Goal: Task Accomplishment & Management: Manage account settings

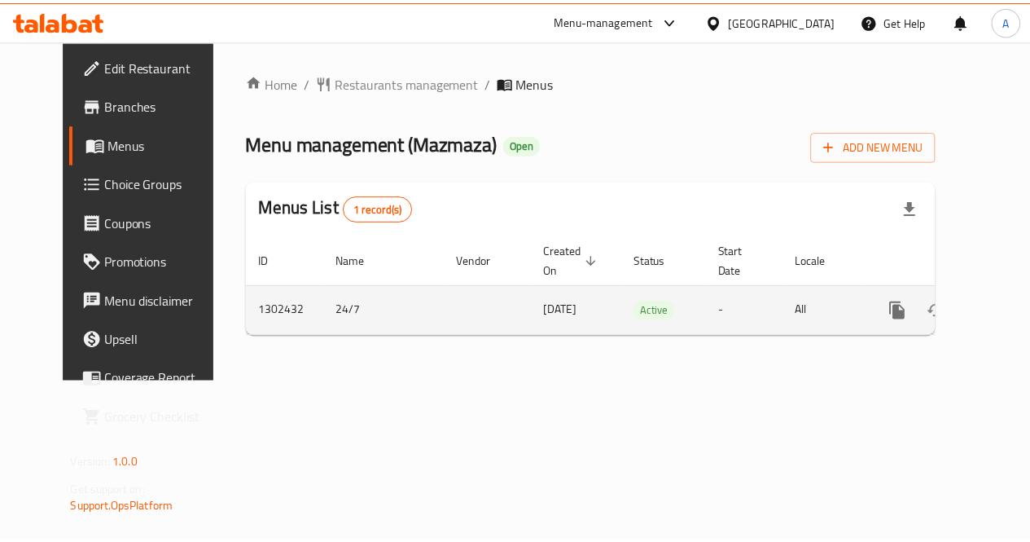
scroll to position [0, 6]
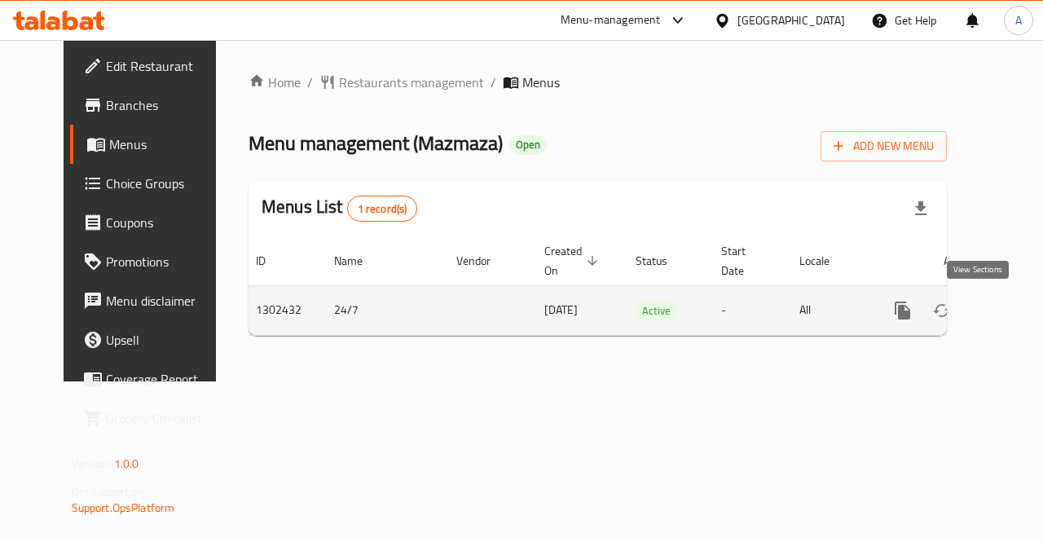
click at [1010, 307] on icon "enhanced table" at bounding box center [1020, 311] width 20 height 20
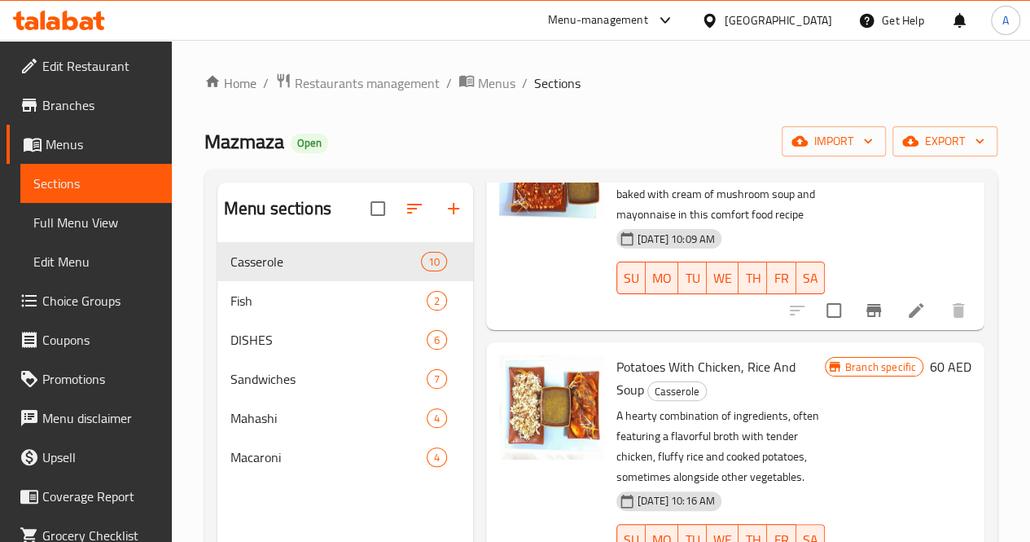
scroll to position [228, 0]
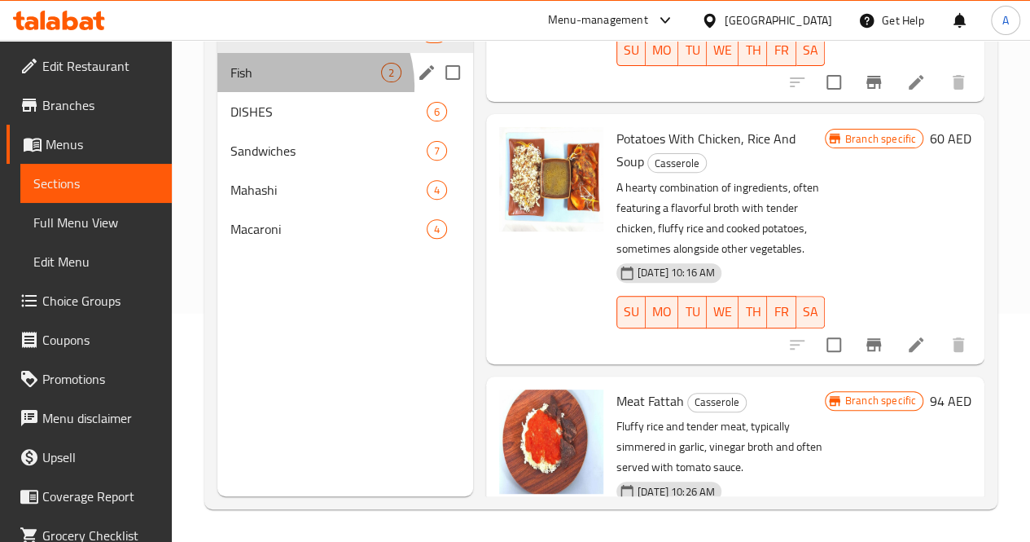
click at [297, 92] on div "Fish 2" at bounding box center [345, 72] width 256 height 39
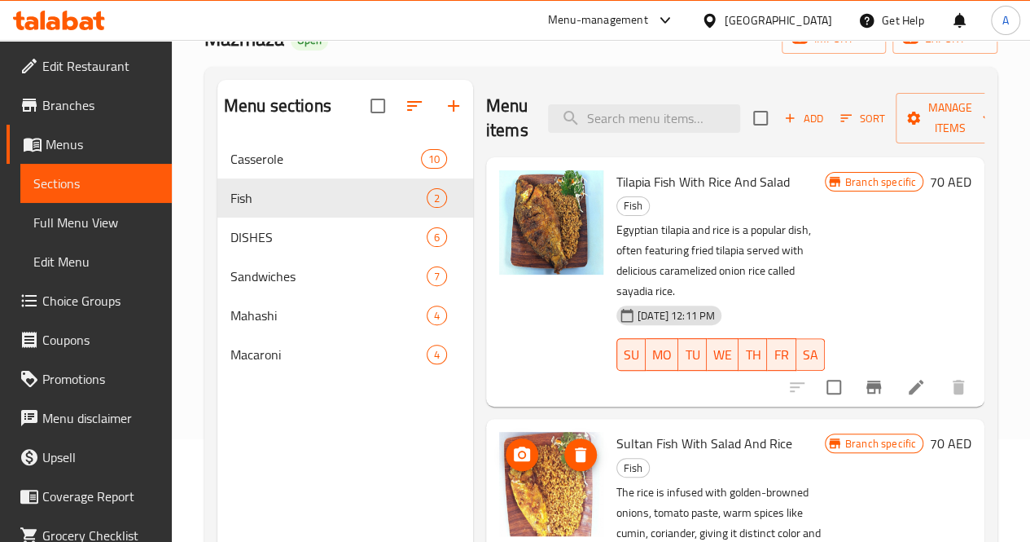
scroll to position [184, 0]
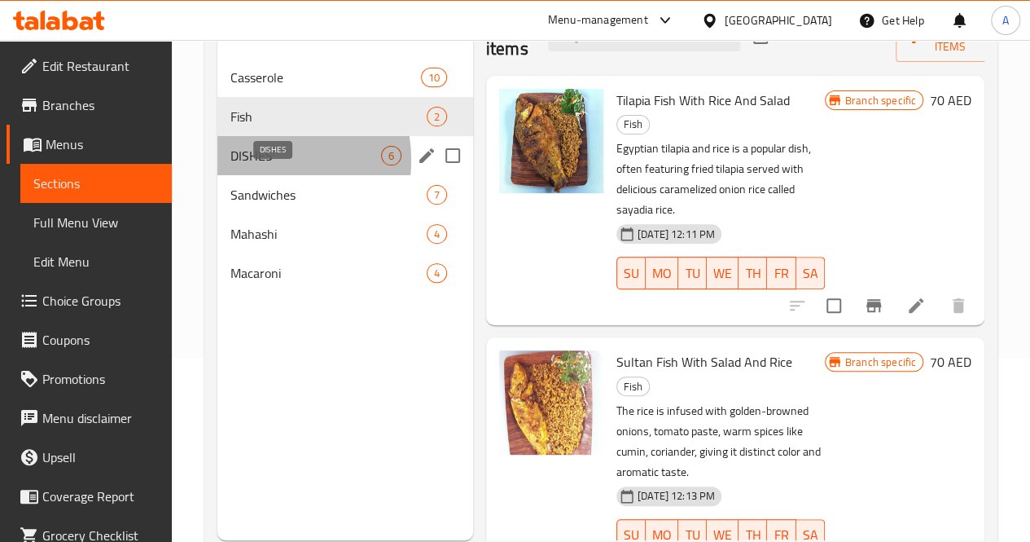
click at [254, 165] on span "DISHES" at bounding box center [306, 156] width 151 height 20
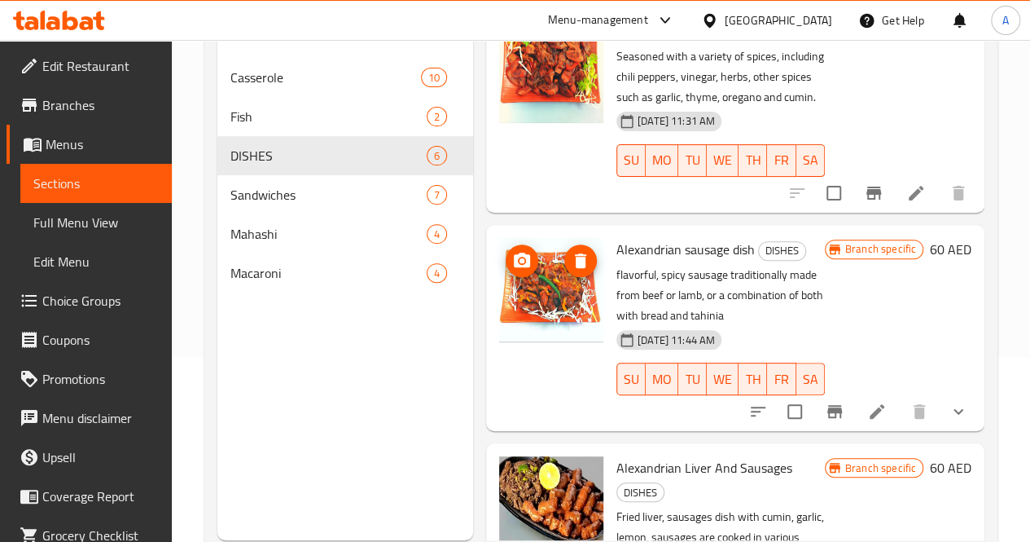
scroll to position [228, 0]
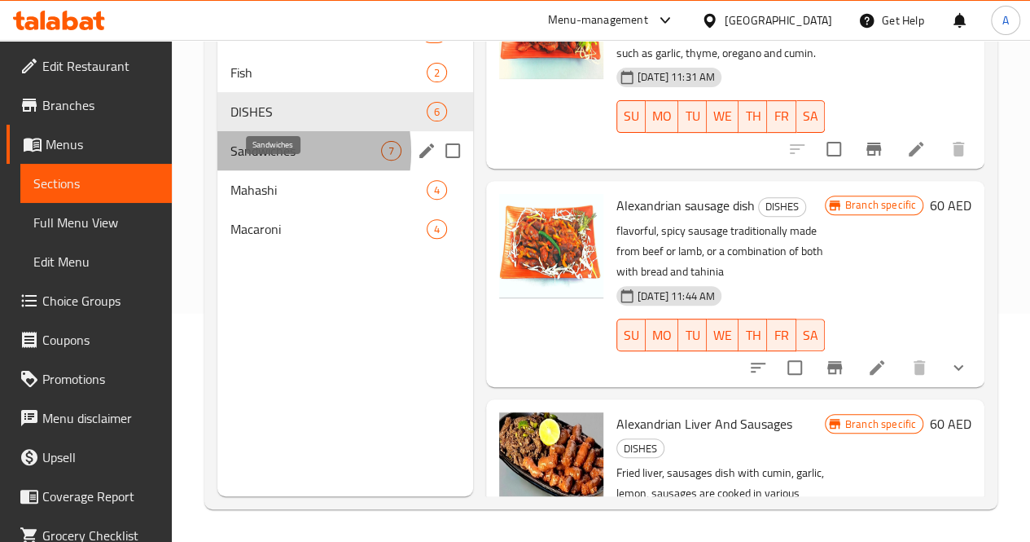
click at [263, 160] on span "Sandwiches" at bounding box center [306, 151] width 151 height 20
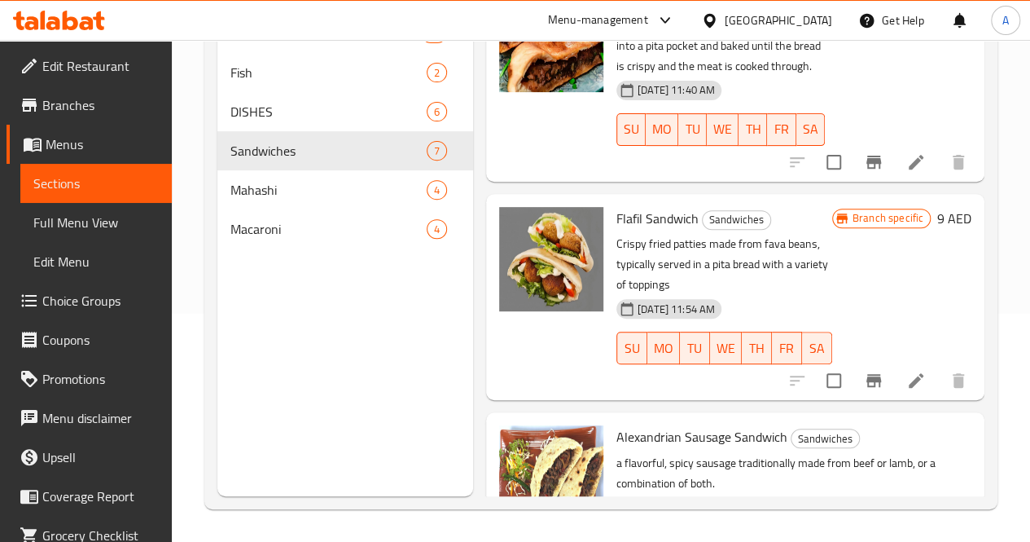
scroll to position [951, 0]
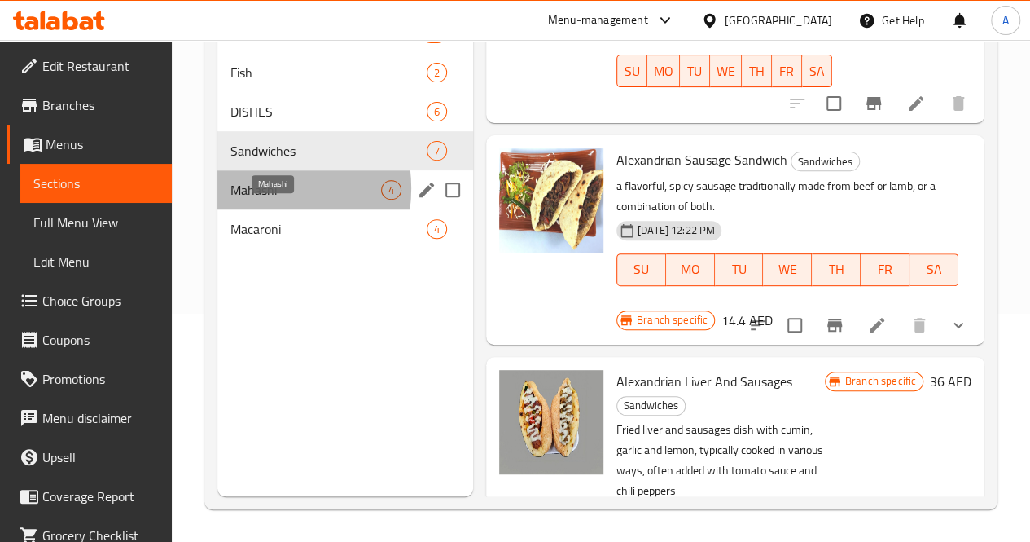
click at [252, 200] on span "Mahashi" at bounding box center [306, 190] width 151 height 20
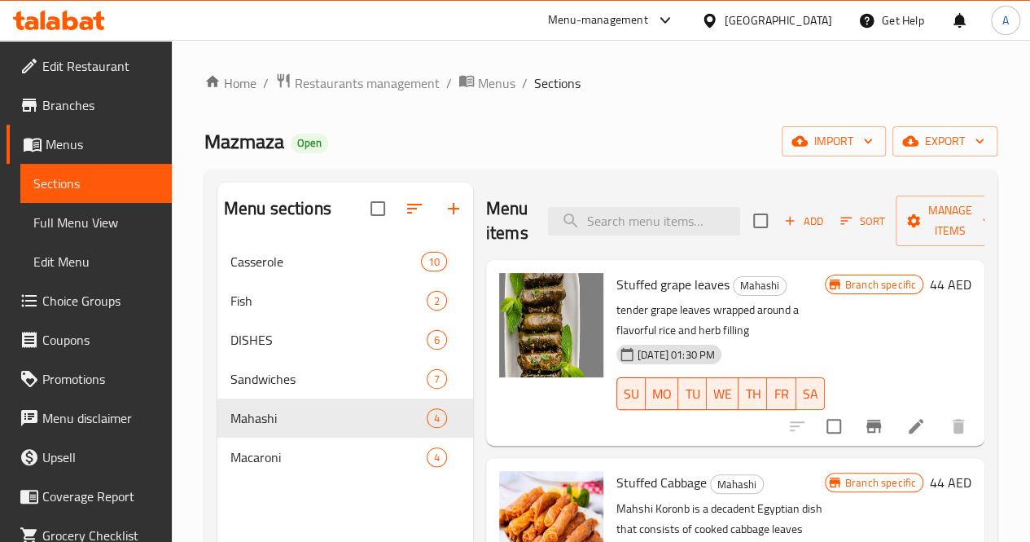
scroll to position [398, 0]
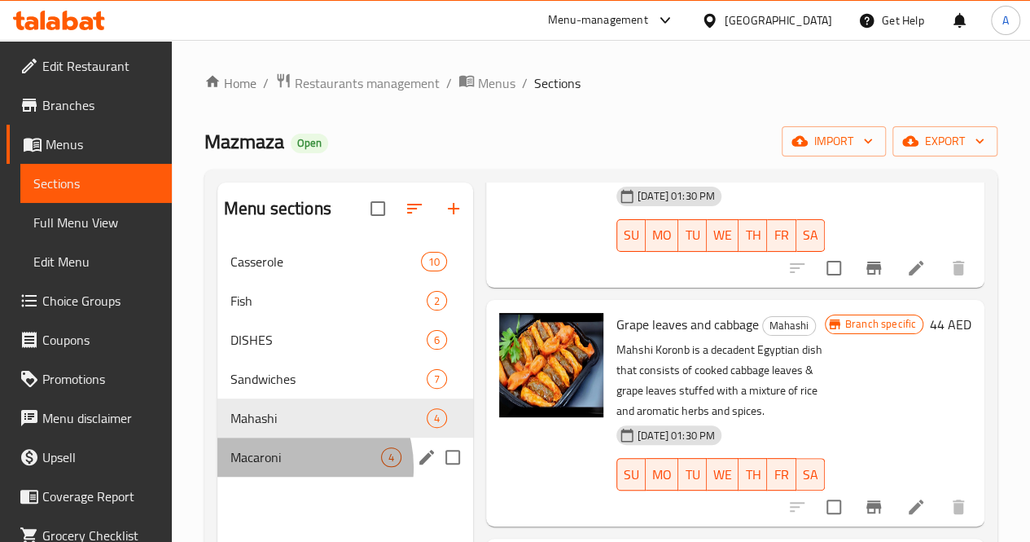
click at [293, 477] on div "Macaroni 4" at bounding box center [345, 456] width 256 height 39
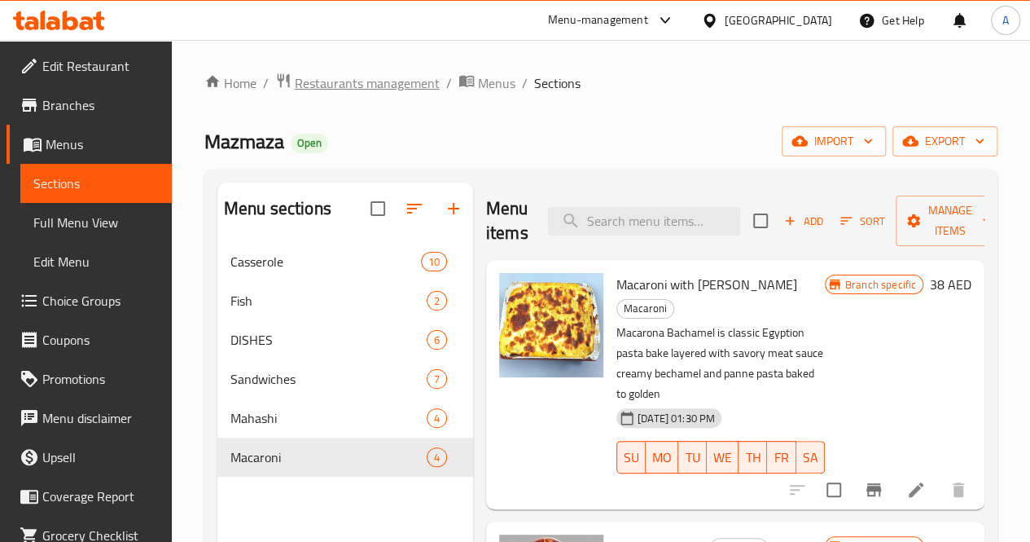
click at [319, 83] on span "Restaurants management" at bounding box center [367, 83] width 145 height 20
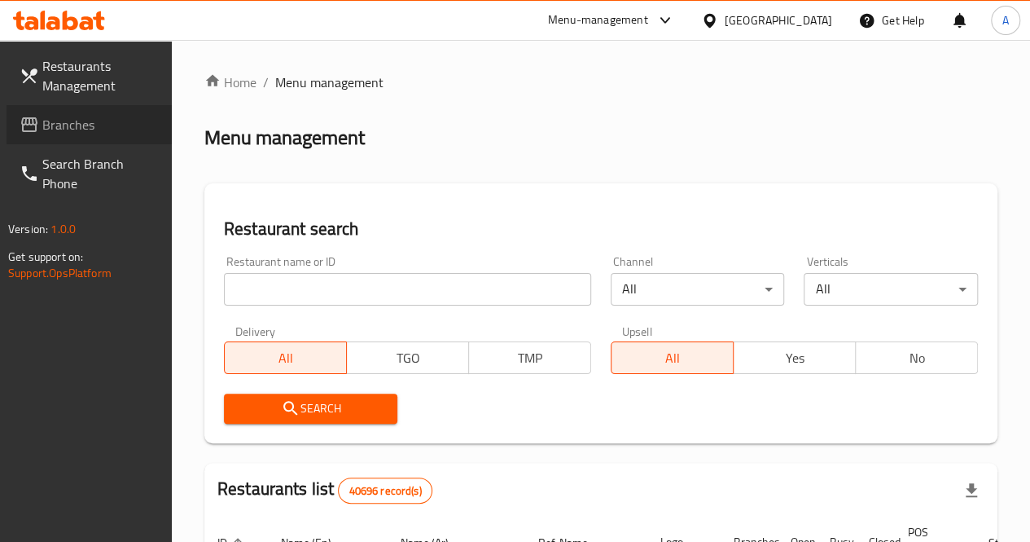
click at [62, 128] on span "Branches" at bounding box center [100, 125] width 116 height 20
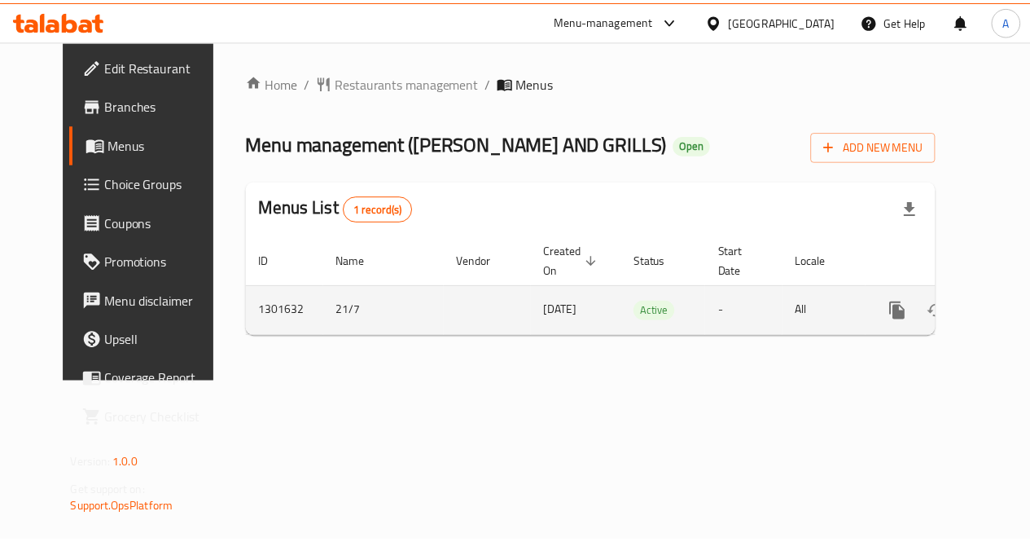
scroll to position [0, 6]
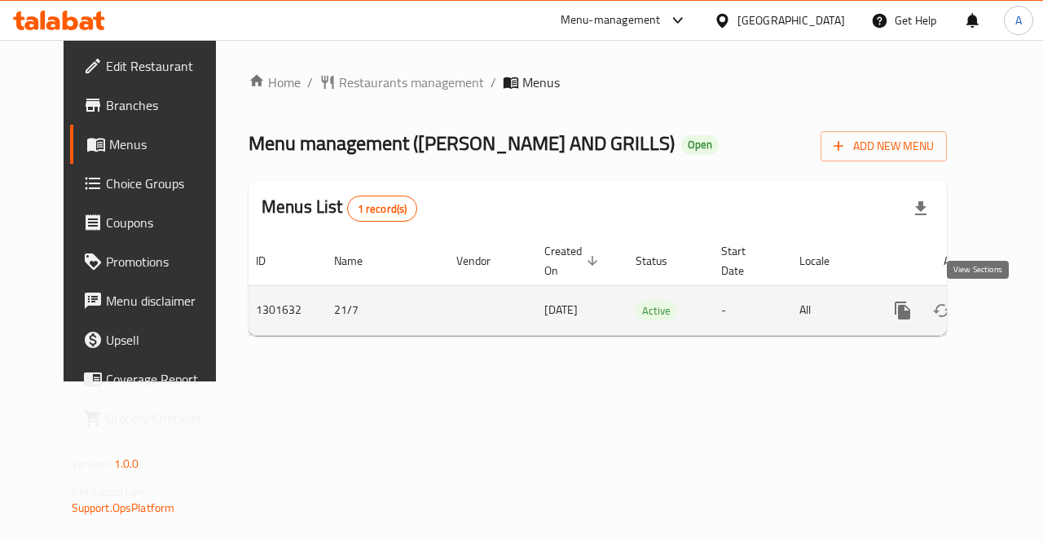
click at [1010, 310] on icon "enhanced table" at bounding box center [1020, 311] width 20 height 20
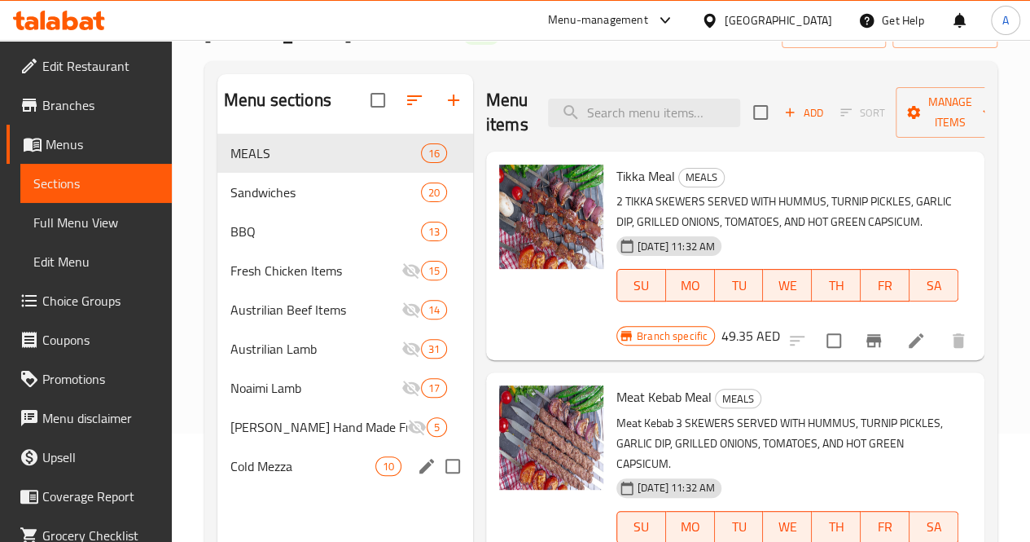
scroll to position [228, 0]
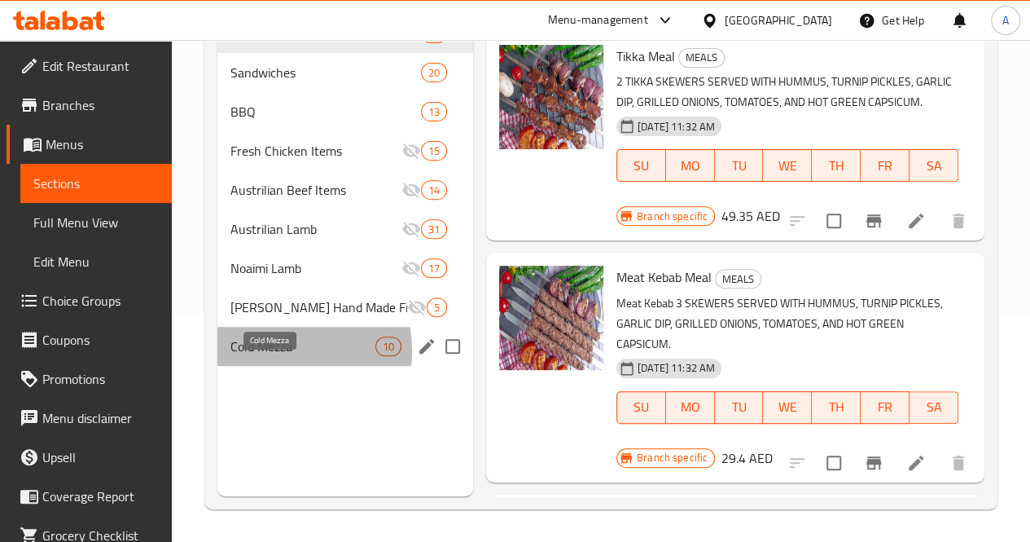
click at [274, 356] on span "Cold Mezza" at bounding box center [303, 346] width 145 height 20
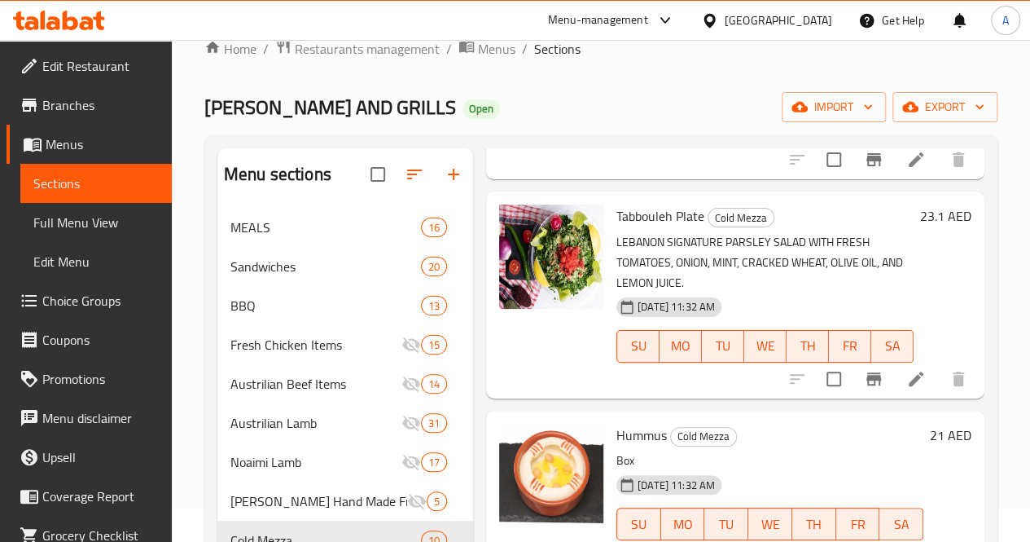
scroll to position [228, 0]
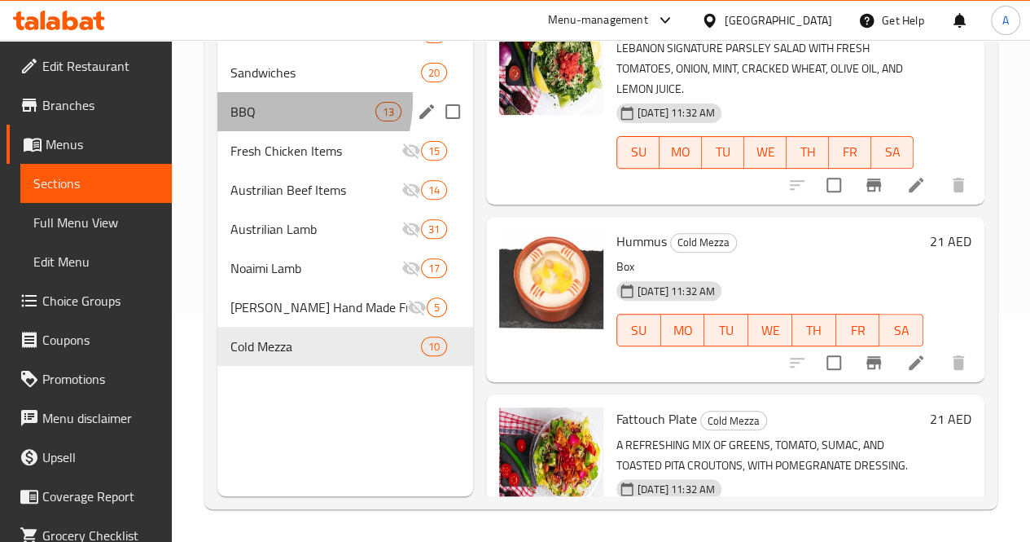
click at [249, 123] on div "BBQ 13" at bounding box center [345, 111] width 256 height 39
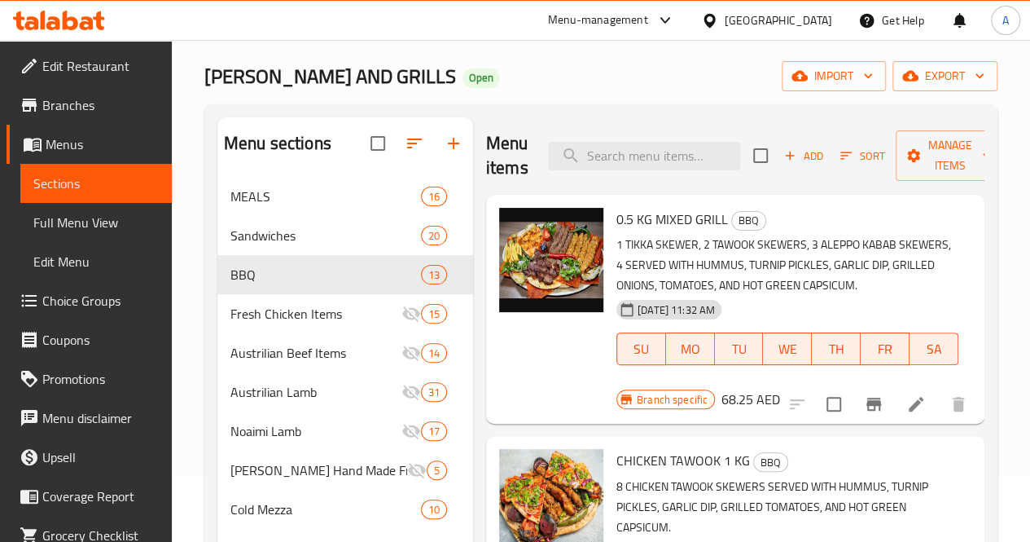
scroll to position [62, 0]
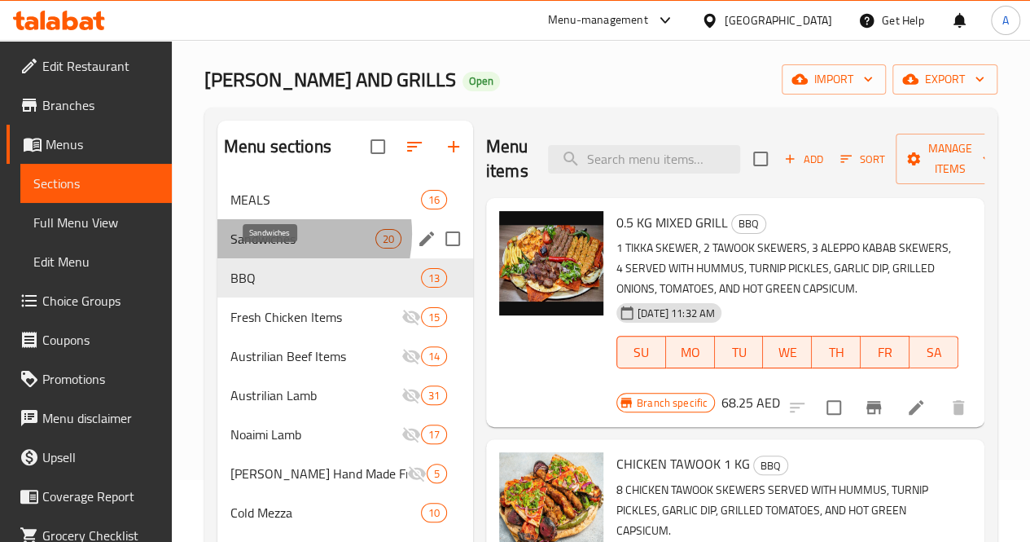
click at [277, 248] on span "Sandwiches" at bounding box center [303, 239] width 145 height 20
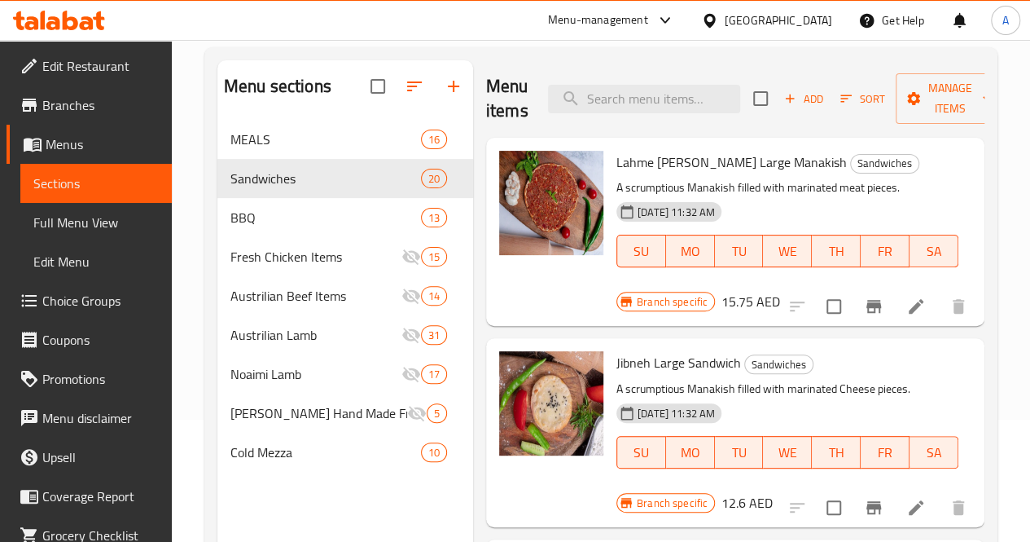
scroll to position [132, 0]
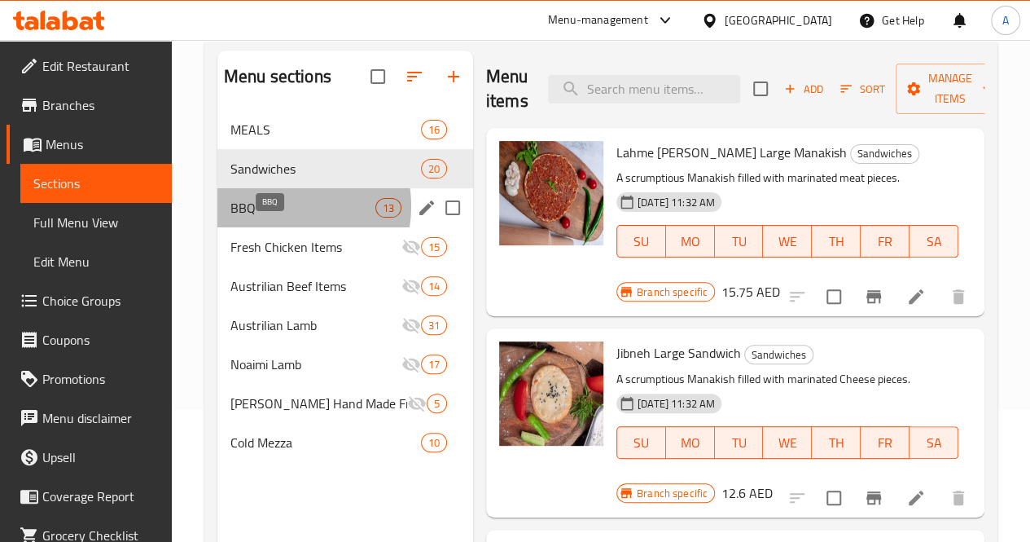
click at [277, 217] on span "BBQ" at bounding box center [303, 208] width 145 height 20
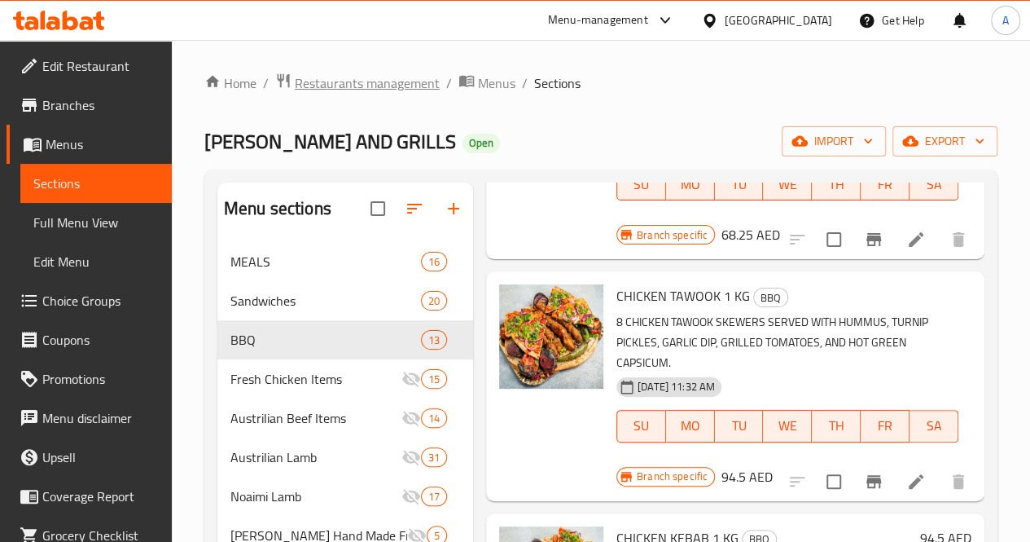
click at [342, 81] on span "Restaurants management" at bounding box center [367, 83] width 145 height 20
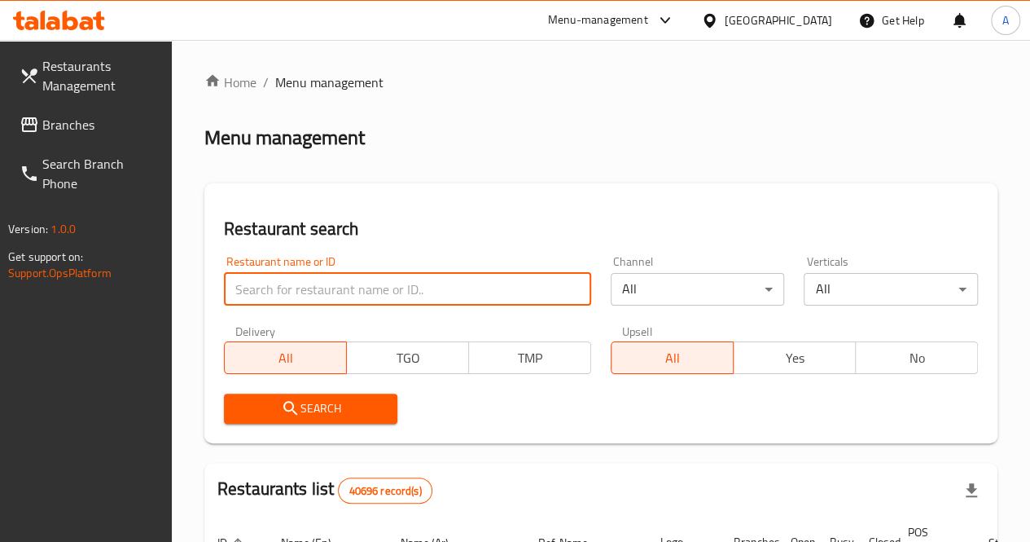
click at [320, 288] on input "search" at bounding box center [407, 289] width 367 height 33
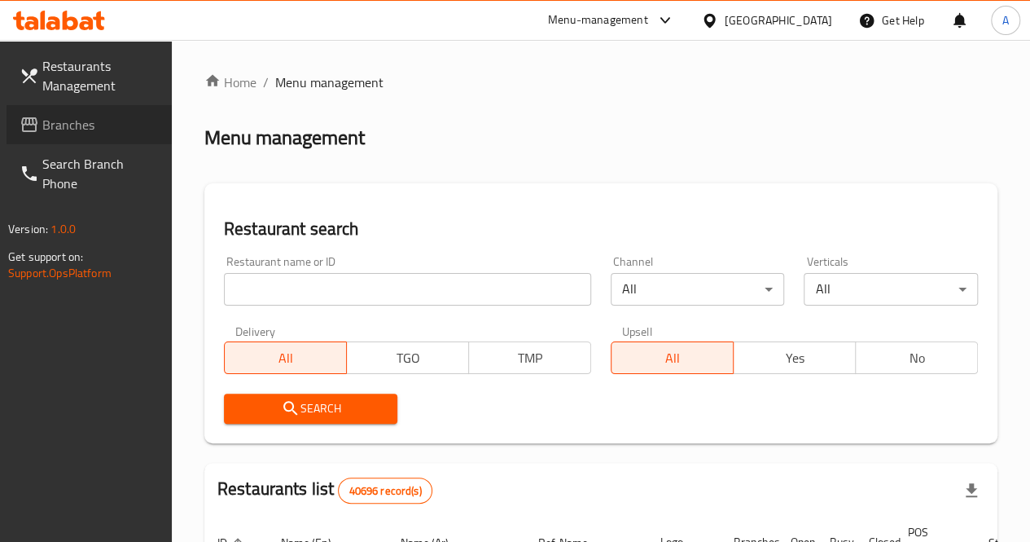
click at [31, 120] on icon at bounding box center [30, 125] width 20 height 20
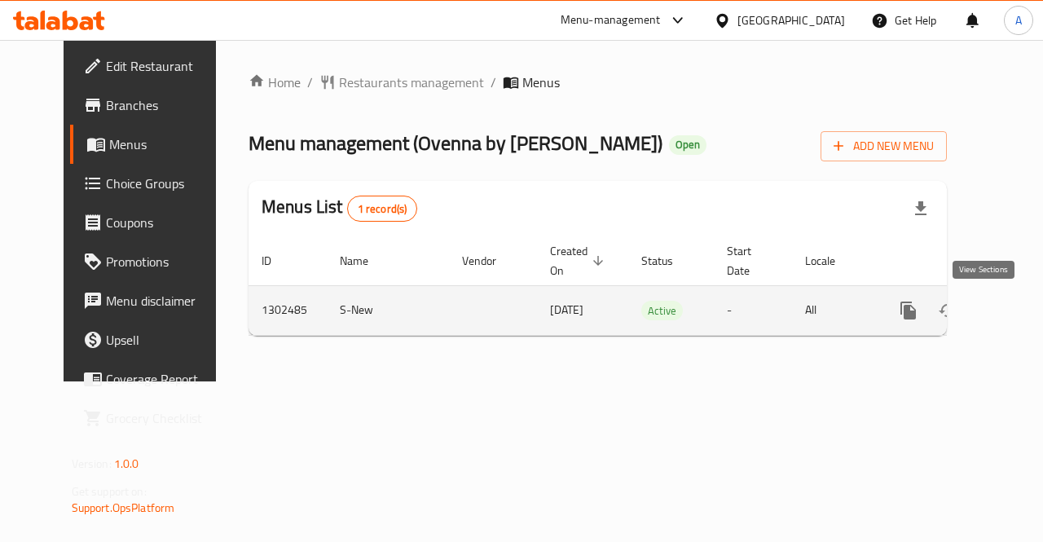
click at [1016, 316] on icon "enhanced table" at bounding box center [1026, 311] width 20 height 20
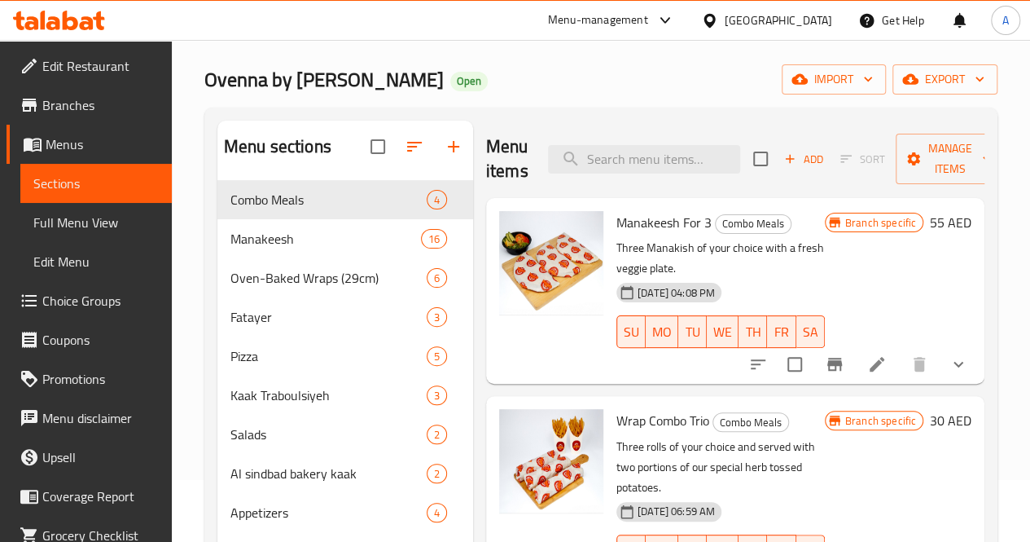
scroll to position [59, 0]
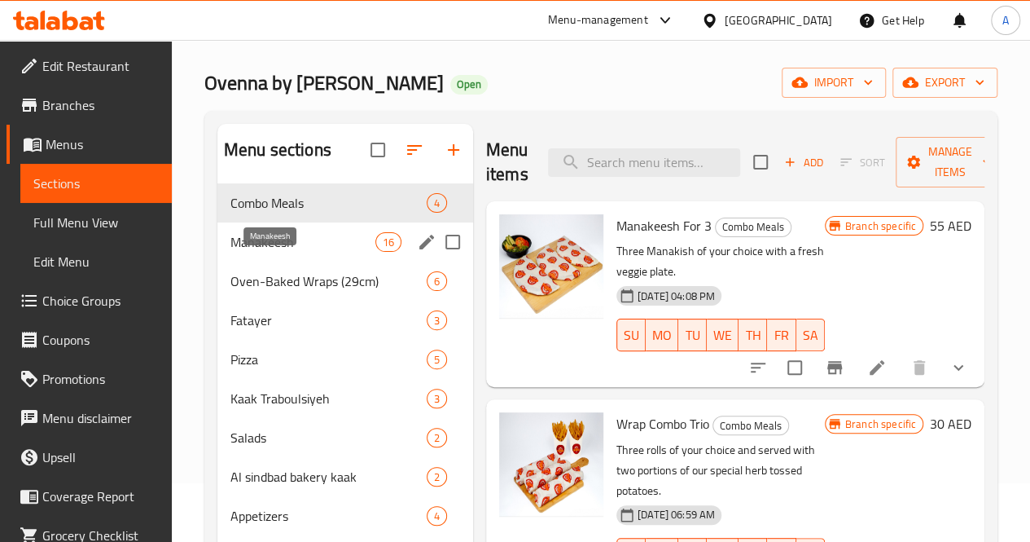
click at [259, 252] on span "Manakeesh" at bounding box center [303, 242] width 145 height 20
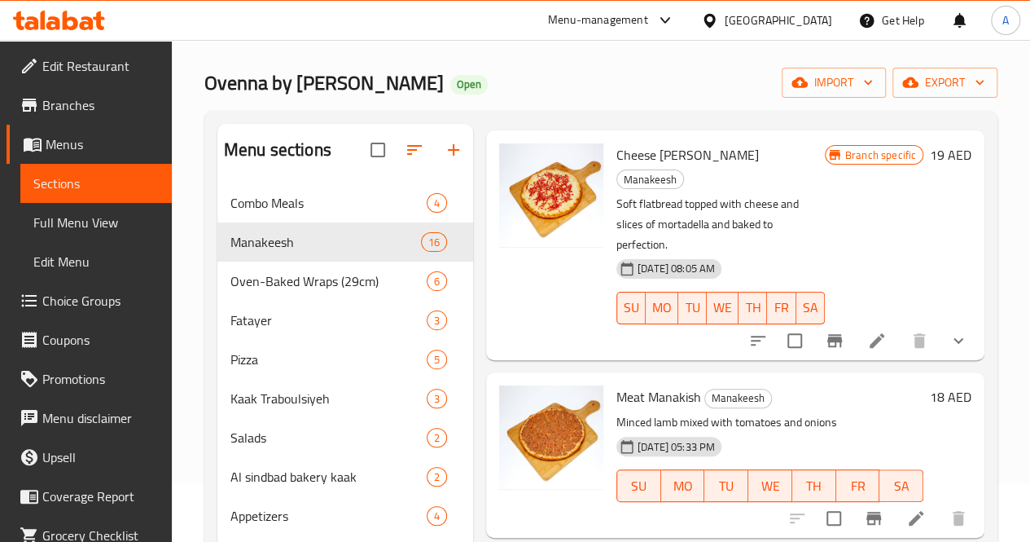
scroll to position [293, 0]
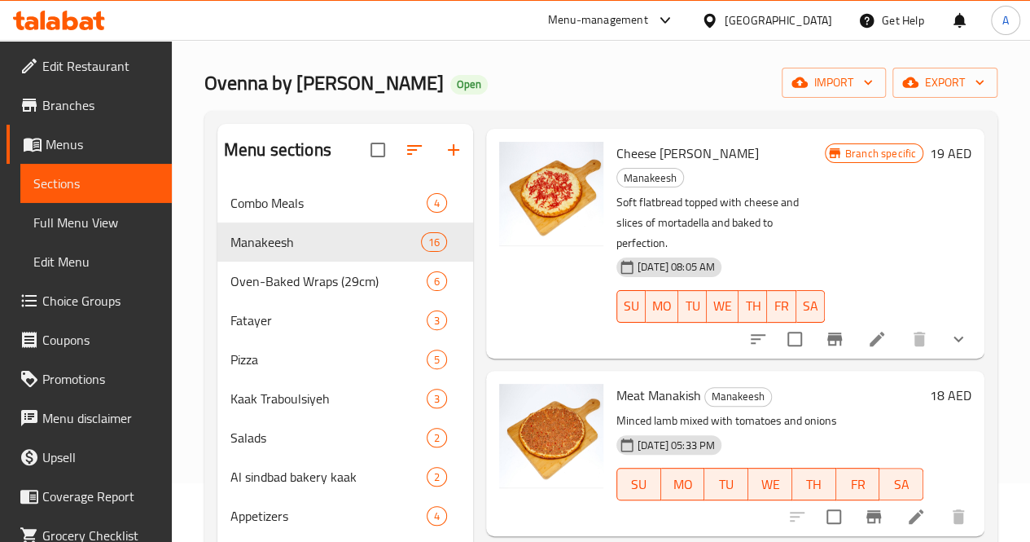
drag, startPoint x: 470, startPoint y: 288, endPoint x: 1013, endPoint y: 322, distance: 544.4
click at [1013, 322] on div "Home / Restaurants management / Menus / Sections Ovenna by Sindbad bakery Open …" at bounding box center [601, 346] width 859 height 730
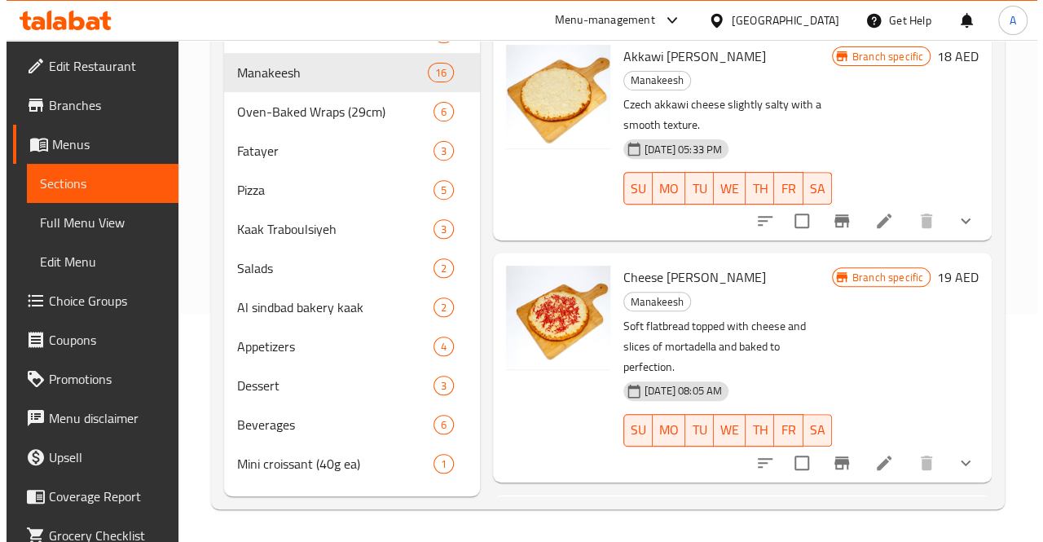
scroll to position [0, 0]
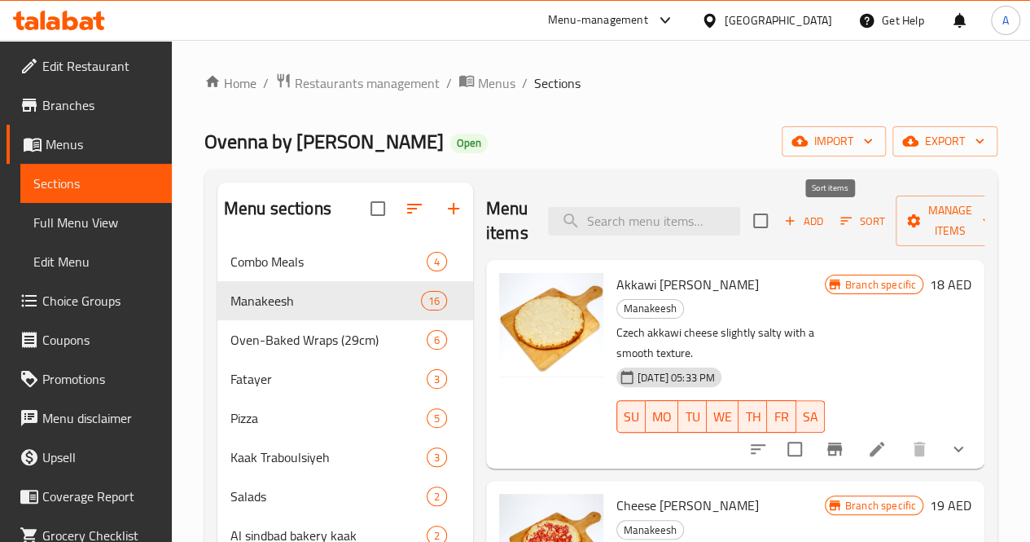
click at [841, 221] on icon "button" at bounding box center [846, 220] width 11 height 7
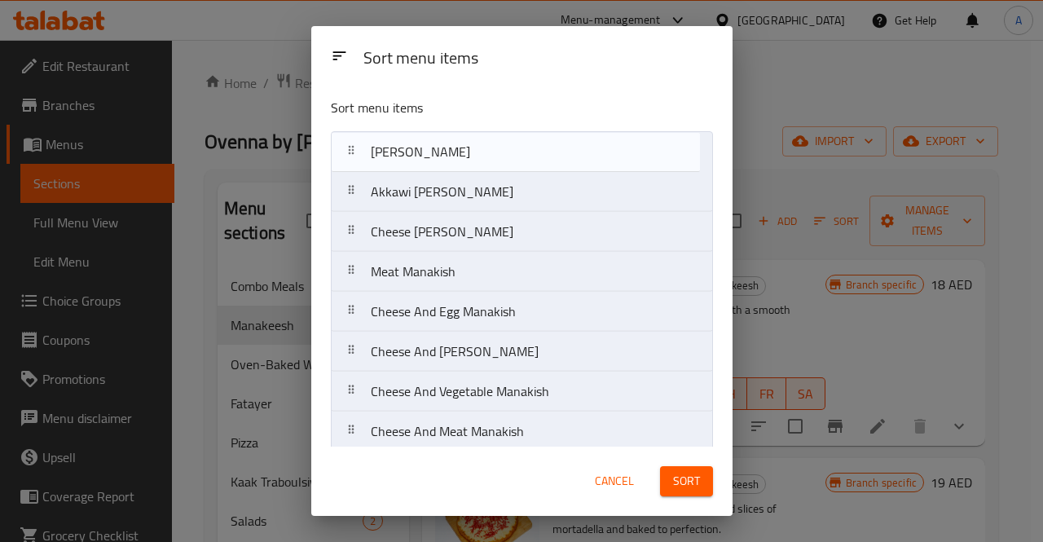
drag, startPoint x: 551, startPoint y: 279, endPoint x: 551, endPoint y: 152, distance: 127.1
click at [551, 152] on nav "Akkawi Cheese Manakish Cheese Mortadella Manakish Meat Manakish Zaatar Manakish…" at bounding box center [522, 451] width 382 height 640
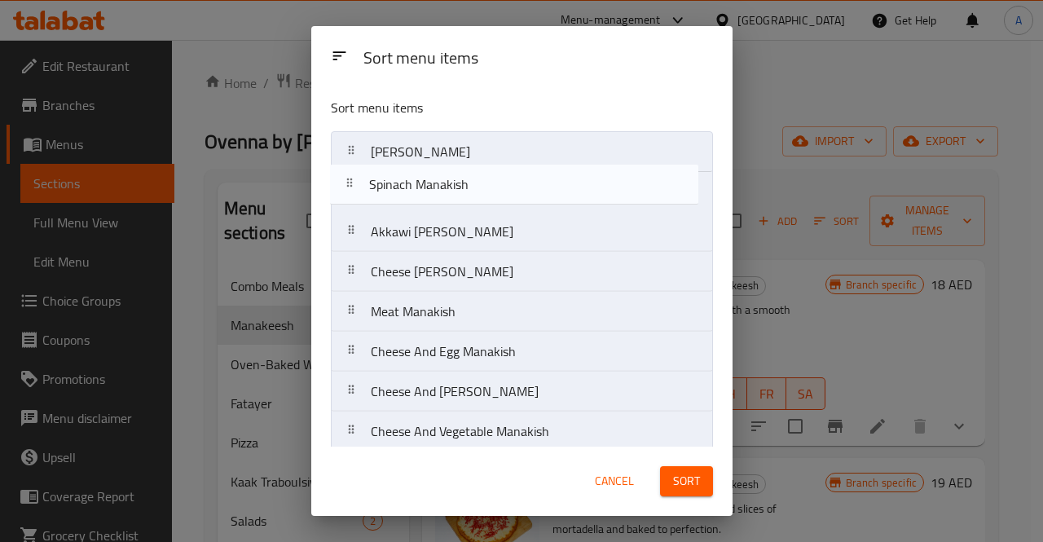
drag, startPoint x: 470, startPoint y: 392, endPoint x: 469, endPoint y: 189, distance: 202.8
click at [469, 189] on nav "Zaatar Manakish Akkawi Cheese Manakish Cheese Mortadella Manakish Meat Manakish…" at bounding box center [522, 451] width 382 height 640
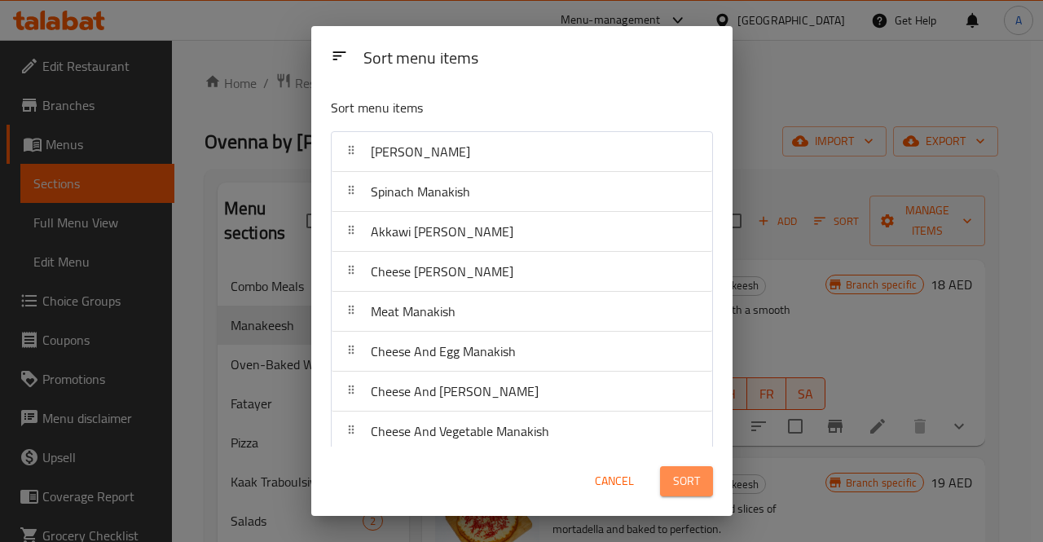
click at [686, 480] on span "Sort" at bounding box center [686, 481] width 27 height 20
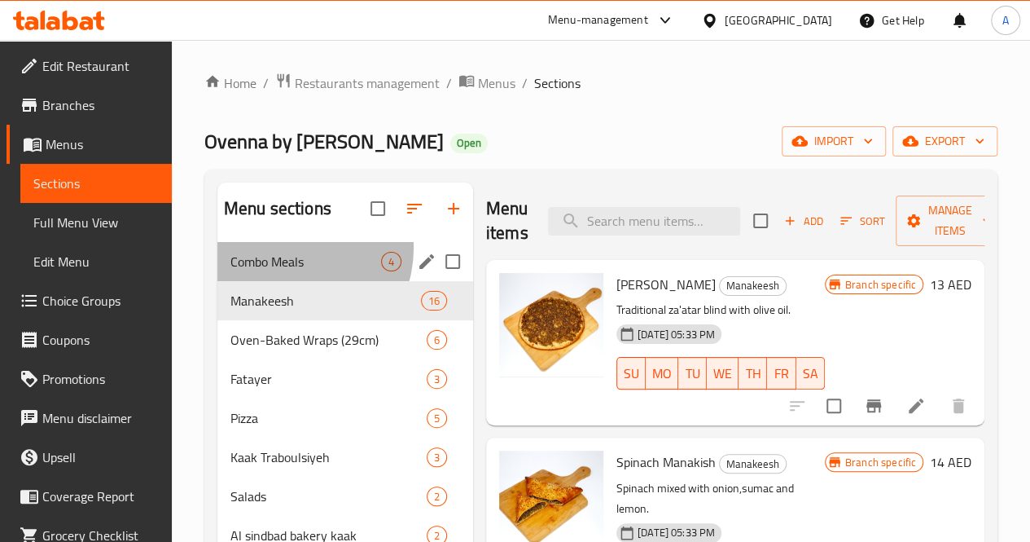
click at [290, 273] on div "Combo Meals 4" at bounding box center [345, 261] width 256 height 39
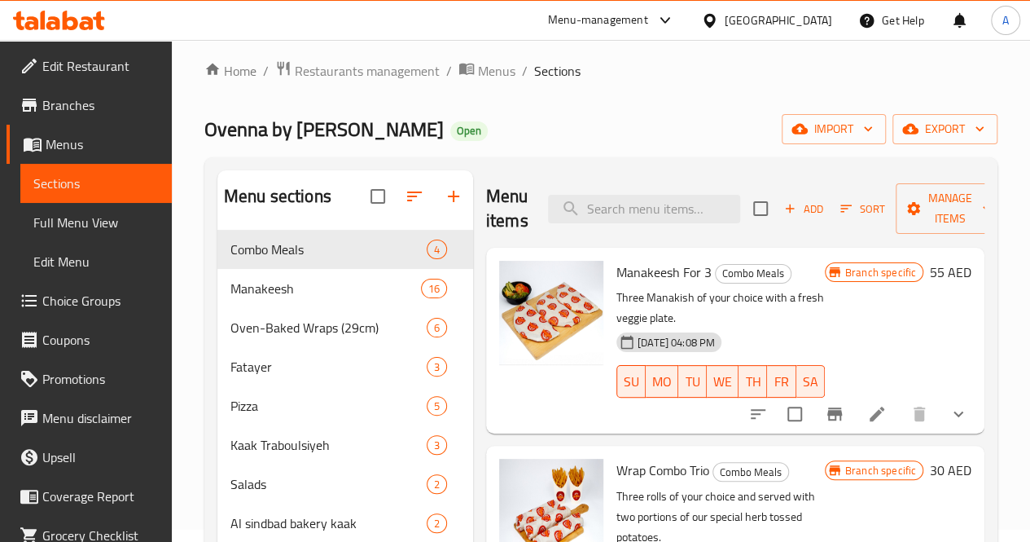
scroll to position [11, 0]
click at [841, 206] on icon "button" at bounding box center [846, 209] width 11 height 7
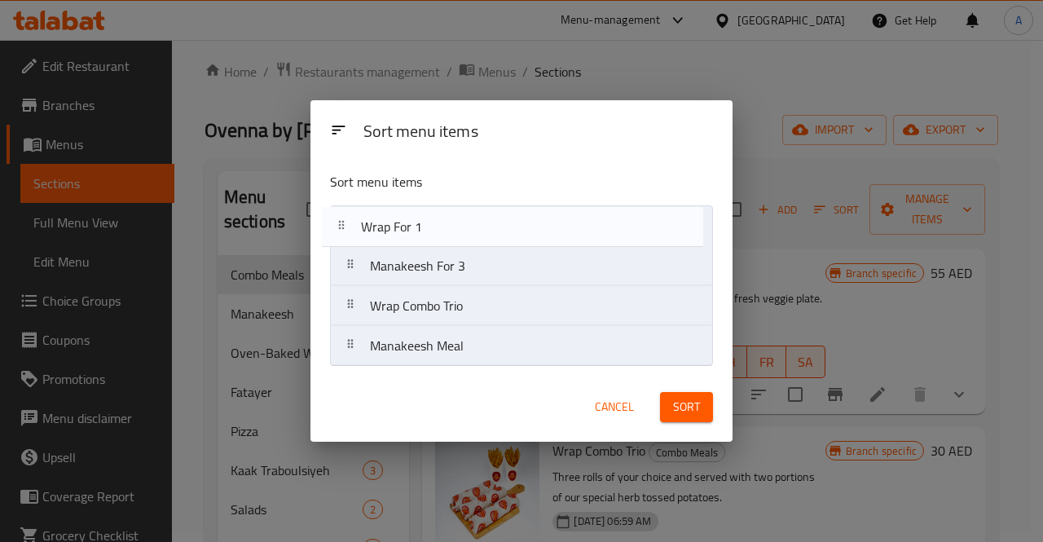
drag, startPoint x: 536, startPoint y: 354, endPoint x: 523, endPoint y: 225, distance: 129.4
click at [523, 225] on nav "Manakeesh For 3 Wrap Combo Trio Manakeesh Meal Wrap For 1" at bounding box center [521, 285] width 383 height 161
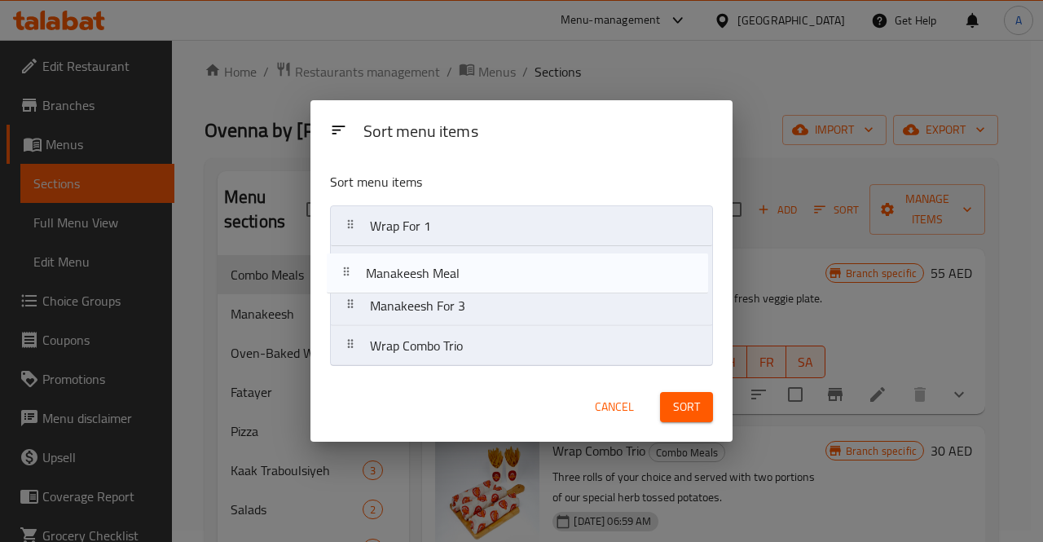
drag, startPoint x: 565, startPoint y: 361, endPoint x: 560, endPoint y: 281, distance: 80.0
click at [560, 281] on nav "Wrap For 1 Manakeesh For 3 Wrap Combo Trio Manakeesh Meal" at bounding box center [521, 285] width 383 height 161
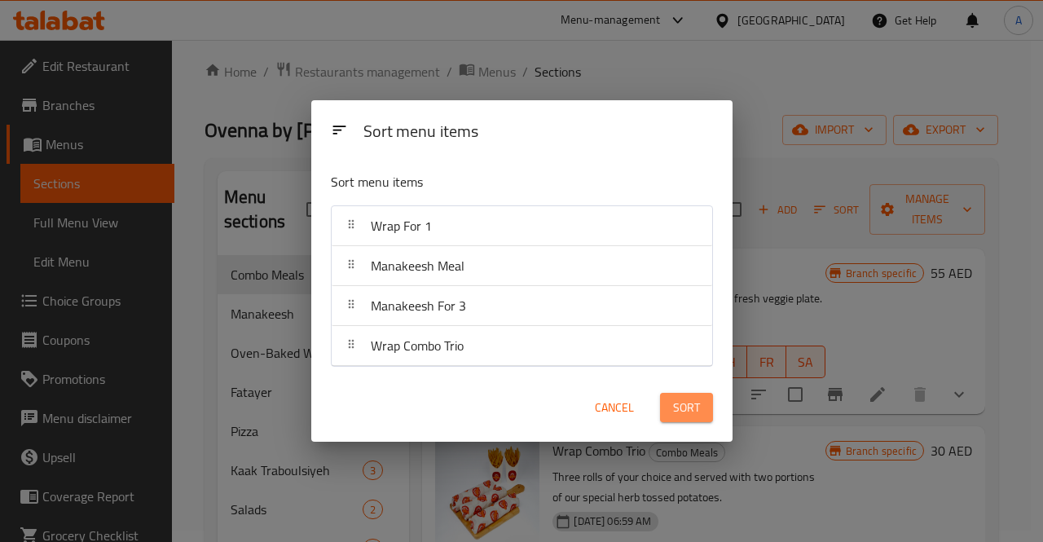
click at [689, 408] on span "Sort" at bounding box center [686, 408] width 27 height 20
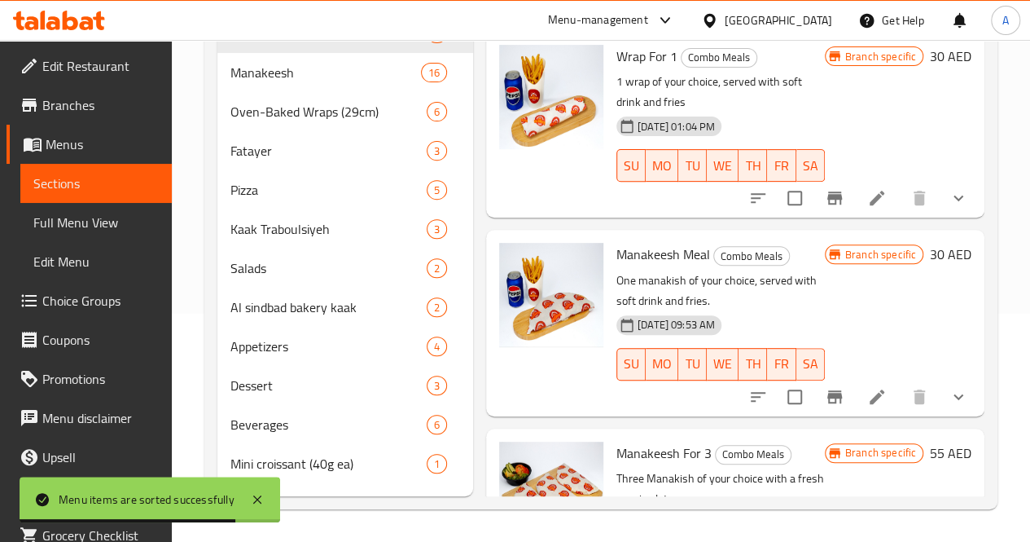
scroll to position [0, 0]
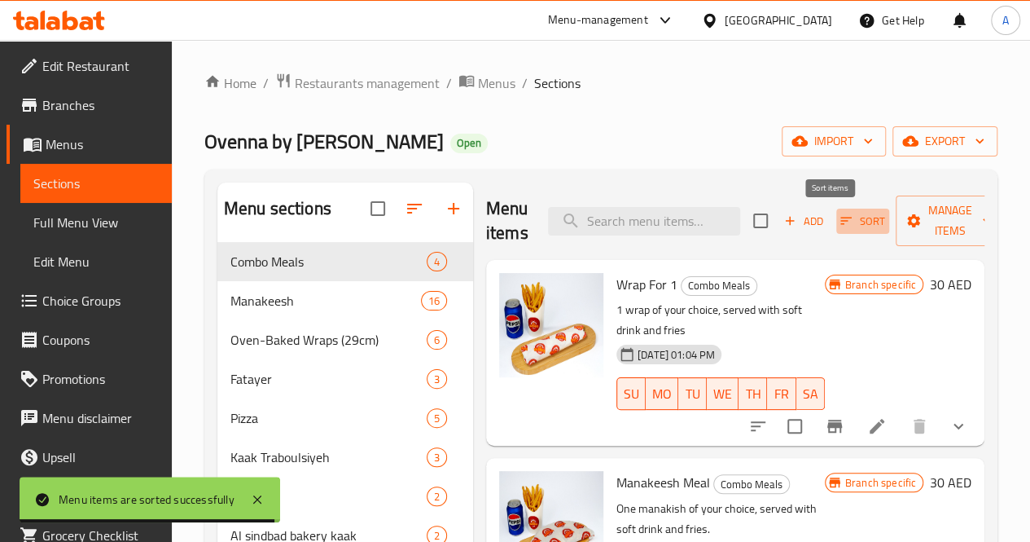
click at [841, 213] on span "Sort" at bounding box center [863, 221] width 45 height 19
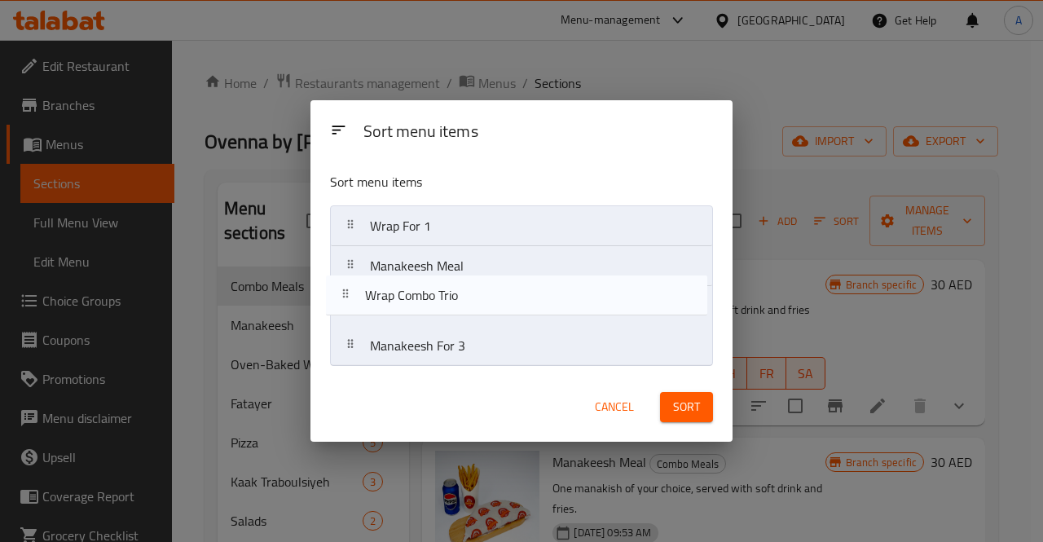
drag, startPoint x: 529, startPoint y: 355, endPoint x: 523, endPoint y: 301, distance: 55.0
click at [523, 301] on nav "Wrap For 1 Manakeesh Meal Manakeesh For 3 Wrap Combo Trio" at bounding box center [521, 285] width 383 height 161
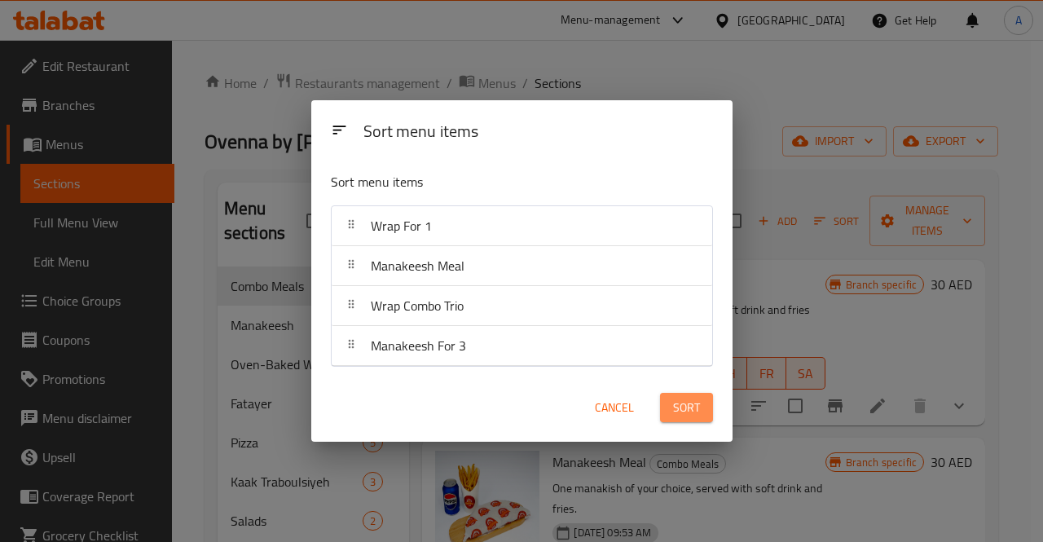
click at [683, 405] on span "Sort" at bounding box center [686, 408] width 27 height 20
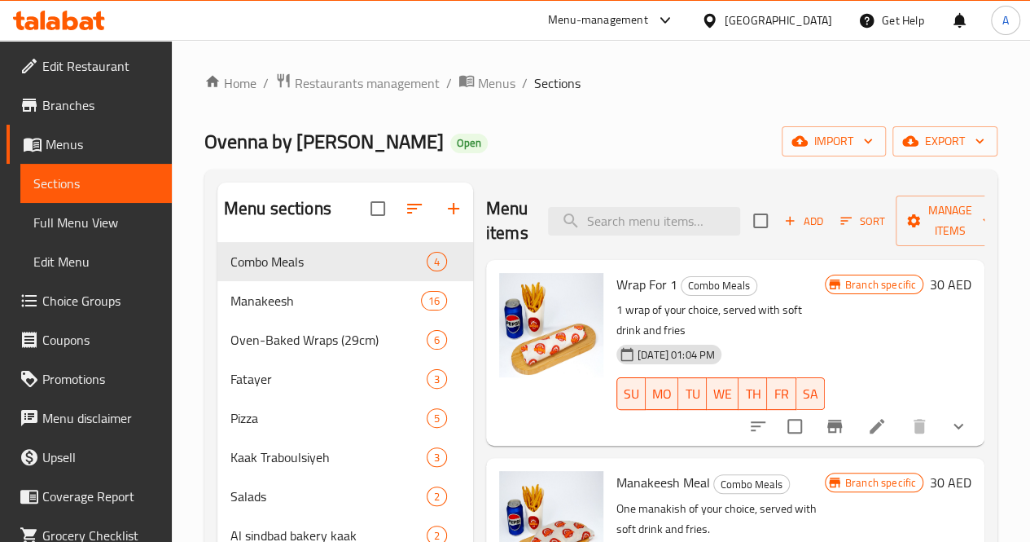
click at [647, 134] on div "Ovenna by Sindbad bakery Open import export" at bounding box center [600, 141] width 793 height 30
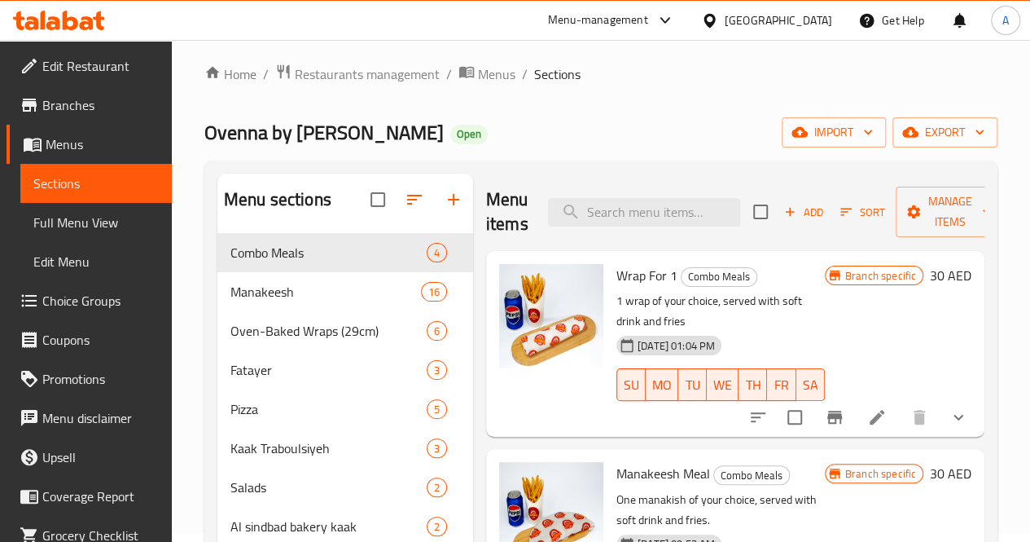
scroll to position [2, 0]
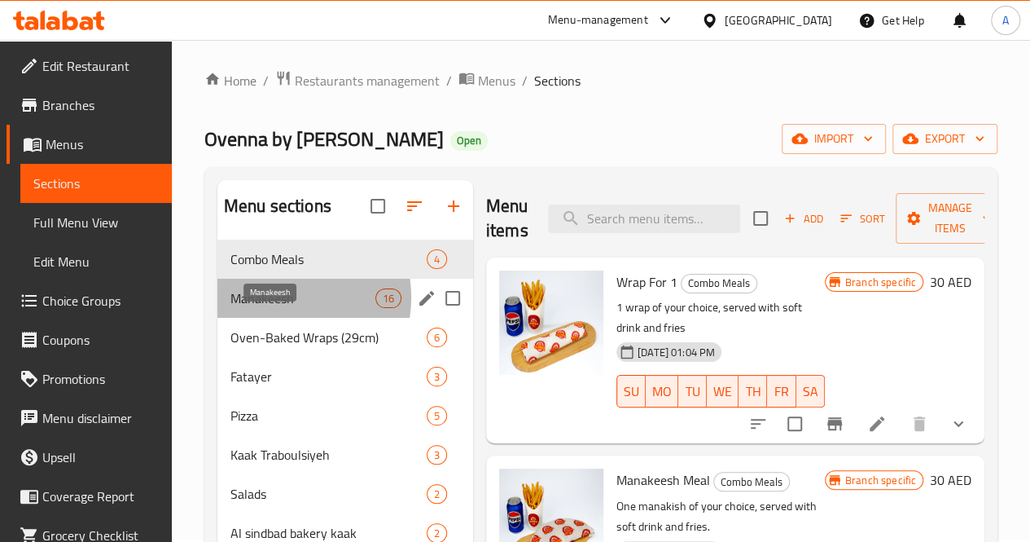
click at [274, 308] on span "Manakeesh" at bounding box center [303, 298] width 145 height 20
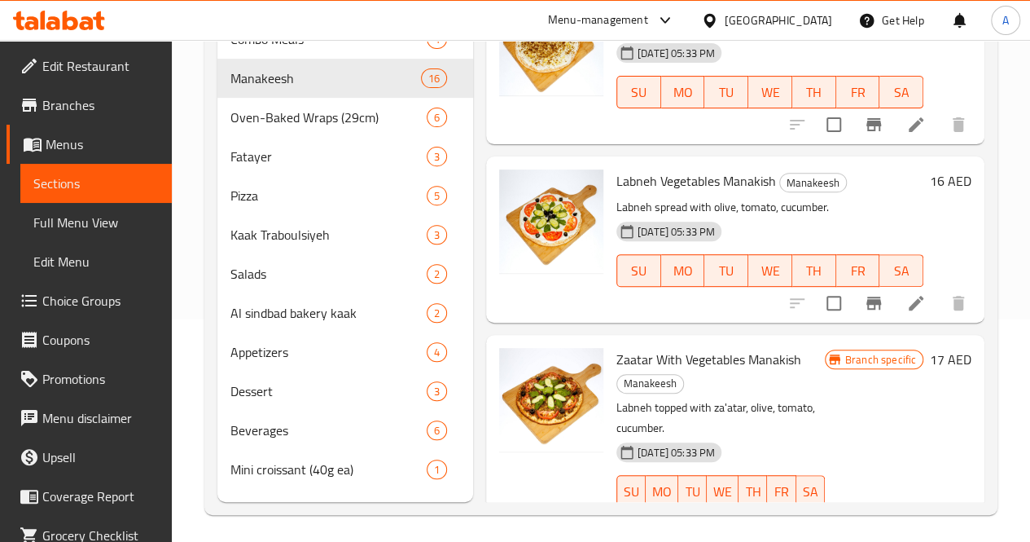
scroll to position [2455, 0]
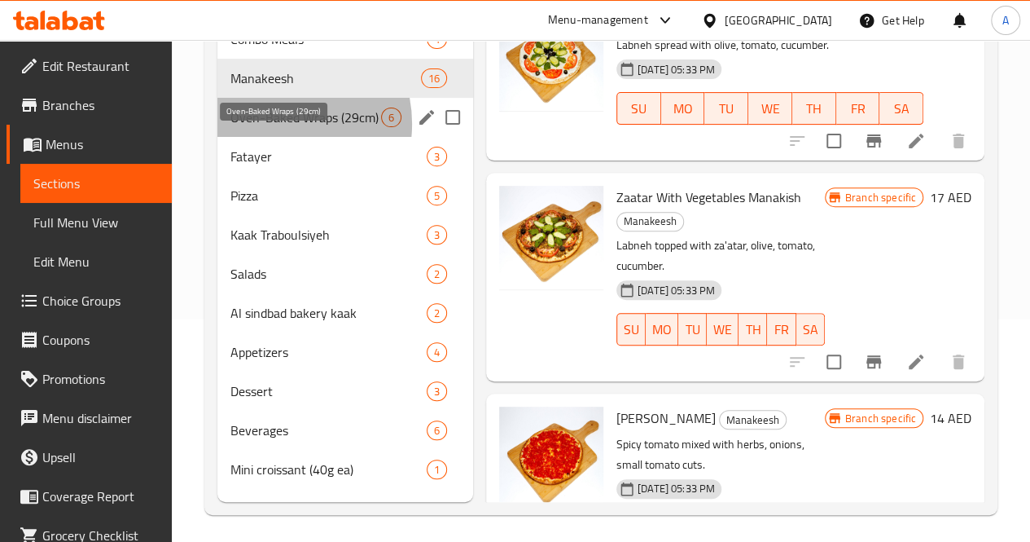
click at [272, 127] on span "Oven-Baked Wraps (29cm)" at bounding box center [306, 118] width 151 height 20
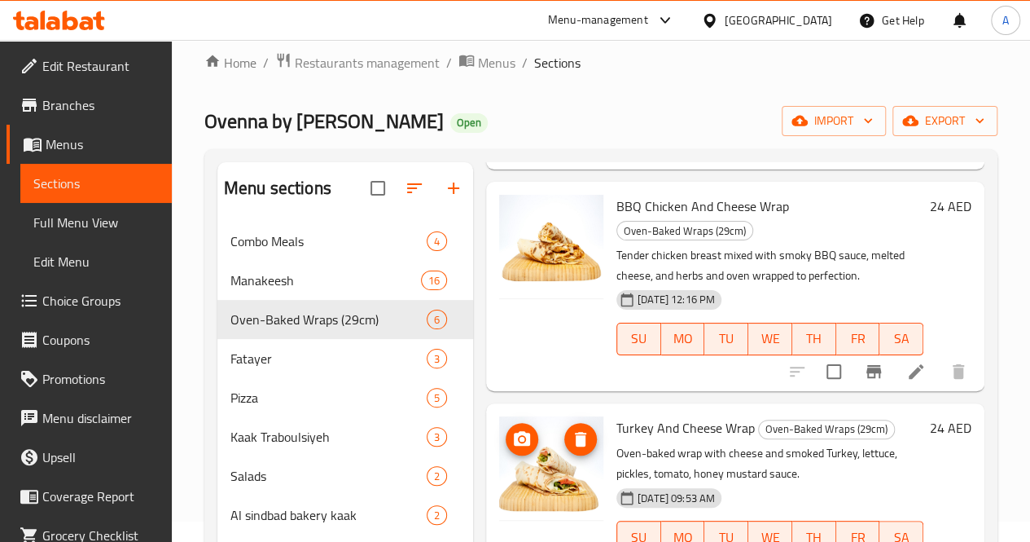
scroll to position [245, 0]
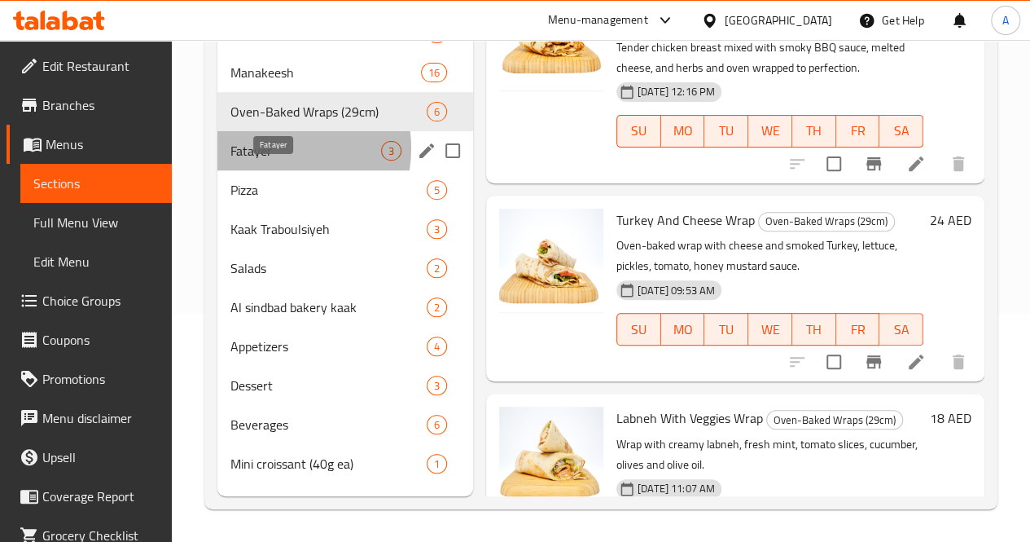
click at [272, 156] on span "Fatayer" at bounding box center [306, 151] width 151 height 20
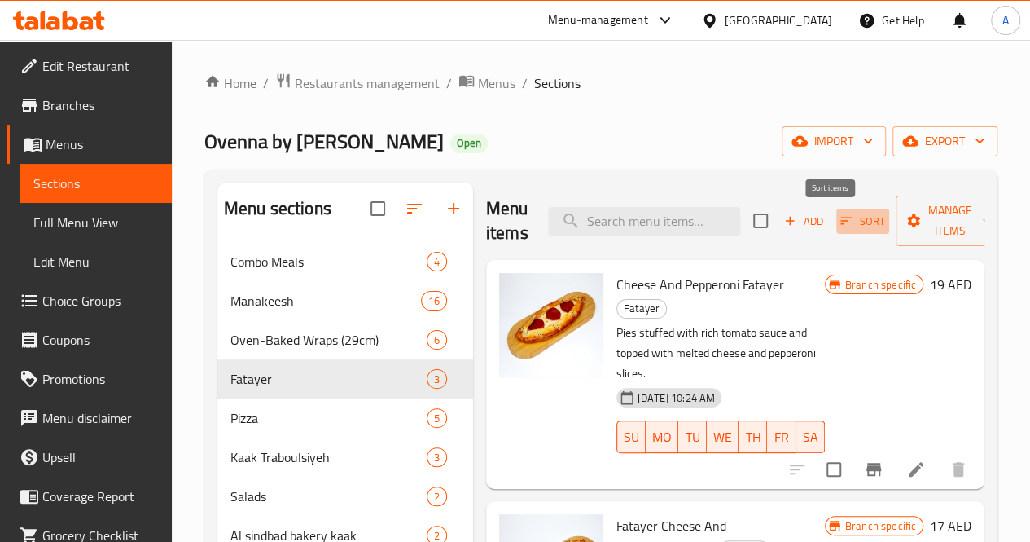
click at [839, 224] on icon "button" at bounding box center [846, 220] width 15 height 15
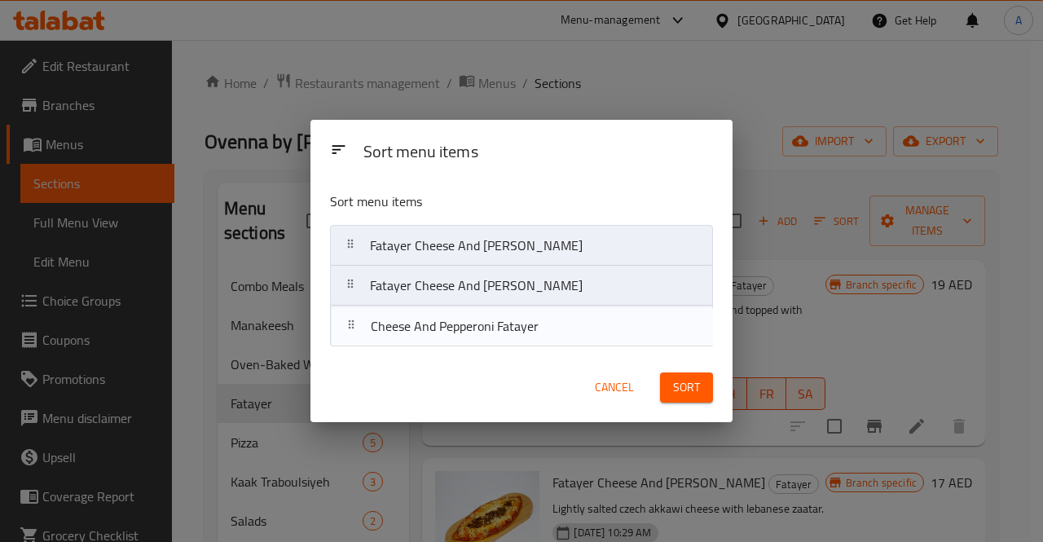
drag, startPoint x: 579, startPoint y: 258, endPoint x: 580, endPoint y: 346, distance: 88.0
click at [580, 346] on div "Sort menu items Cheese And Pepperoni Fatayer Fatayer Cheese And Zaatar Fatayer …" at bounding box center [521, 265] width 422 height 174
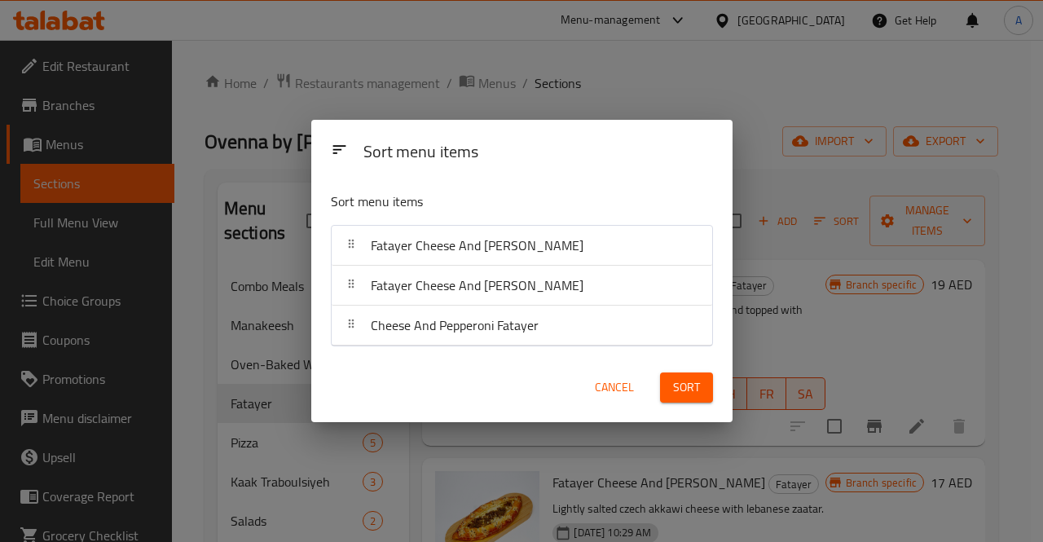
click at [705, 389] on button "Sort" at bounding box center [686, 387] width 53 height 30
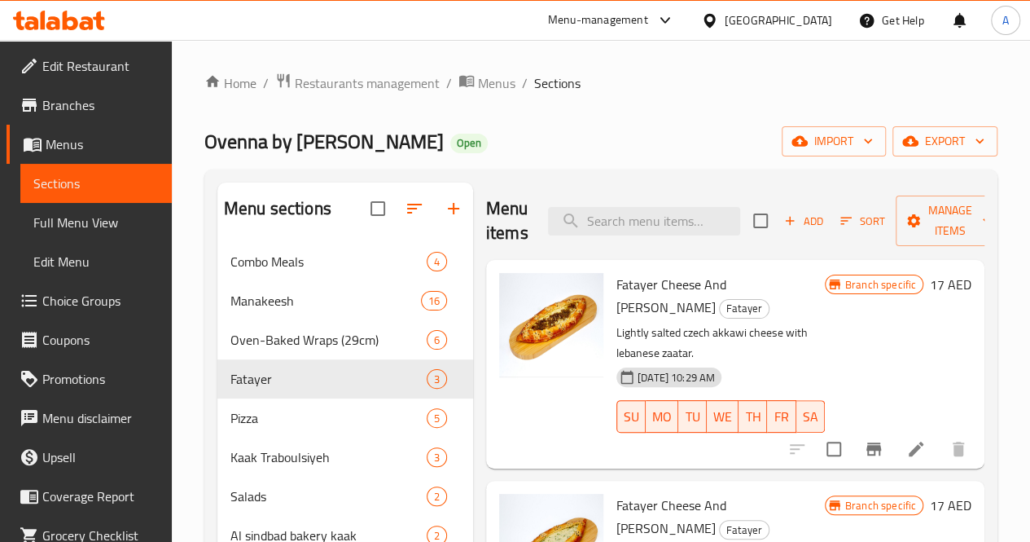
scroll to position [245, 0]
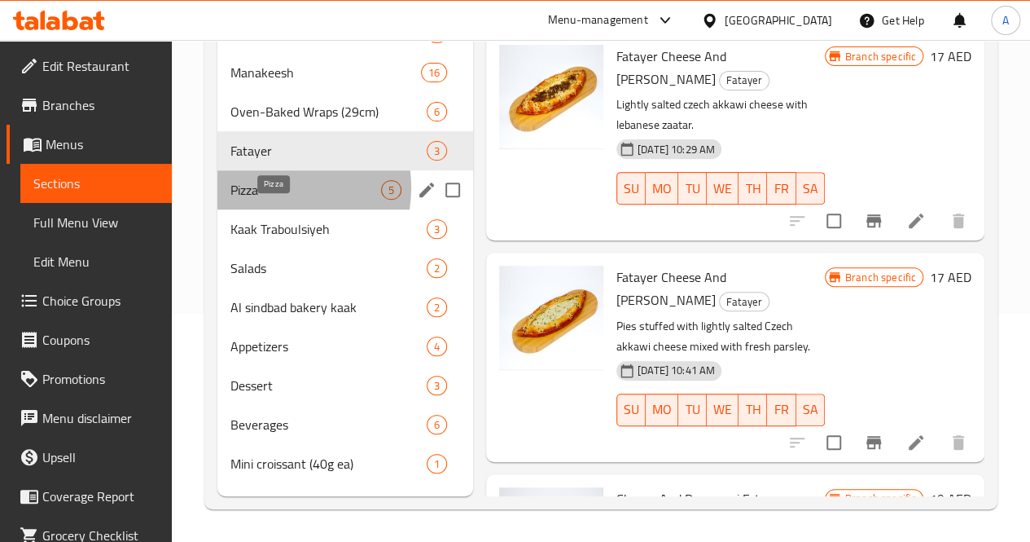
click at [270, 195] on span "Pizza" at bounding box center [306, 190] width 151 height 20
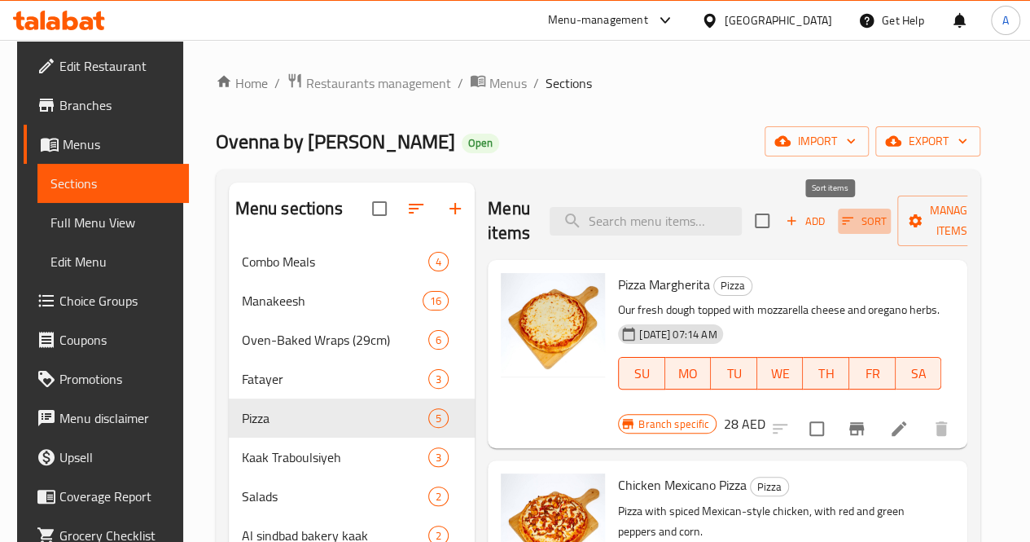
click at [841, 221] on icon "button" at bounding box center [848, 220] width 15 height 15
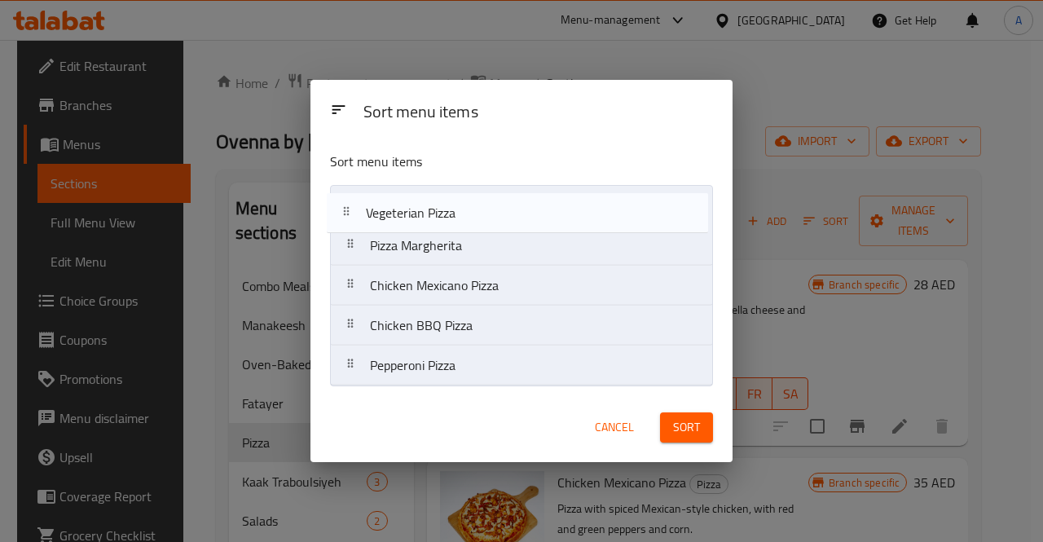
drag, startPoint x: 563, startPoint y: 333, endPoint x: 562, endPoint y: 213, distance: 120.6
click at [562, 213] on nav "Pizza Margherita Chicken Mexicano Pizza Chicken BBQ Pizza Vegeterian Pizza Pepp…" at bounding box center [521, 285] width 383 height 201
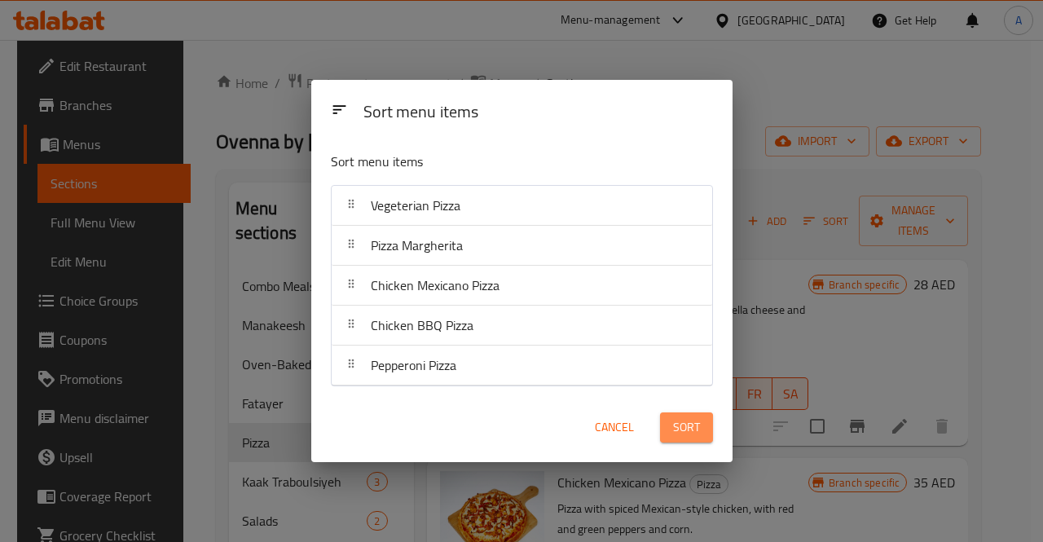
click at [698, 420] on span "Sort" at bounding box center [686, 427] width 27 height 20
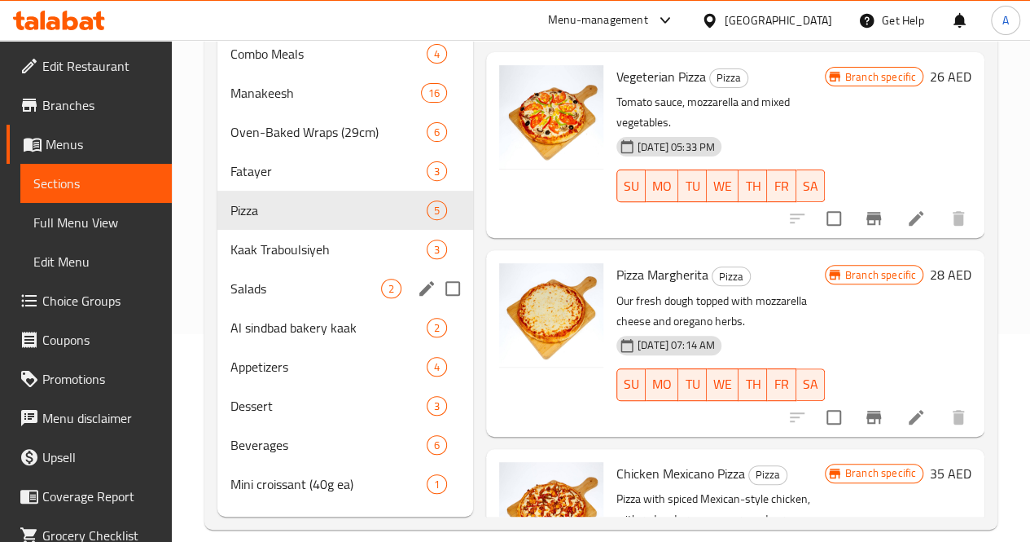
scroll to position [213, 0]
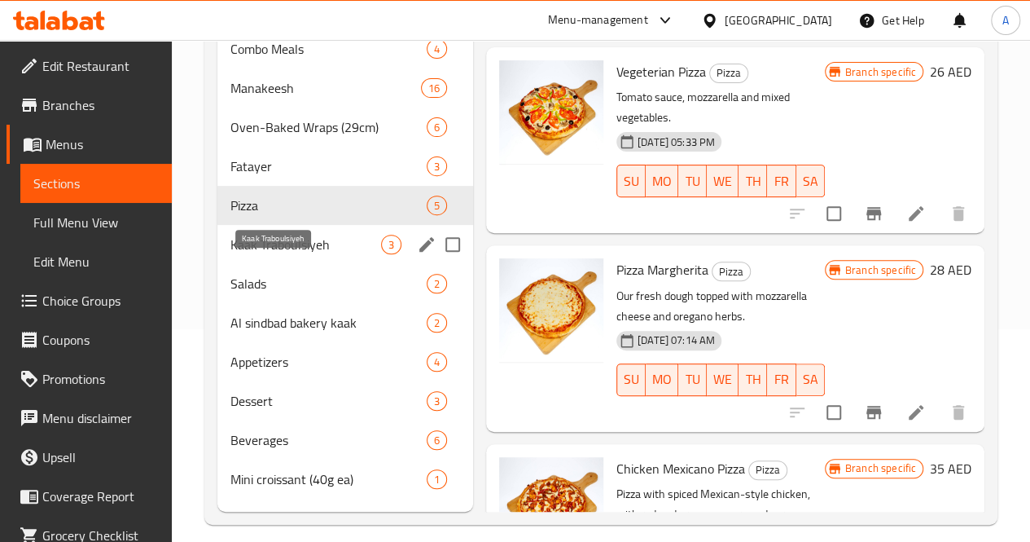
click at [266, 254] on span "Kaak Traboulsiyeh" at bounding box center [306, 245] width 151 height 20
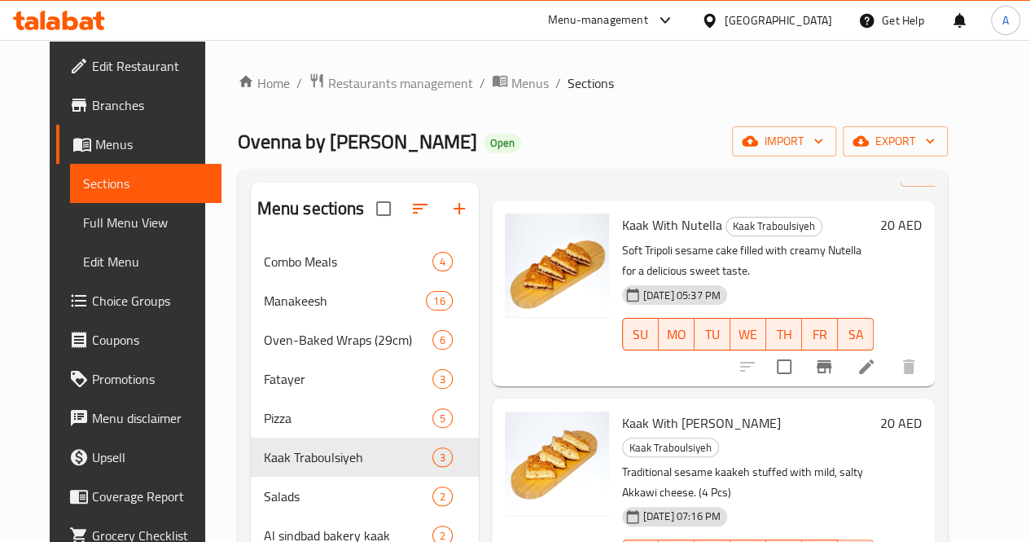
scroll to position [245, 0]
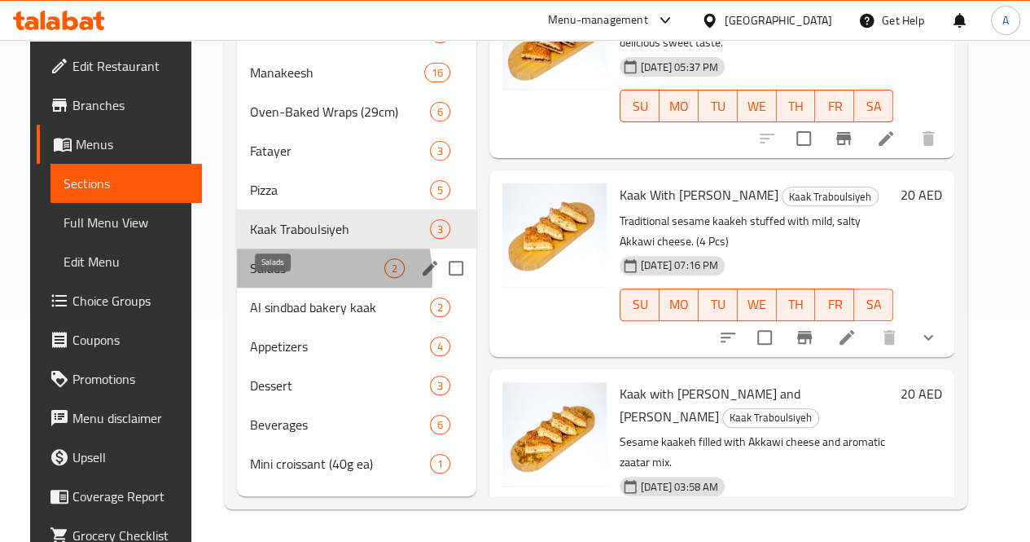
click at [277, 278] on span "Salads" at bounding box center [317, 268] width 134 height 20
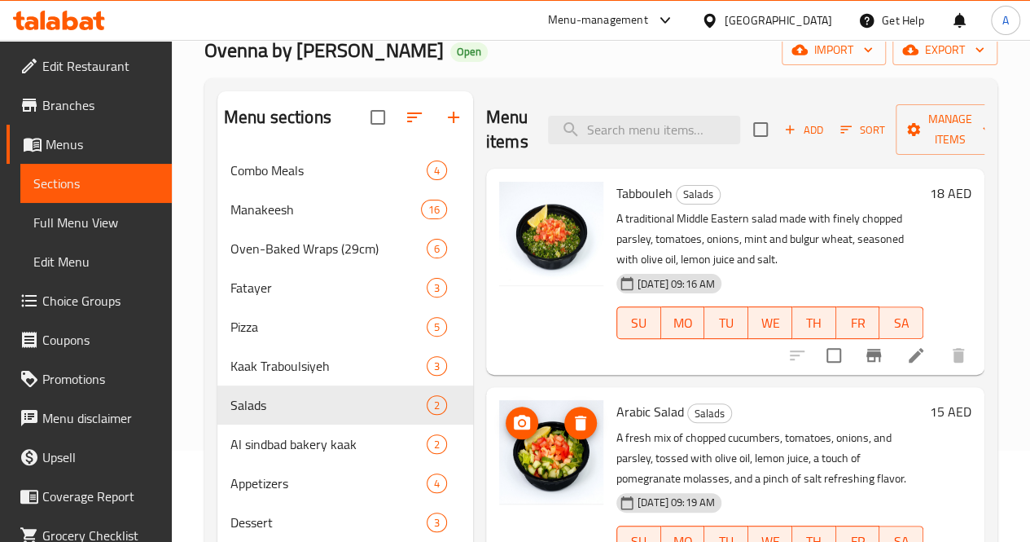
scroll to position [88, 0]
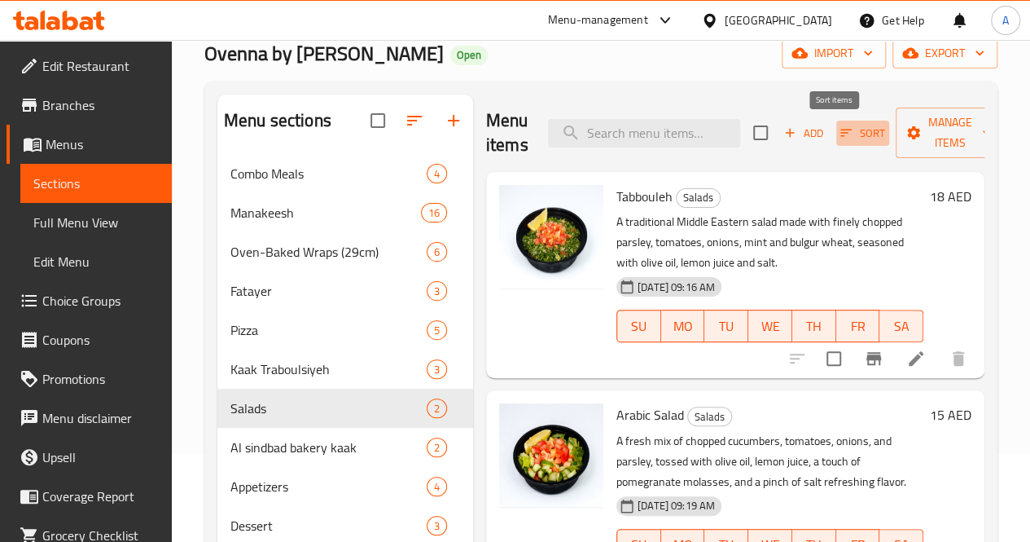
click at [839, 131] on icon "button" at bounding box center [846, 132] width 15 height 15
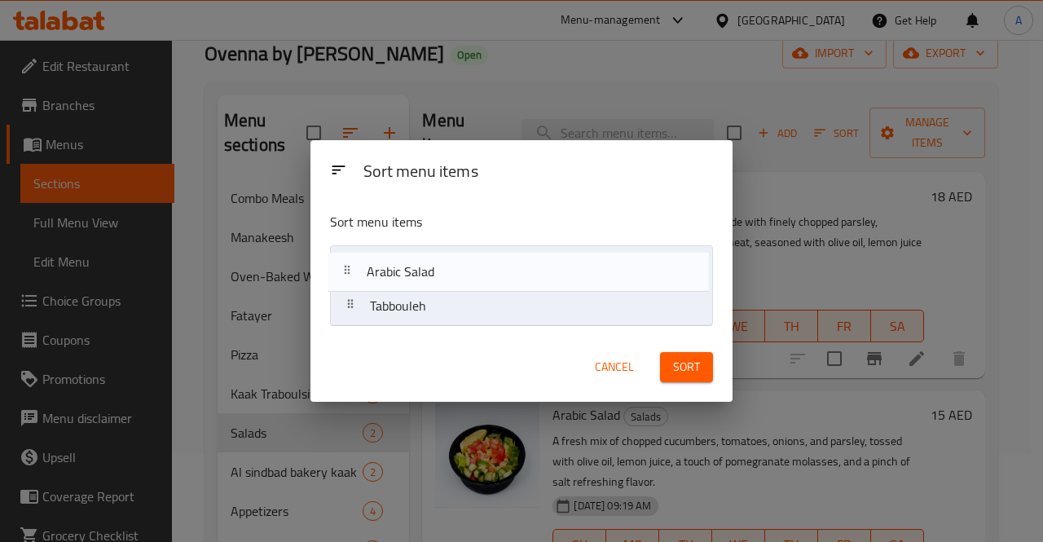
drag, startPoint x: 528, startPoint y: 305, endPoint x: 524, endPoint y: 255, distance: 50.7
click at [524, 255] on nav "Tabbouleh Arabic Salad" at bounding box center [521, 285] width 383 height 81
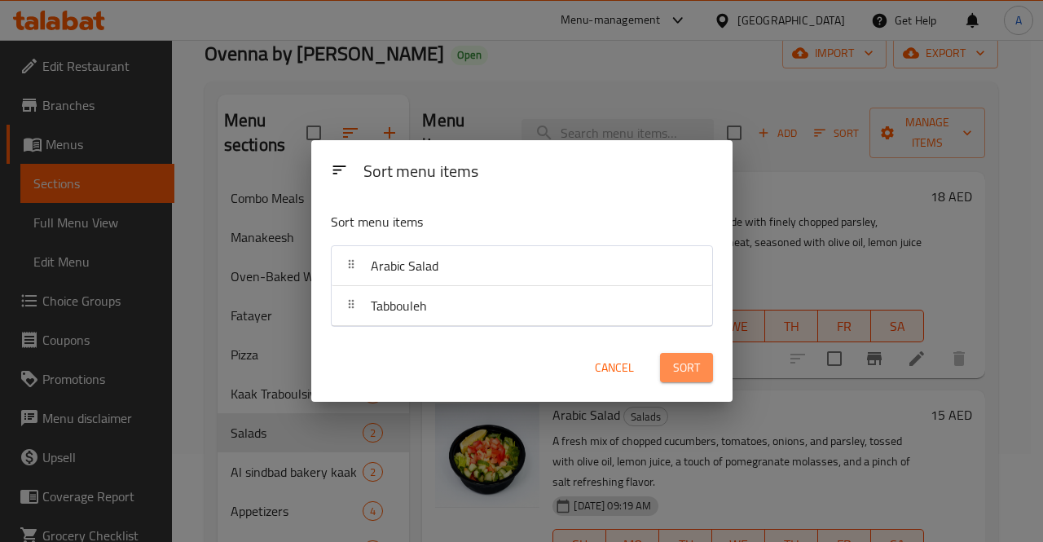
click at [679, 359] on span "Sort" at bounding box center [686, 368] width 27 height 20
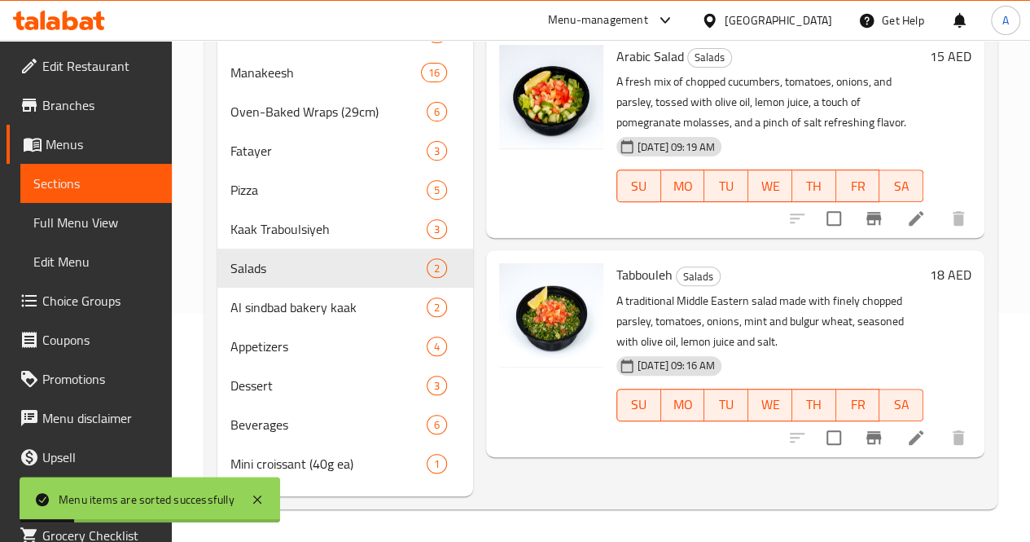
scroll to position [245, 0]
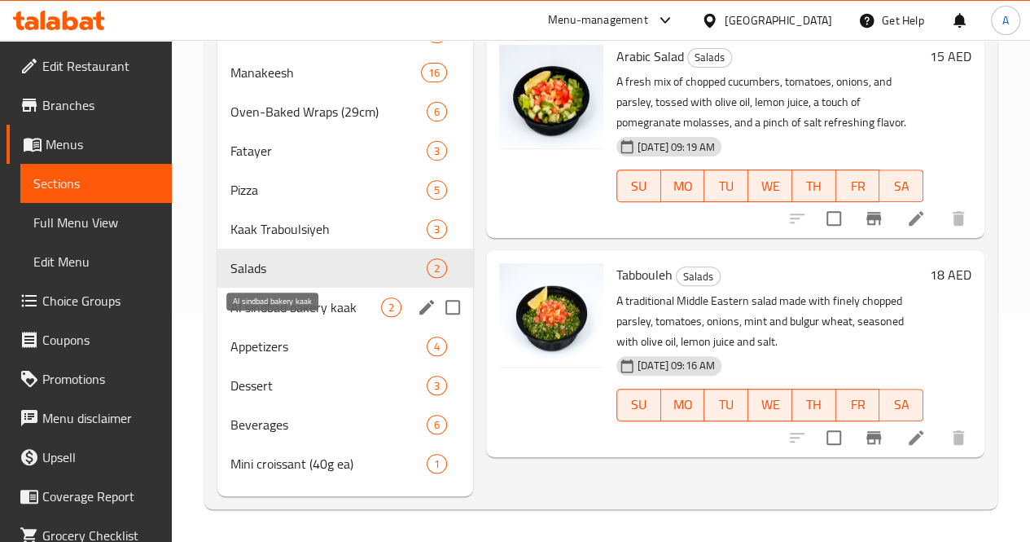
click at [257, 314] on span "Al sindbad bakery kaak" at bounding box center [306, 307] width 151 height 20
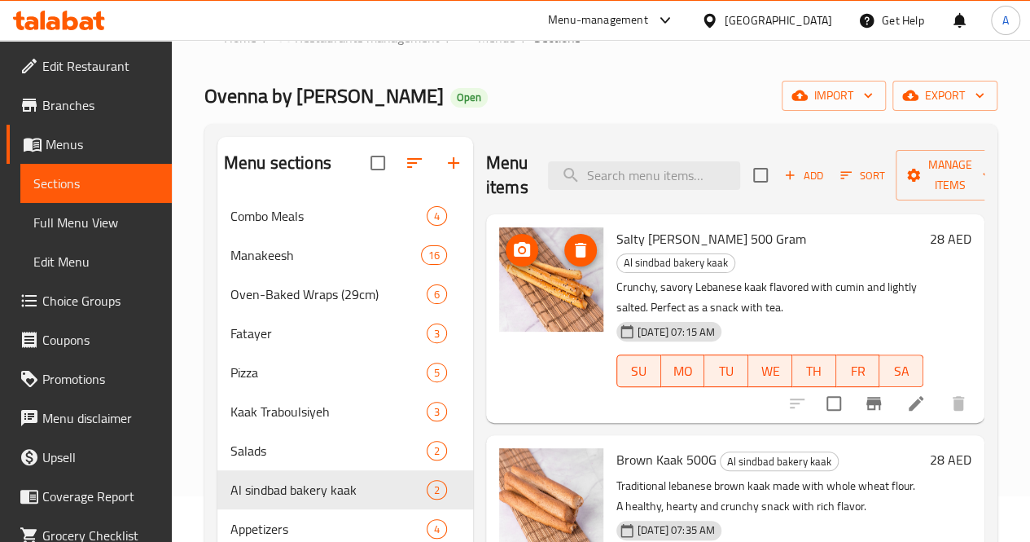
scroll to position [245, 0]
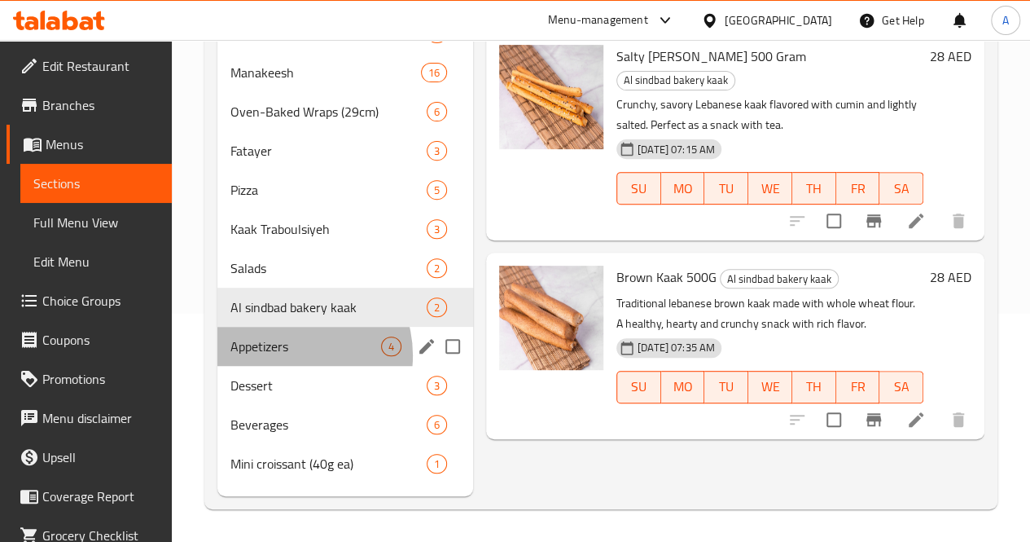
click at [289, 362] on div "Appetizers 4" at bounding box center [345, 346] width 256 height 39
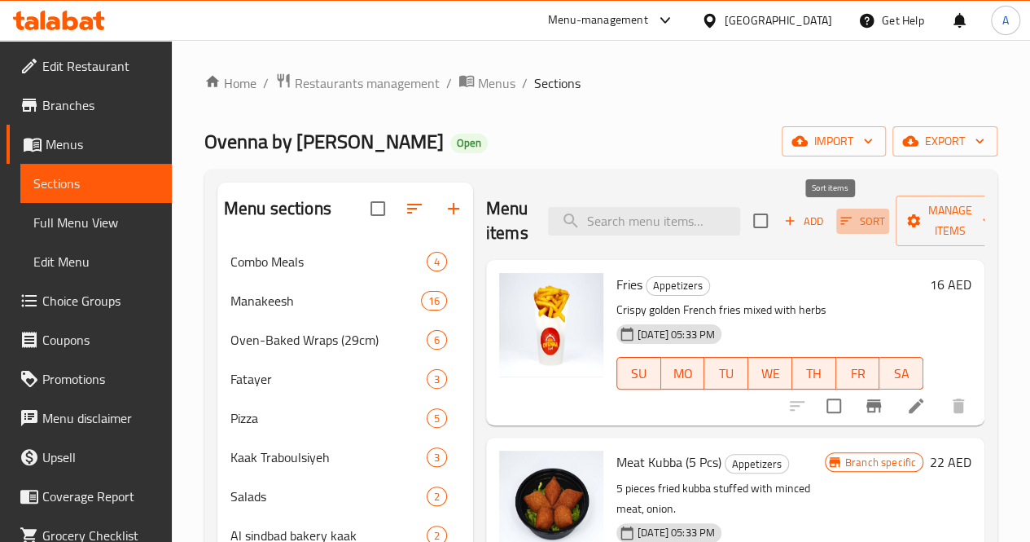
click at [839, 226] on icon "button" at bounding box center [846, 220] width 15 height 15
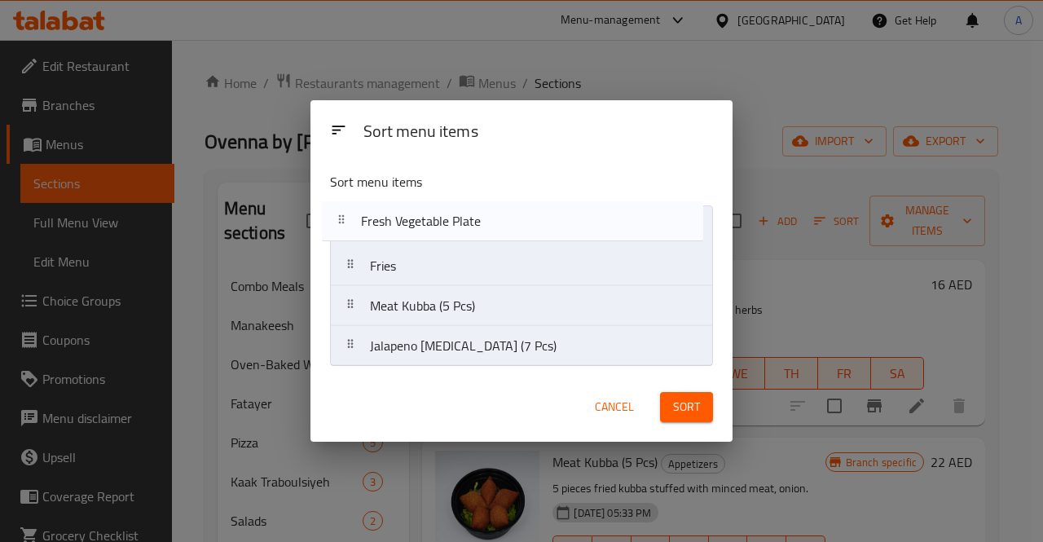
drag, startPoint x: 589, startPoint y: 348, endPoint x: 580, endPoint y: 219, distance: 129.0
click at [580, 219] on nav "Fries Meat Kubba (5 Pcs) Jalapeno Poppers (7 Pcs) Fresh Vegetable Plate" at bounding box center [521, 285] width 383 height 161
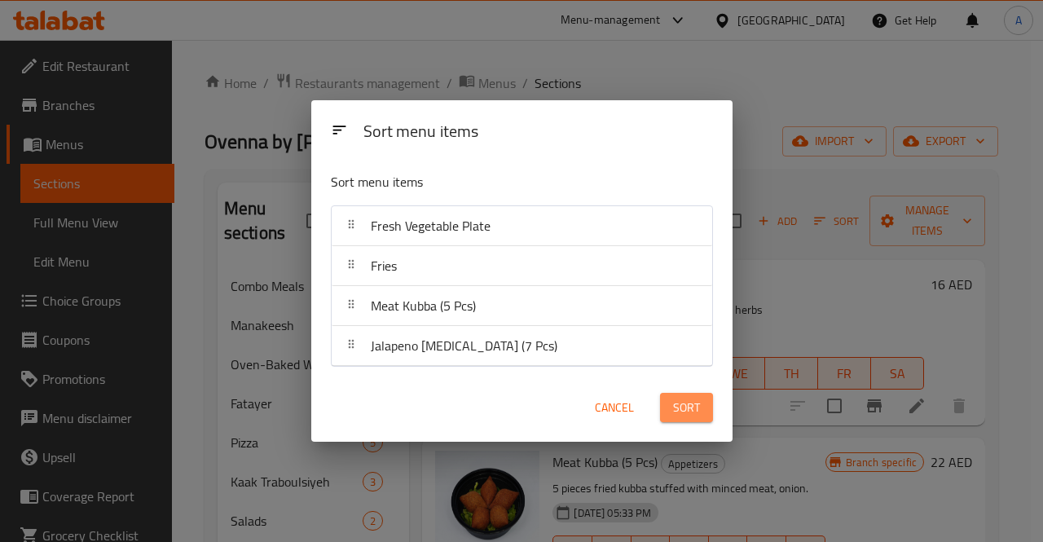
click at [684, 410] on span "Sort" at bounding box center [686, 408] width 27 height 20
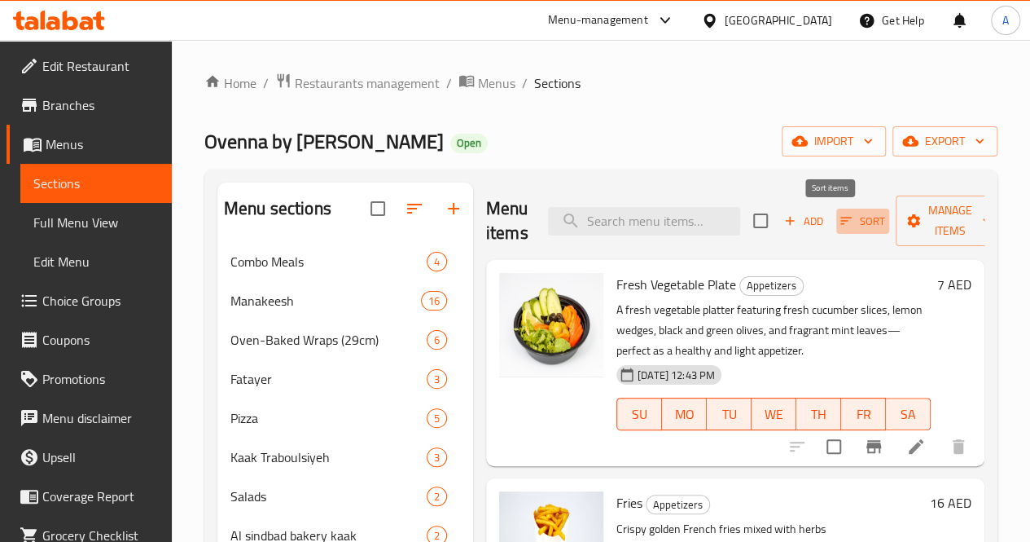
click at [841, 219] on span "Sort" at bounding box center [863, 221] width 45 height 19
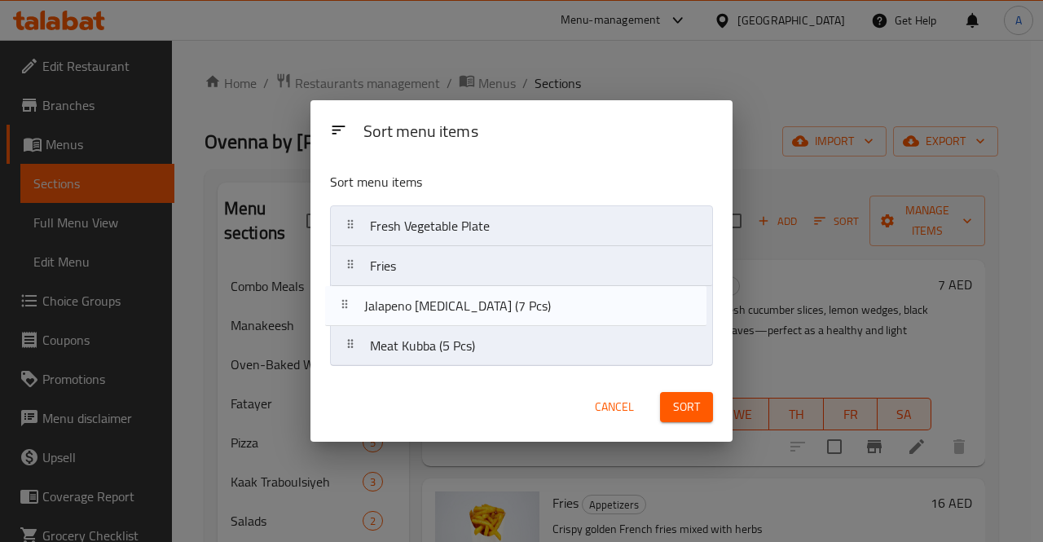
drag, startPoint x: 547, startPoint y: 345, endPoint x: 539, endPoint y: 301, distance: 44.7
click at [539, 301] on nav "Fresh Vegetable Plate Fries Meat Kubba (5 Pcs) Jalapeno Poppers (7 Pcs)" at bounding box center [521, 285] width 383 height 161
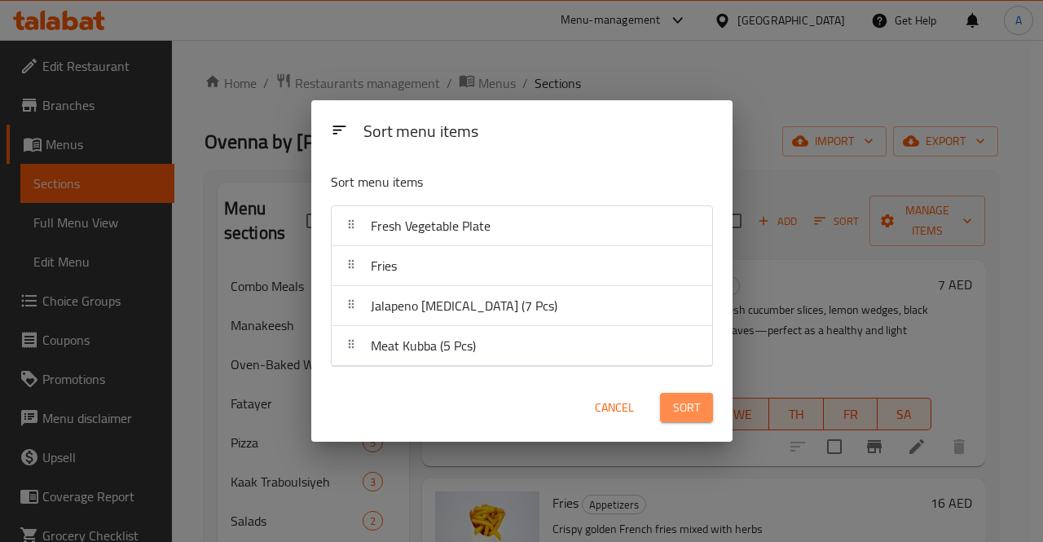
click at [673, 409] on span "Sort" at bounding box center [686, 408] width 27 height 20
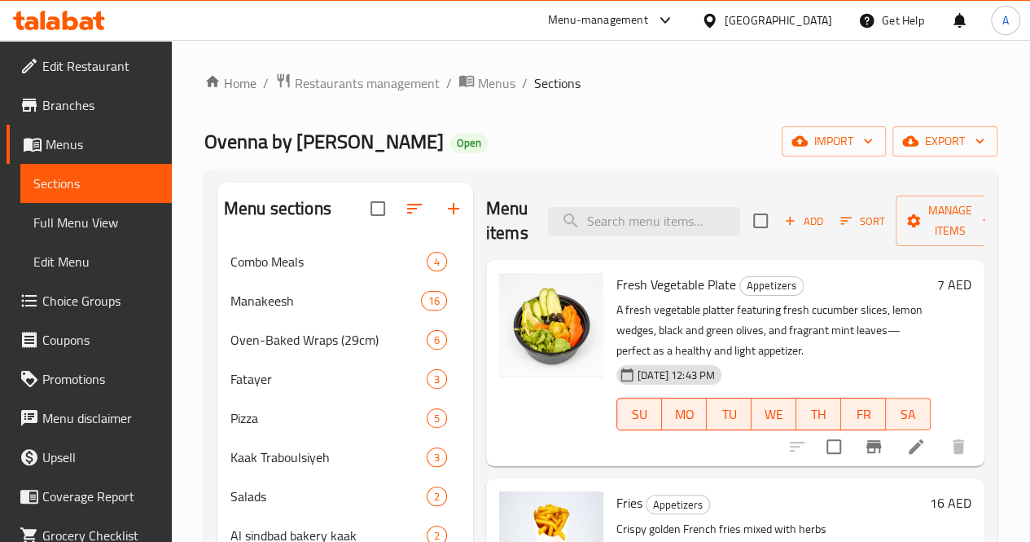
scroll to position [245, 0]
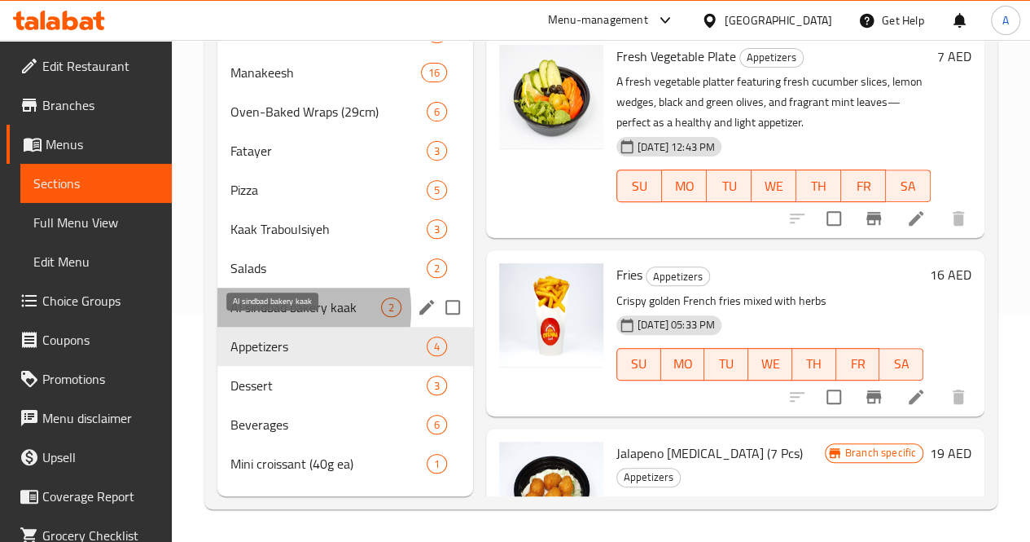
click at [270, 317] on span "Al sindbad bakery kaak" at bounding box center [306, 307] width 151 height 20
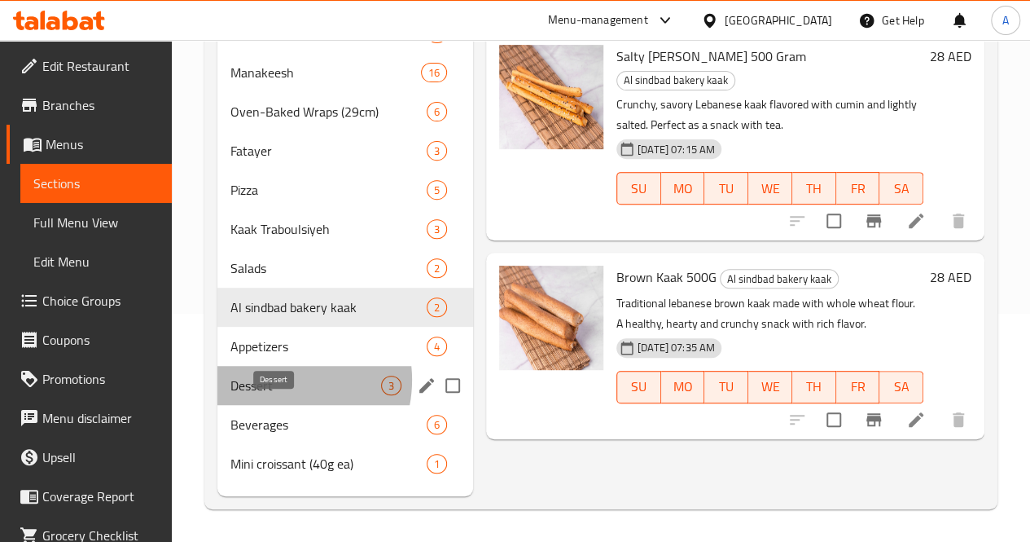
click at [277, 387] on span "Dessert" at bounding box center [306, 386] width 151 height 20
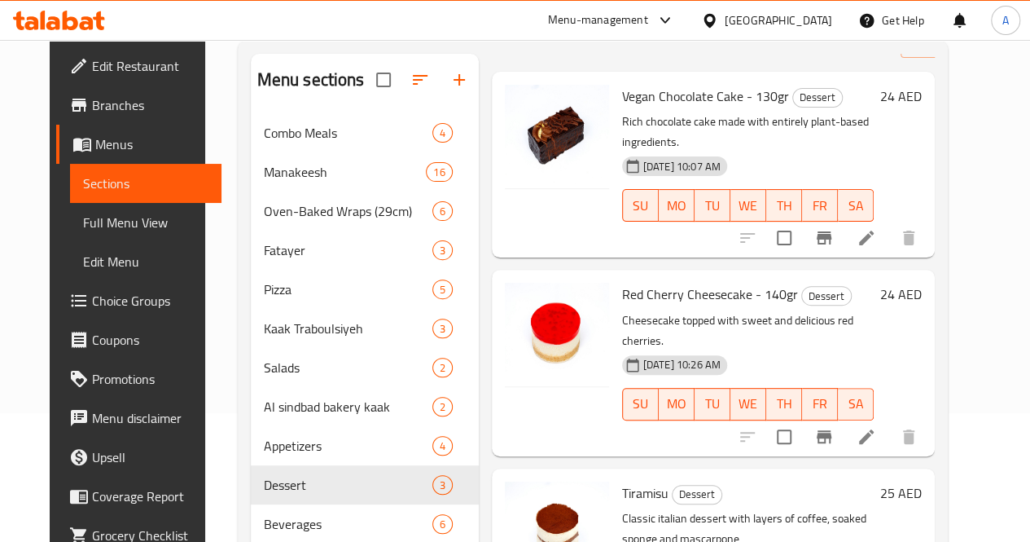
scroll to position [245, 0]
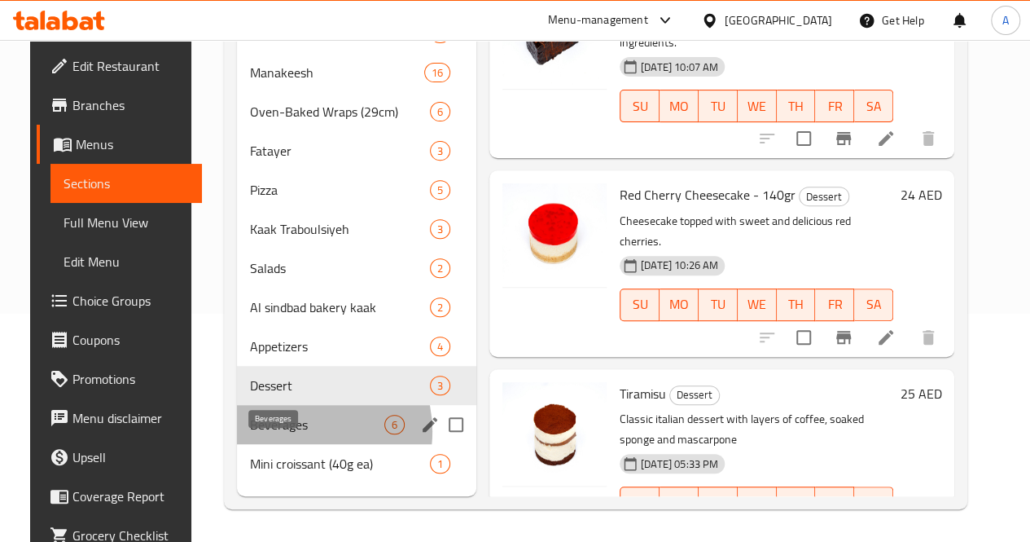
click at [278, 434] on span "Beverages" at bounding box center [317, 425] width 134 height 20
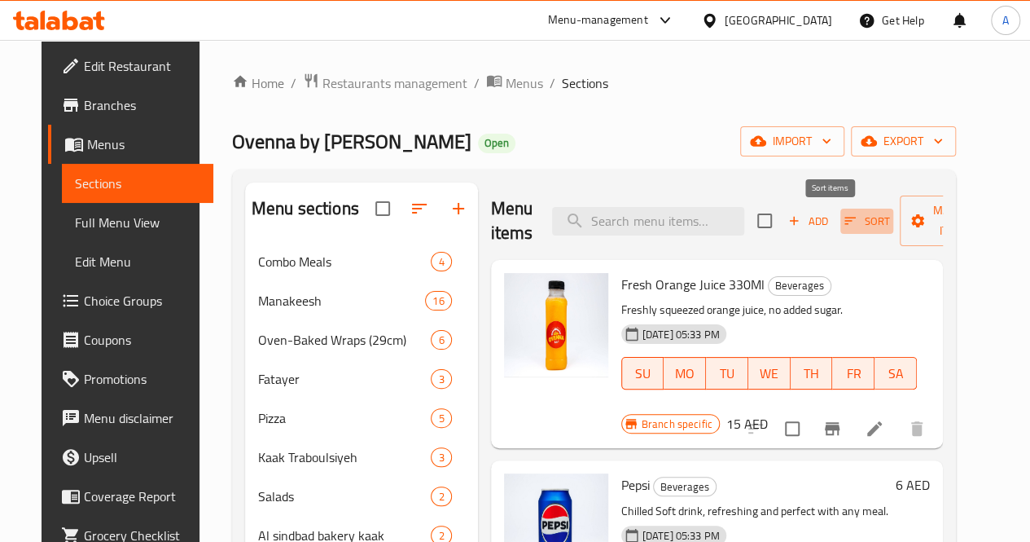
click at [841, 231] on button "Sort" at bounding box center [867, 221] width 53 height 25
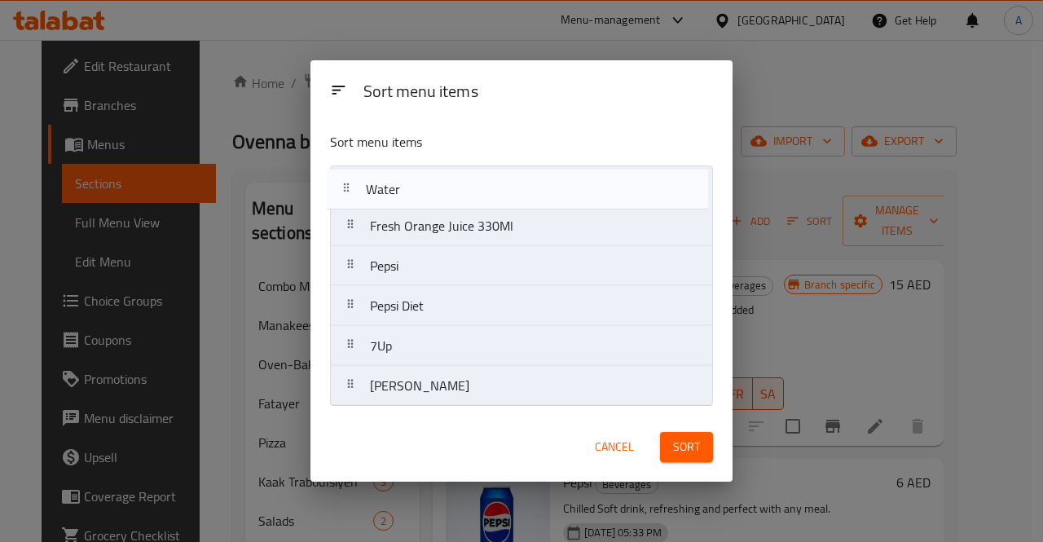
drag, startPoint x: 534, startPoint y: 393, endPoint x: 529, endPoint y: 187, distance: 206.2
click at [529, 187] on nav "Fresh Orange Juice 330Ml Pepsi Pepsi Diet 7Up Miranda Water" at bounding box center [521, 285] width 383 height 241
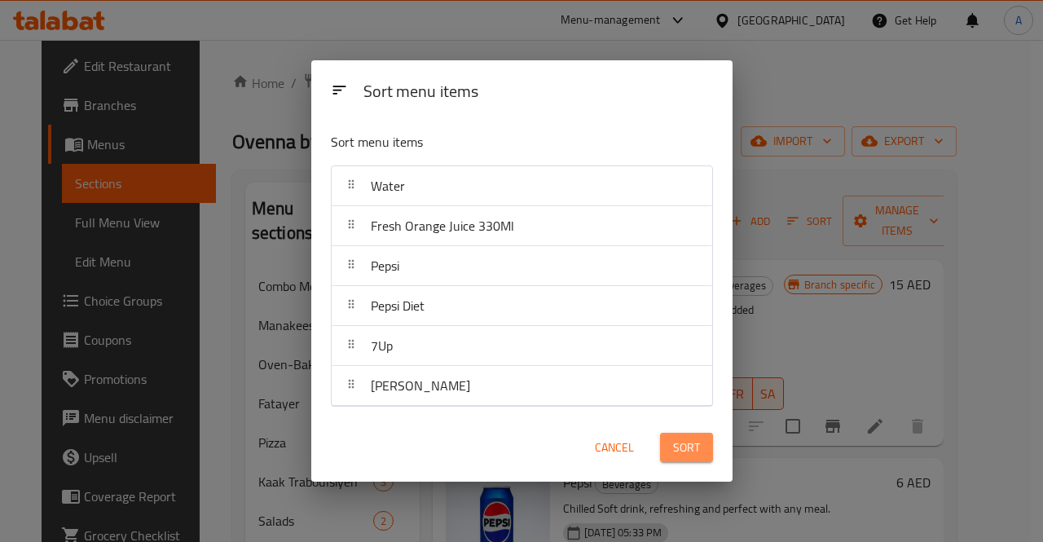
click at [696, 450] on span "Sort" at bounding box center [686, 447] width 27 height 20
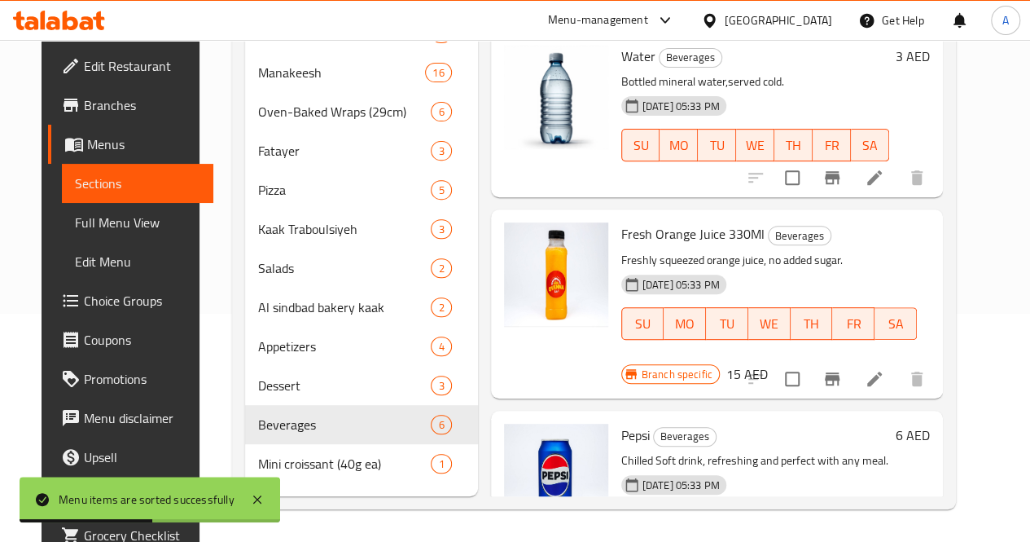
scroll to position [573, 0]
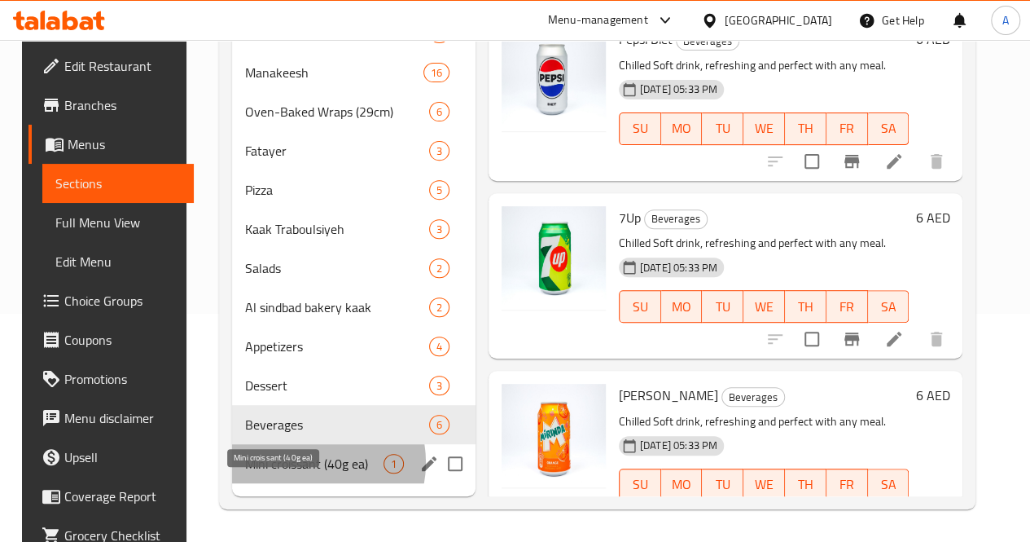
click at [296, 470] on span "Mini croissant (40g ea)" at bounding box center [314, 464] width 138 height 20
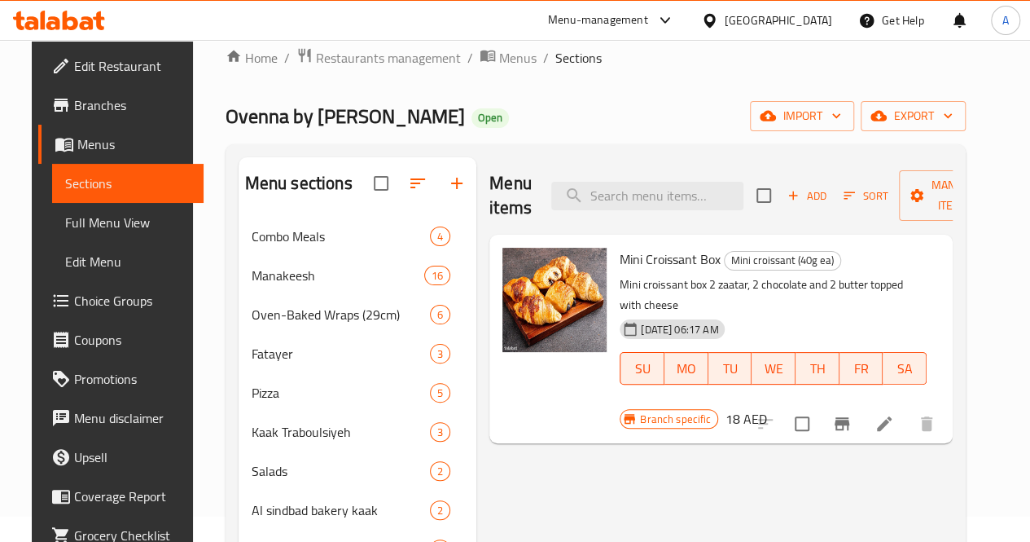
scroll to position [24, 0]
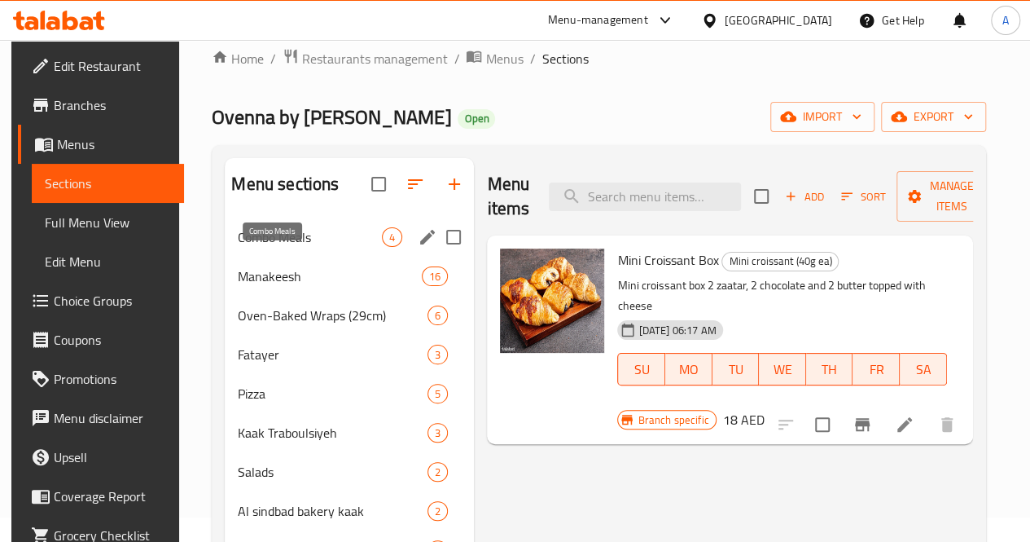
click at [279, 247] on span "Combo Meals" at bounding box center [310, 237] width 144 height 20
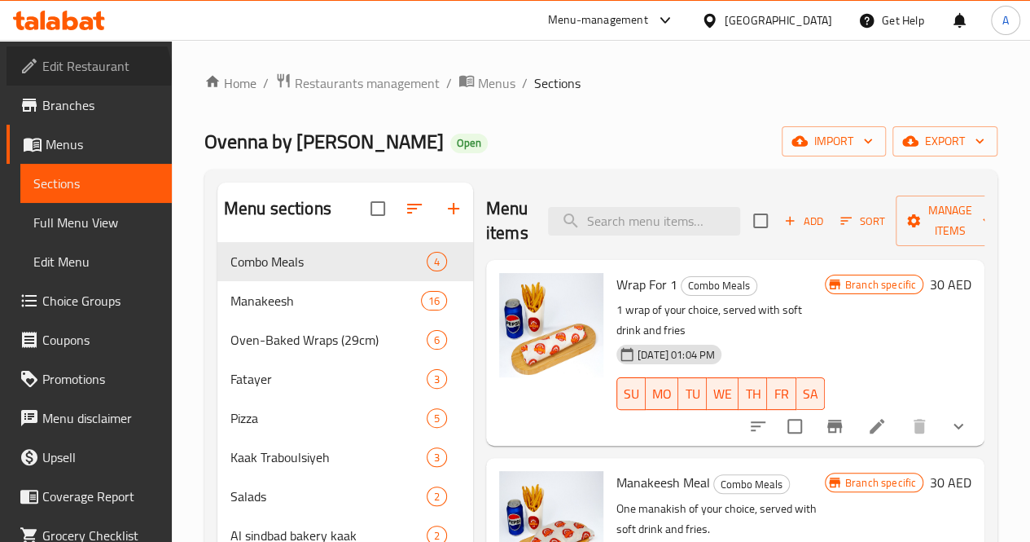
click at [86, 74] on span "Edit Restaurant" at bounding box center [100, 66] width 116 height 20
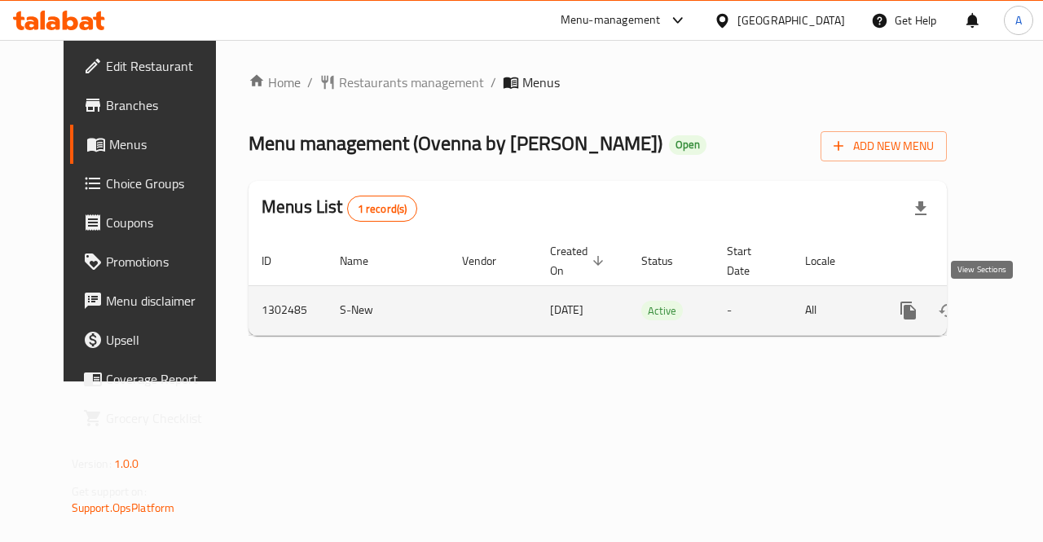
click at [1016, 314] on icon "enhanced table" at bounding box center [1026, 311] width 20 height 20
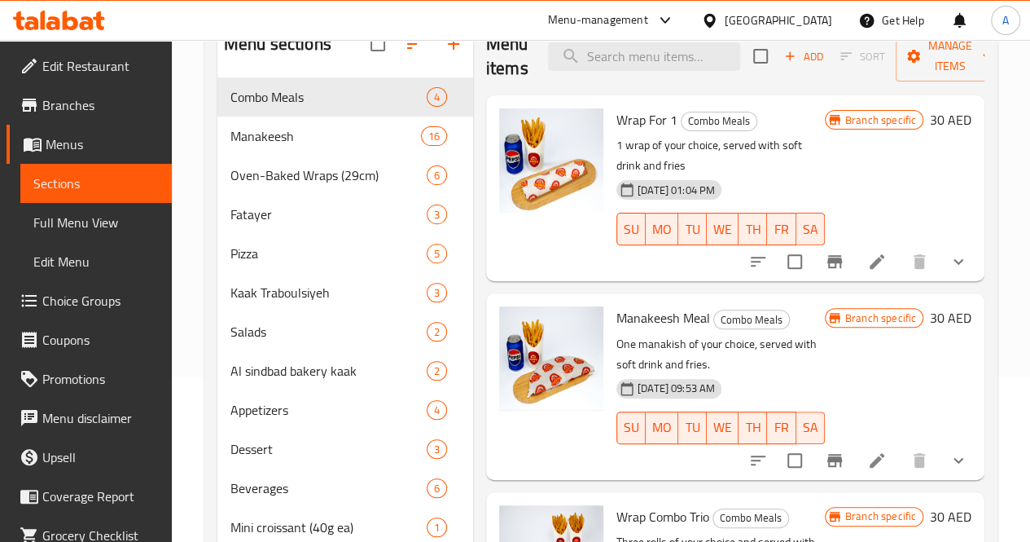
scroll to position [173, 0]
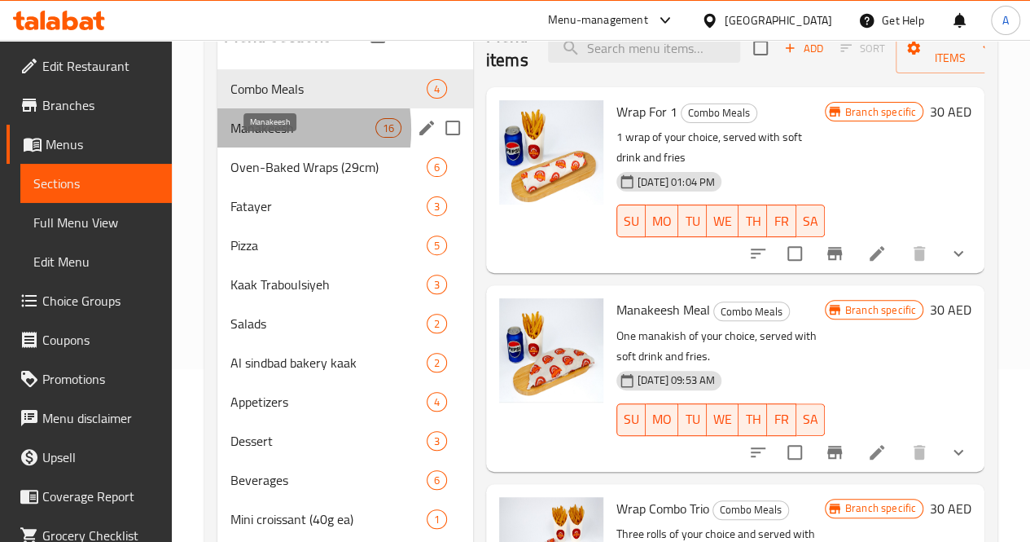
click at [246, 138] on span "Manakeesh" at bounding box center [303, 128] width 145 height 20
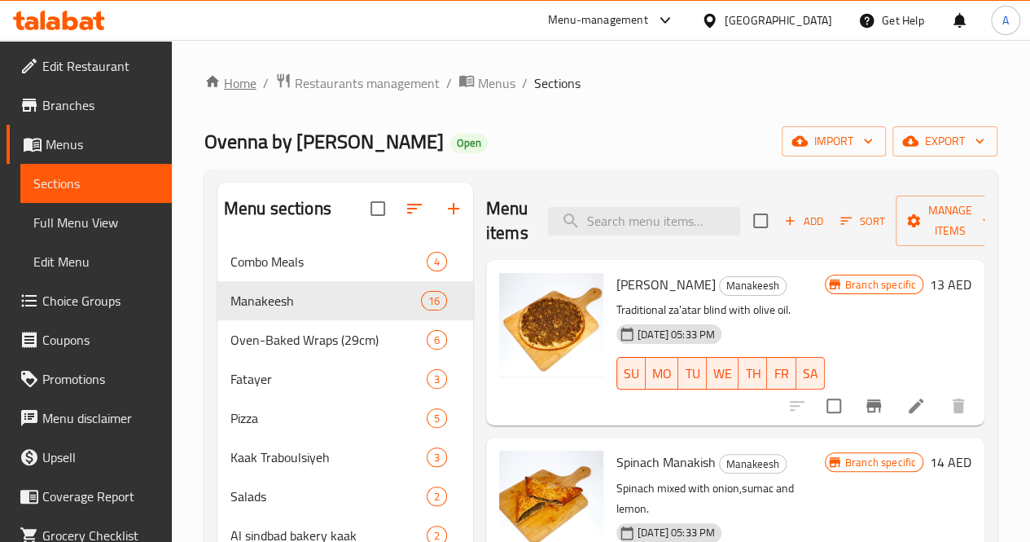
click at [224, 77] on link "Home" at bounding box center [230, 83] width 52 height 20
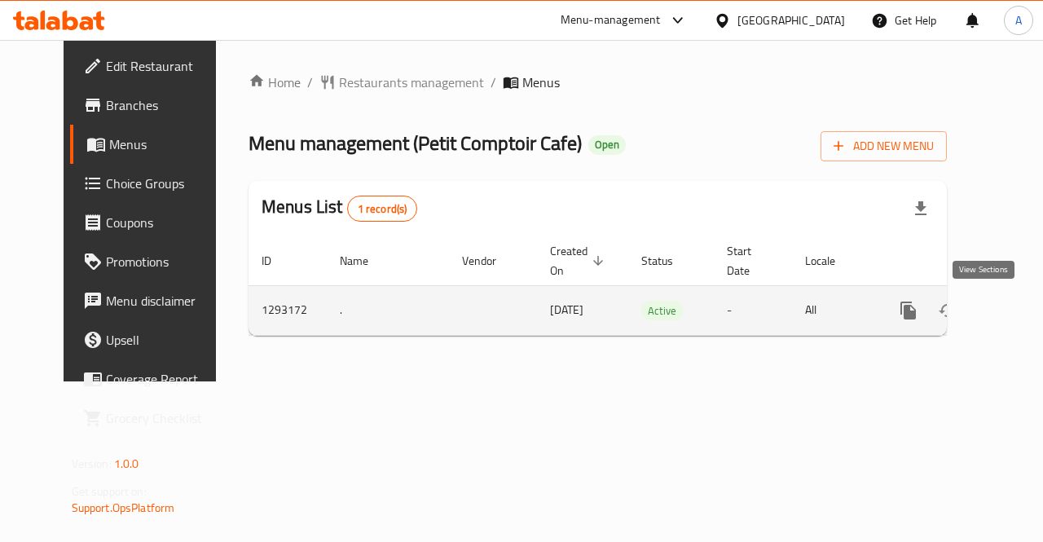
click at [1016, 311] on icon "enhanced table" at bounding box center [1026, 311] width 20 height 20
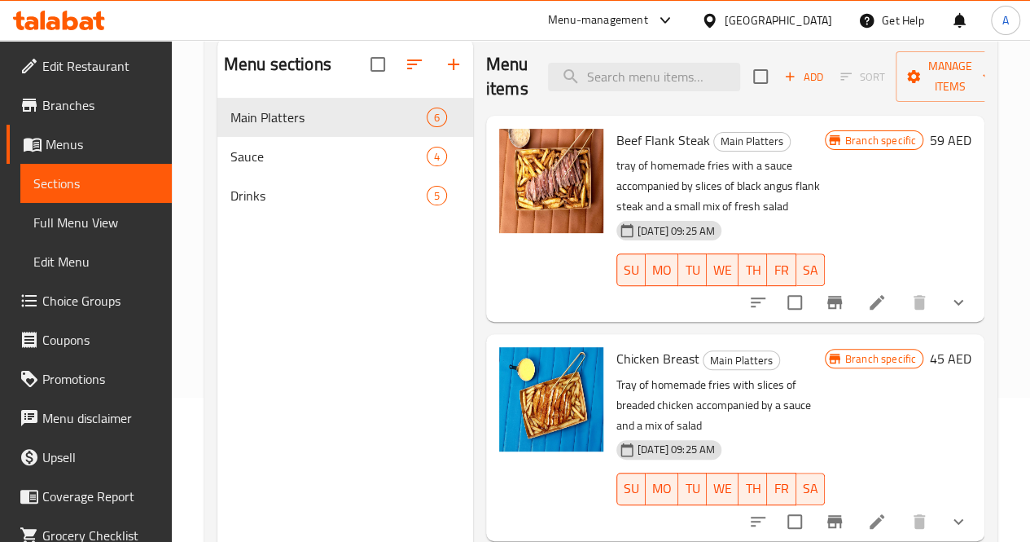
scroll to position [143, 0]
click at [265, 167] on span "Sauce" at bounding box center [306, 157] width 151 height 20
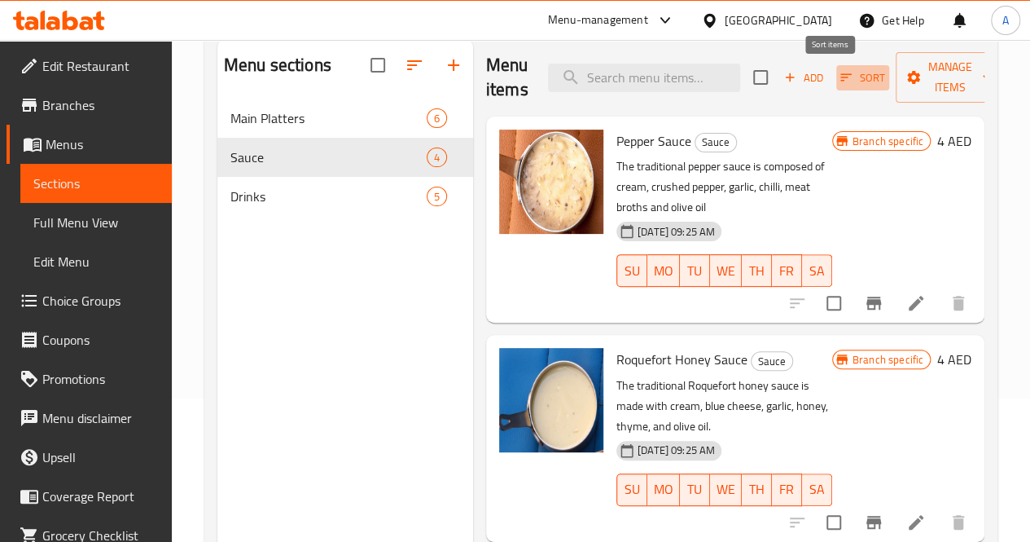
click at [841, 81] on icon "button" at bounding box center [846, 77] width 11 height 7
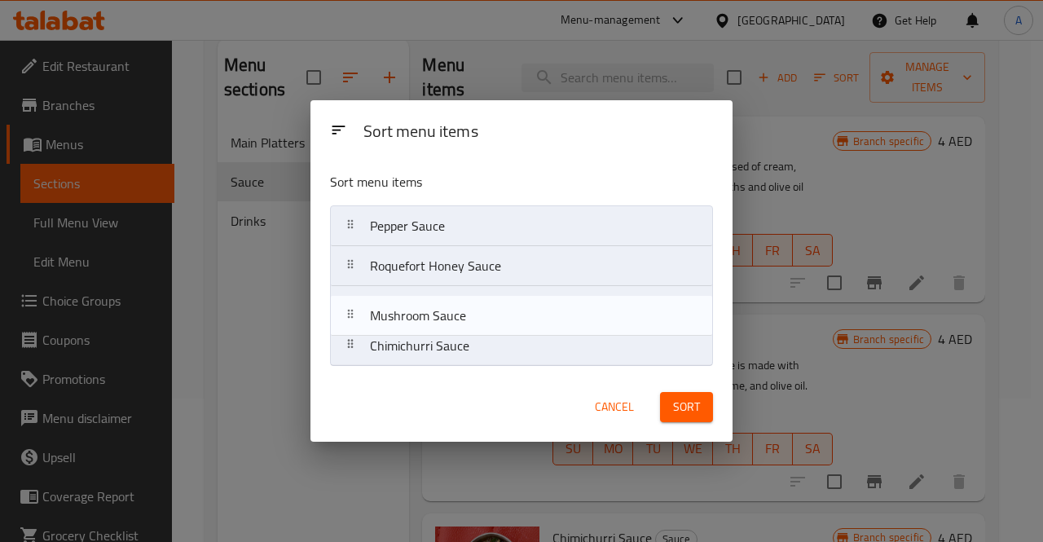
drag, startPoint x: 520, startPoint y: 341, endPoint x: 519, endPoint y: 291, distance: 50.5
click at [519, 291] on nav "Pepper Sauce Roquefort Honey Sauce Chimichurri Sauce Mushroom Sauce" at bounding box center [521, 285] width 383 height 161
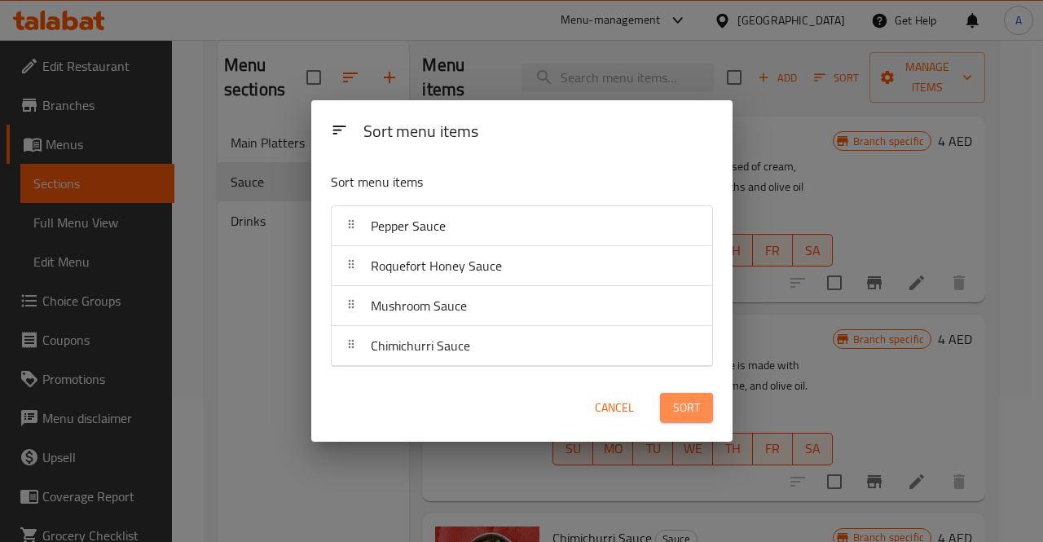
click at [681, 403] on span "Sort" at bounding box center [686, 408] width 27 height 20
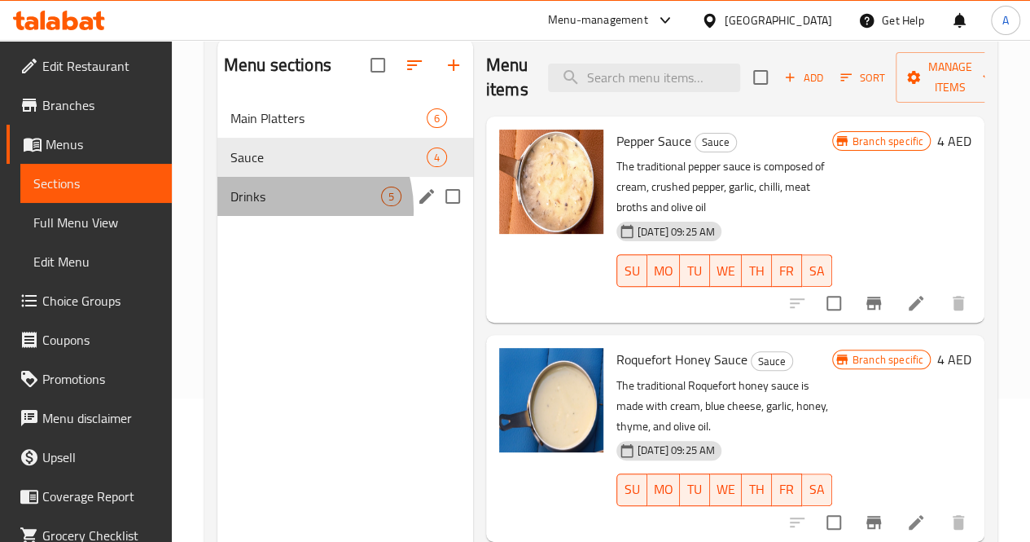
click at [282, 216] on div "Drinks 5" at bounding box center [345, 196] width 256 height 39
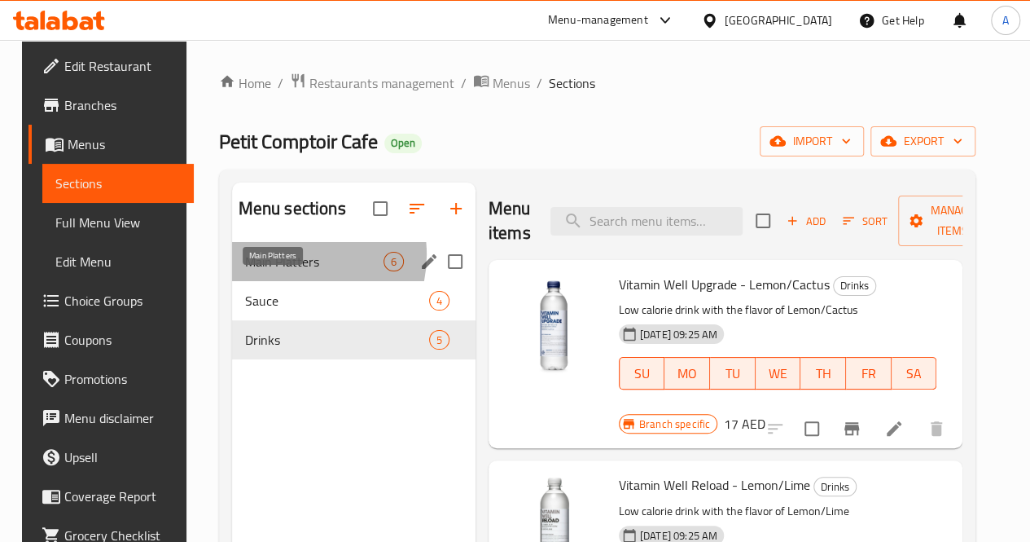
click at [279, 271] on span "Main Platters" at bounding box center [314, 262] width 138 height 20
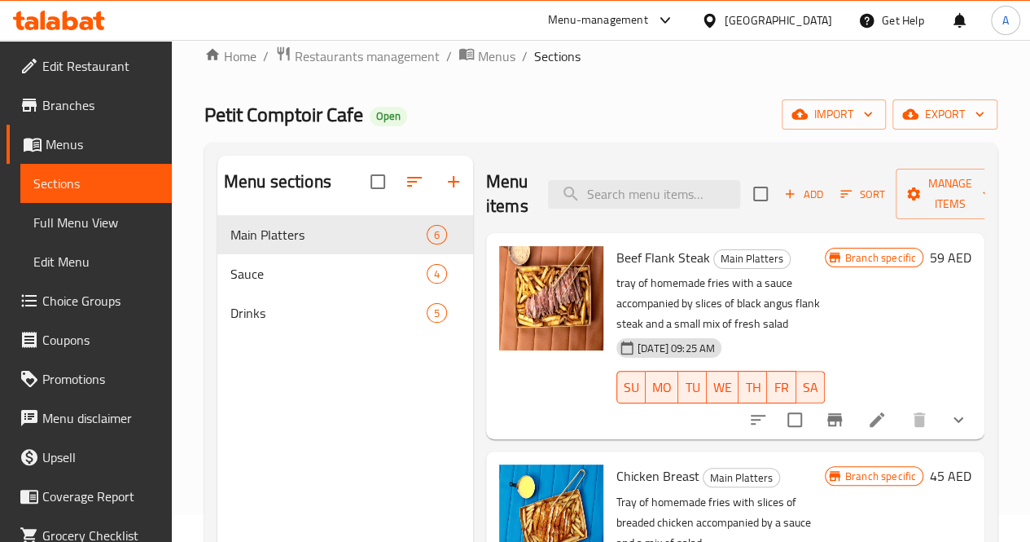
scroll to position [26, 0]
click at [839, 194] on icon "button" at bounding box center [846, 194] width 15 height 15
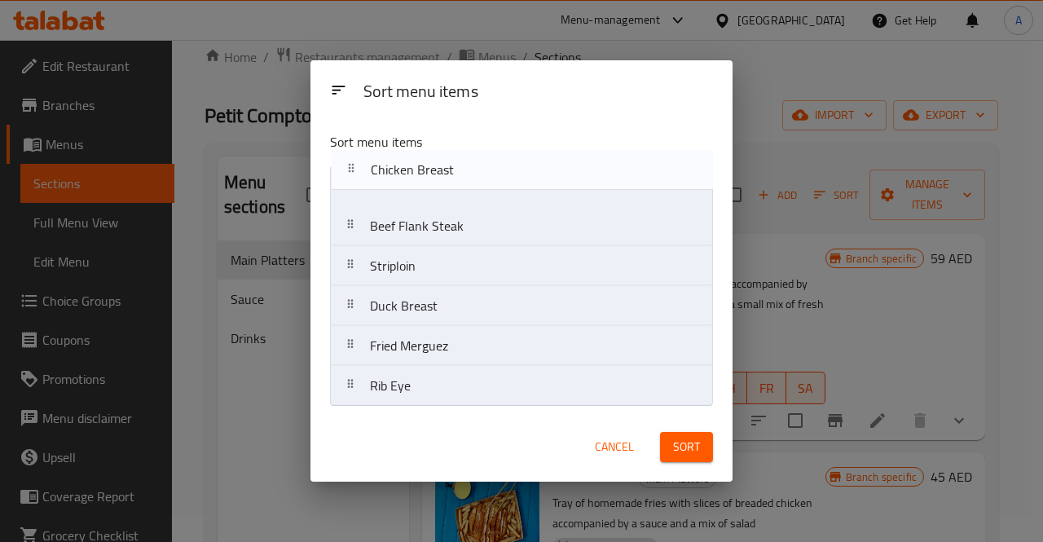
drag, startPoint x: 532, startPoint y: 244, endPoint x: 534, endPoint y: 180, distance: 63.6
click at [534, 180] on nav "Beef Flank Steak Chicken Breast Striploin Duck Breast Fried Merguez Rib Eye" at bounding box center [521, 285] width 383 height 241
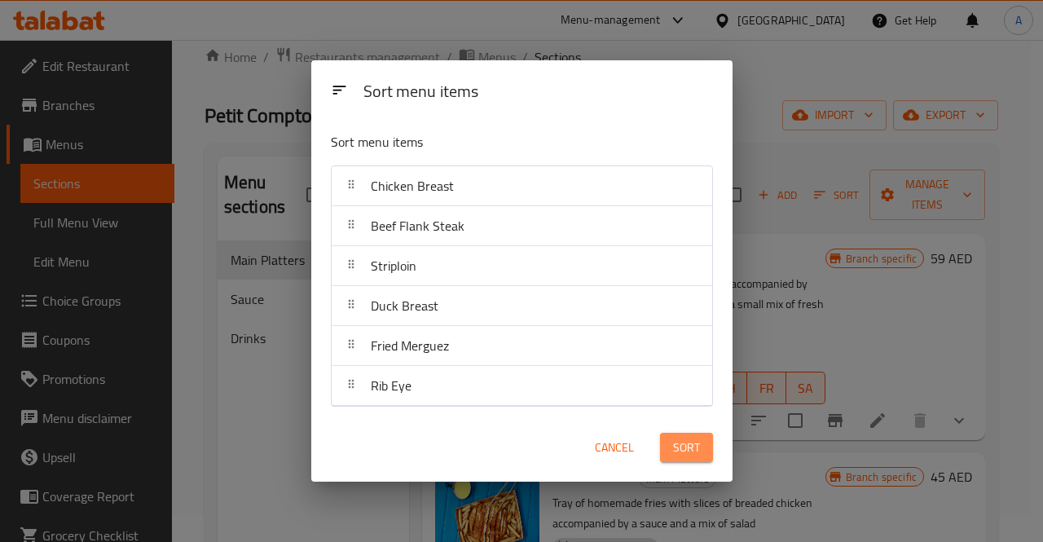
click at [678, 442] on span "Sort" at bounding box center [686, 447] width 27 height 20
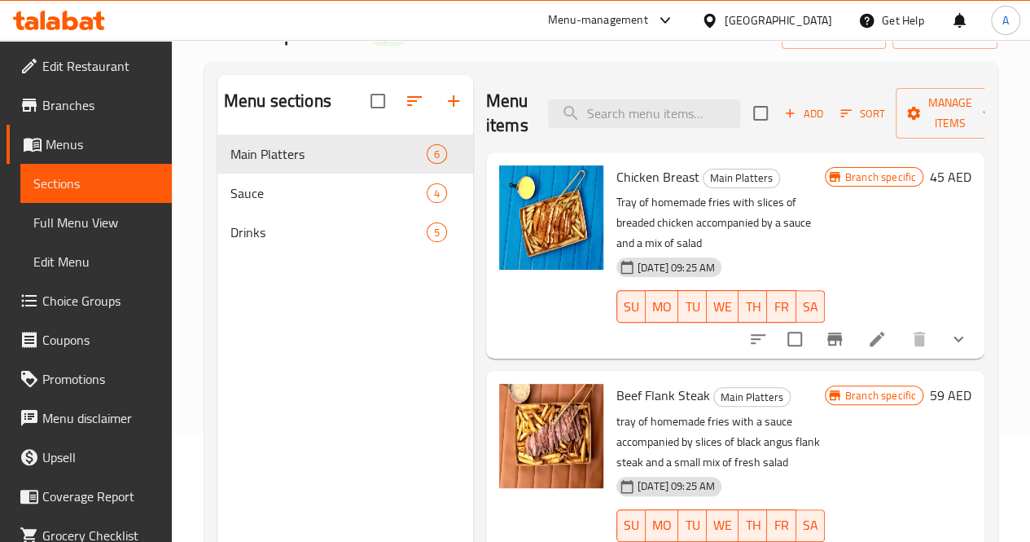
scroll to position [98, 0]
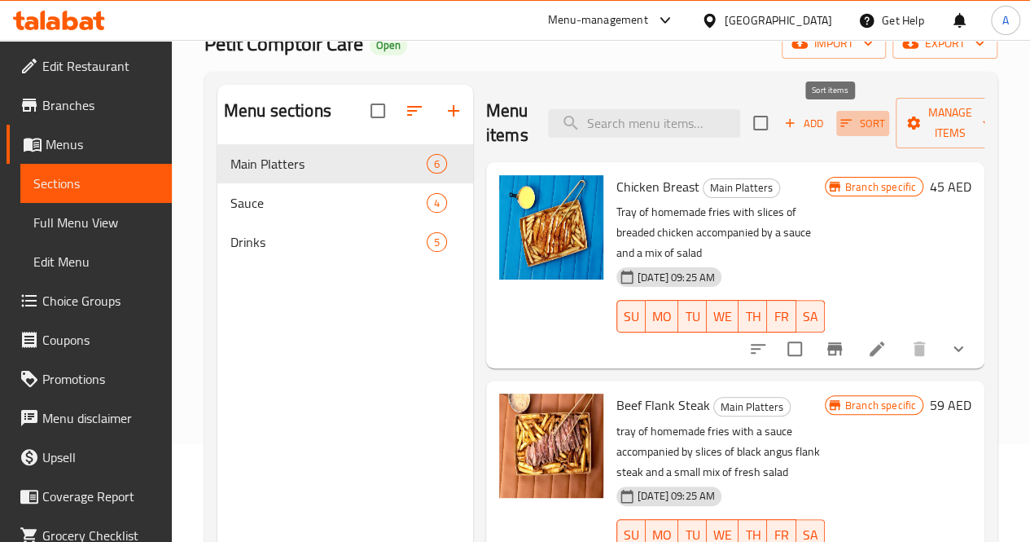
click at [841, 130] on span "Sort" at bounding box center [863, 123] width 45 height 19
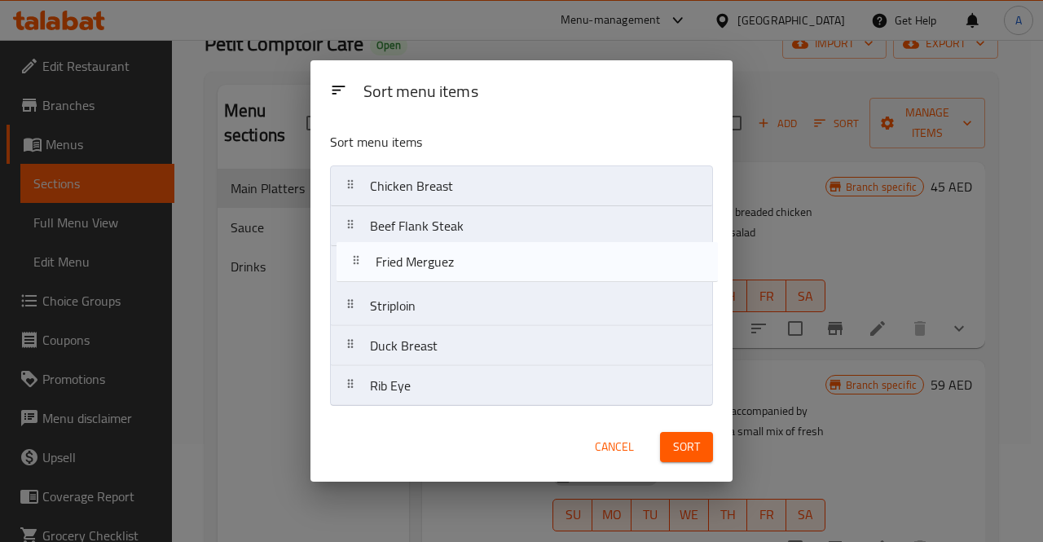
drag, startPoint x: 567, startPoint y: 338, endPoint x: 574, endPoint y: 245, distance: 93.2
click at [574, 245] on nav "Chicken Breast Beef Flank Steak Striploin Duck Breast Fried Merguez Rib Eye" at bounding box center [521, 285] width 383 height 241
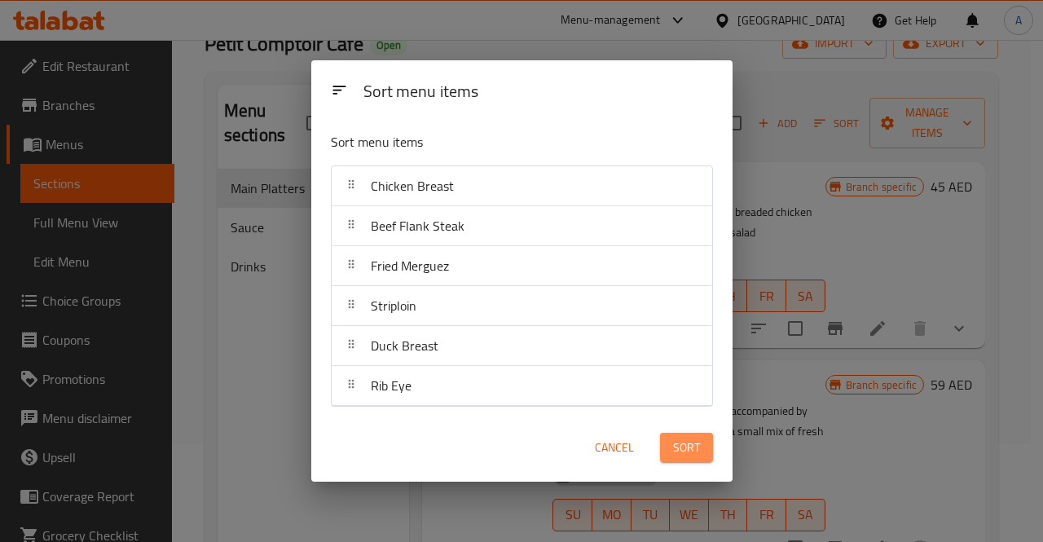
click at [667, 441] on button "Sort" at bounding box center [686, 448] width 53 height 30
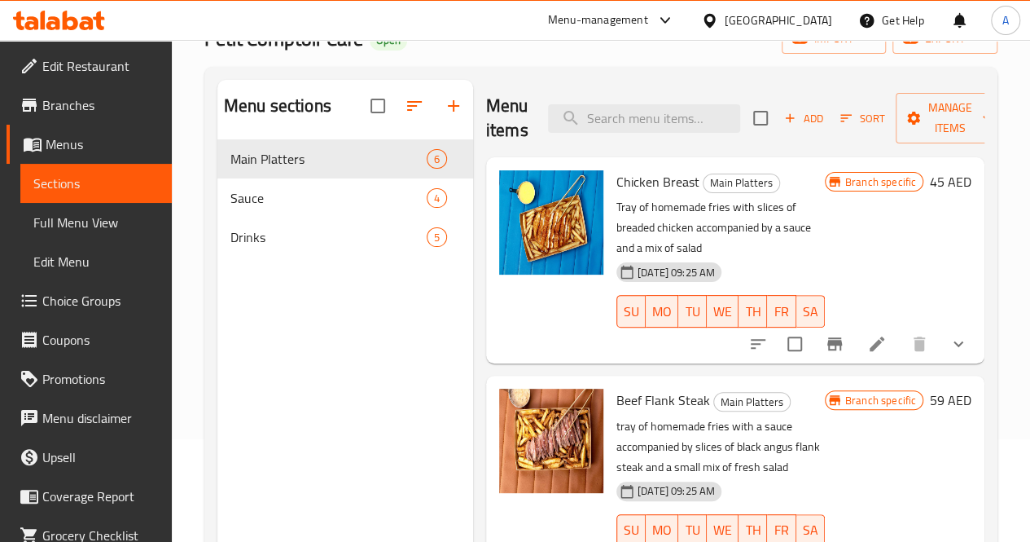
scroll to position [91, 0]
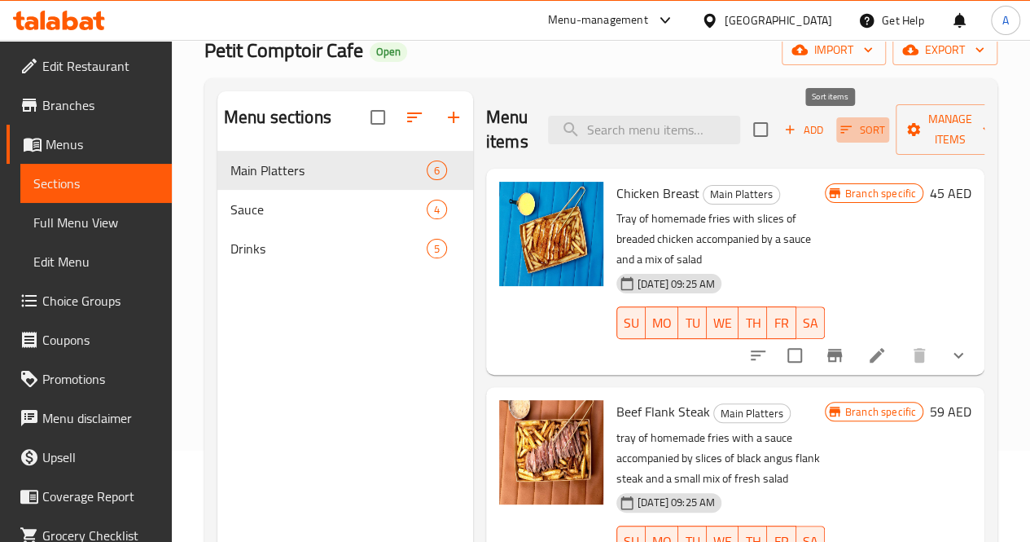
click at [839, 129] on icon "button" at bounding box center [846, 129] width 15 height 15
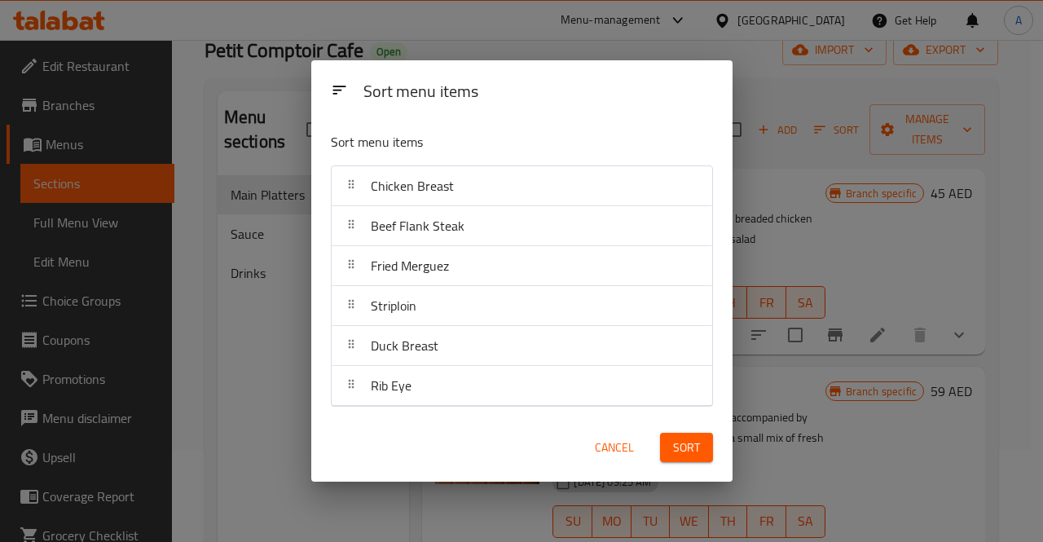
drag, startPoint x: 507, startPoint y: 280, endPoint x: 513, endPoint y: 222, distance: 58.2
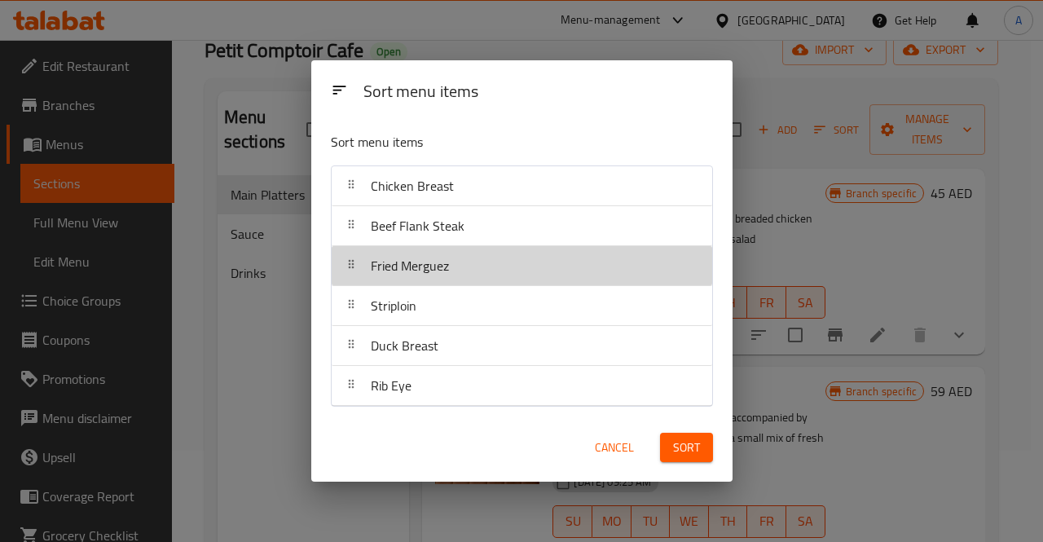
drag, startPoint x: 513, startPoint y: 222, endPoint x: 451, endPoint y: 270, distance: 78.4
click at [451, 270] on div "Fried Merguez" at bounding box center [409, 265] width 91 height 39
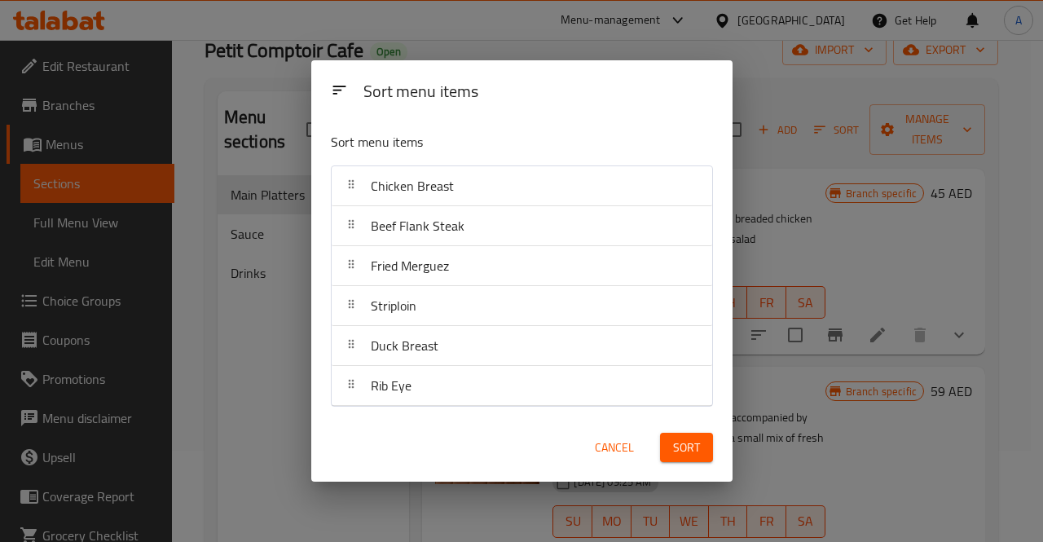
drag, startPoint x: 468, startPoint y: 270, endPoint x: 459, endPoint y: 212, distance: 59.2
drag, startPoint x: 459, startPoint y: 212, endPoint x: 433, endPoint y: 260, distance: 54.7
click at [433, 260] on span "Fried Merguez" at bounding box center [410, 265] width 78 height 24
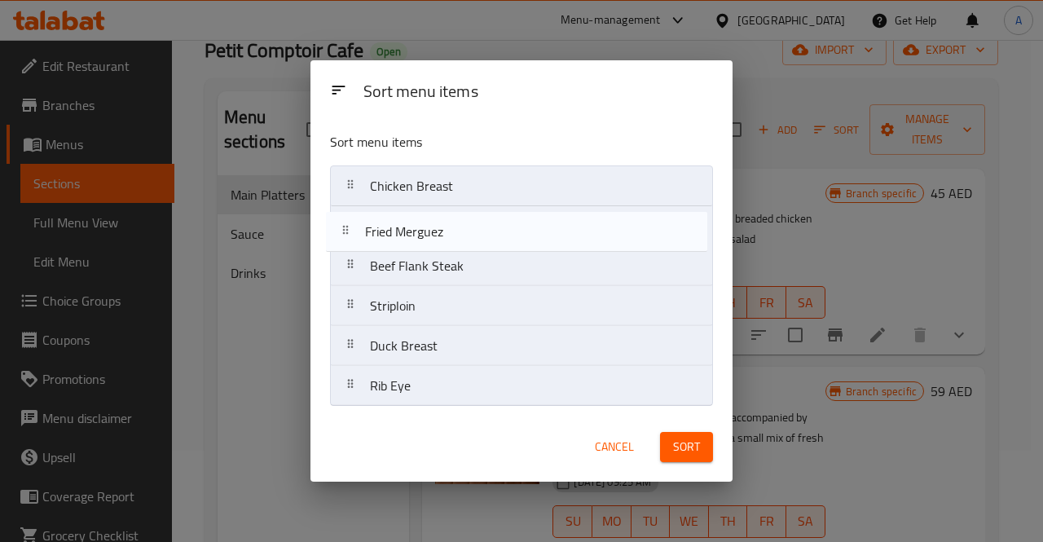
drag, startPoint x: 433, startPoint y: 260, endPoint x: 428, endPoint y: 217, distance: 43.4
click at [428, 217] on nav "Chicken Breast Beef Flank Steak Fried Merguez Striploin Duck Breast Rib Eye" at bounding box center [521, 285] width 383 height 241
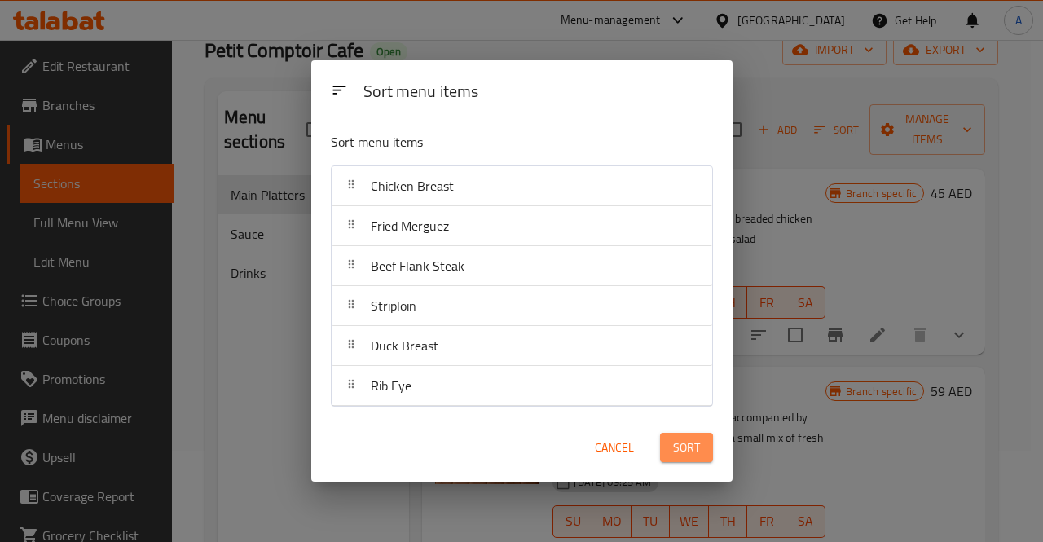
click at [679, 439] on span "Sort" at bounding box center [686, 447] width 27 height 20
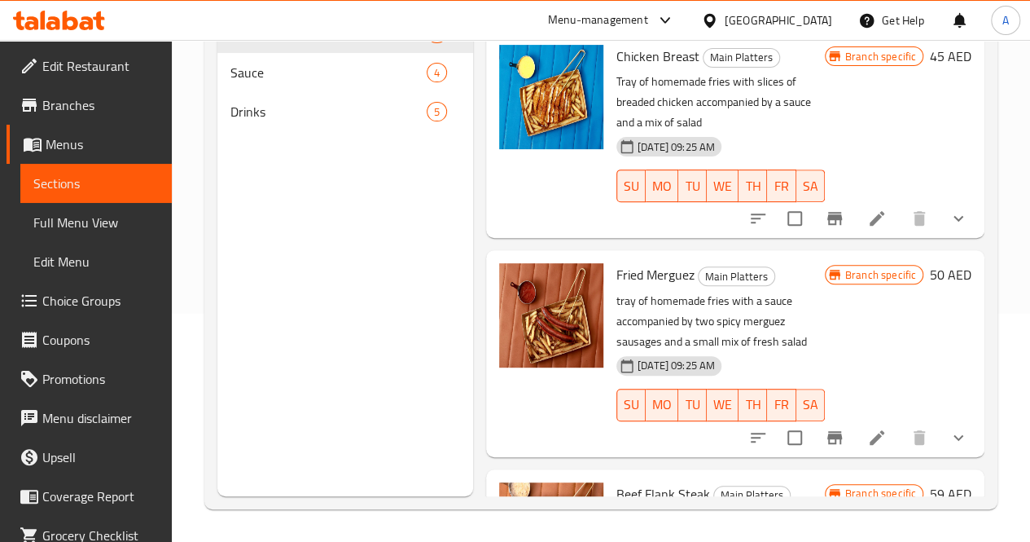
scroll to position [0, 0]
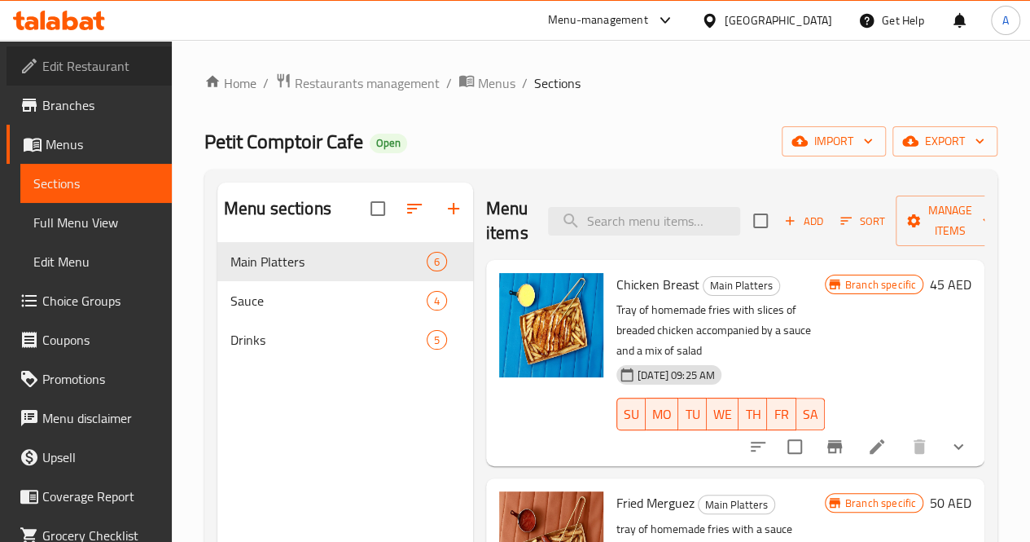
click at [105, 57] on span "Edit Restaurant" at bounding box center [100, 66] width 116 height 20
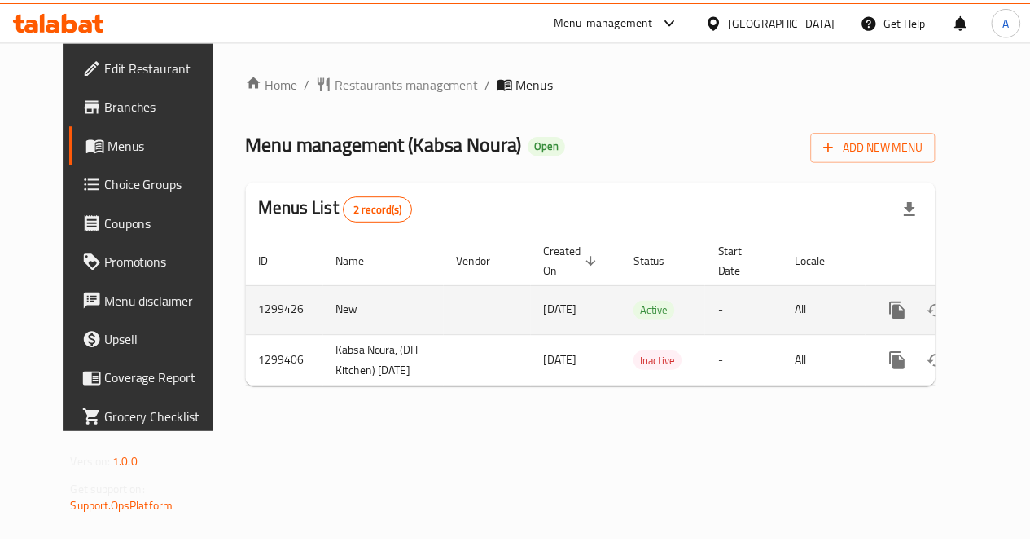
scroll to position [0, 6]
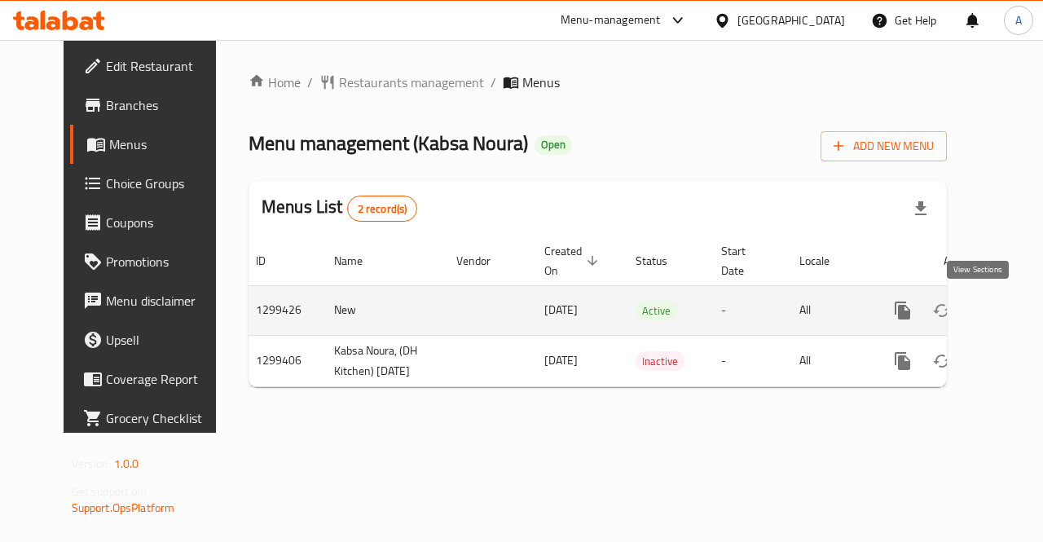
click at [1010, 305] on icon "enhanced table" at bounding box center [1020, 311] width 20 height 20
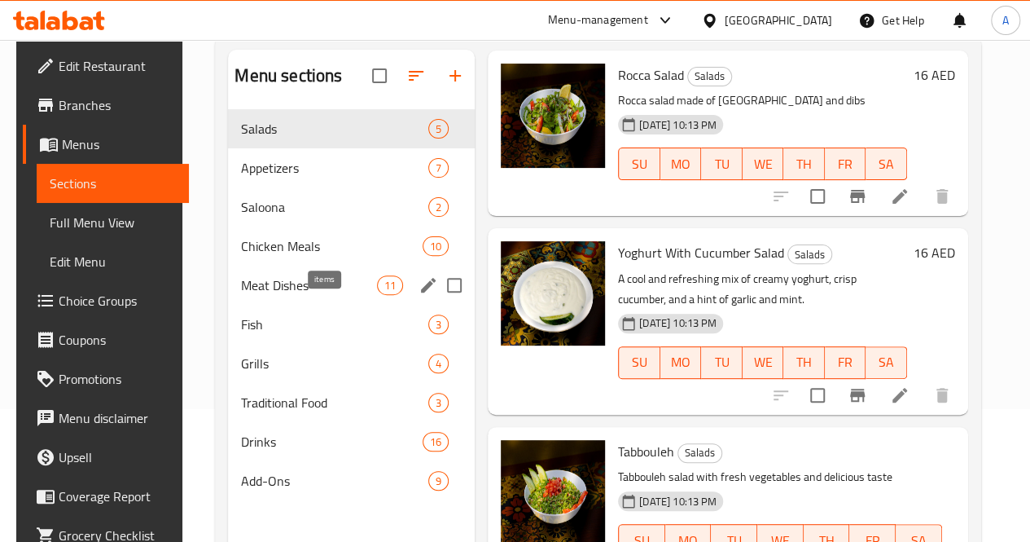
scroll to position [132, 0]
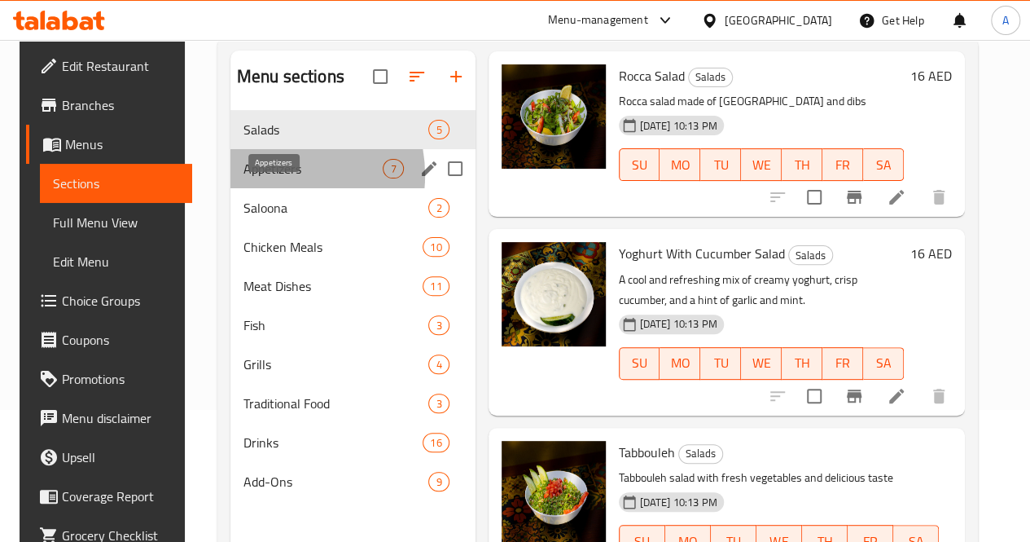
click at [259, 178] on span "Appetizers" at bounding box center [314, 169] width 140 height 20
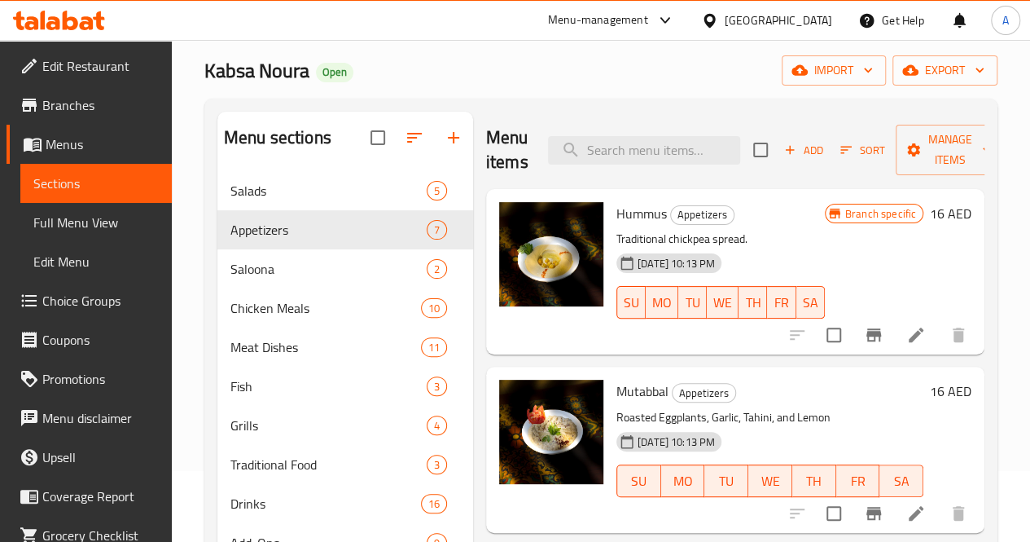
scroll to position [69, 0]
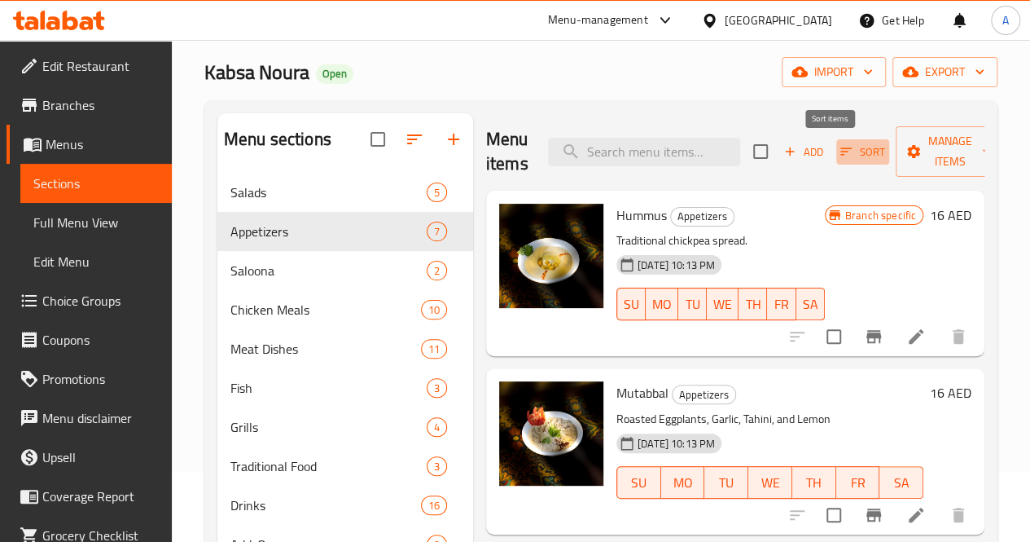
click at [839, 152] on icon "button" at bounding box center [846, 151] width 15 height 15
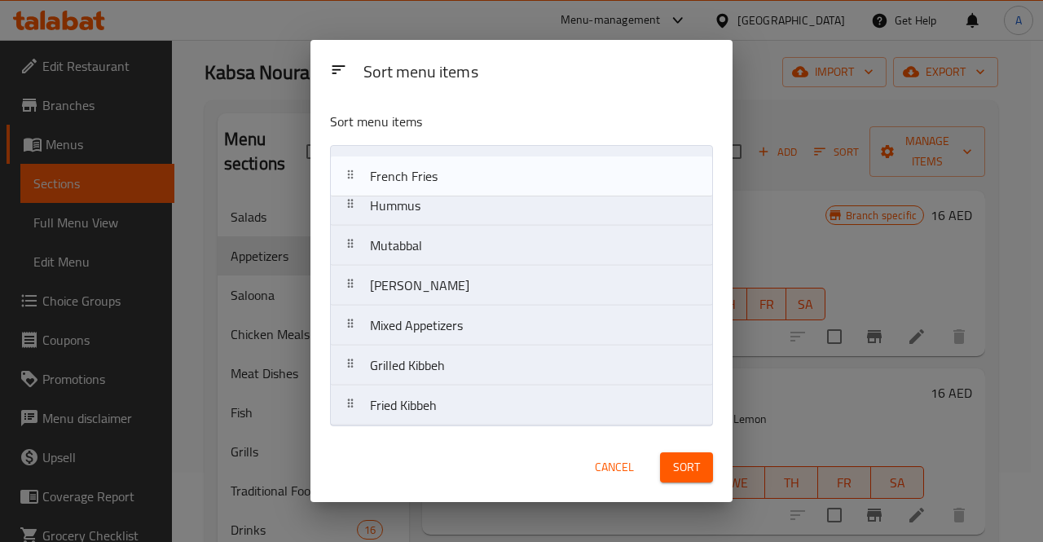
drag, startPoint x: 507, startPoint y: 412, endPoint x: 508, endPoint y: 169, distance: 243.6
click at [508, 169] on nav "Hummus Mutabbal Baba Ghanoush Mixed Appetizers Grilled Kibbeh Fried Kibbeh Fren…" at bounding box center [521, 285] width 383 height 281
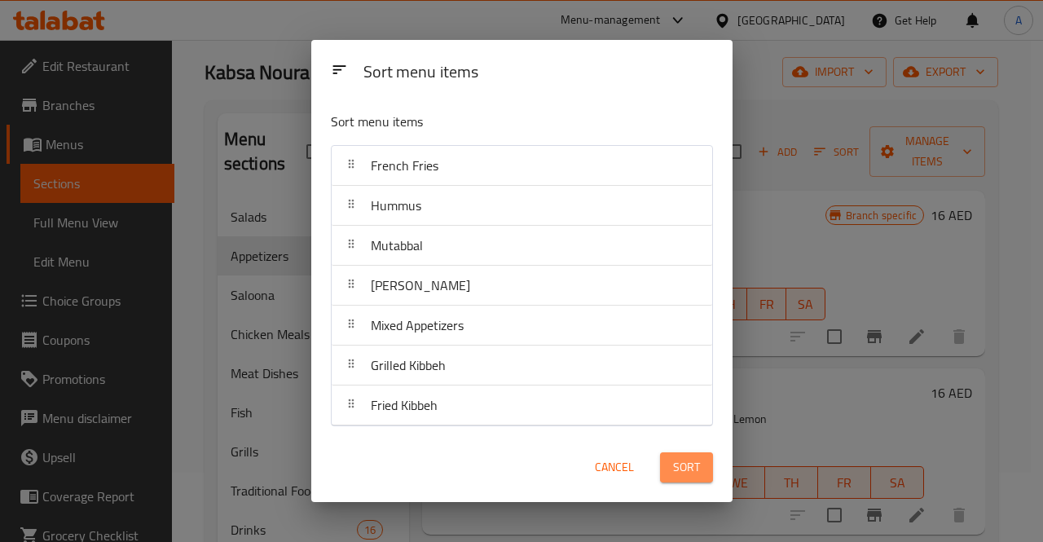
click at [689, 464] on span "Sort" at bounding box center [686, 467] width 27 height 20
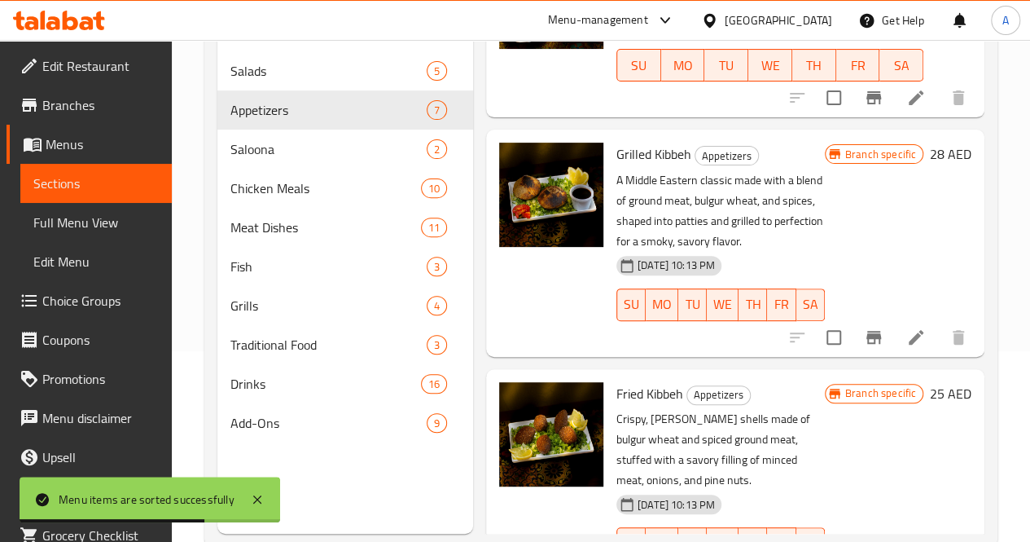
scroll to position [228, 0]
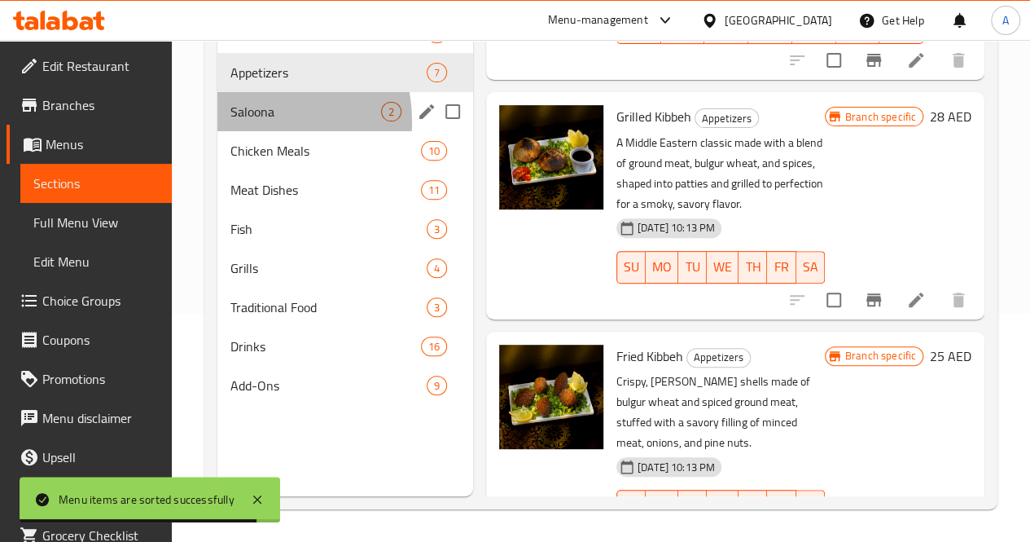
click at [244, 131] on div "Saloona 2" at bounding box center [345, 111] width 256 height 39
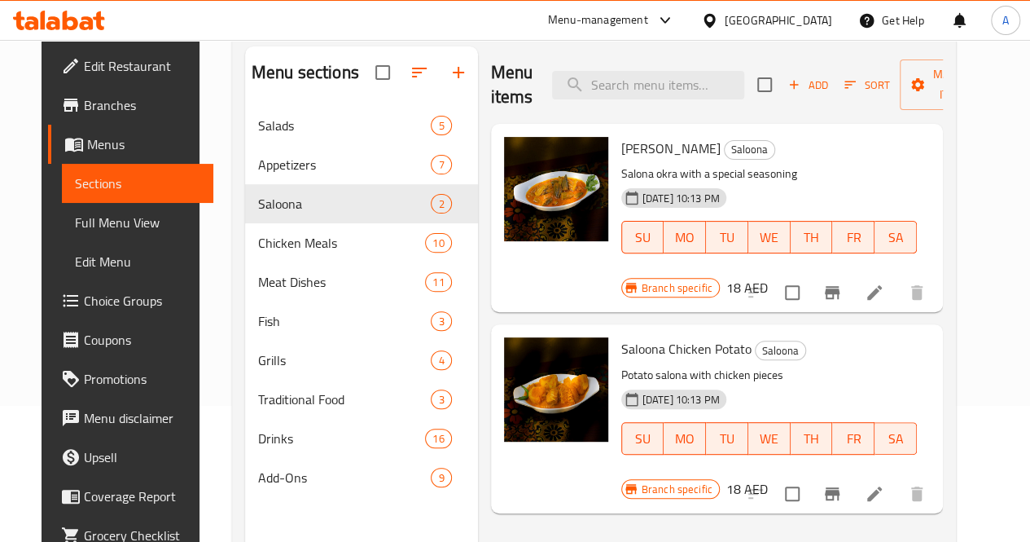
scroll to position [135, 0]
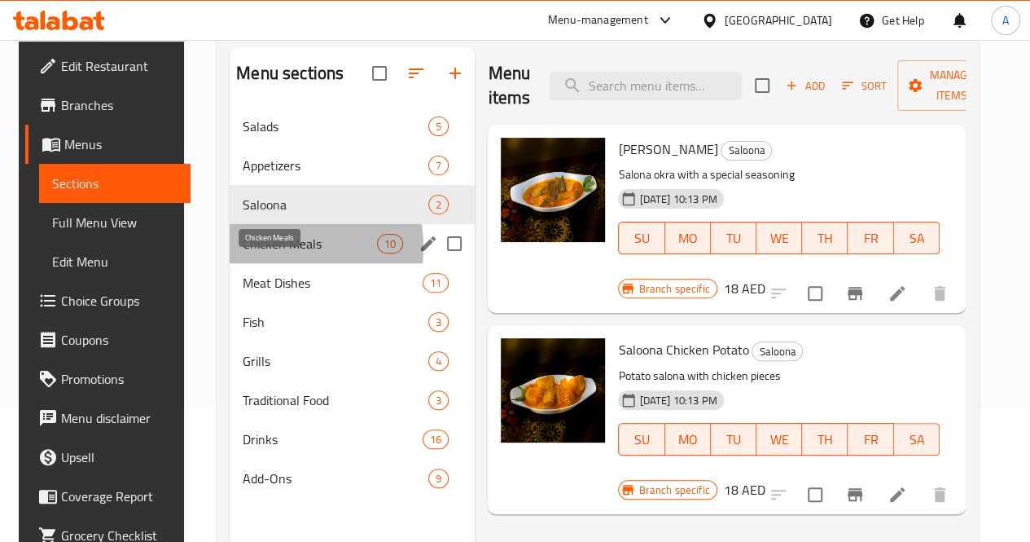
click at [244, 253] on span "Chicken Meals" at bounding box center [310, 244] width 134 height 20
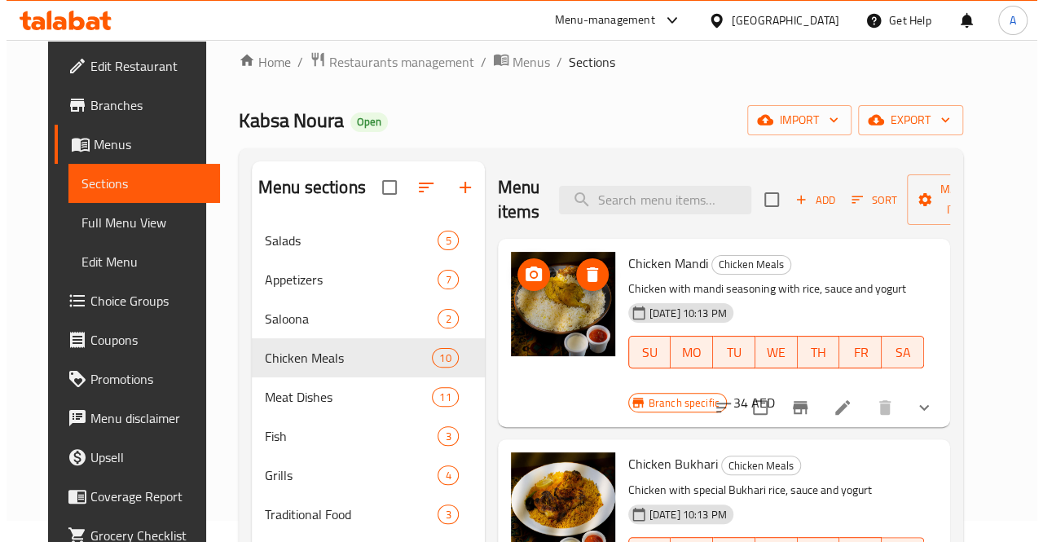
scroll to position [20, 0]
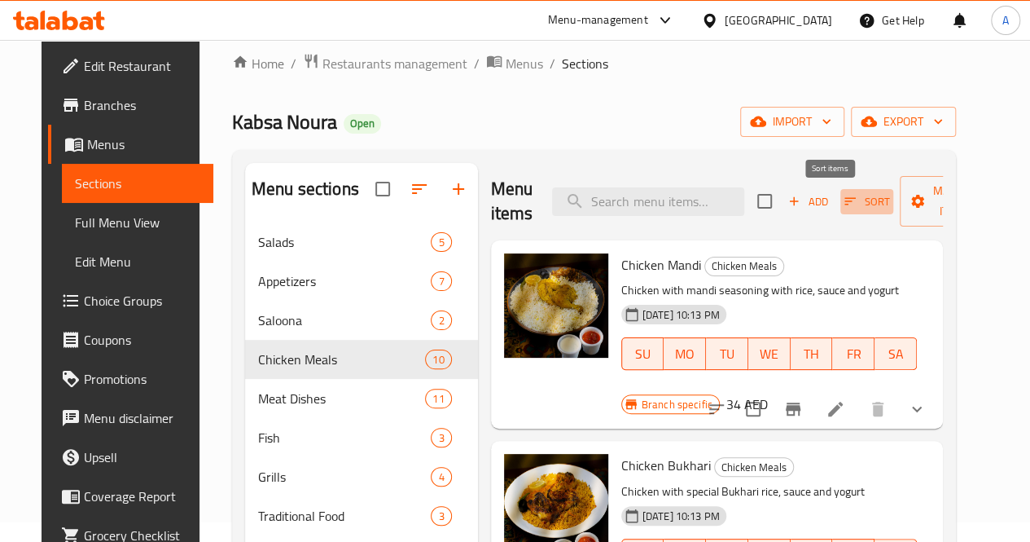
click at [845, 207] on span "Sort" at bounding box center [867, 201] width 45 height 19
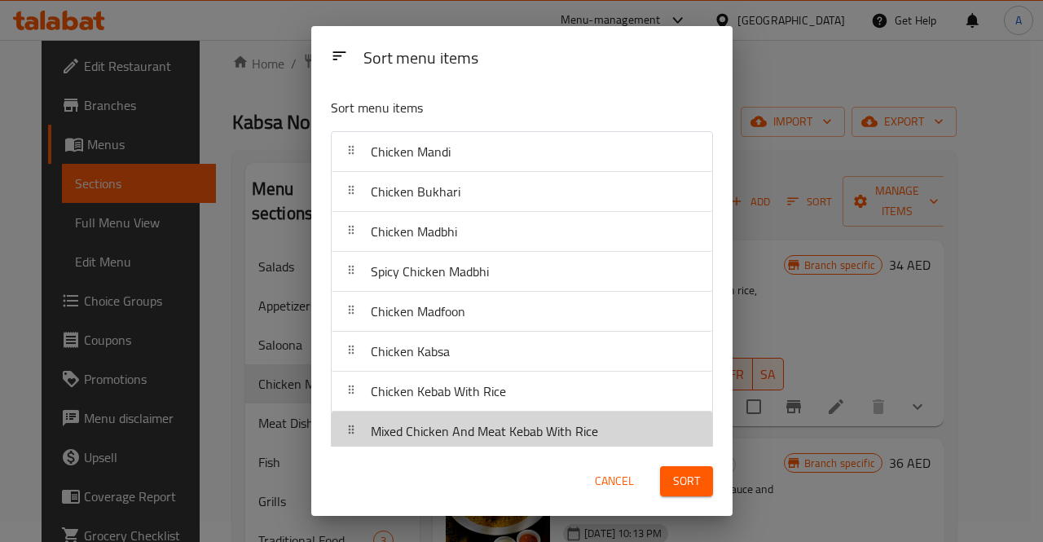
scroll to position [5, 0]
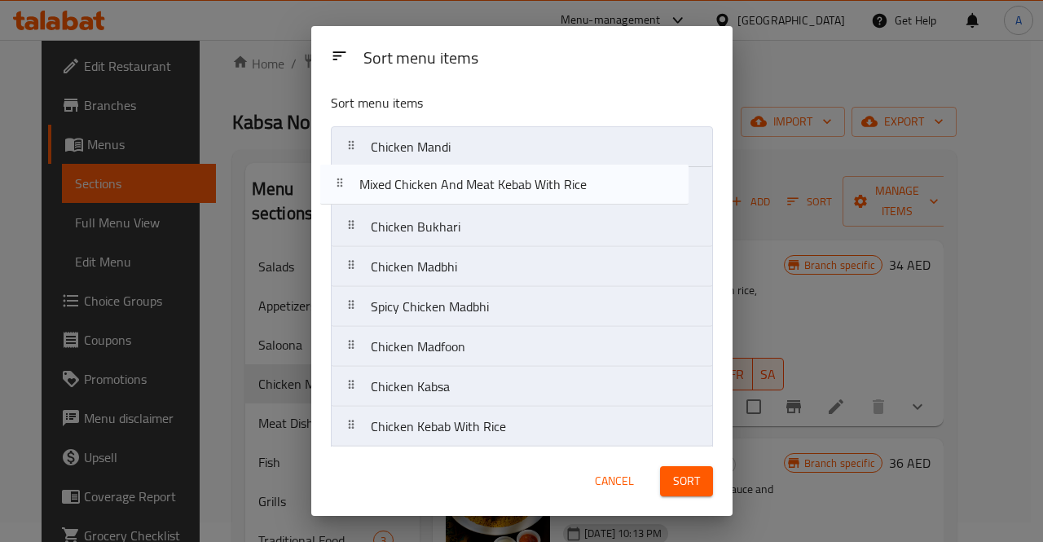
drag, startPoint x: 577, startPoint y: 434, endPoint x: 567, endPoint y: 185, distance: 249.5
click at [567, 185] on nav "Chicken Mandi Chicken Bukhari Chicken Madbhi Spicy Chicken Madbhi Chicken Madfo…" at bounding box center [522, 326] width 382 height 401
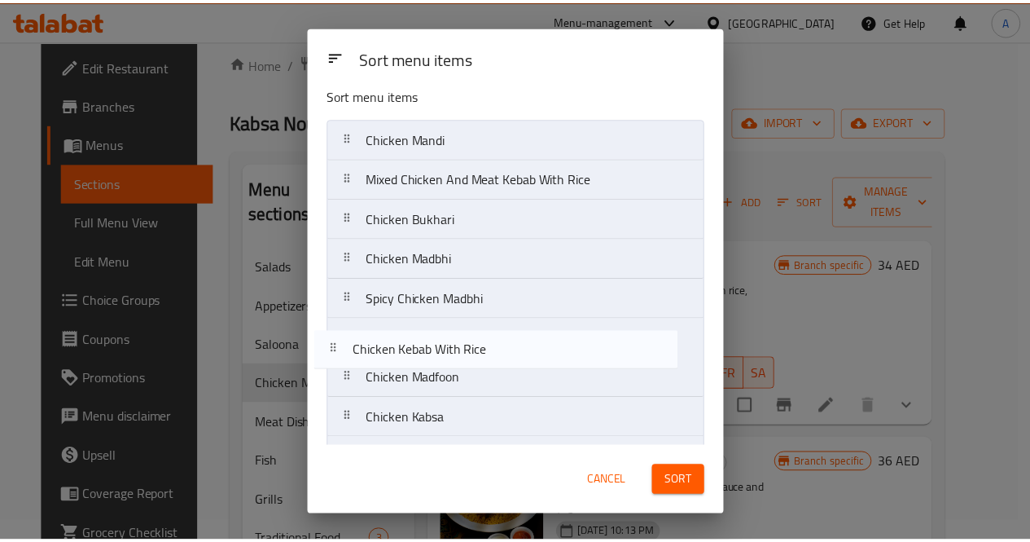
scroll to position [15, 0]
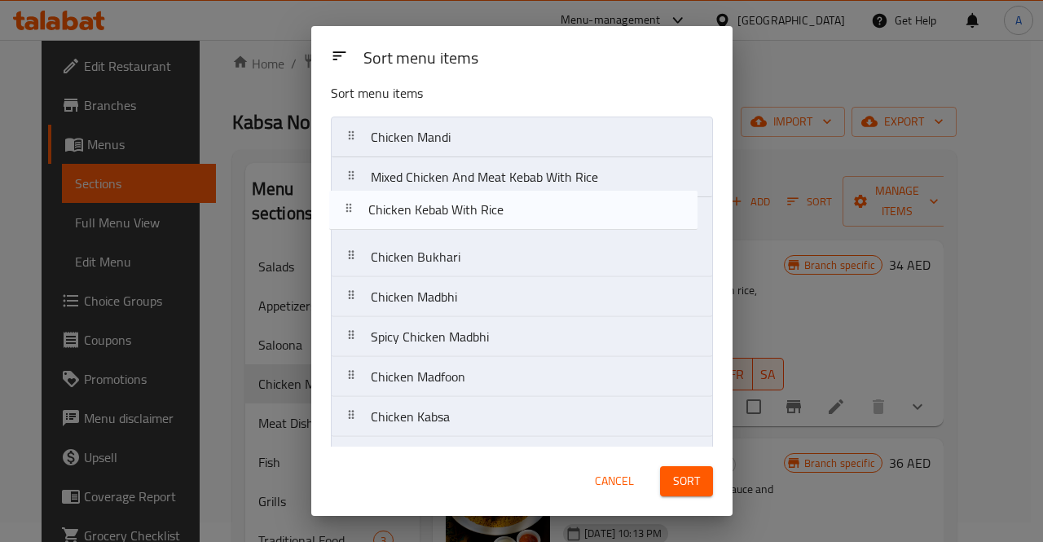
drag, startPoint x: 551, startPoint y: 440, endPoint x: 547, endPoint y: 216, distance: 224.0
click at [547, 216] on nav "Chicken Mandi Mixed Chicken And Meat Kebab With Rice Chicken Bukhari Chicken Ma…" at bounding box center [522, 316] width 382 height 401
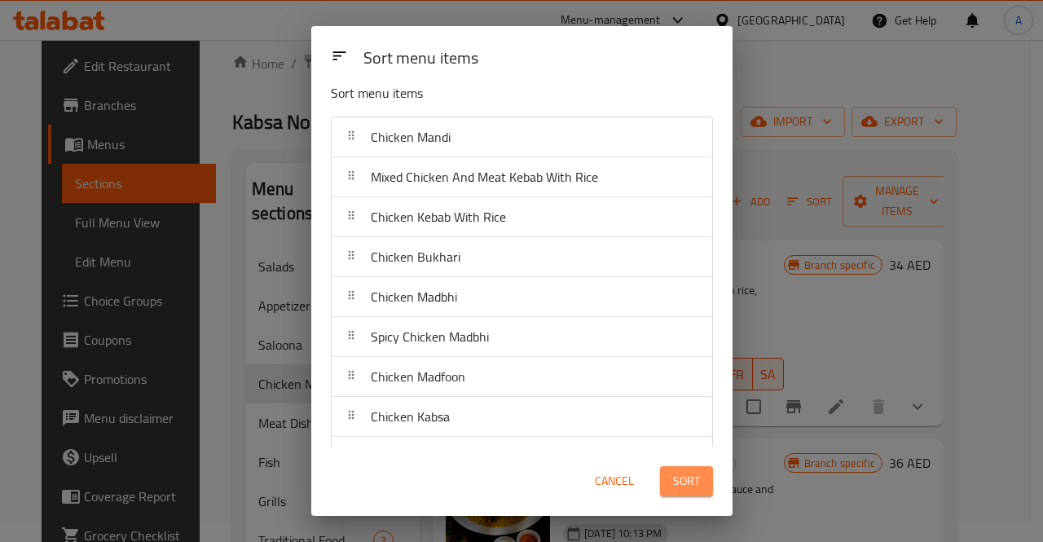
click at [682, 473] on span "Sort" at bounding box center [686, 481] width 27 height 20
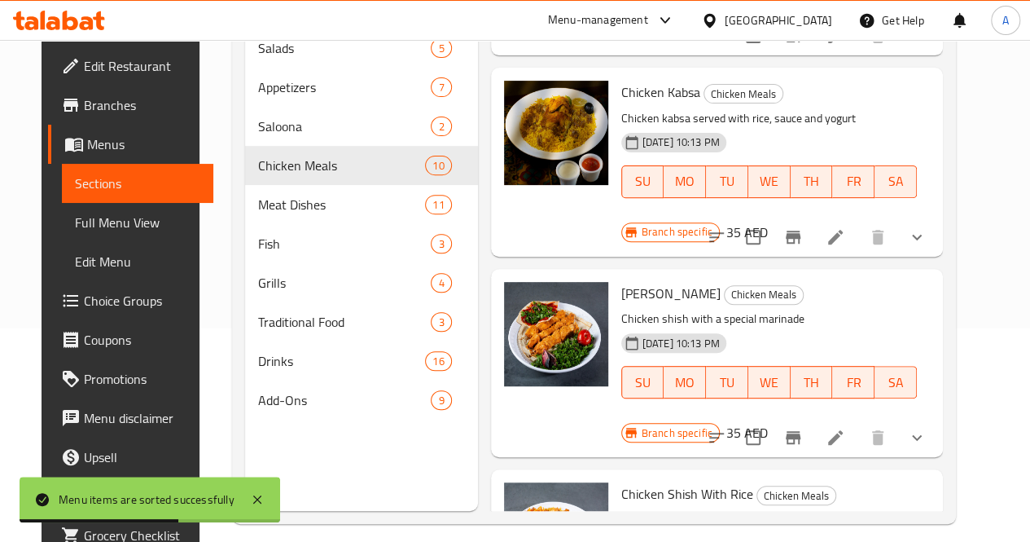
scroll to position [228, 0]
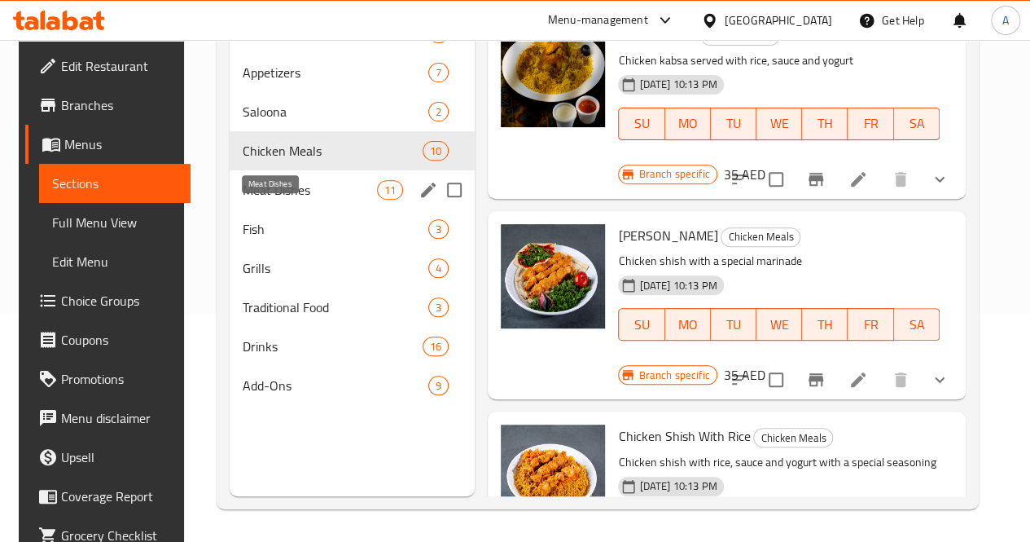
click at [272, 200] on span "Meat Dishes" at bounding box center [310, 190] width 134 height 20
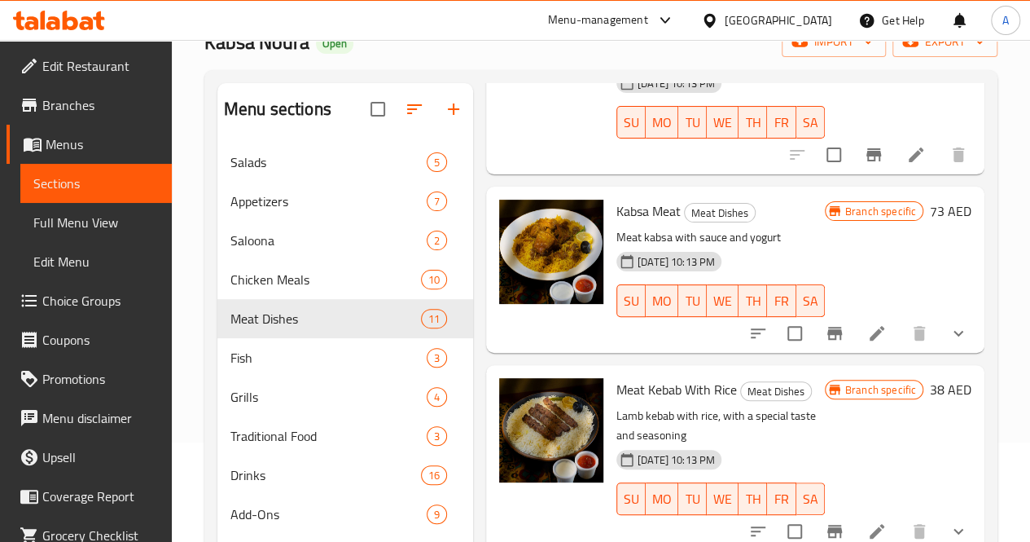
scroll to position [228, 0]
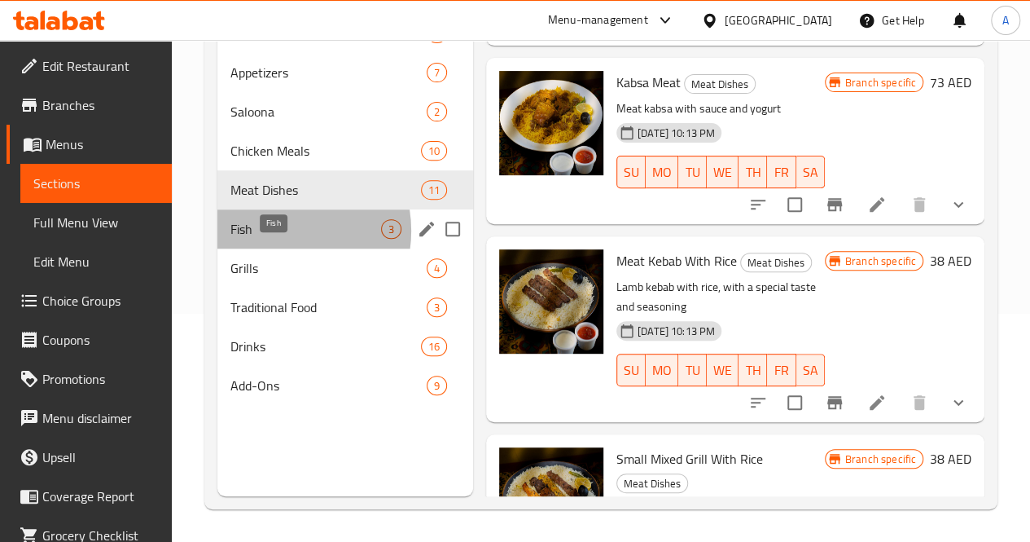
click at [275, 239] on span "Fish" at bounding box center [306, 229] width 151 height 20
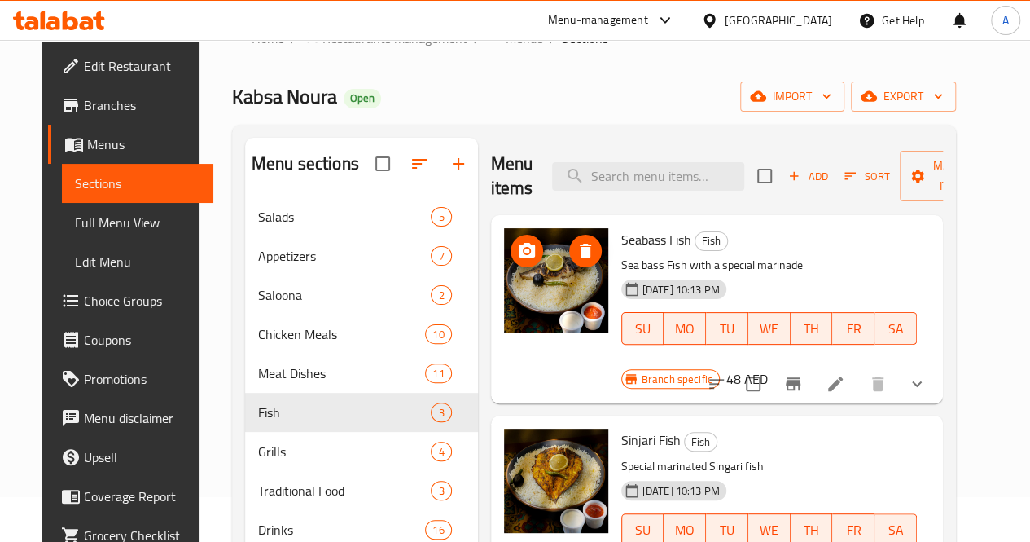
scroll to position [228, 0]
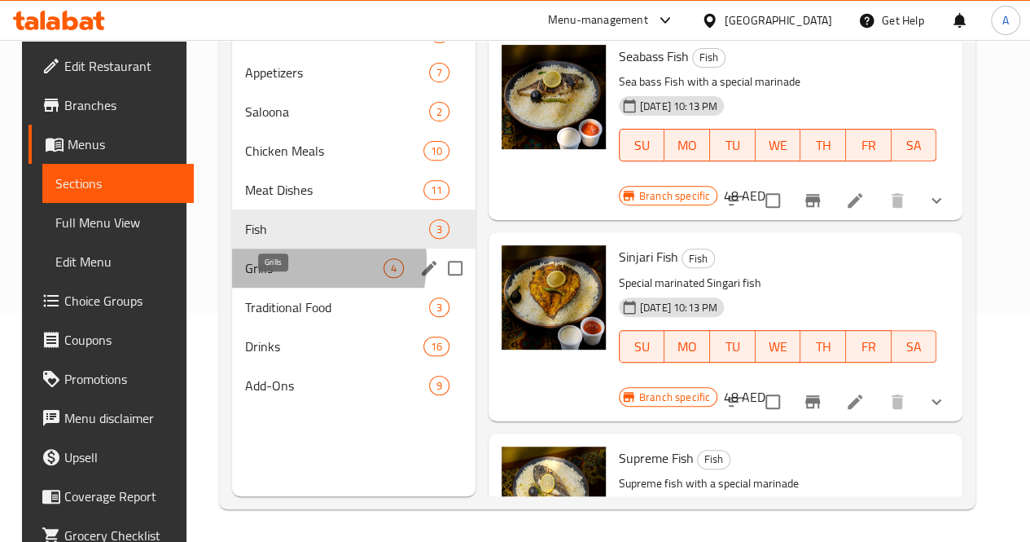
click at [269, 278] on span "Grills" at bounding box center [314, 268] width 138 height 20
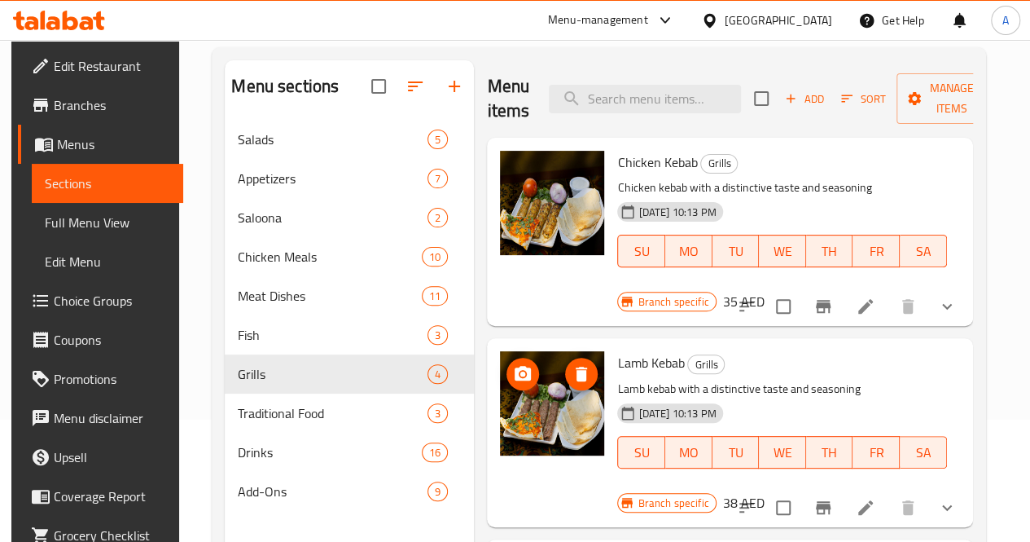
scroll to position [228, 0]
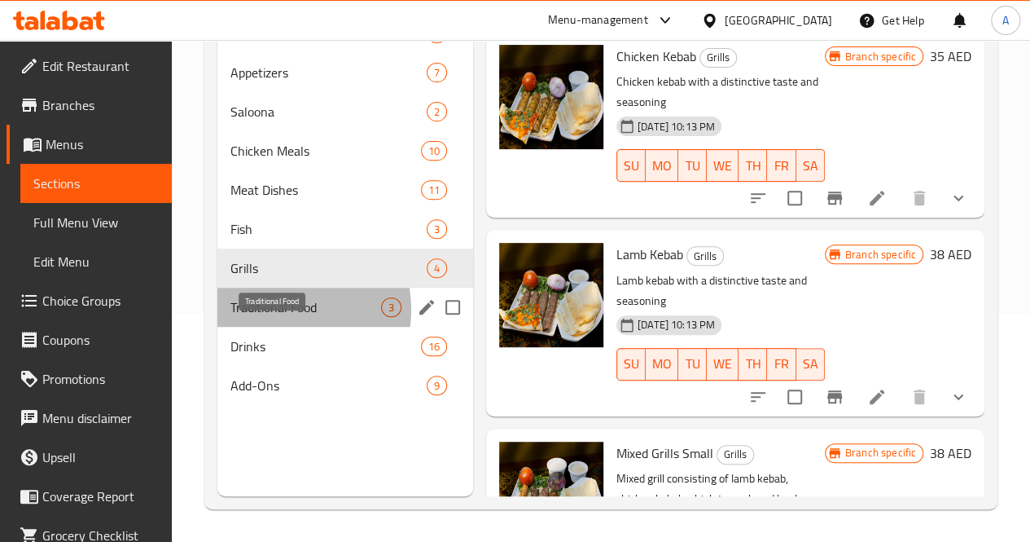
click at [282, 317] on span "Traditional Food" at bounding box center [306, 307] width 151 height 20
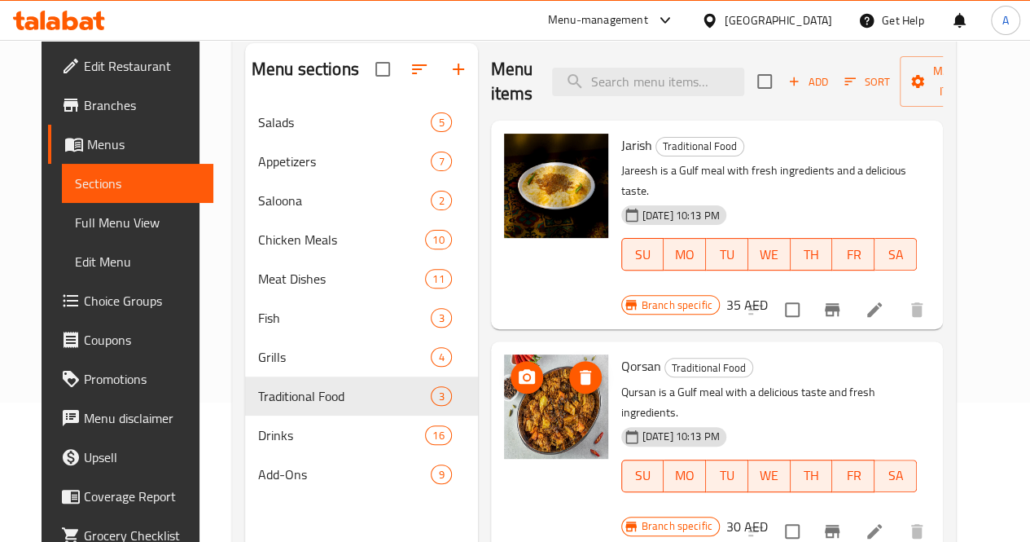
scroll to position [138, 0]
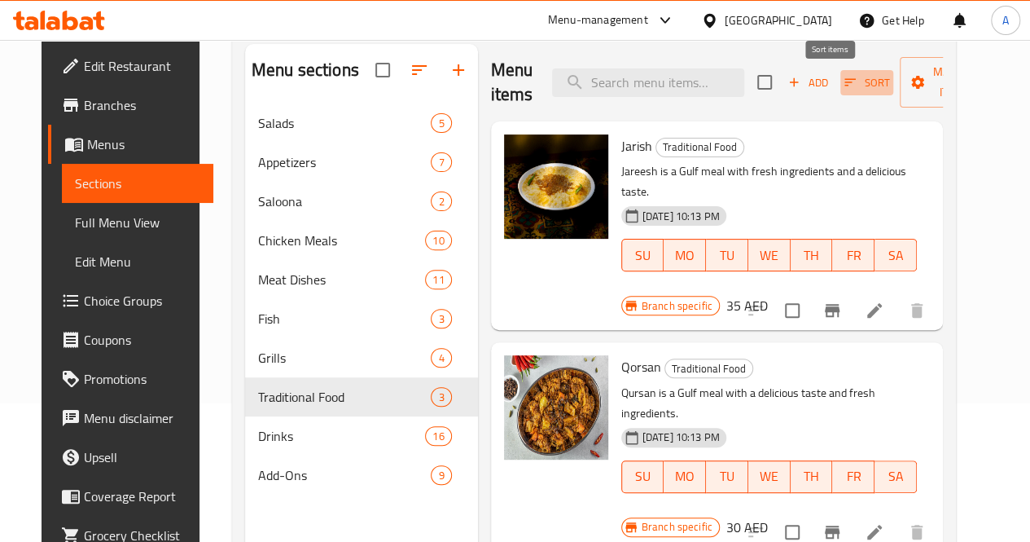
click at [843, 86] on icon "button" at bounding box center [850, 82] width 15 height 15
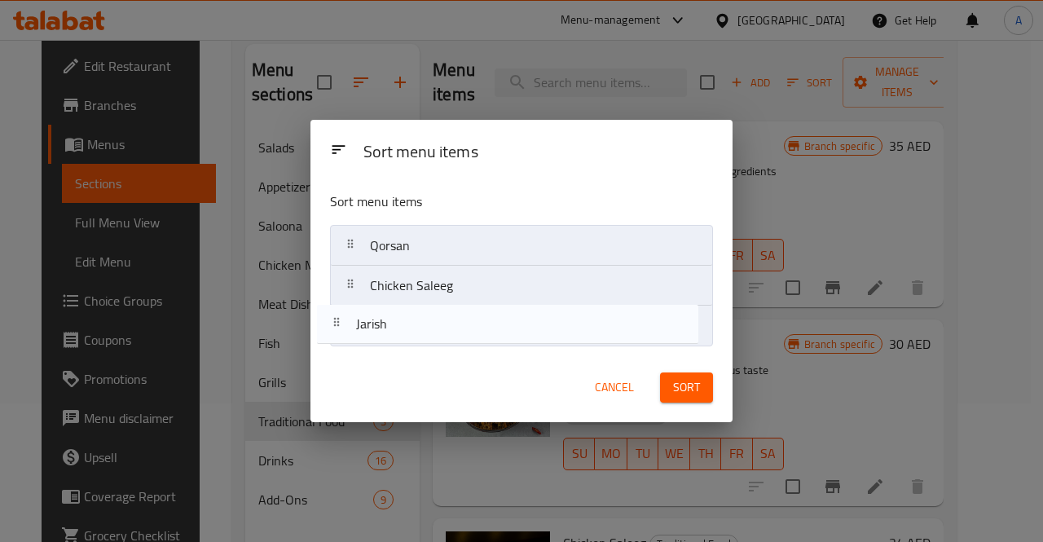
drag, startPoint x: 491, startPoint y: 242, endPoint x: 472, endPoint y: 328, distance: 88.4
click at [472, 328] on nav "Jarish Qorsan Chicken Saleeg" at bounding box center [521, 285] width 383 height 121
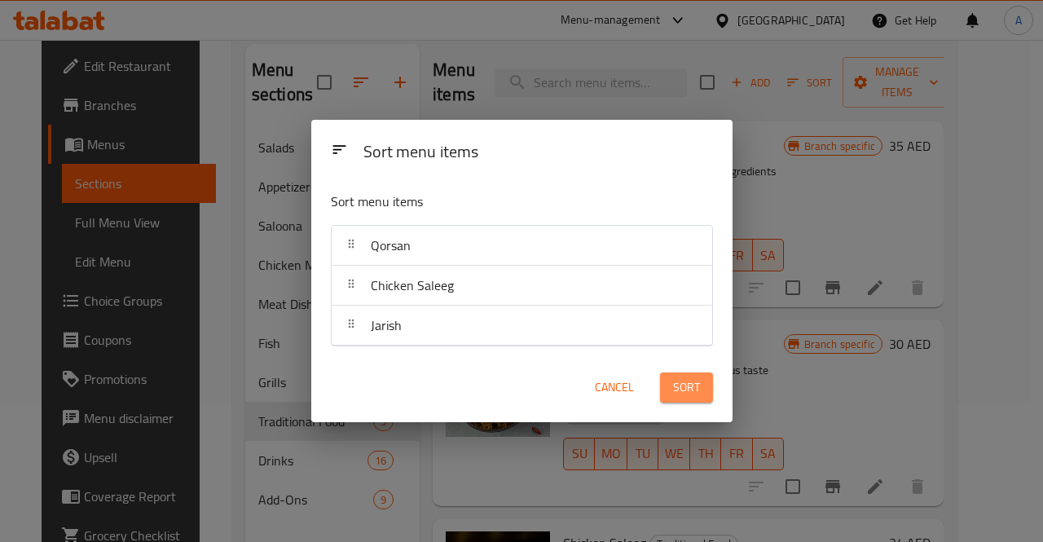
click at [681, 393] on span "Sort" at bounding box center [686, 387] width 27 height 20
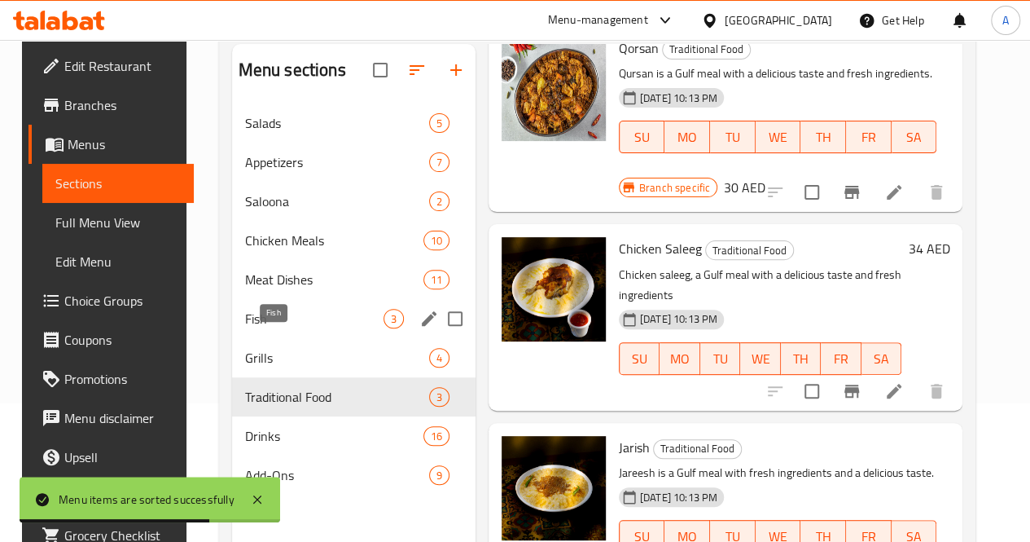
scroll to position [228, 0]
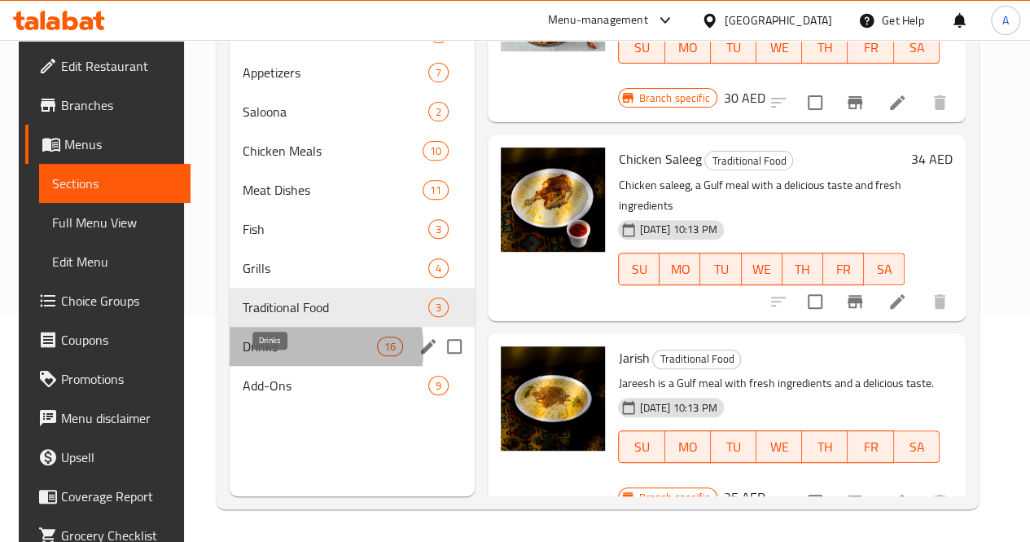
click at [266, 356] on span "Drinks" at bounding box center [310, 346] width 134 height 20
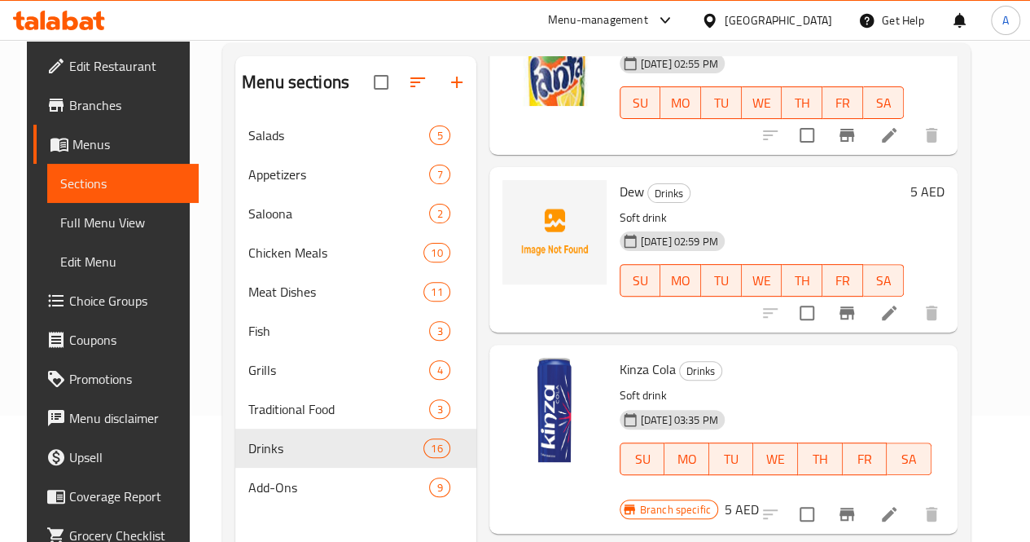
scroll to position [228, 0]
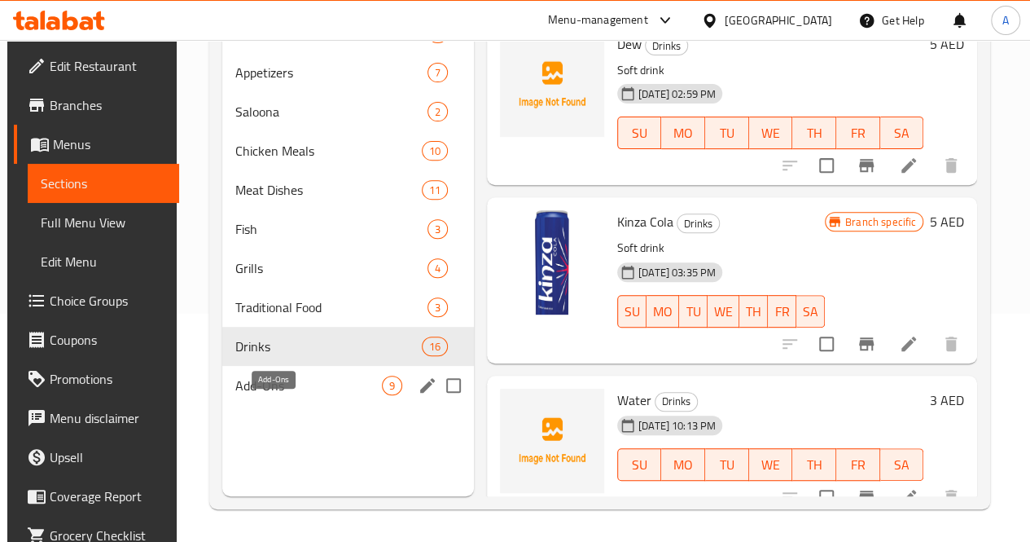
click at [252, 395] on span "Add-Ons" at bounding box center [308, 386] width 147 height 20
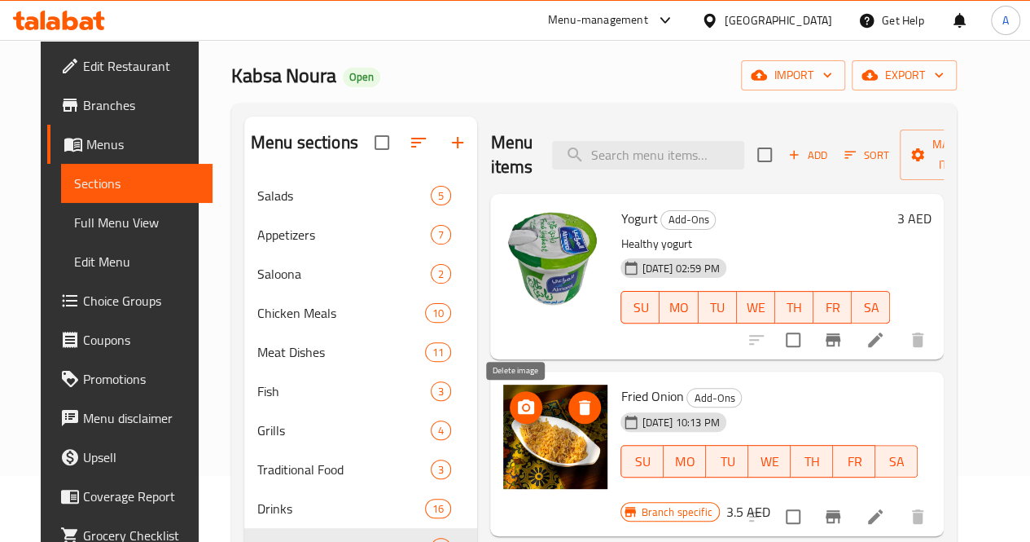
scroll to position [228, 0]
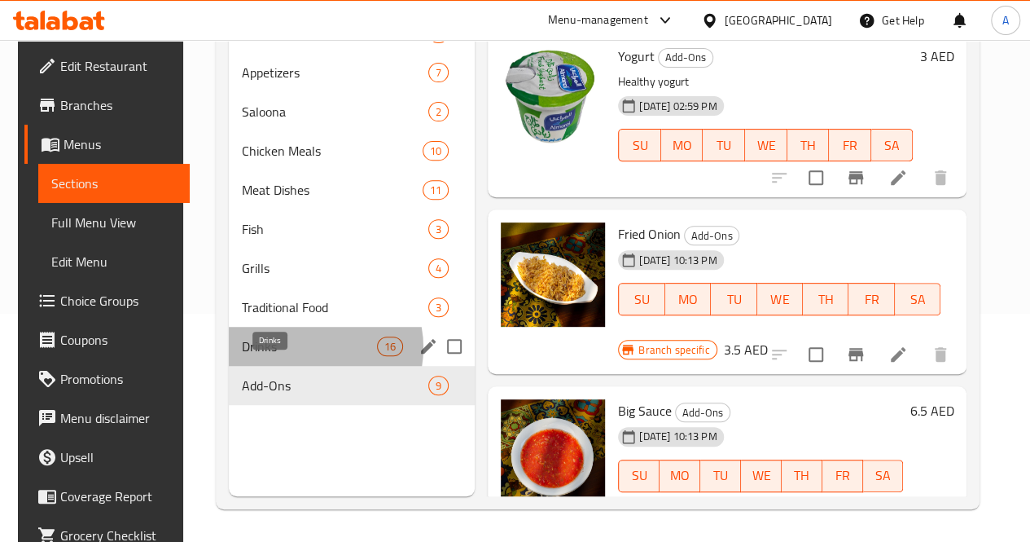
click at [297, 356] on span "Drinks" at bounding box center [309, 346] width 135 height 20
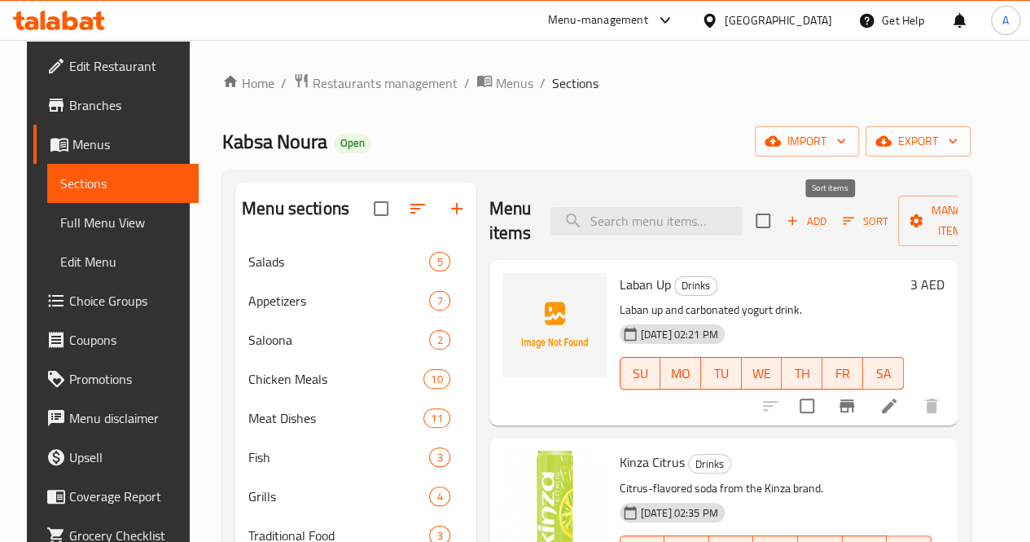
click at [843, 216] on span "Sort" at bounding box center [865, 221] width 45 height 19
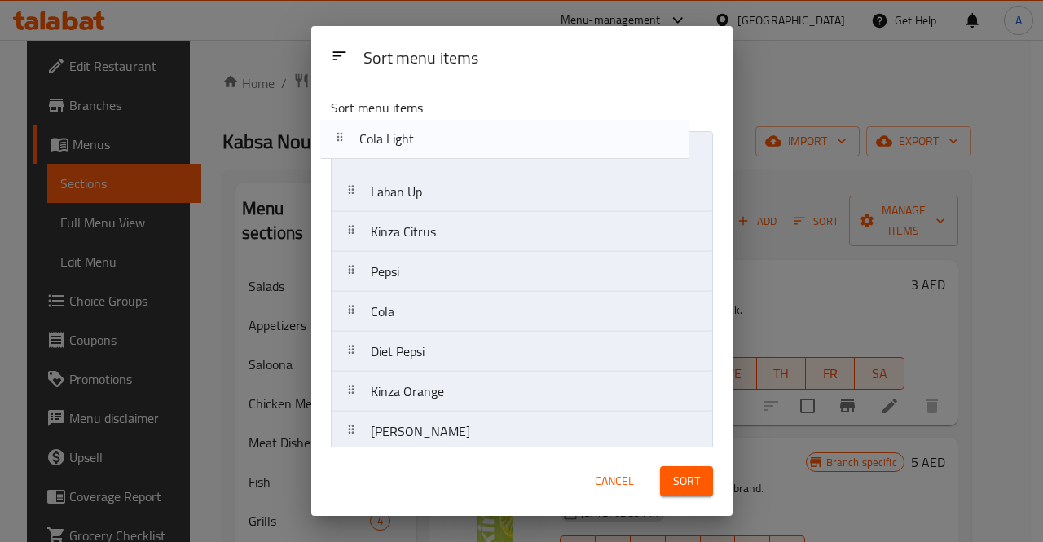
drag, startPoint x: 577, startPoint y: 270, endPoint x: 565, endPoint y: 142, distance: 129.2
click at [565, 142] on nav "Laban Up Kinza Citrus Pepsi Cola Light Cola Diet Pepsi Kinza Orange Mirinda Spr…" at bounding box center [522, 451] width 382 height 640
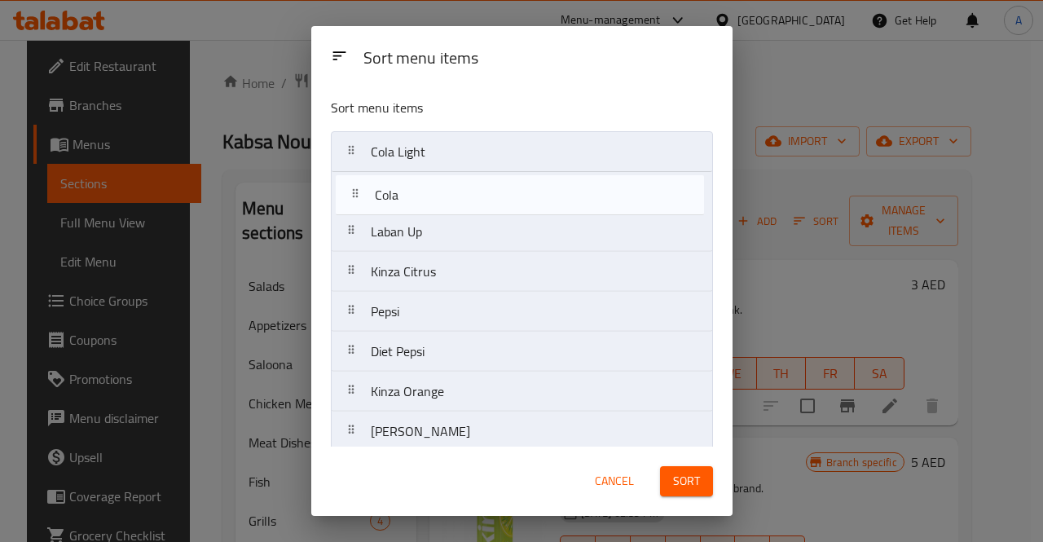
drag, startPoint x: 499, startPoint y: 323, endPoint x: 507, endPoint y: 191, distance: 131.5
click at [507, 191] on nav "Cola Light Laban Up Kinza Citrus Pepsi Cola Diet Pepsi Kinza Orange Mirinda Spr…" at bounding box center [522, 451] width 382 height 640
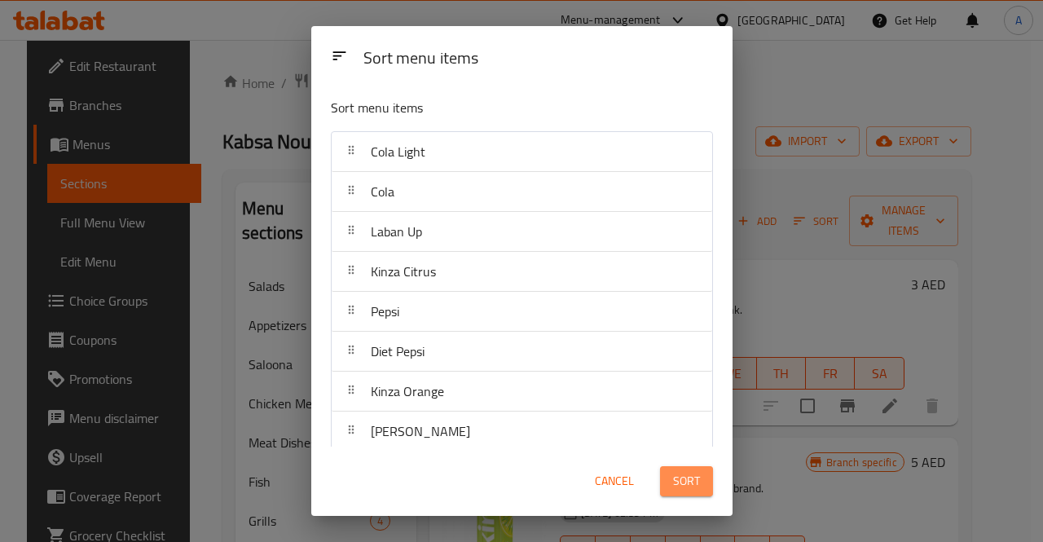
click at [680, 473] on span "Sort" at bounding box center [686, 481] width 27 height 20
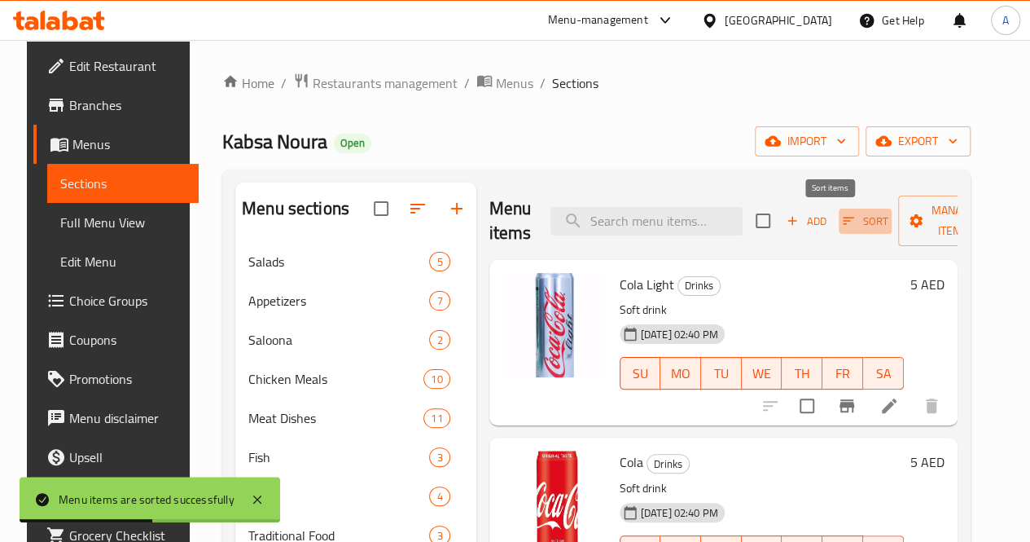
click at [841, 217] on icon "button" at bounding box center [848, 220] width 15 height 15
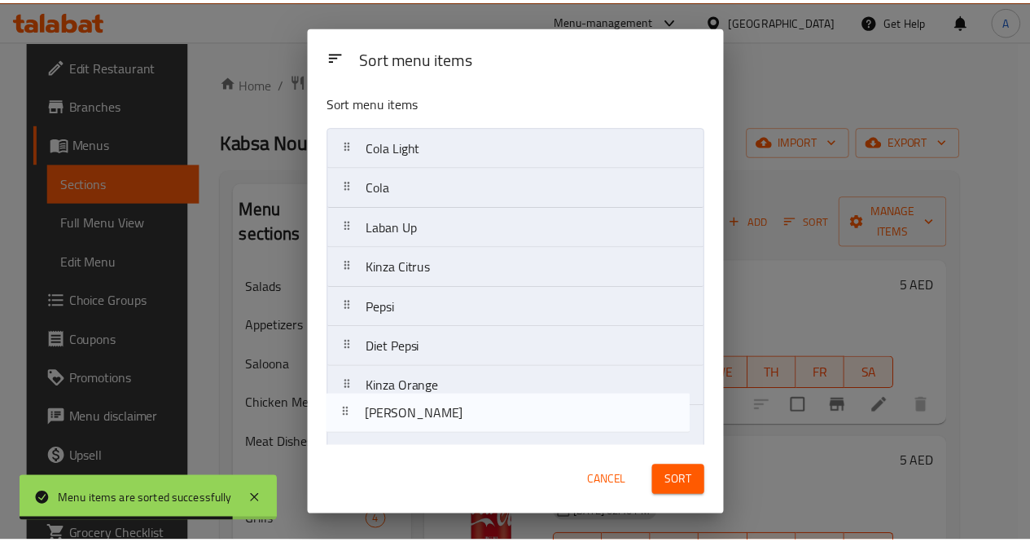
scroll to position [8, 0]
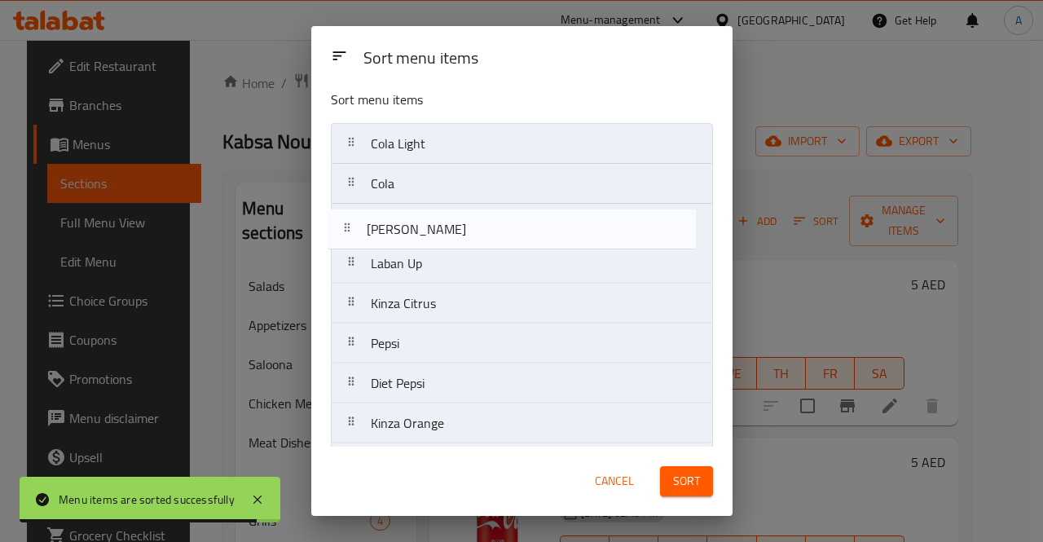
drag, startPoint x: 501, startPoint y: 445, endPoint x: 497, endPoint y: 239, distance: 205.3
click at [497, 239] on nav "Cola Light Cola Laban Up Kinza Citrus Pepsi Diet Pepsi Kinza Orange Mirinda Spr…" at bounding box center [522, 443] width 382 height 640
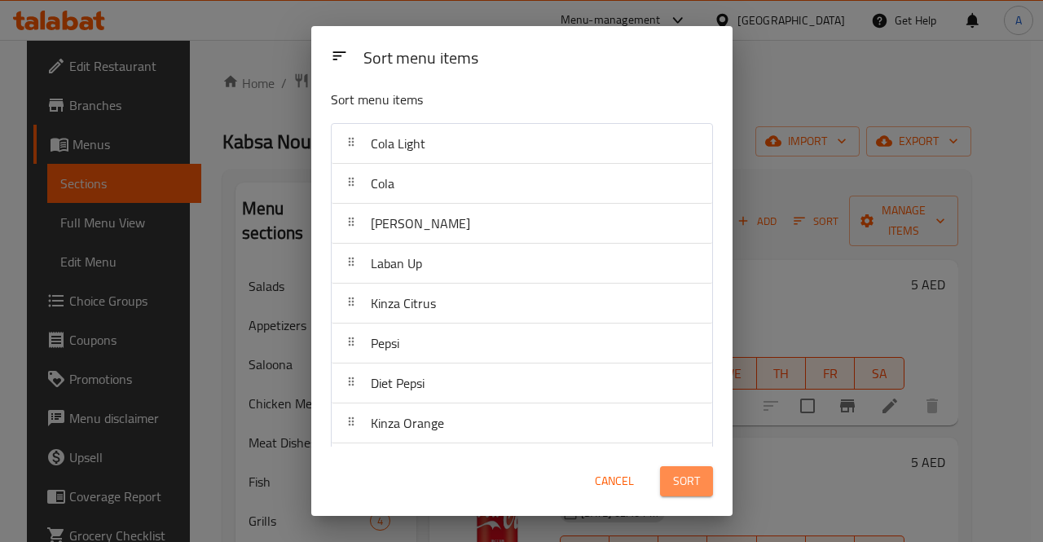
click at [676, 474] on span "Sort" at bounding box center [686, 481] width 27 height 20
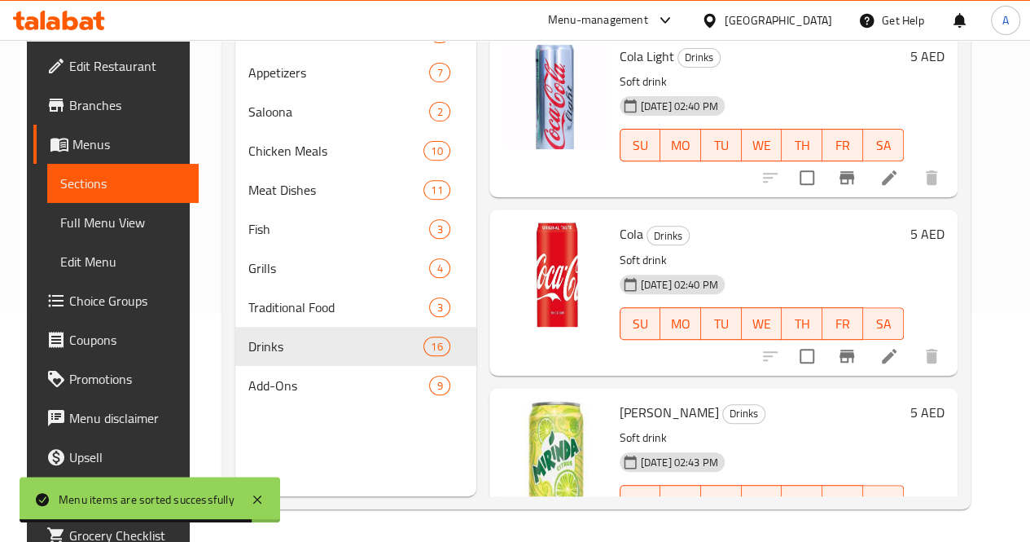
scroll to position [0, 0]
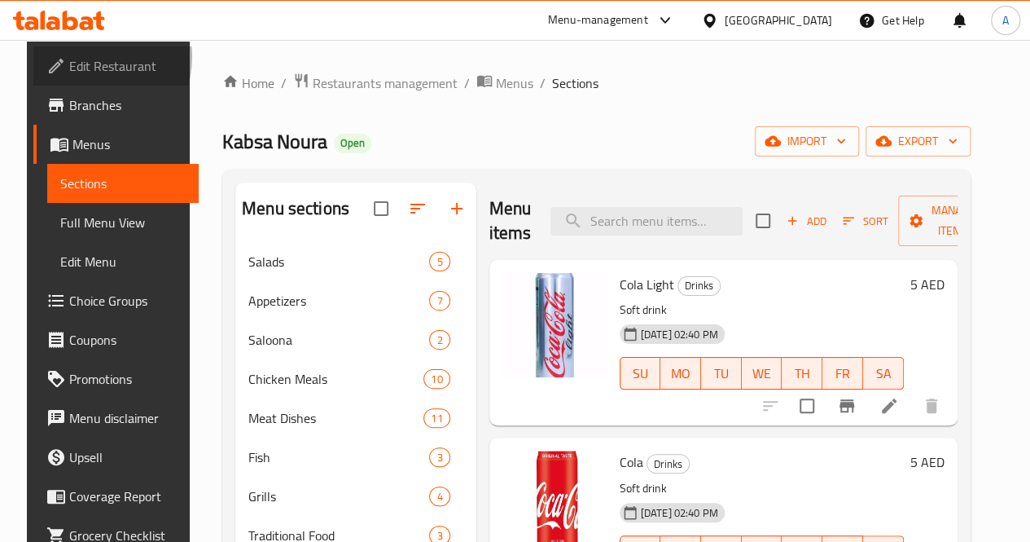
click at [69, 57] on span "Edit Restaurant" at bounding box center [127, 66] width 116 height 20
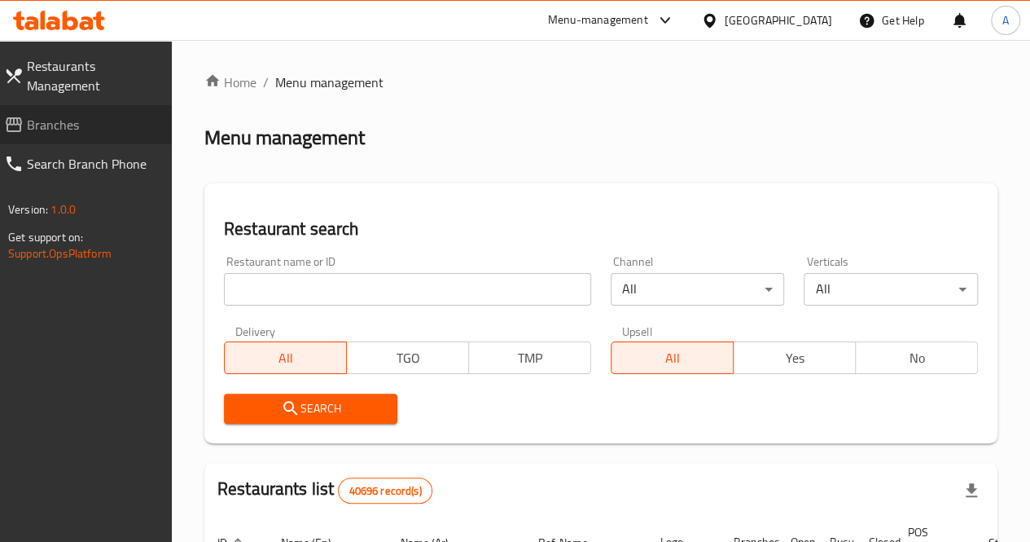
click at [55, 121] on span "Branches" at bounding box center [93, 125] width 132 height 20
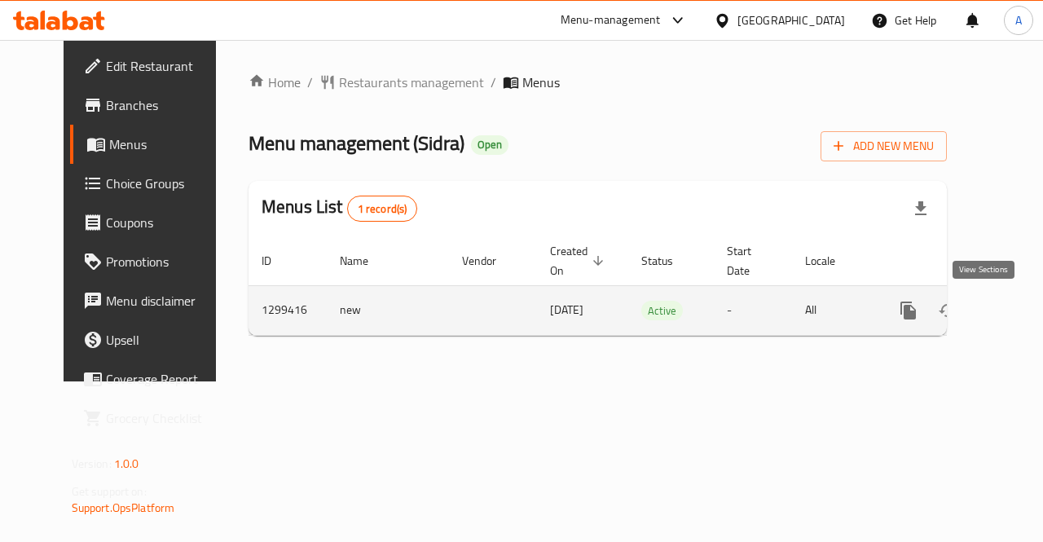
click at [1018, 310] on icon "enhanced table" at bounding box center [1025, 310] width 15 height 15
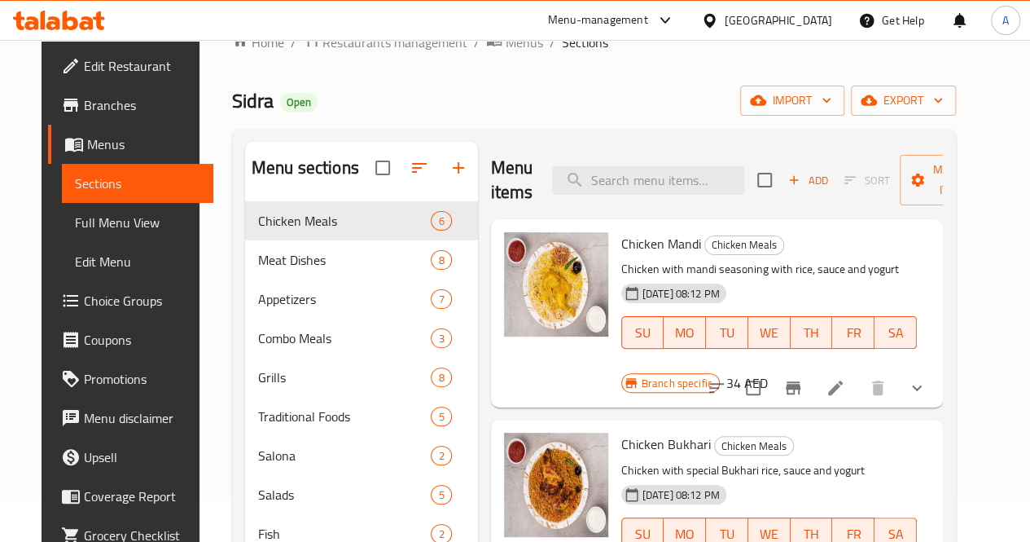
scroll to position [39, 0]
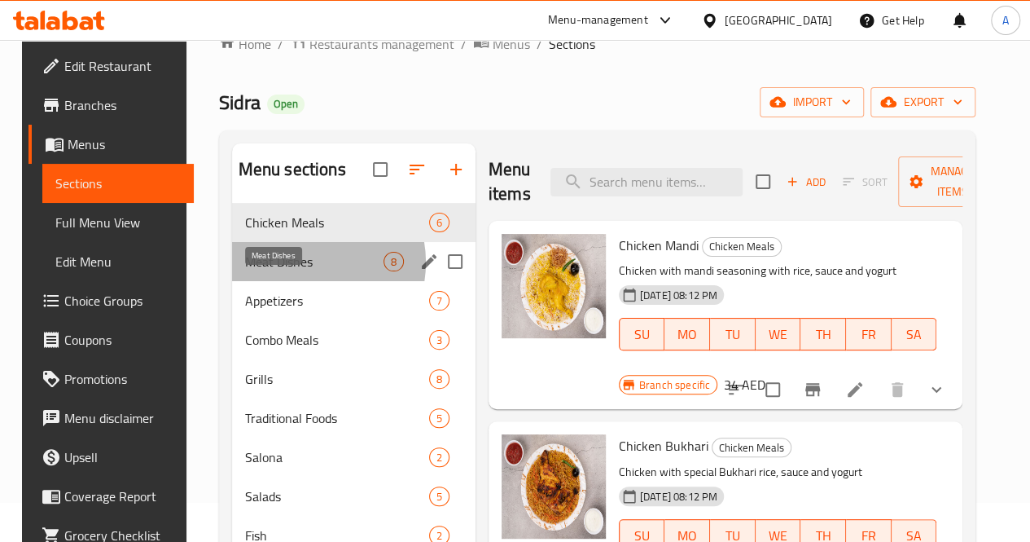
click at [290, 271] on span "Meat Dishes" at bounding box center [314, 262] width 138 height 20
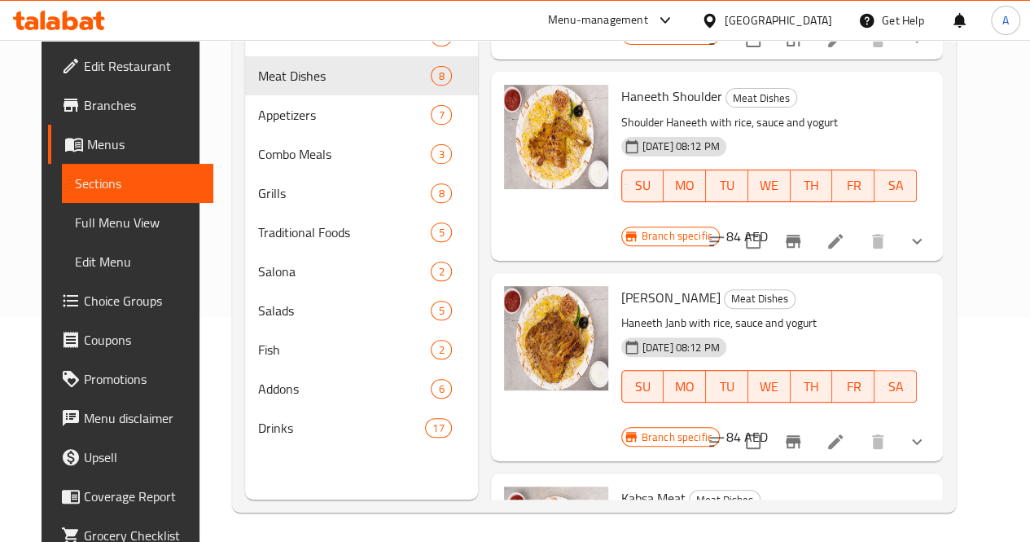
scroll to position [228, 0]
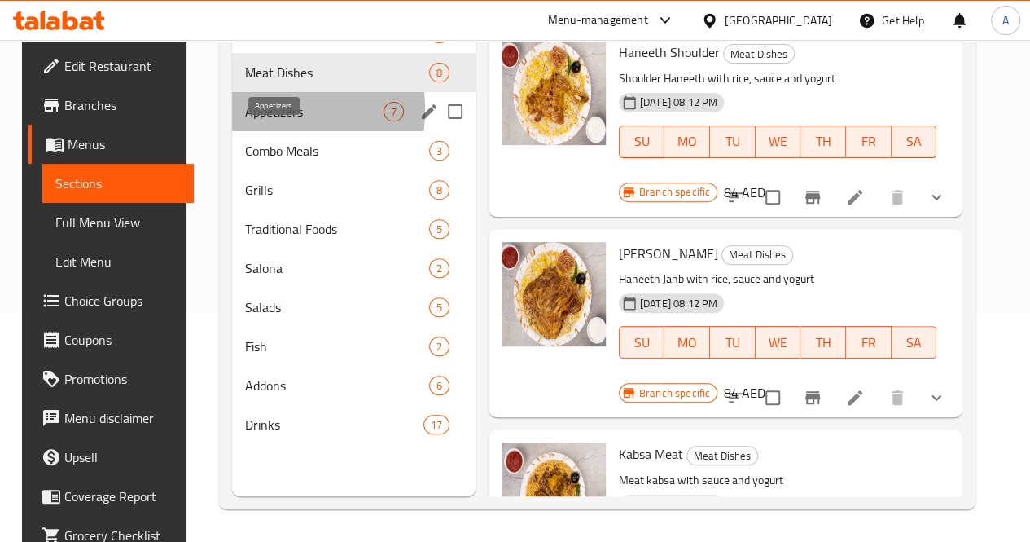
click at [245, 121] on span "Appetizers" at bounding box center [314, 112] width 138 height 20
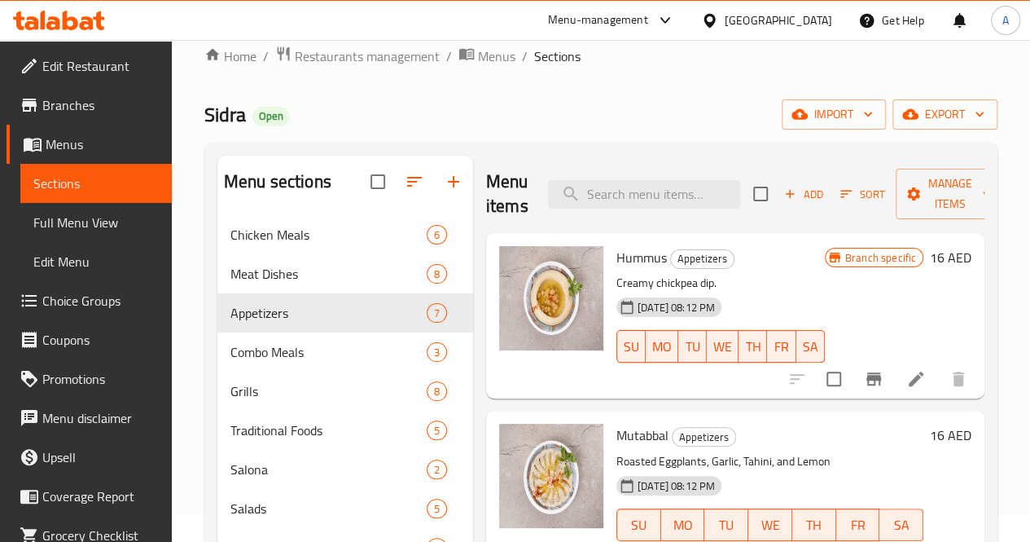
scroll to position [10, 0]
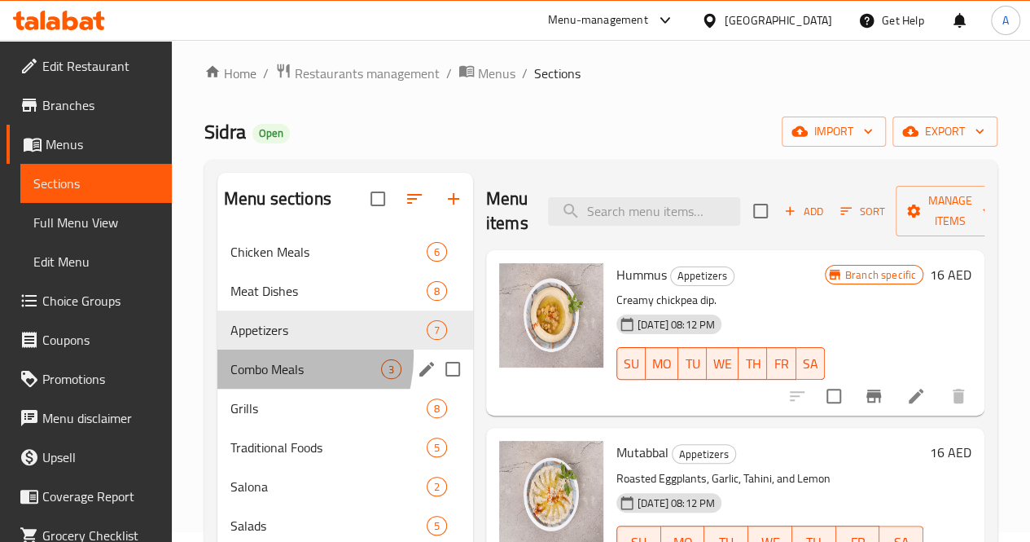
click at [269, 380] on div "Combo Meals 3" at bounding box center [345, 368] width 256 height 39
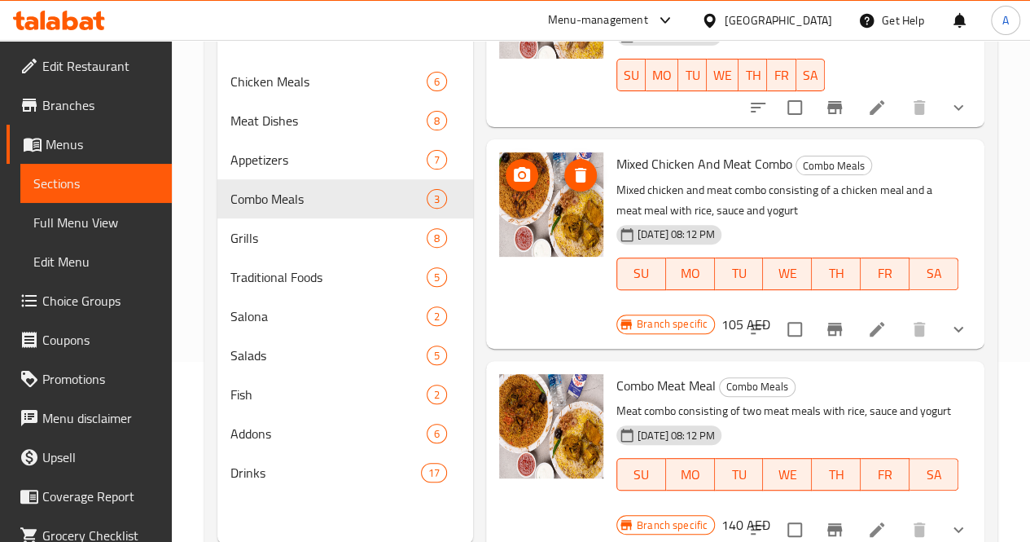
scroll to position [228, 0]
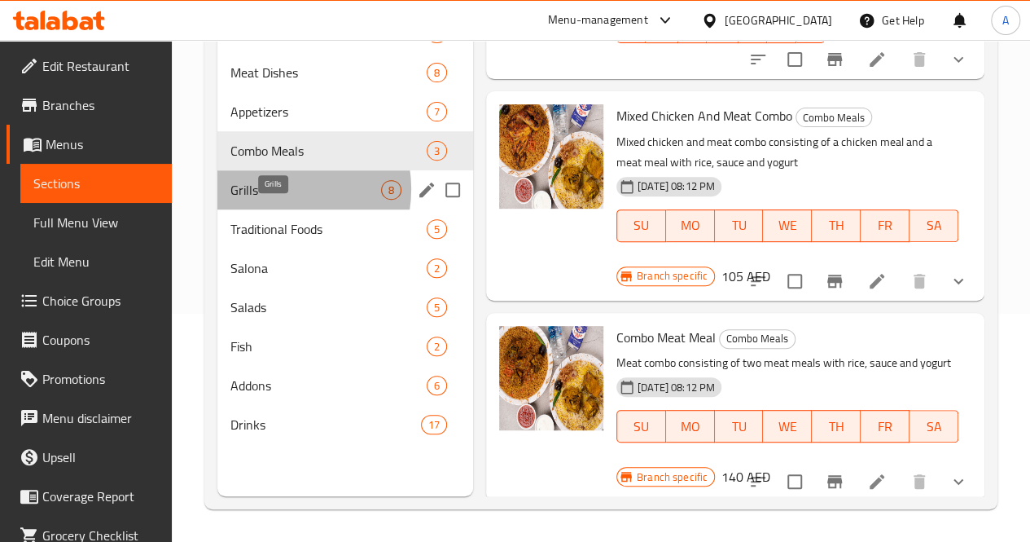
click at [274, 200] on span "Grills" at bounding box center [306, 190] width 151 height 20
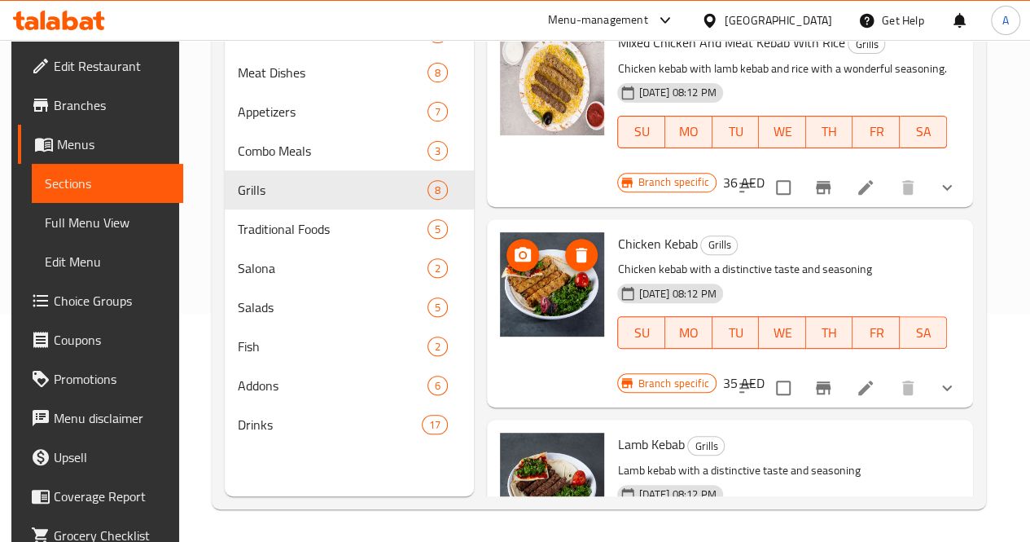
scroll to position [1051, 0]
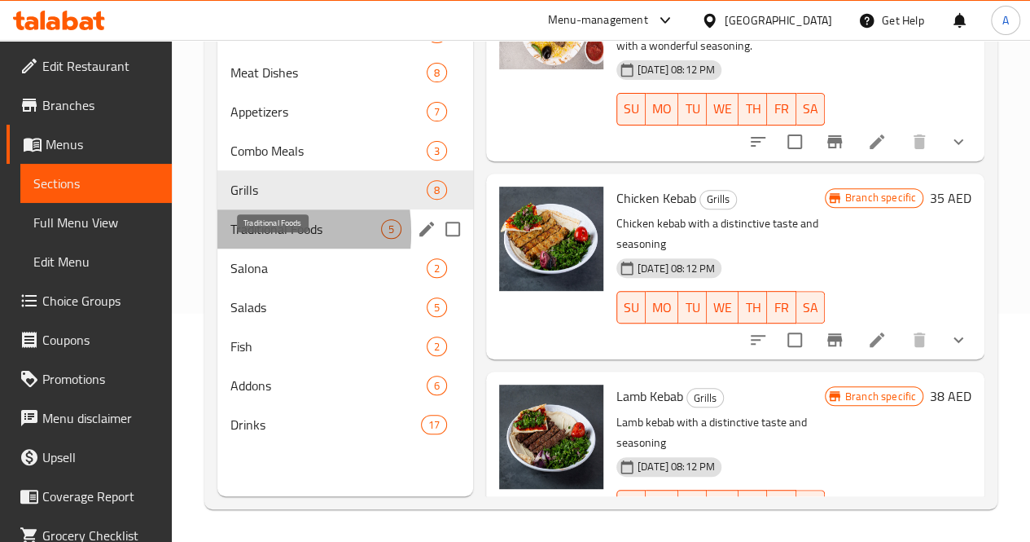
click at [231, 239] on span "Traditional Foods" at bounding box center [306, 229] width 151 height 20
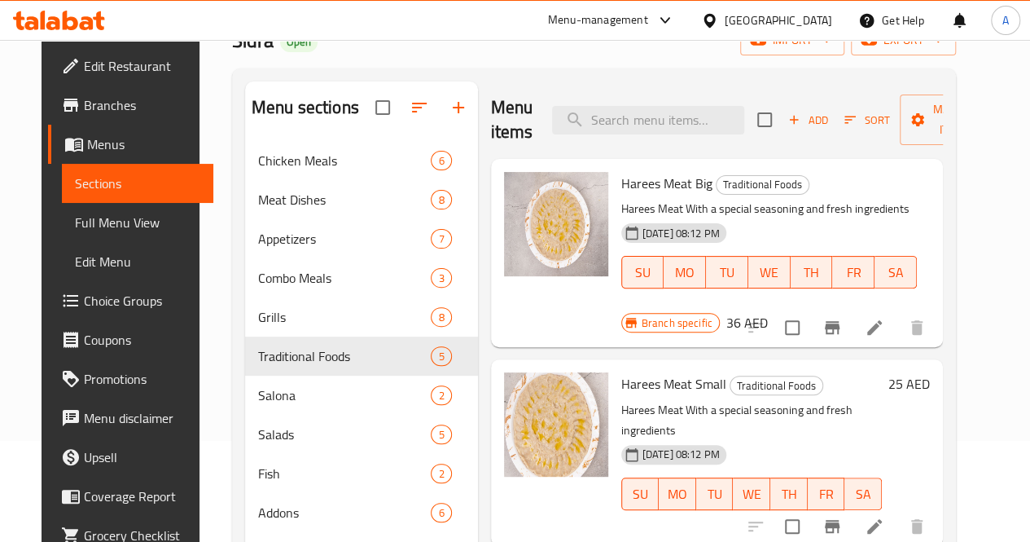
scroll to position [102, 0]
click at [845, 128] on span "Sort" at bounding box center [867, 119] width 45 height 19
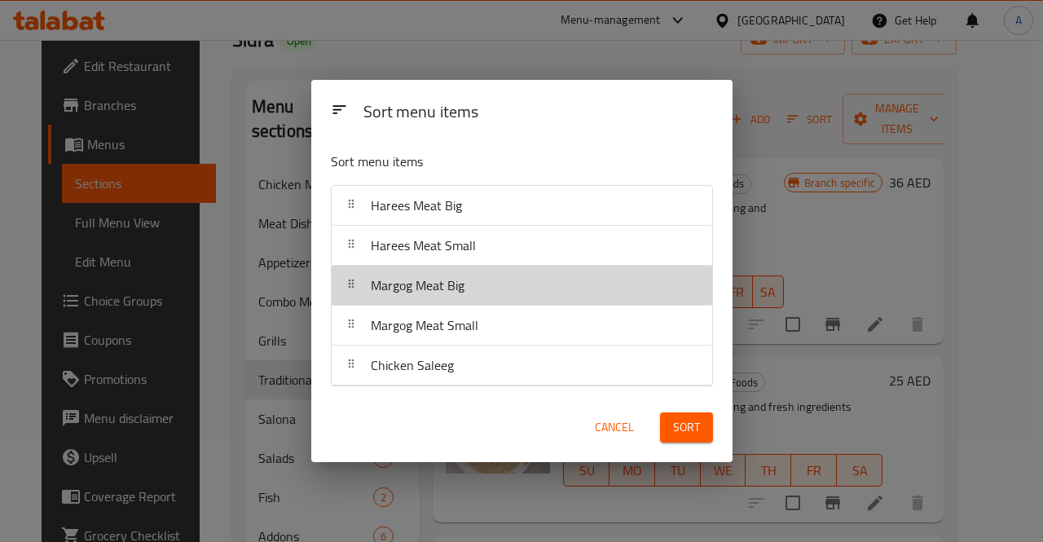
click at [581, 298] on div "Margog Meat Big" at bounding box center [521, 285] width 367 height 39
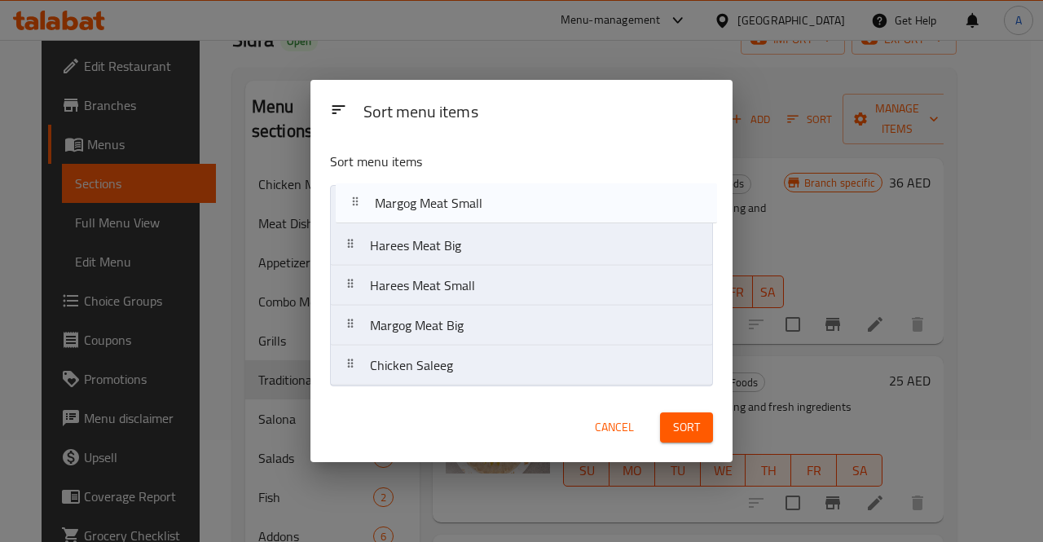
drag, startPoint x: 557, startPoint y: 336, endPoint x: 563, endPoint y: 198, distance: 138.6
click at [563, 198] on nav "Harees Meat Big Harees Meat Small Margog Meat Big Margog Meat Small Chicken Sal…" at bounding box center [521, 285] width 383 height 201
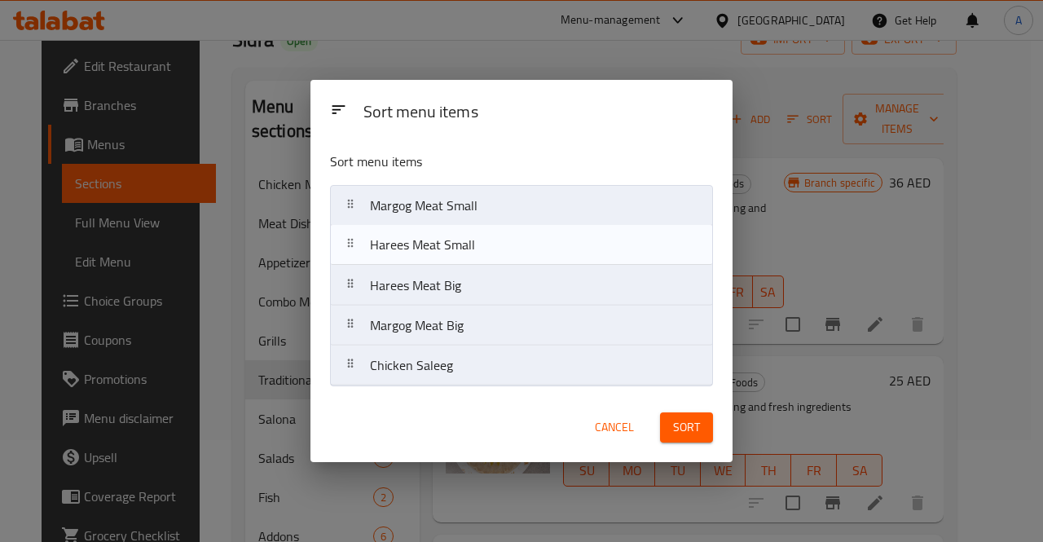
drag, startPoint x: 518, startPoint y: 291, endPoint x: 518, endPoint y: 245, distance: 45.6
click at [518, 245] on nav "Margog Meat Small Harees Meat Big Harees Meat Small Margog Meat Big Chicken Sal…" at bounding box center [521, 285] width 383 height 201
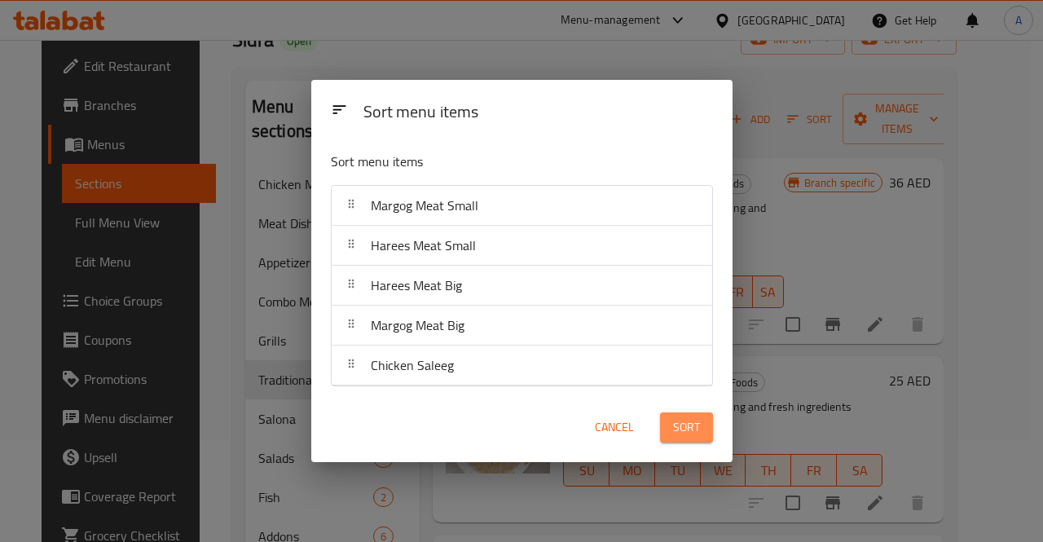
click at [688, 423] on span "Sort" at bounding box center [686, 427] width 27 height 20
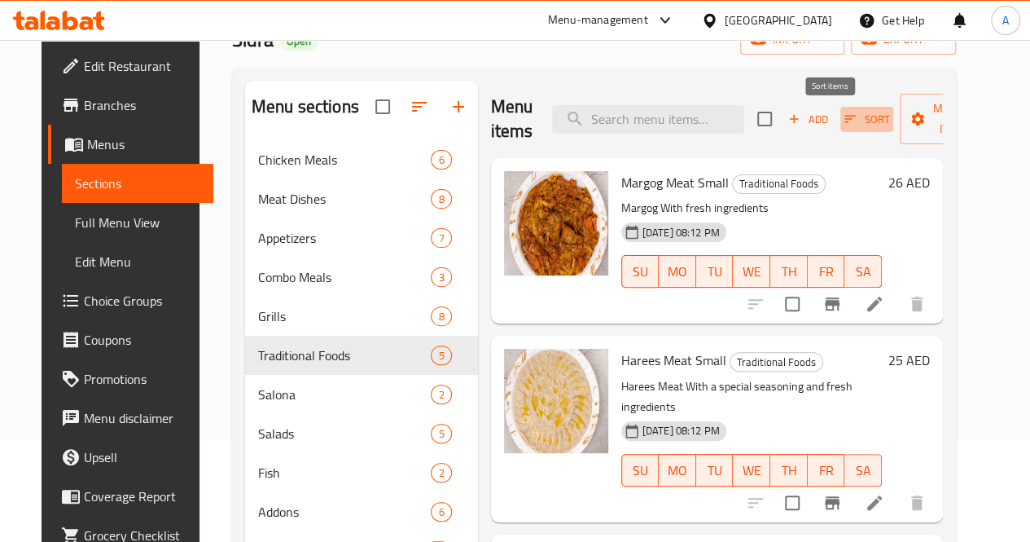
click at [843, 121] on icon "button" at bounding box center [850, 119] width 15 height 15
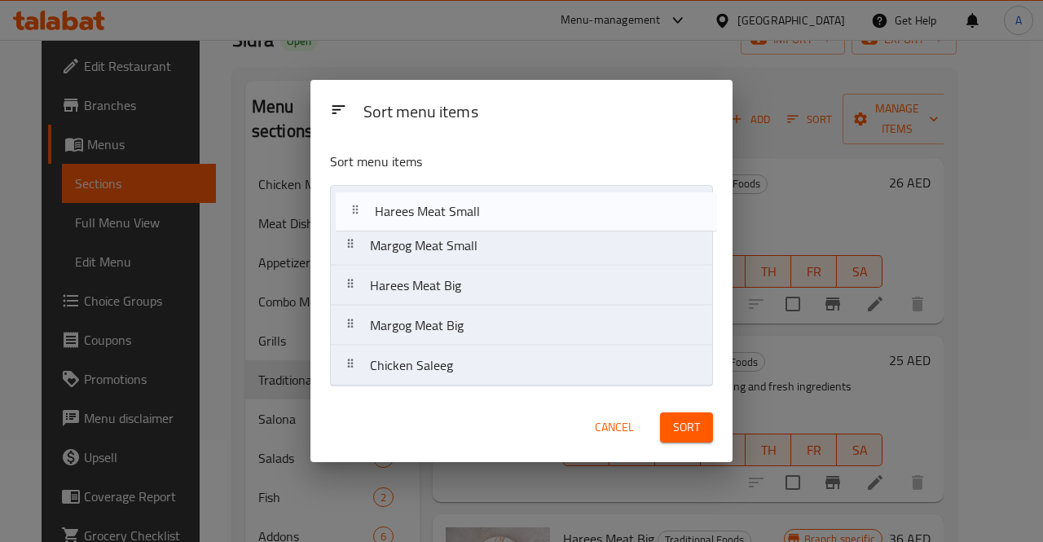
drag, startPoint x: 520, startPoint y: 253, endPoint x: 529, endPoint y: 204, distance: 50.5
click at [529, 204] on nav "Margog Meat Small Harees Meat Small Harees Meat Big Margog Meat Big Chicken Sal…" at bounding box center [521, 285] width 383 height 201
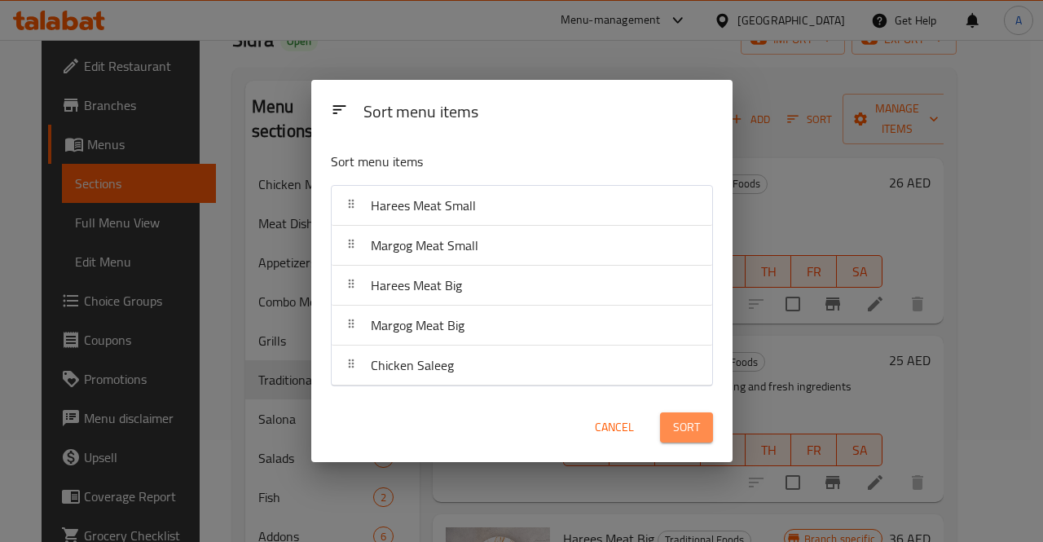
click at [685, 428] on span "Sort" at bounding box center [686, 427] width 27 height 20
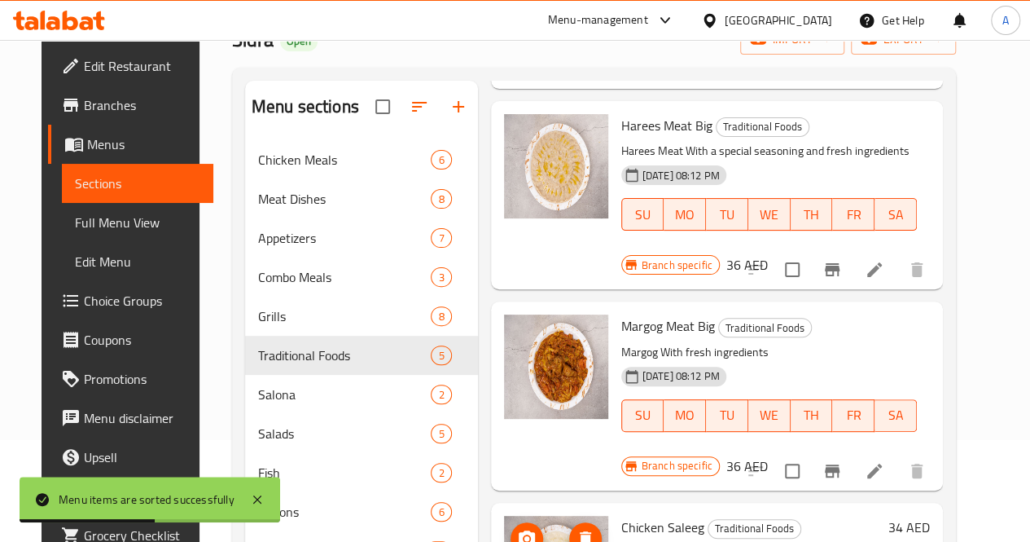
scroll to position [228, 0]
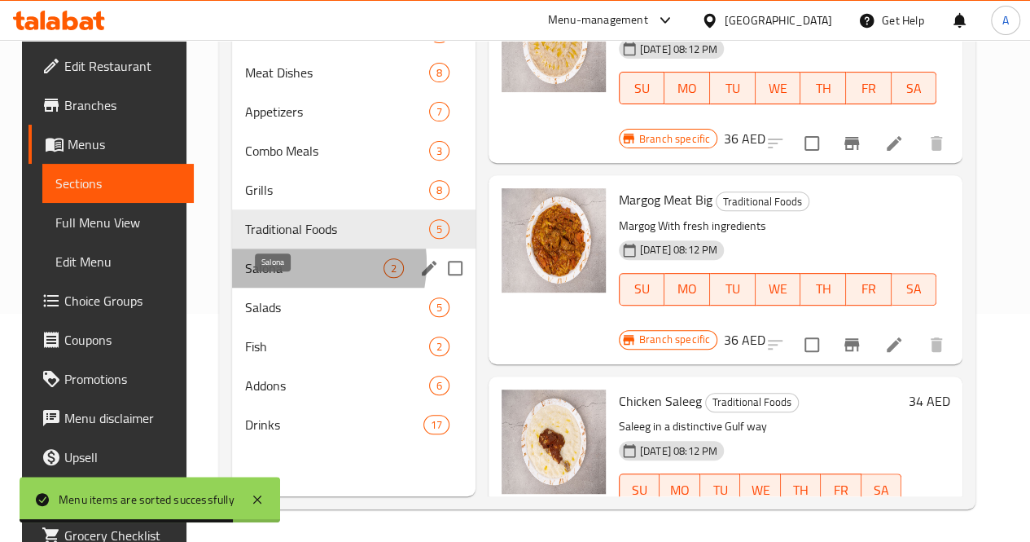
click at [278, 278] on span "Salona" at bounding box center [314, 268] width 138 height 20
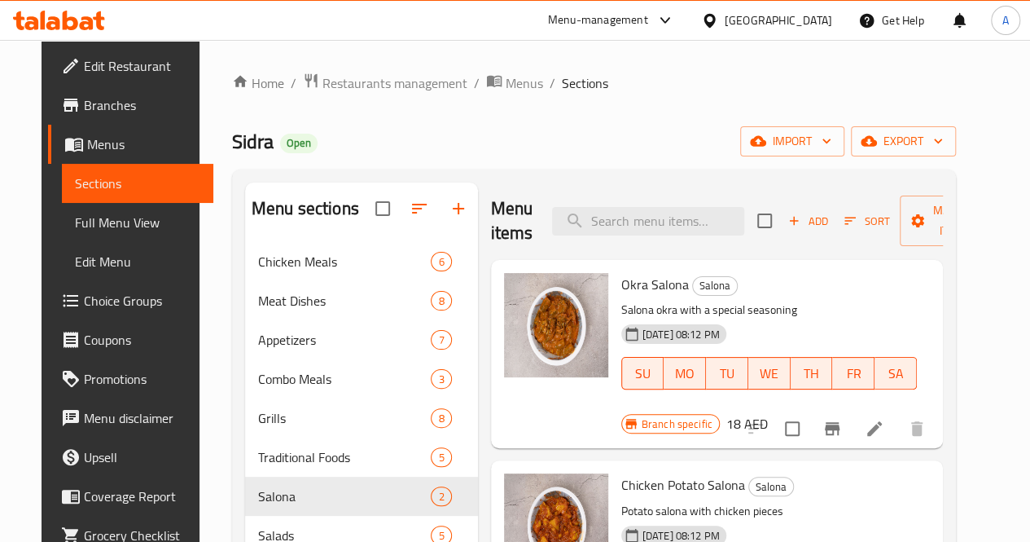
scroll to position [228, 0]
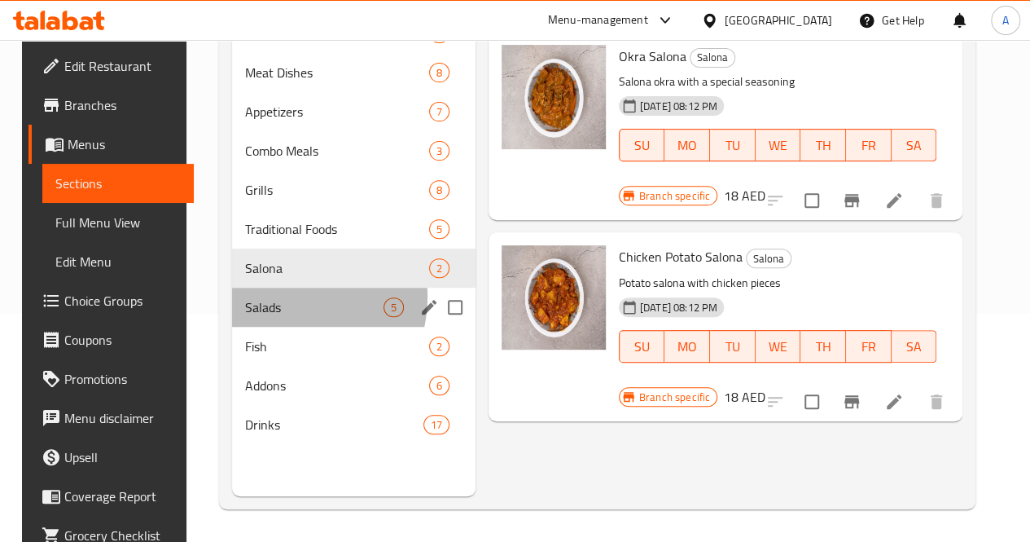
click at [261, 320] on div "Salads 5" at bounding box center [354, 307] width 244 height 39
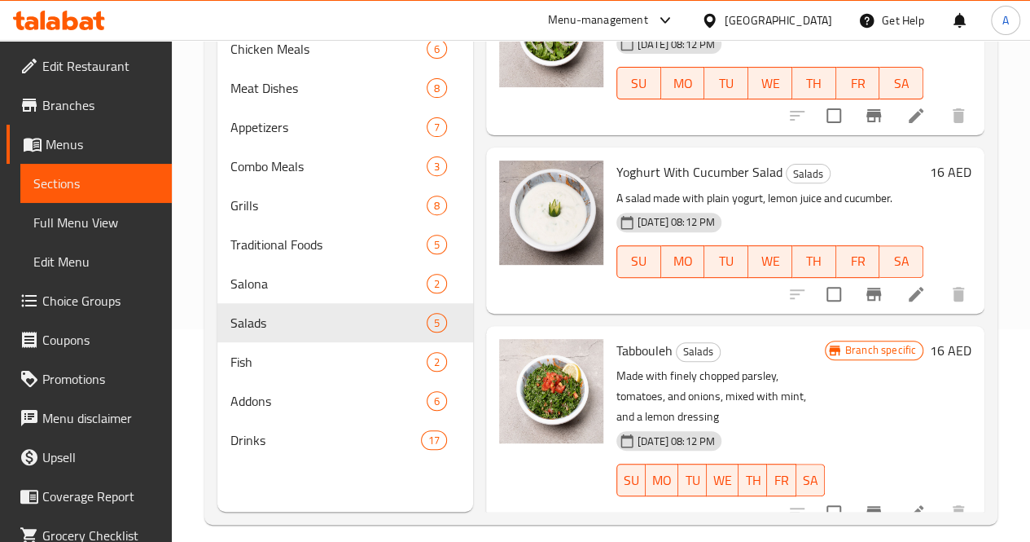
scroll to position [228, 0]
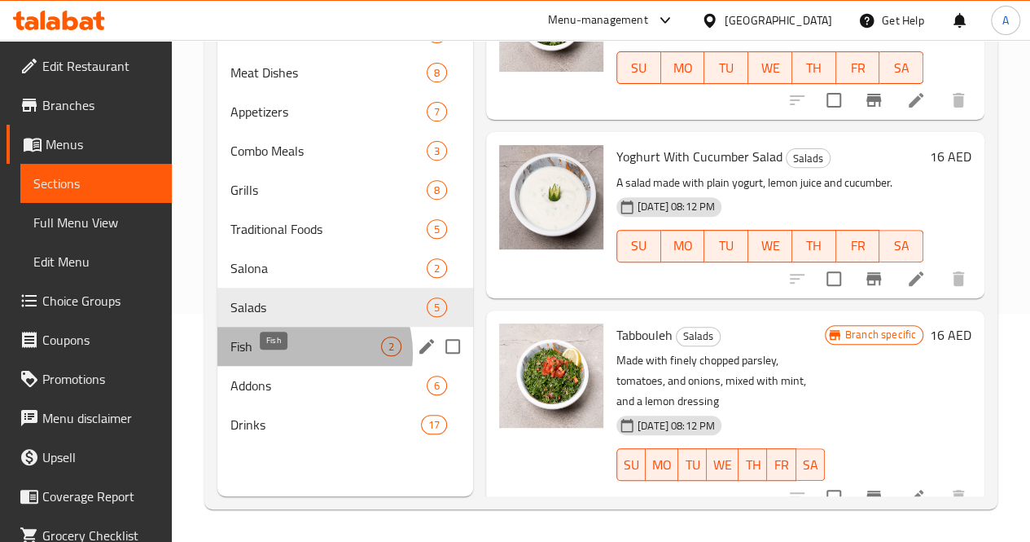
click at [301, 356] on span "Fish" at bounding box center [306, 346] width 151 height 20
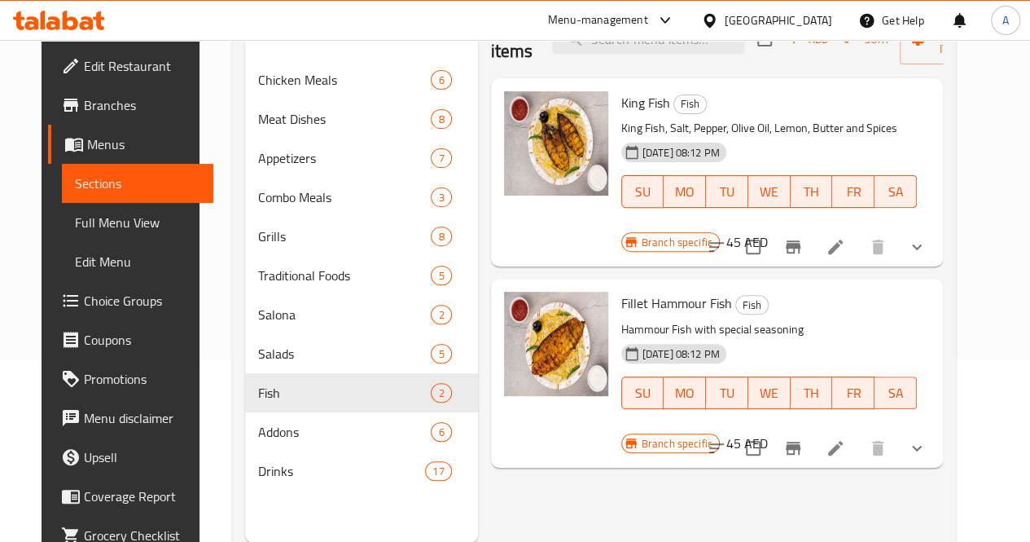
scroll to position [228, 0]
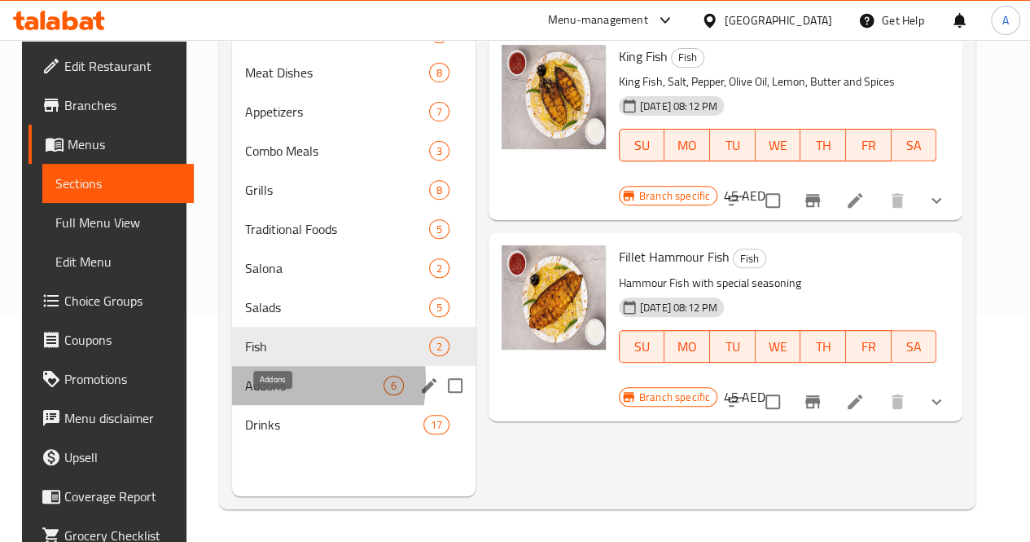
click at [262, 395] on span "Addons" at bounding box center [314, 386] width 138 height 20
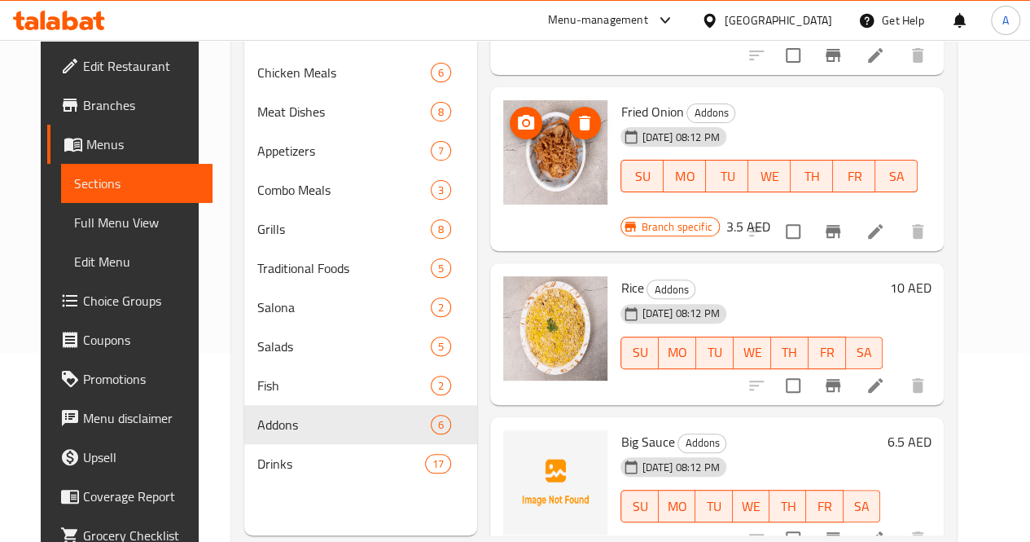
scroll to position [228, 0]
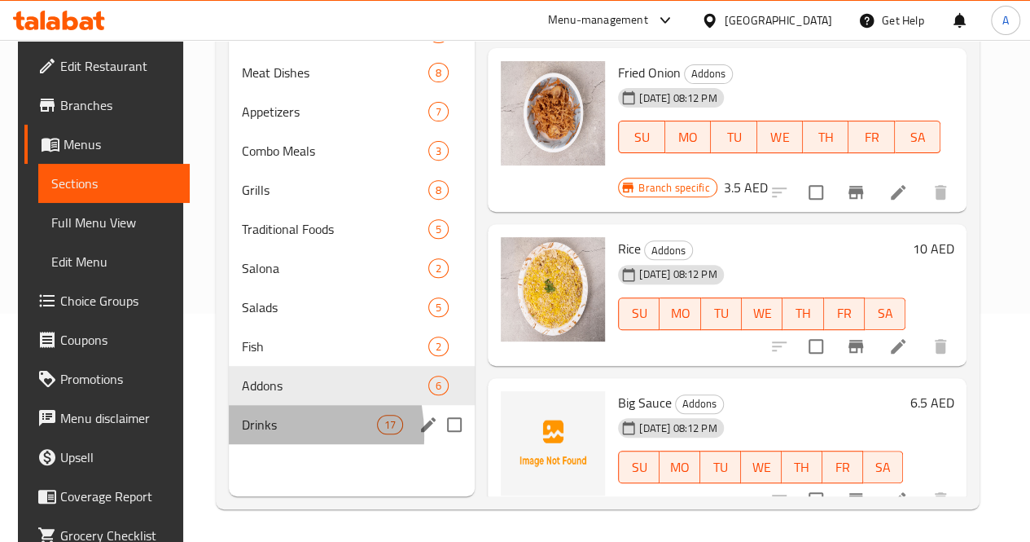
click at [241, 444] on div "Drinks 17" at bounding box center [352, 424] width 246 height 39
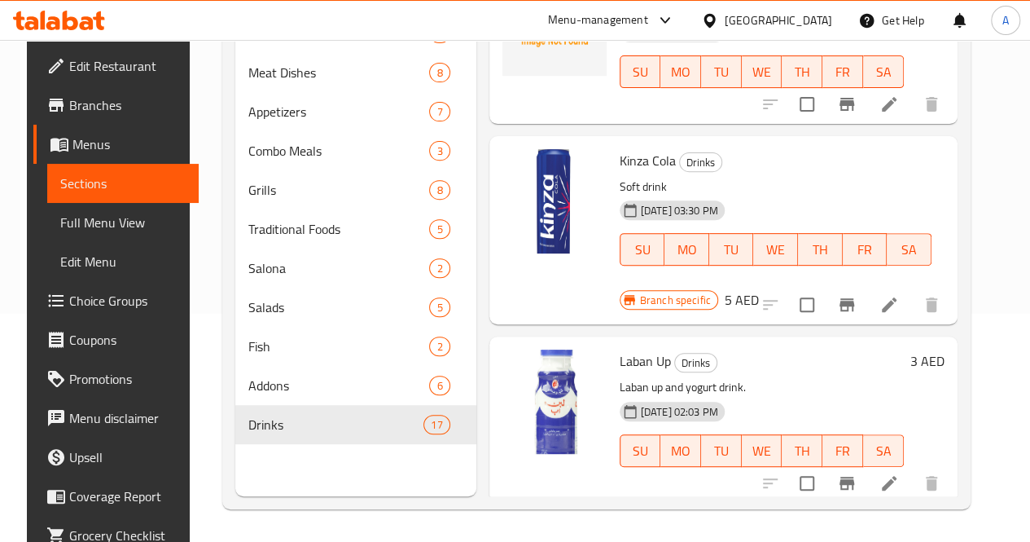
scroll to position [1856, 0]
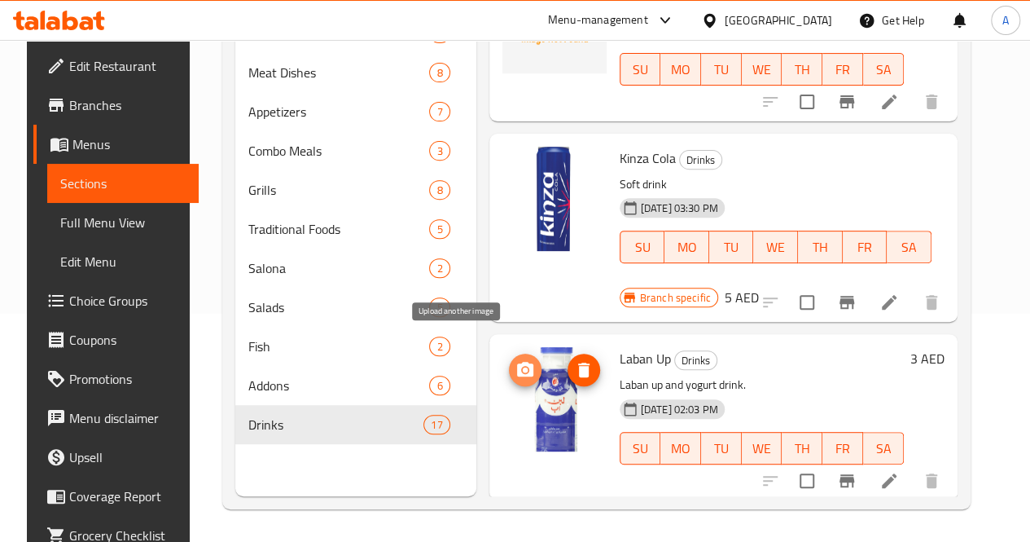
click at [517, 362] on icon "upload picture" at bounding box center [525, 369] width 16 height 15
click at [503, 374] on img at bounding box center [555, 399] width 104 height 104
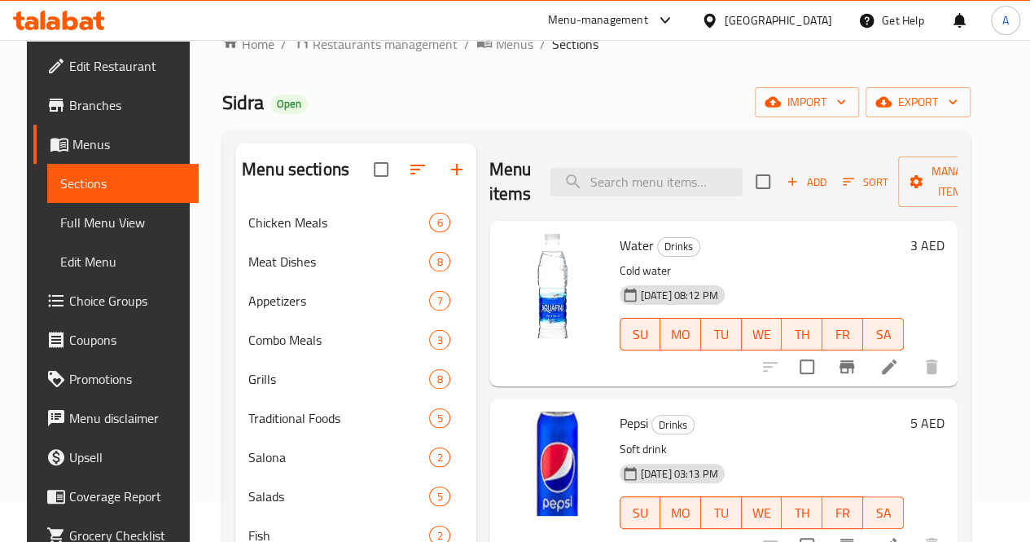
scroll to position [0, 0]
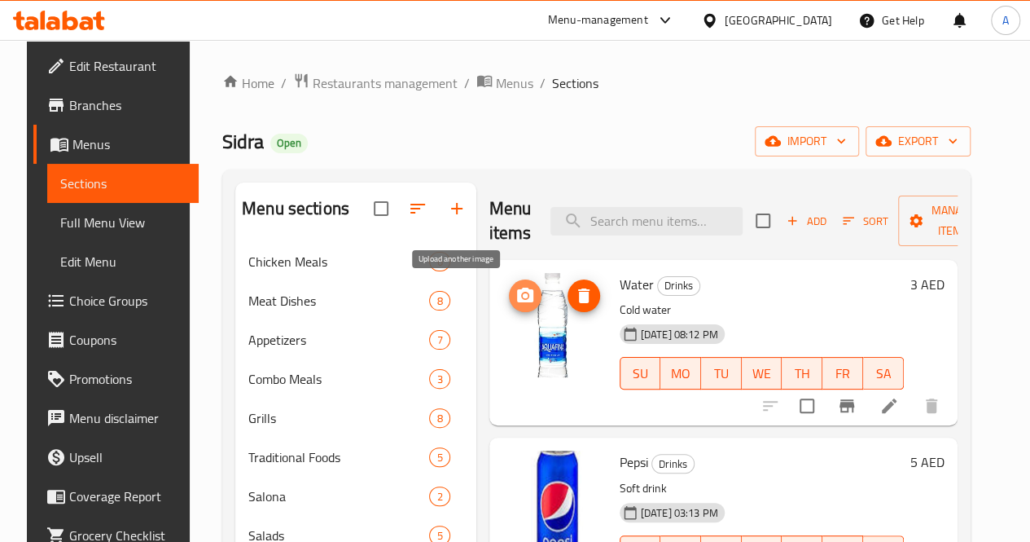
click at [522, 297] on circle "upload picture" at bounding box center [524, 295] width 5 height 5
click at [503, 311] on img at bounding box center [555, 325] width 104 height 104
click at [370, 79] on span "Restaurants management" at bounding box center [385, 83] width 145 height 20
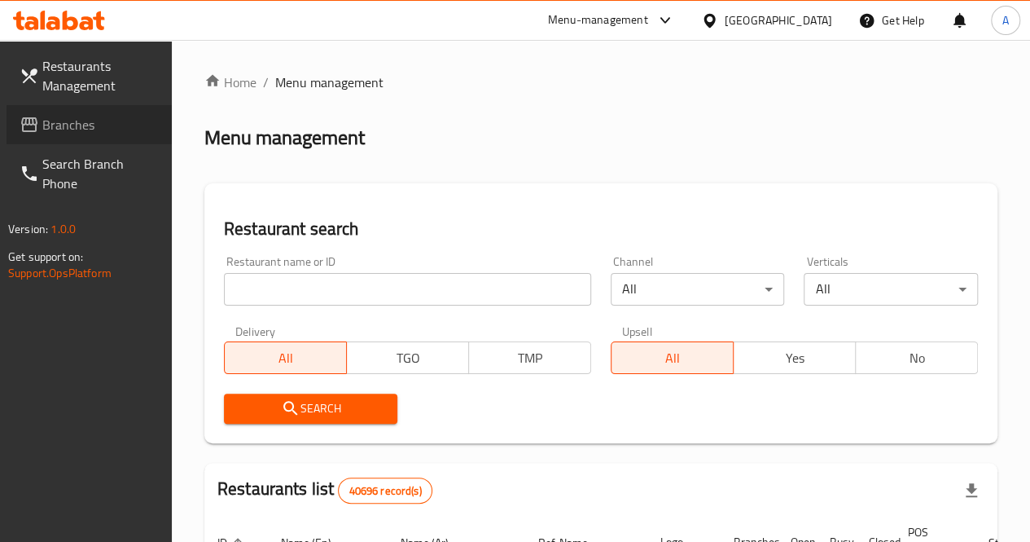
click at [79, 116] on span "Branches" at bounding box center [100, 125] width 116 height 20
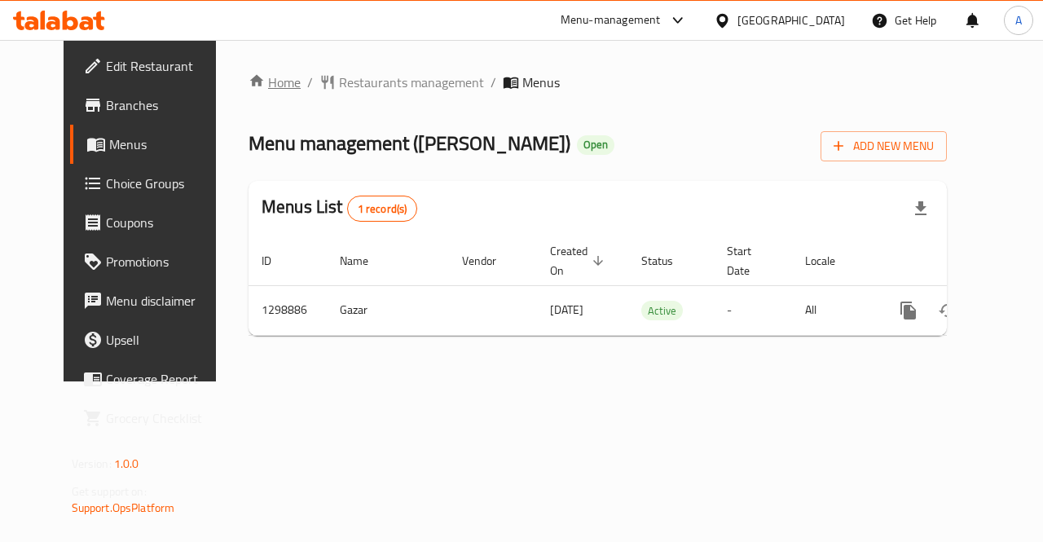
click at [249, 79] on link "Home" at bounding box center [274, 82] width 52 height 20
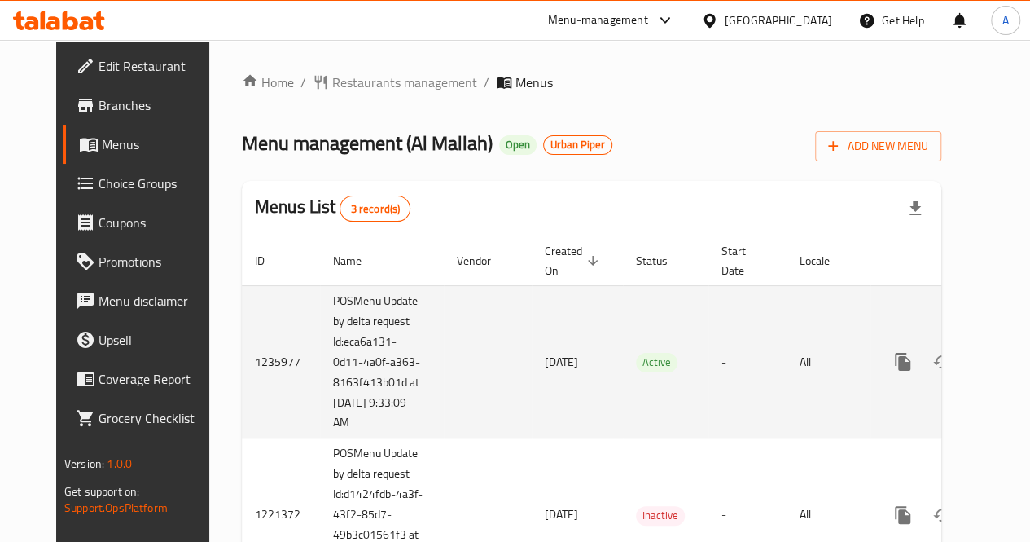
scroll to position [0, 45]
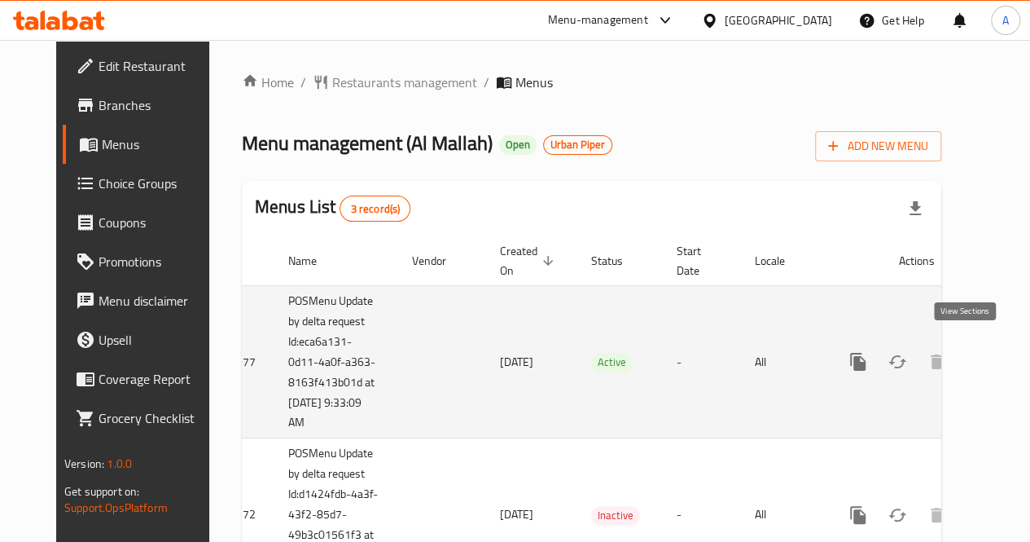
click at [973, 352] on icon "enhanced table" at bounding box center [976, 362] width 20 height 20
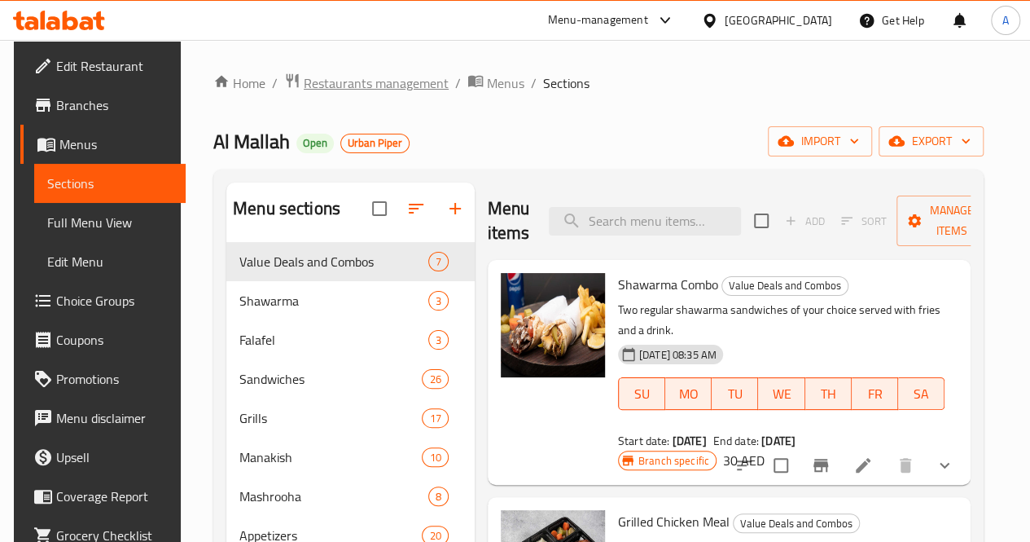
click at [347, 77] on span "Restaurants management" at bounding box center [376, 83] width 145 height 20
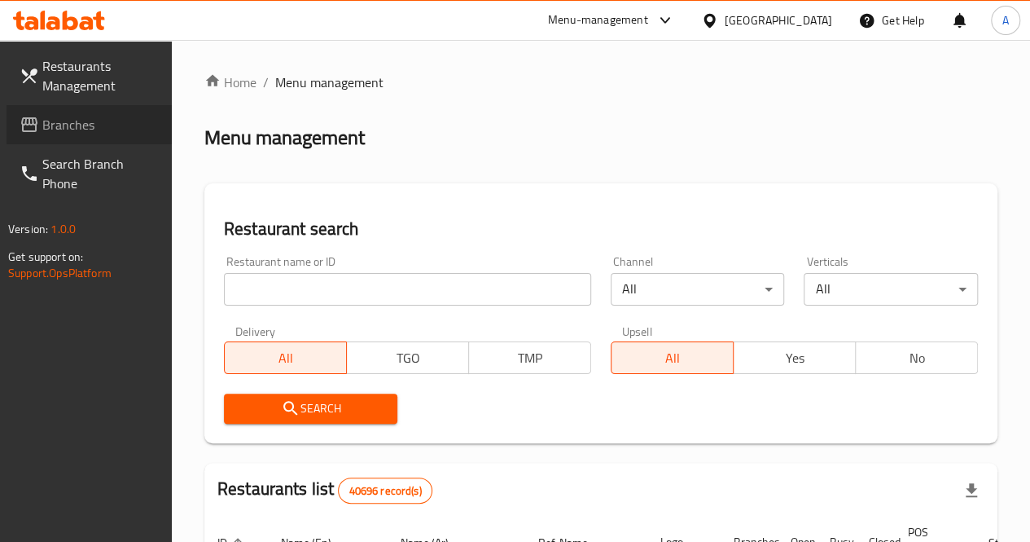
click at [64, 124] on span "Branches" at bounding box center [100, 125] width 116 height 20
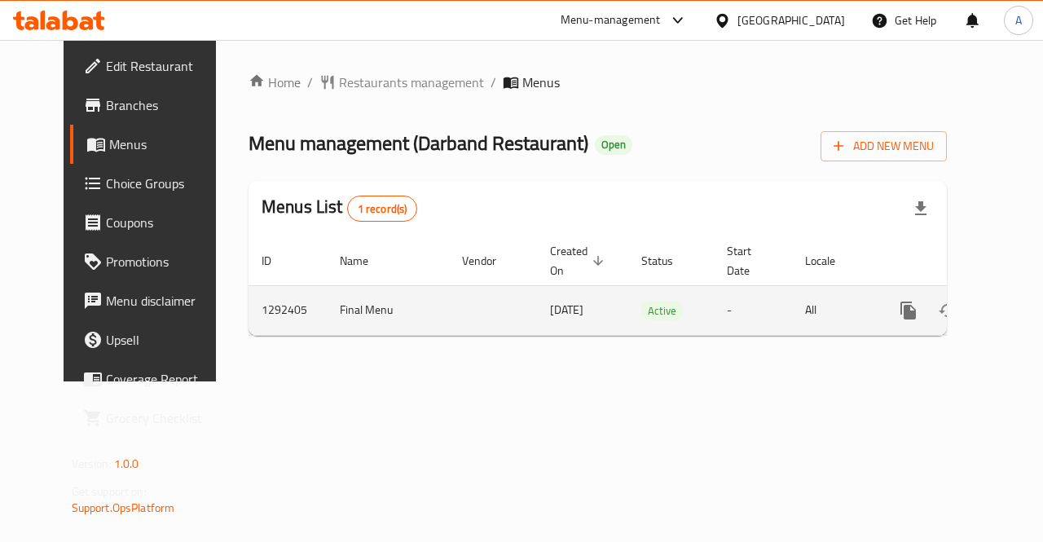
scroll to position [0, 6]
click at [1010, 301] on icon "enhanced table" at bounding box center [1020, 311] width 20 height 20
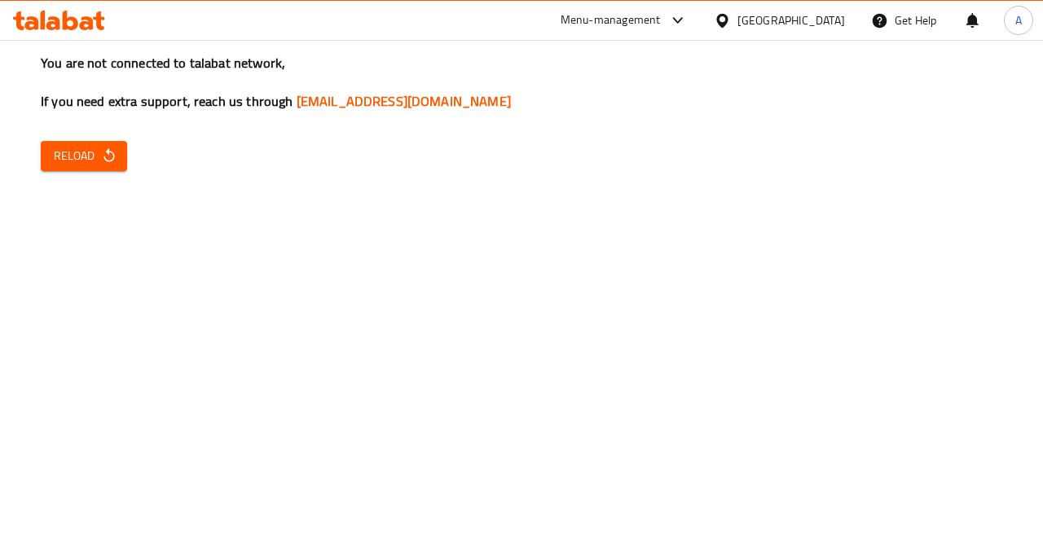
click at [86, 162] on span "Reload" at bounding box center [84, 156] width 60 height 20
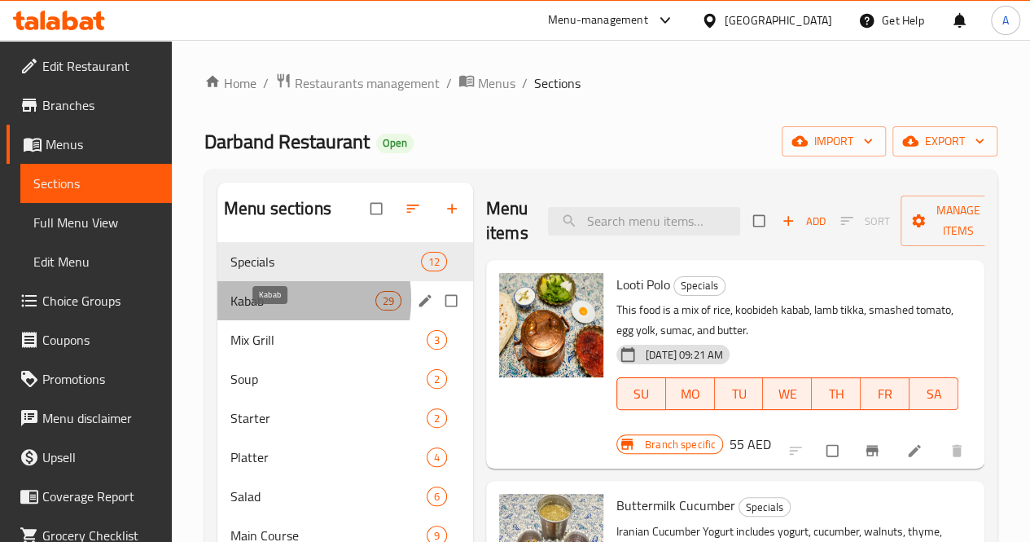
click at [275, 310] on span "Kabab" at bounding box center [303, 301] width 145 height 20
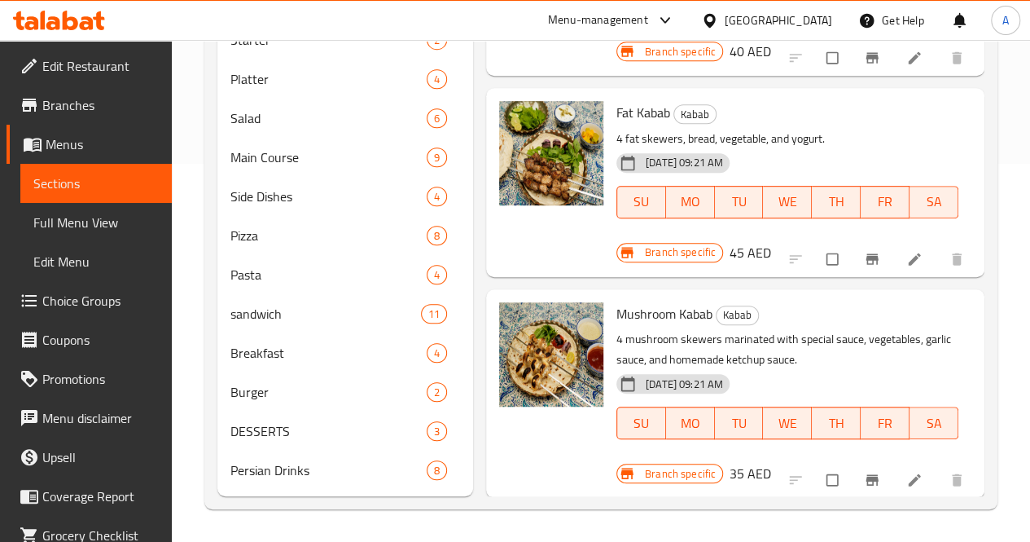
scroll to position [66, 0]
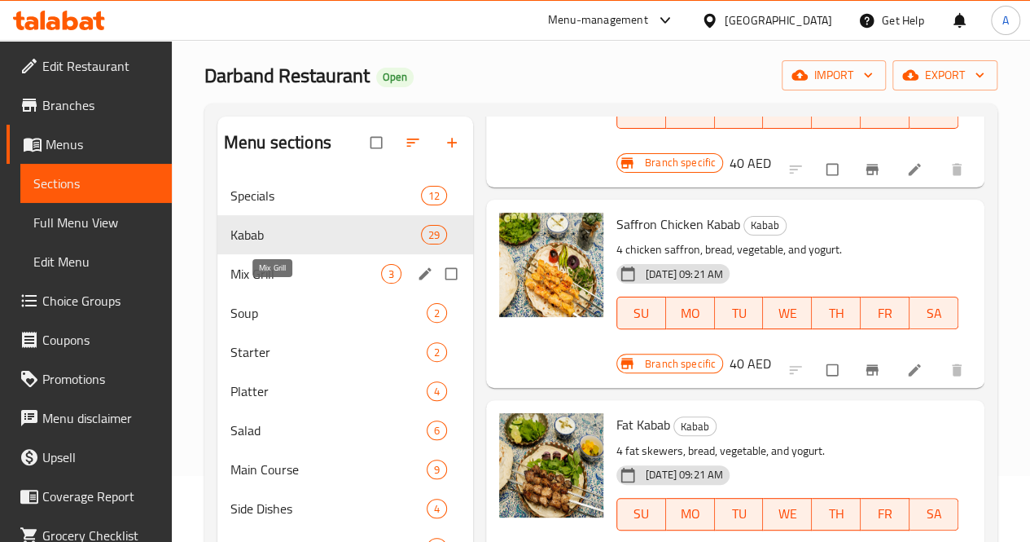
click at [279, 283] on span "Mix Grill" at bounding box center [306, 274] width 151 height 20
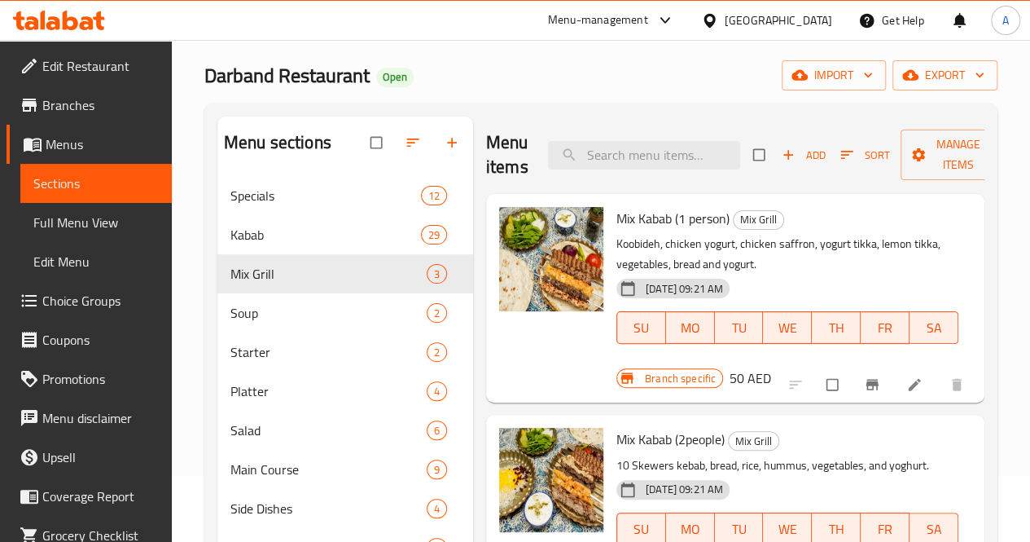
scroll to position [402, 0]
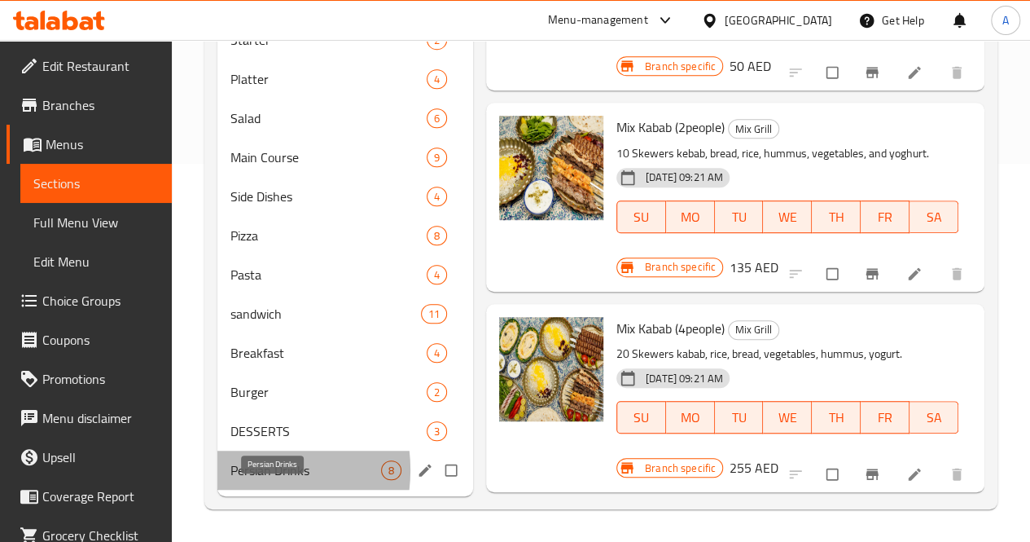
click at [238, 471] on span "Persian Drinks" at bounding box center [306, 470] width 151 height 20
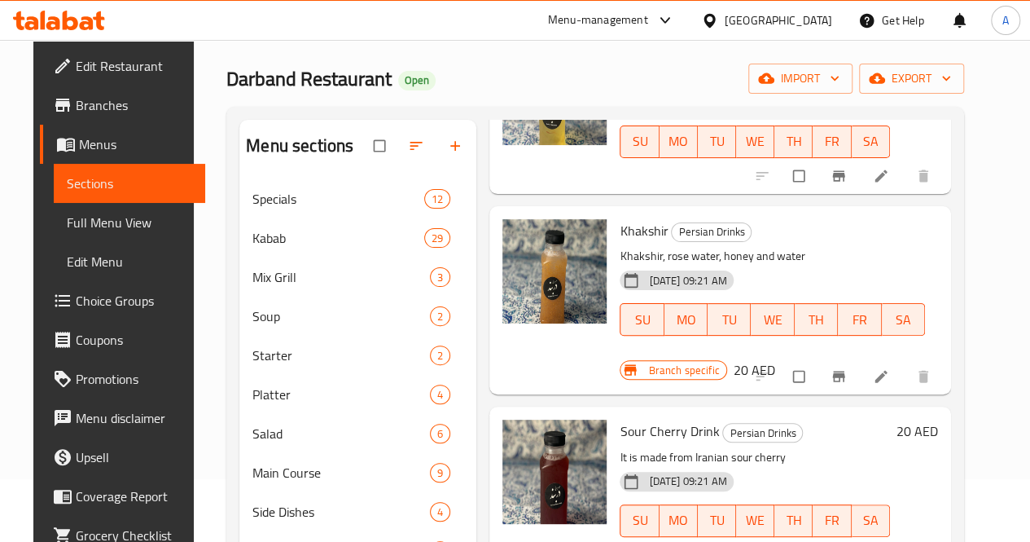
scroll to position [402, 0]
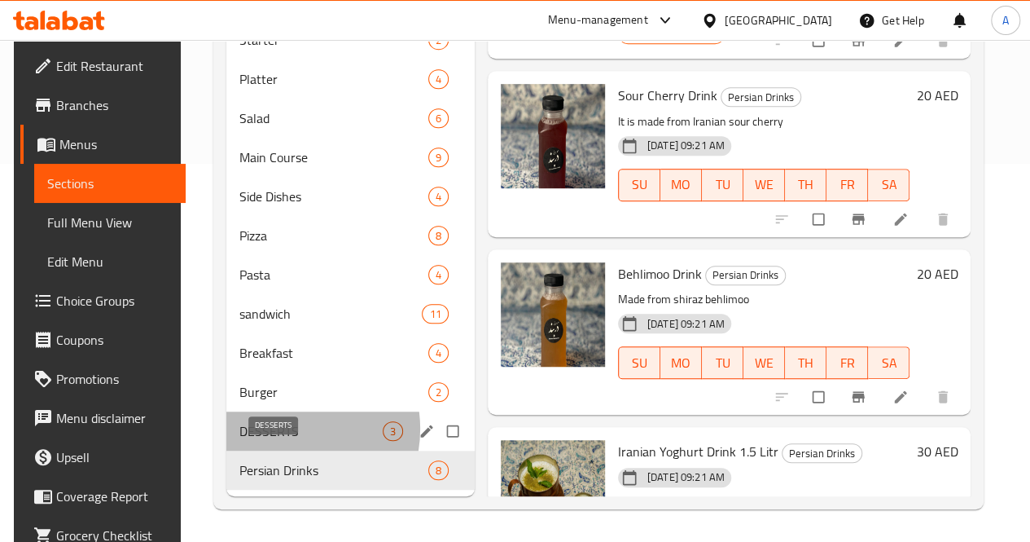
click at [275, 429] on span "DESSERTS" at bounding box center [310, 431] width 143 height 20
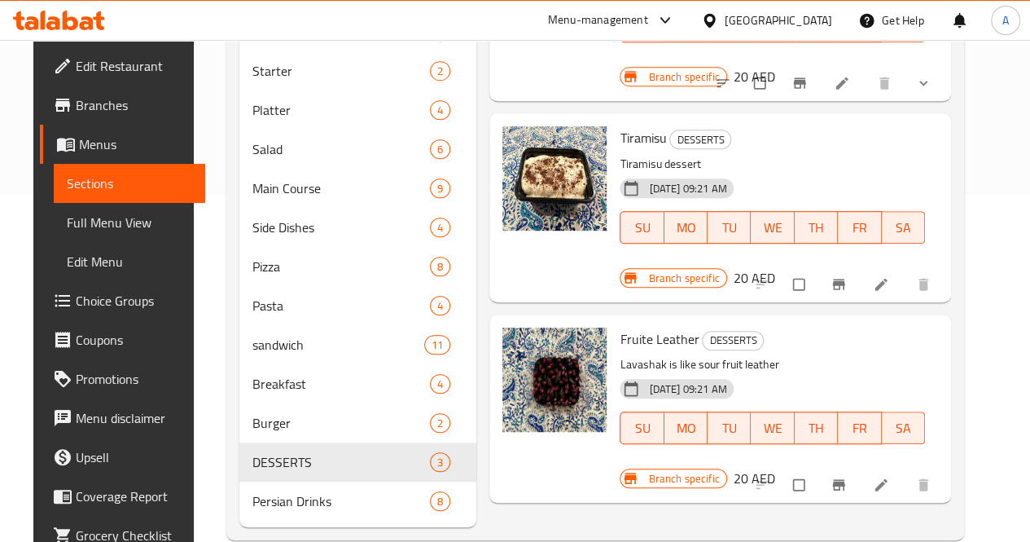
scroll to position [354, 0]
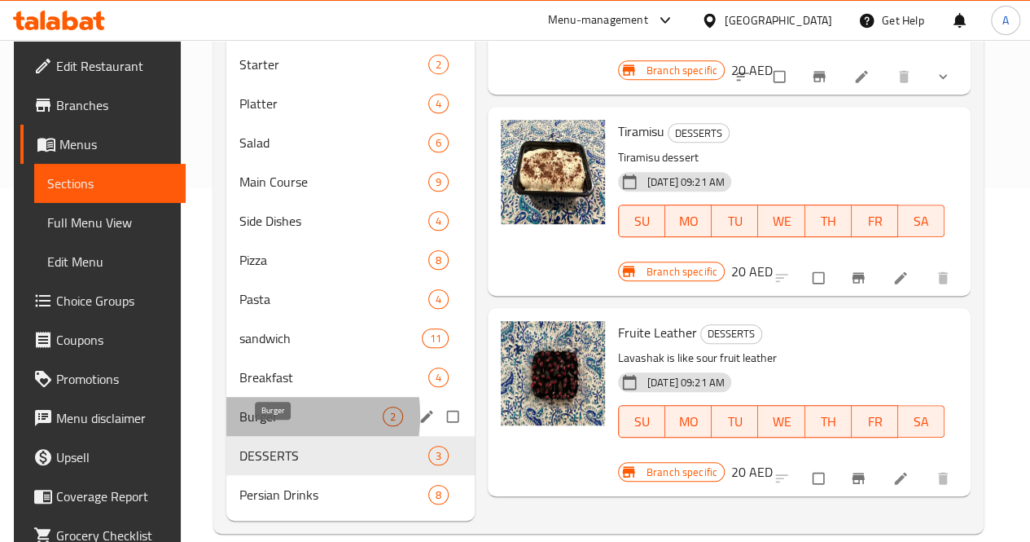
click at [258, 426] on span "Burger" at bounding box center [310, 416] width 143 height 20
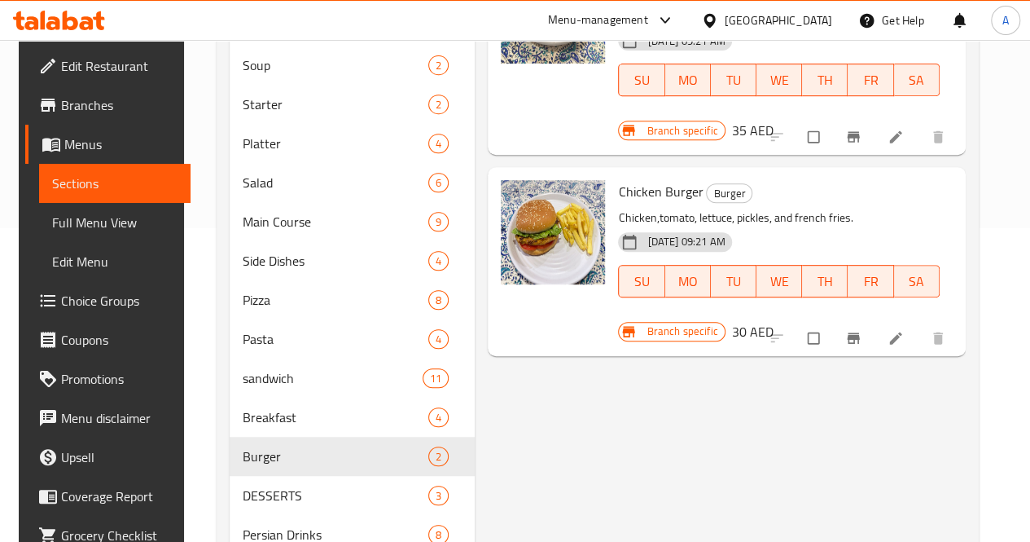
scroll to position [323, 0]
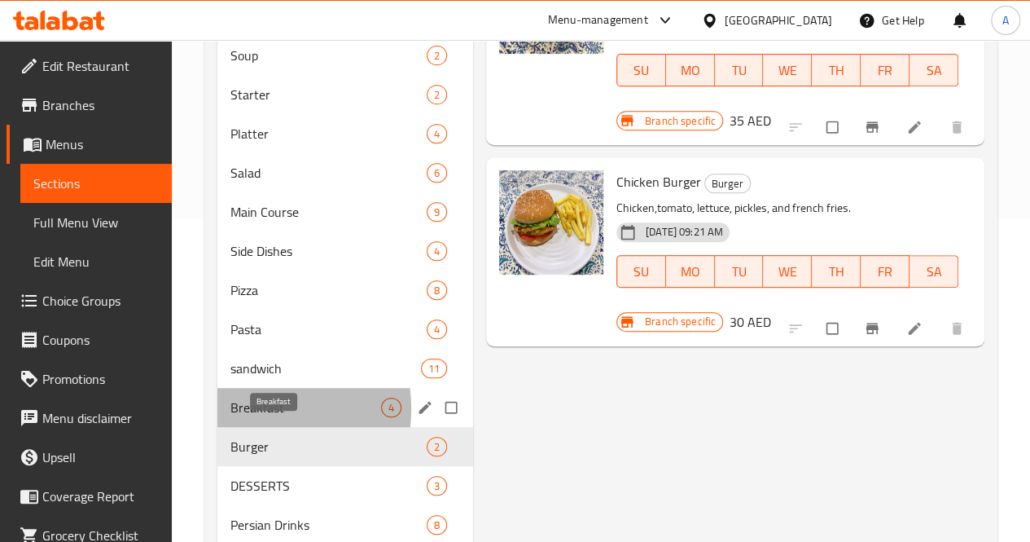
click at [244, 417] on span "Breakfast" at bounding box center [306, 408] width 151 height 20
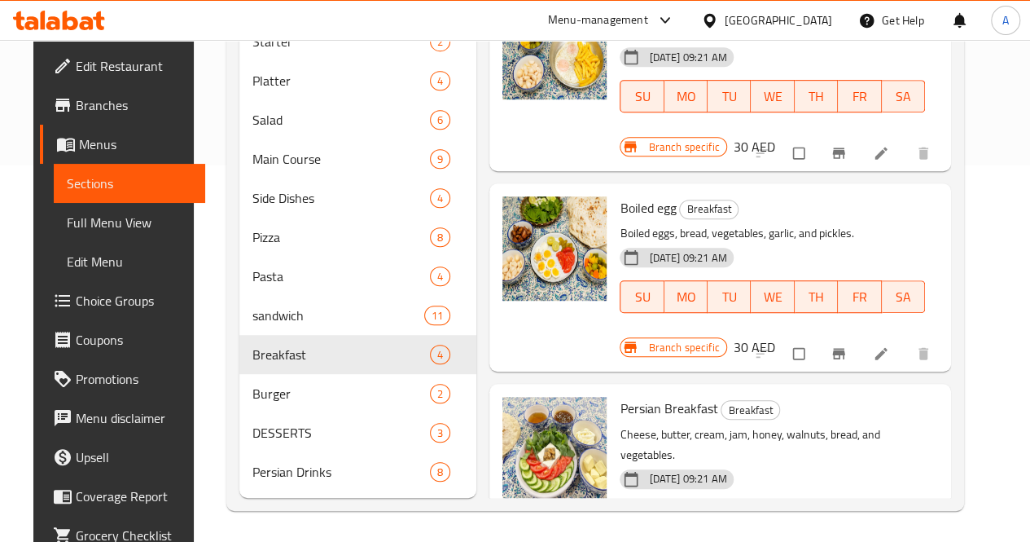
scroll to position [402, 0]
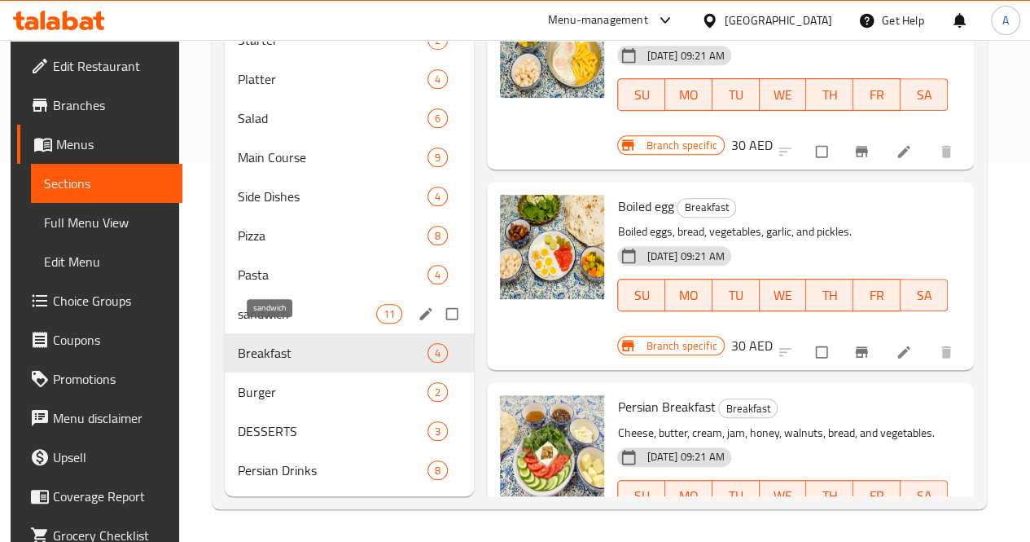
click at [266, 315] on span "sandwich" at bounding box center [307, 314] width 138 height 20
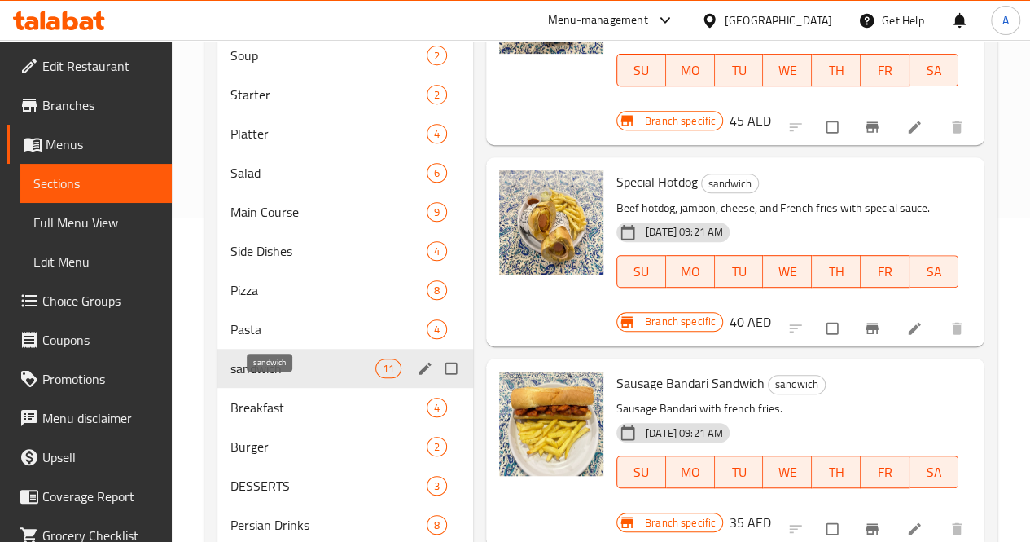
scroll to position [324, 0]
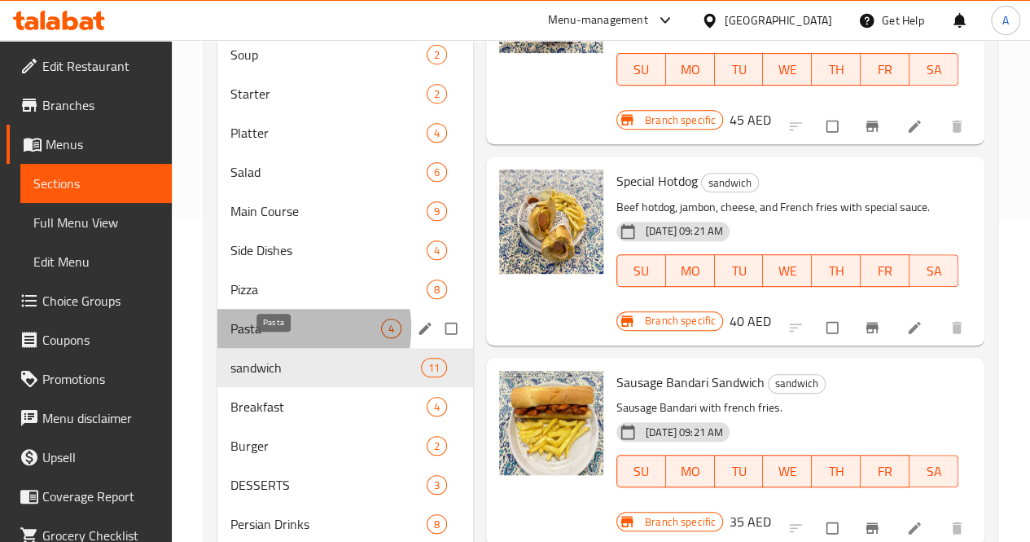
click at [264, 338] on span "Pasta" at bounding box center [306, 329] width 151 height 20
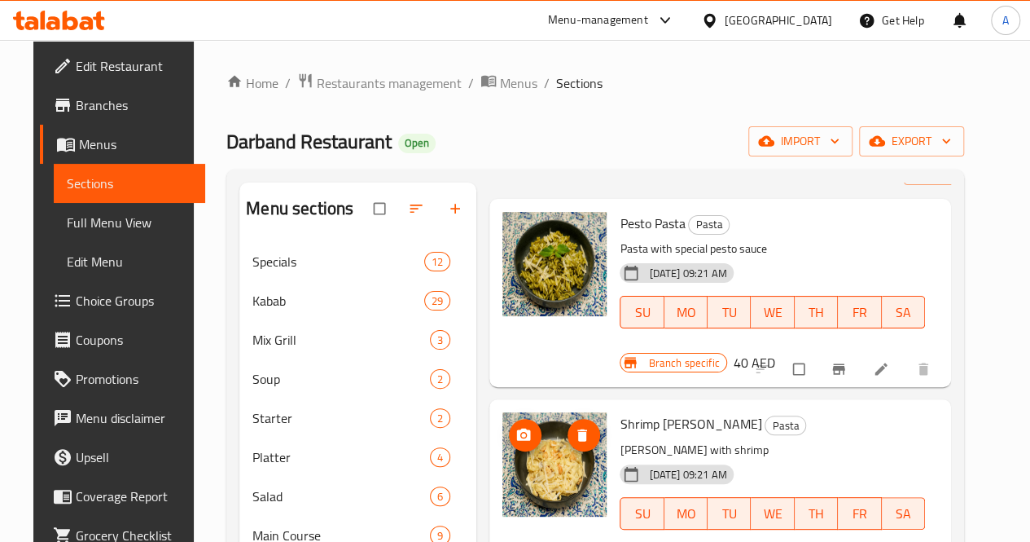
scroll to position [402, 0]
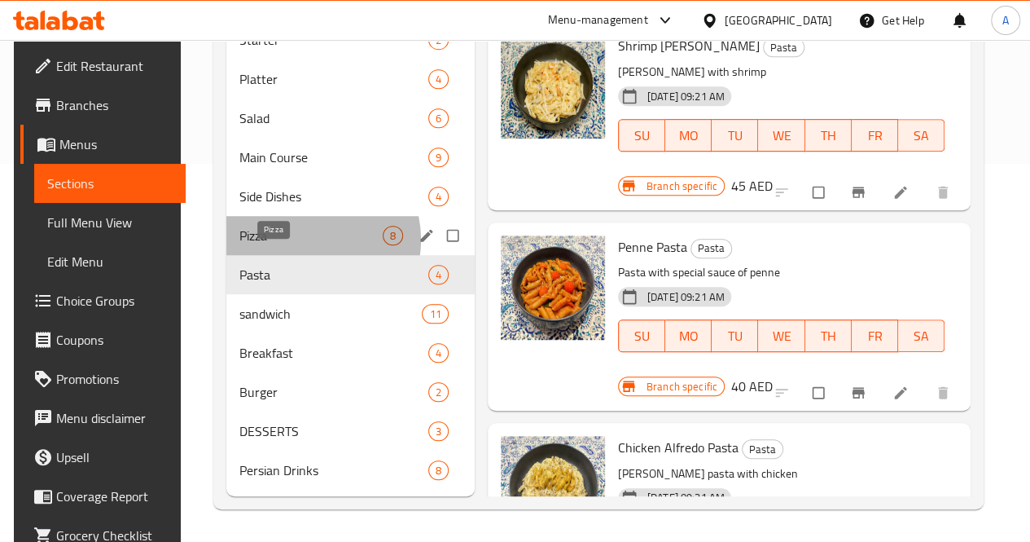
click at [297, 240] on span "Pizza" at bounding box center [310, 236] width 143 height 20
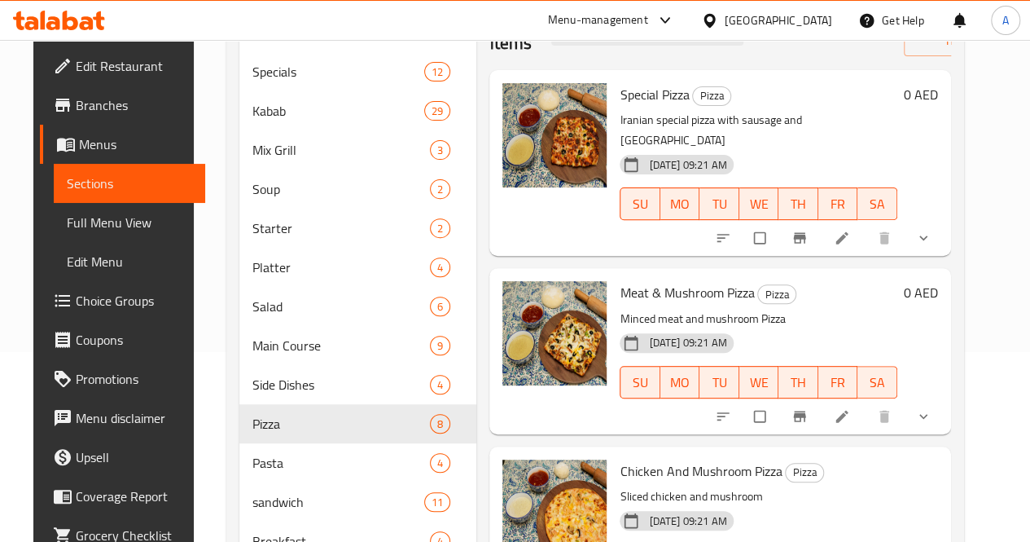
scroll to position [188, 0]
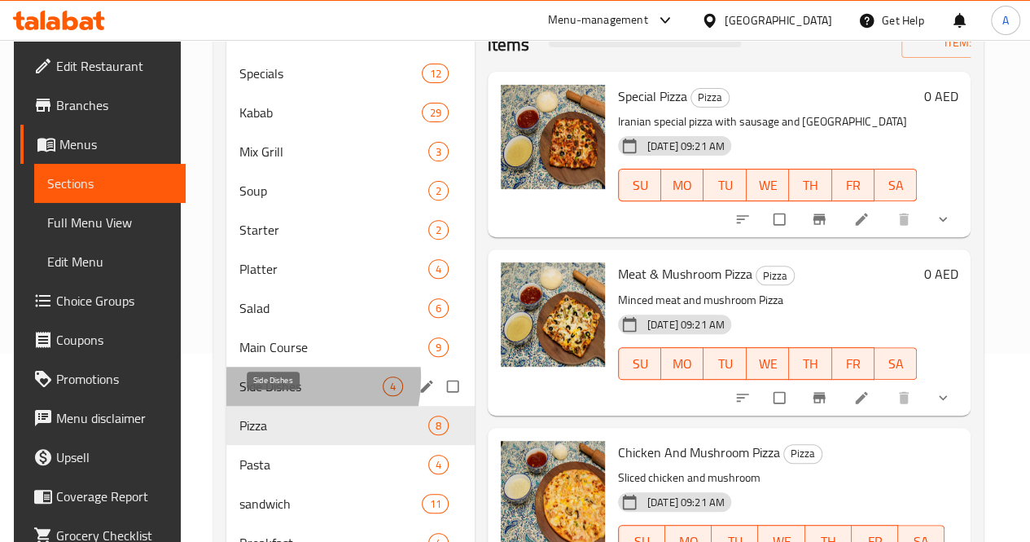
click at [266, 396] on span "Side Dishes" at bounding box center [310, 386] width 143 height 20
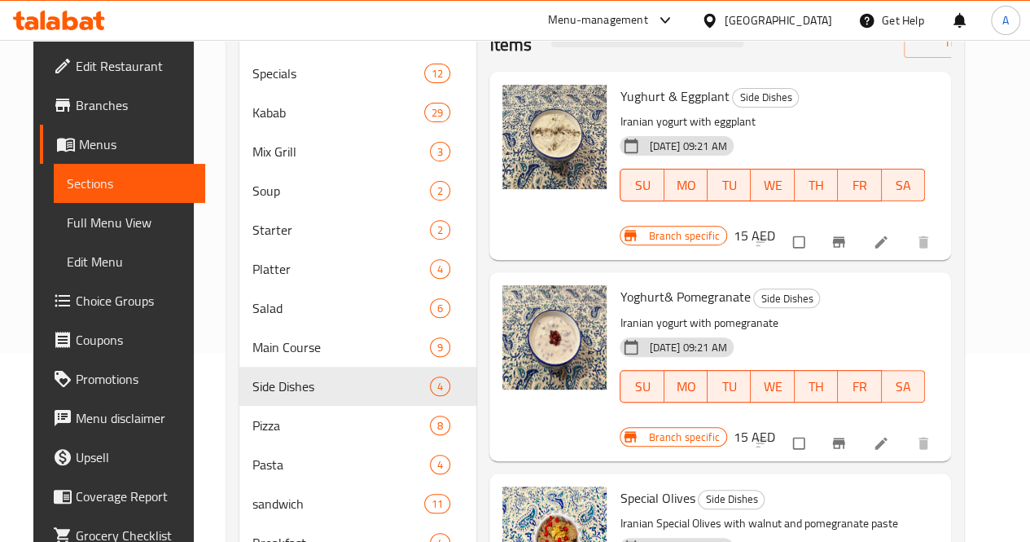
scroll to position [81, 0]
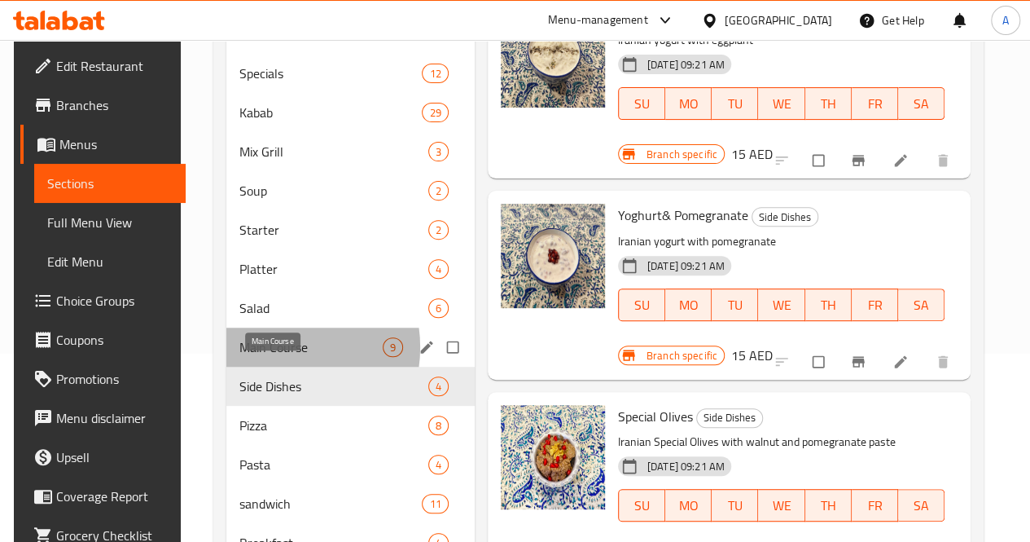
click at [269, 357] on span "Main Course" at bounding box center [310, 347] width 143 height 20
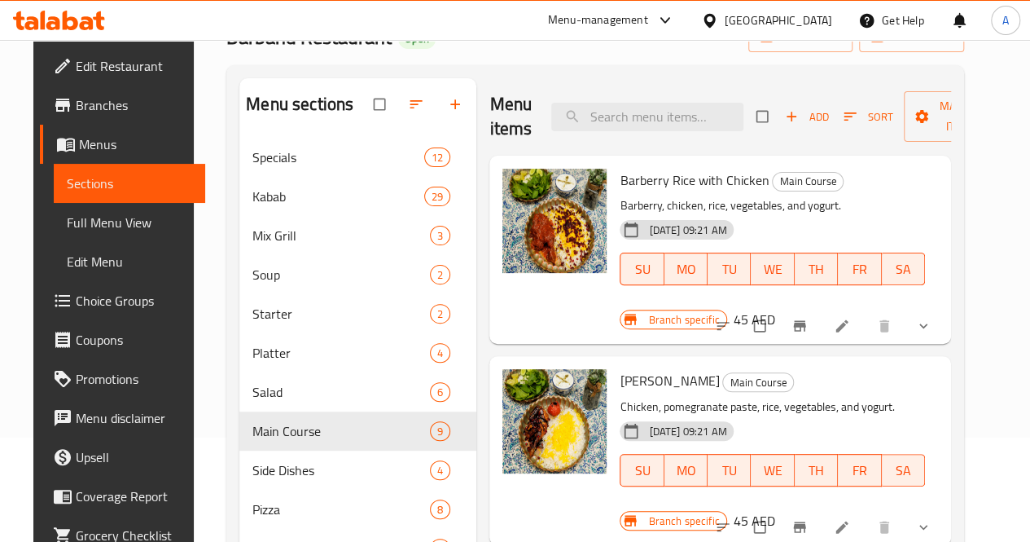
scroll to position [103, 0]
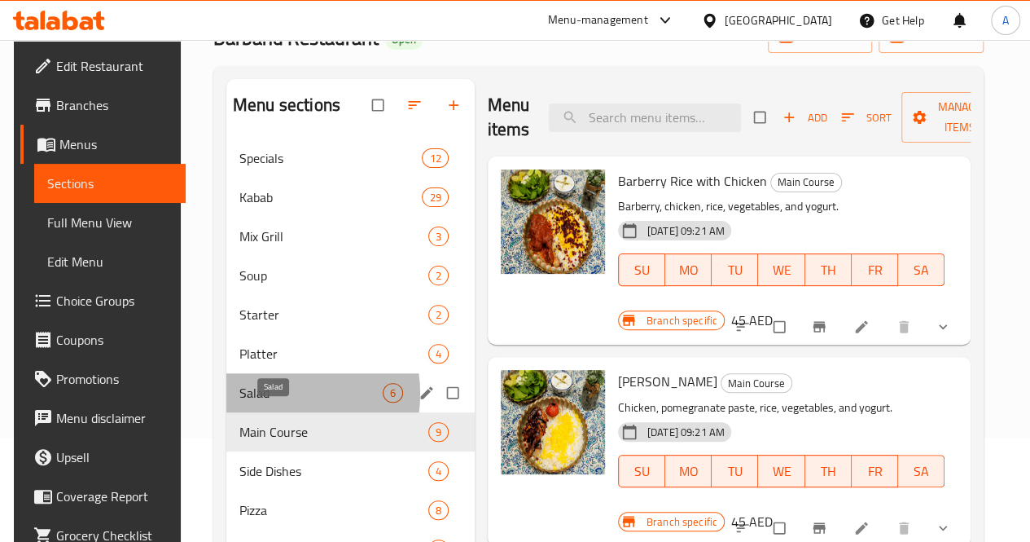
click at [264, 402] on span "Salad" at bounding box center [310, 393] width 143 height 20
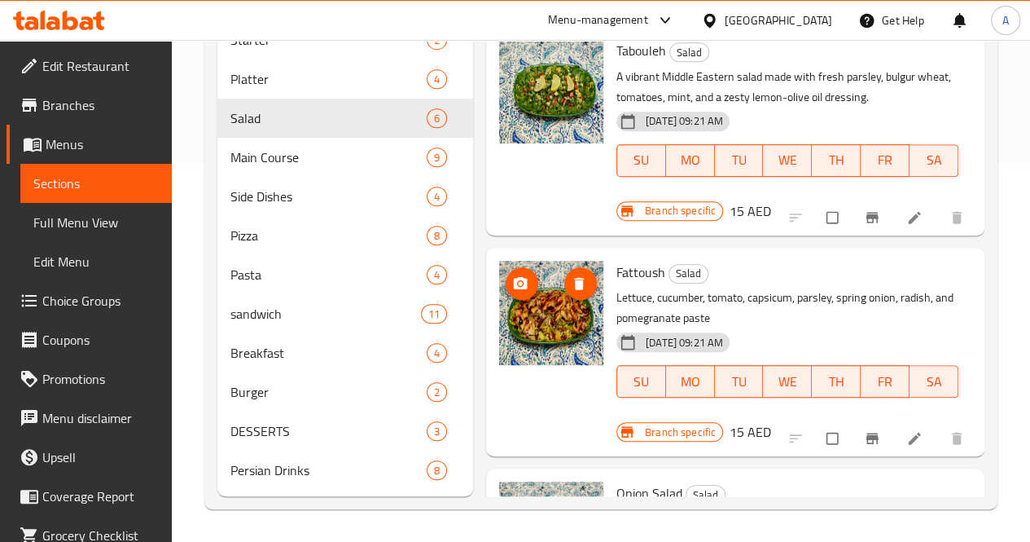
scroll to position [402, 0]
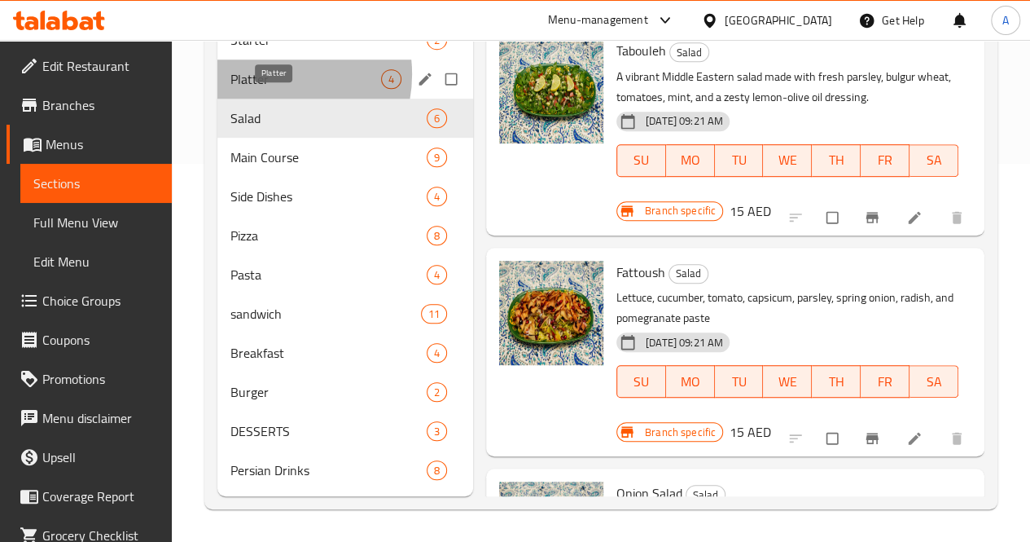
click at [270, 75] on span "Platter" at bounding box center [306, 79] width 151 height 20
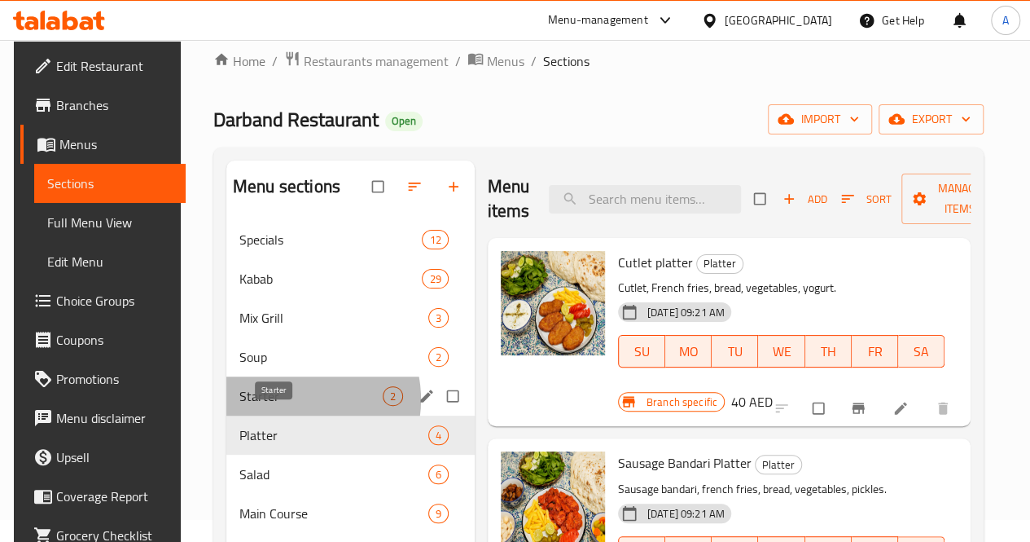
click at [286, 406] on span "Starter" at bounding box center [310, 396] width 143 height 20
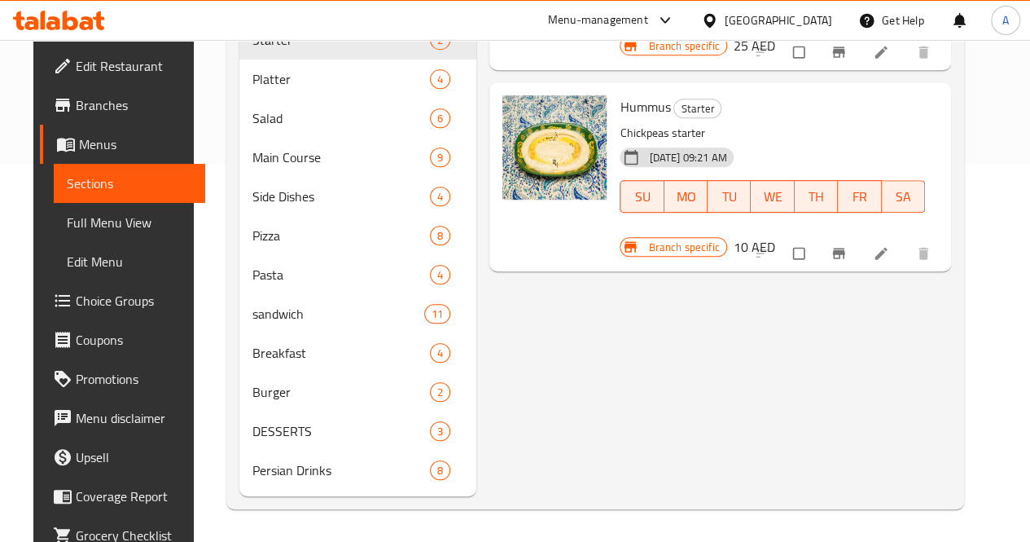
scroll to position [24, 0]
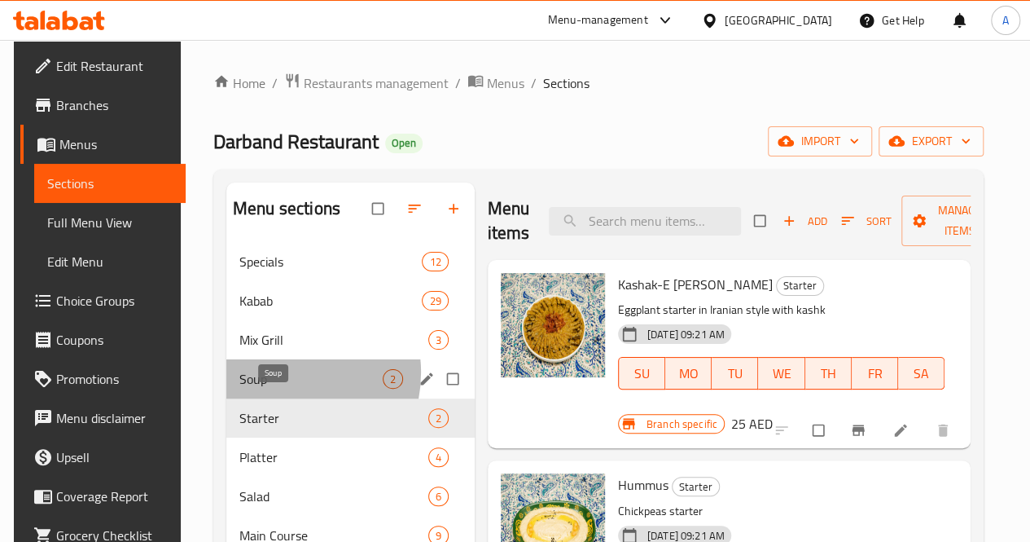
click at [270, 389] on span "Soup" at bounding box center [310, 379] width 143 height 20
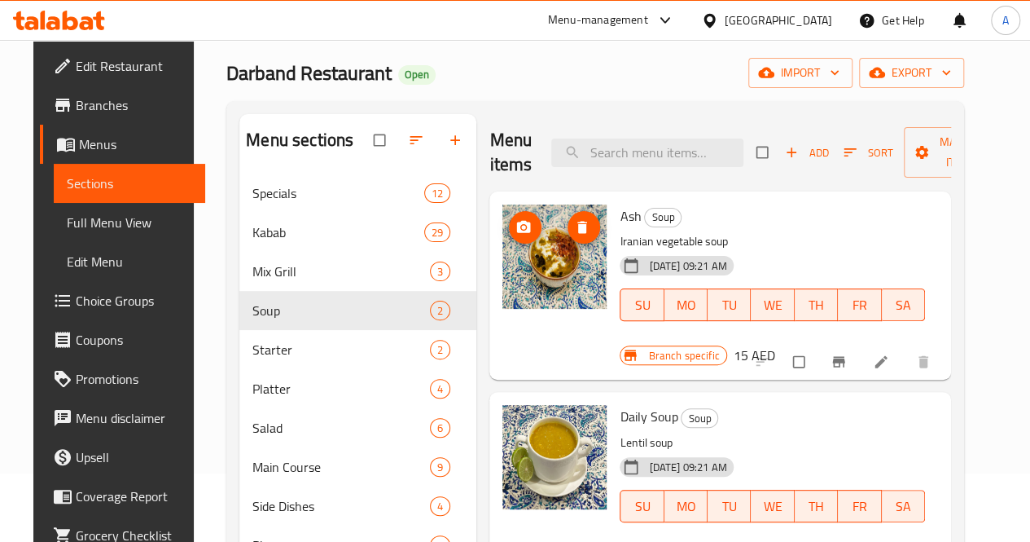
scroll to position [37, 0]
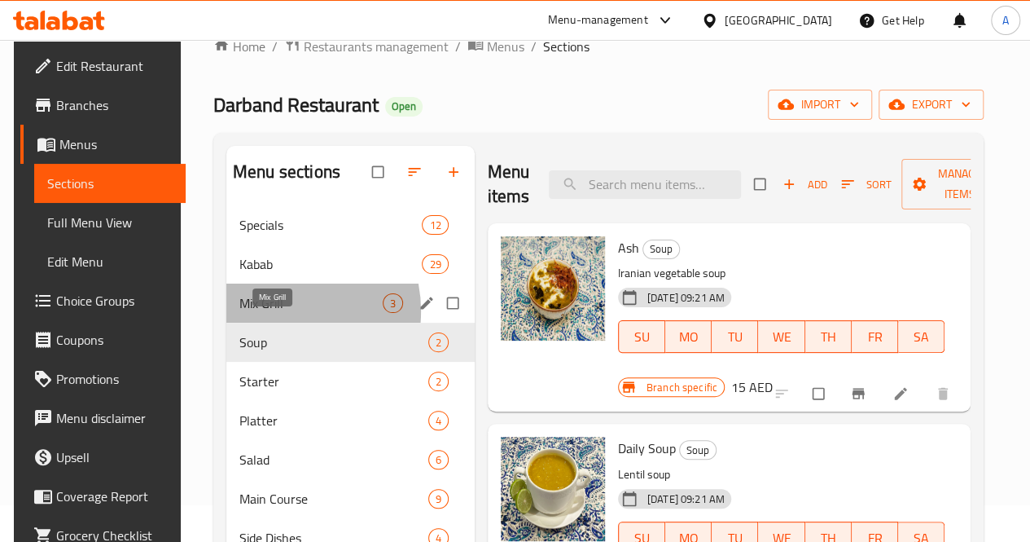
click at [269, 313] on span "Mix Grill" at bounding box center [310, 303] width 143 height 20
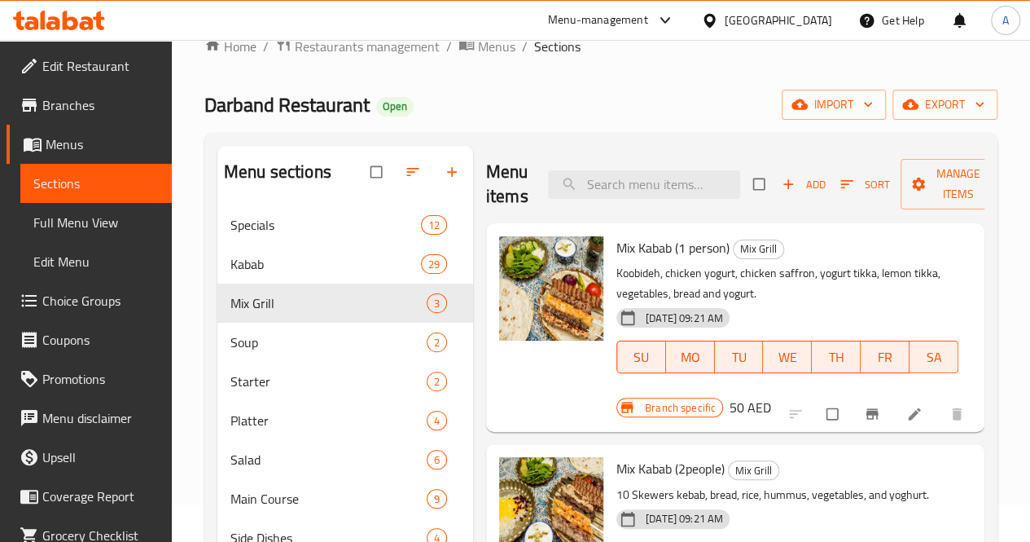
scroll to position [402, 0]
